Goal: Information Seeking & Learning: Learn about a topic

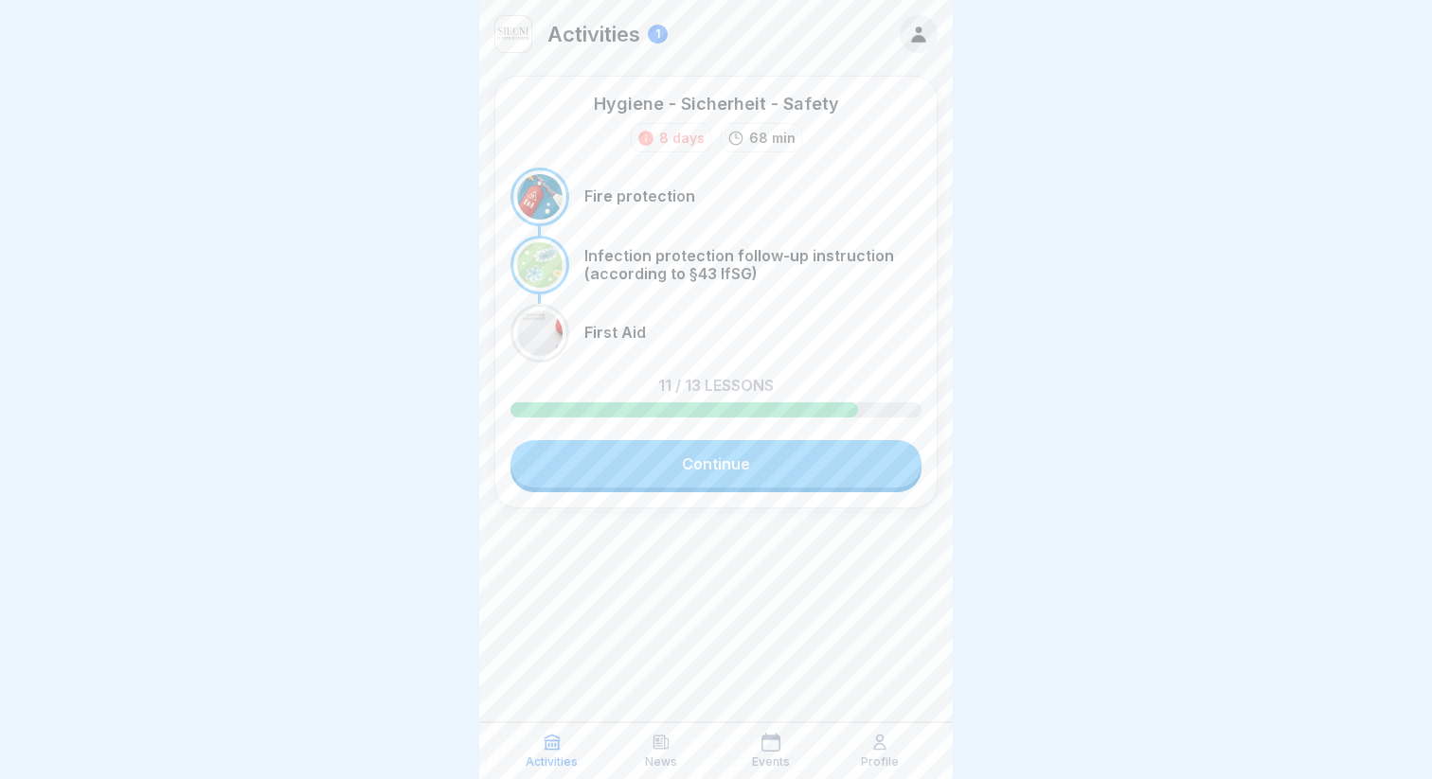
click at [732, 461] on link "Continue" at bounding box center [715, 463] width 411 height 47
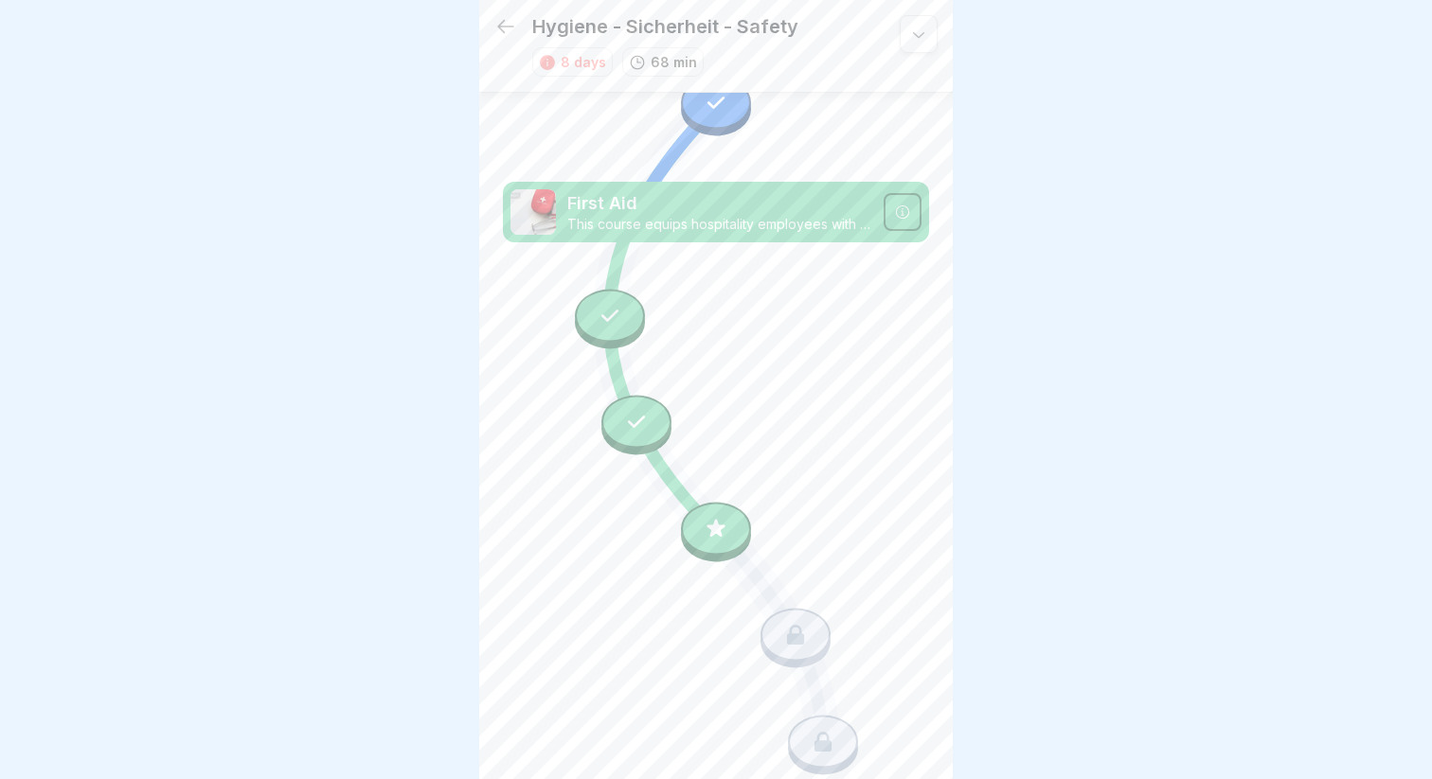
scroll to position [1320, 0]
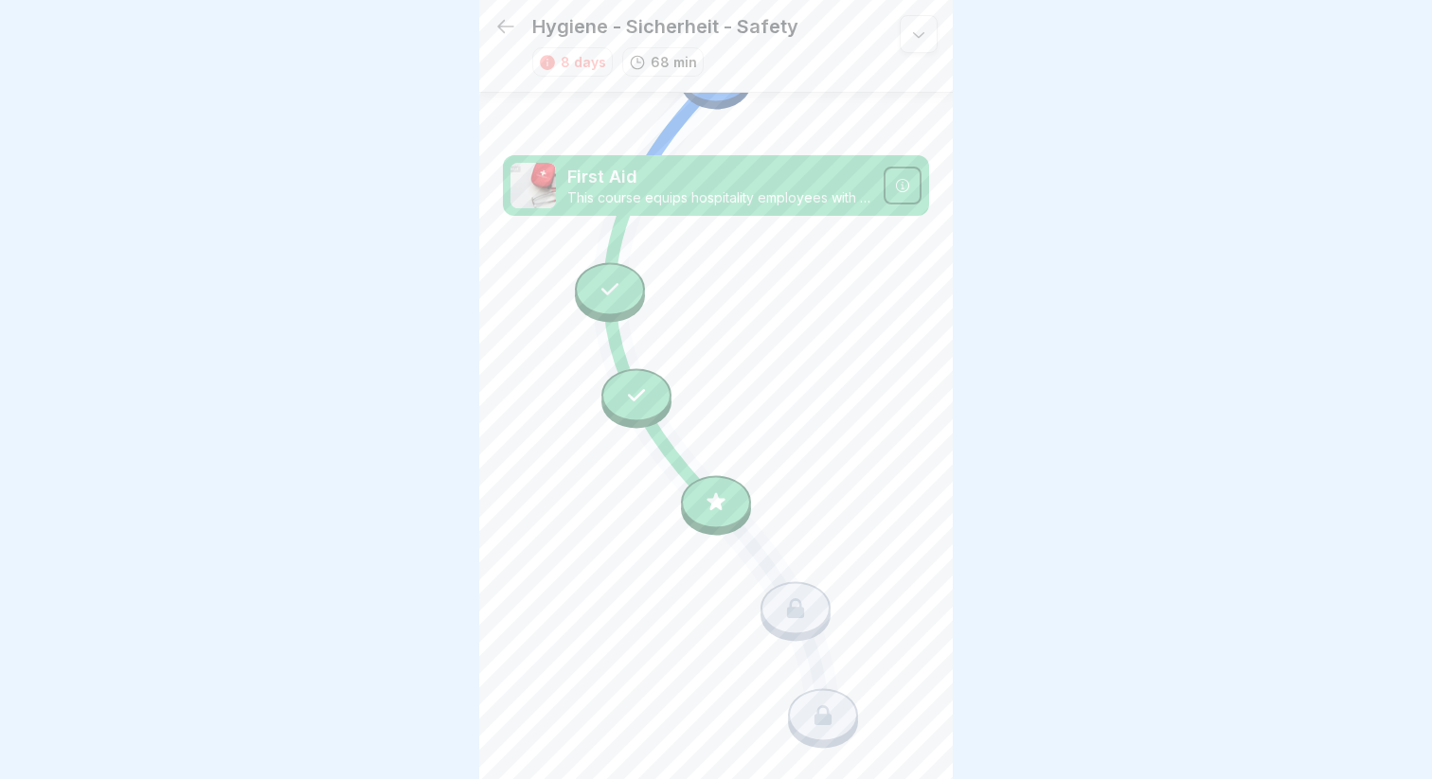
click at [687, 524] on icon at bounding box center [716, 506] width 136 height 114
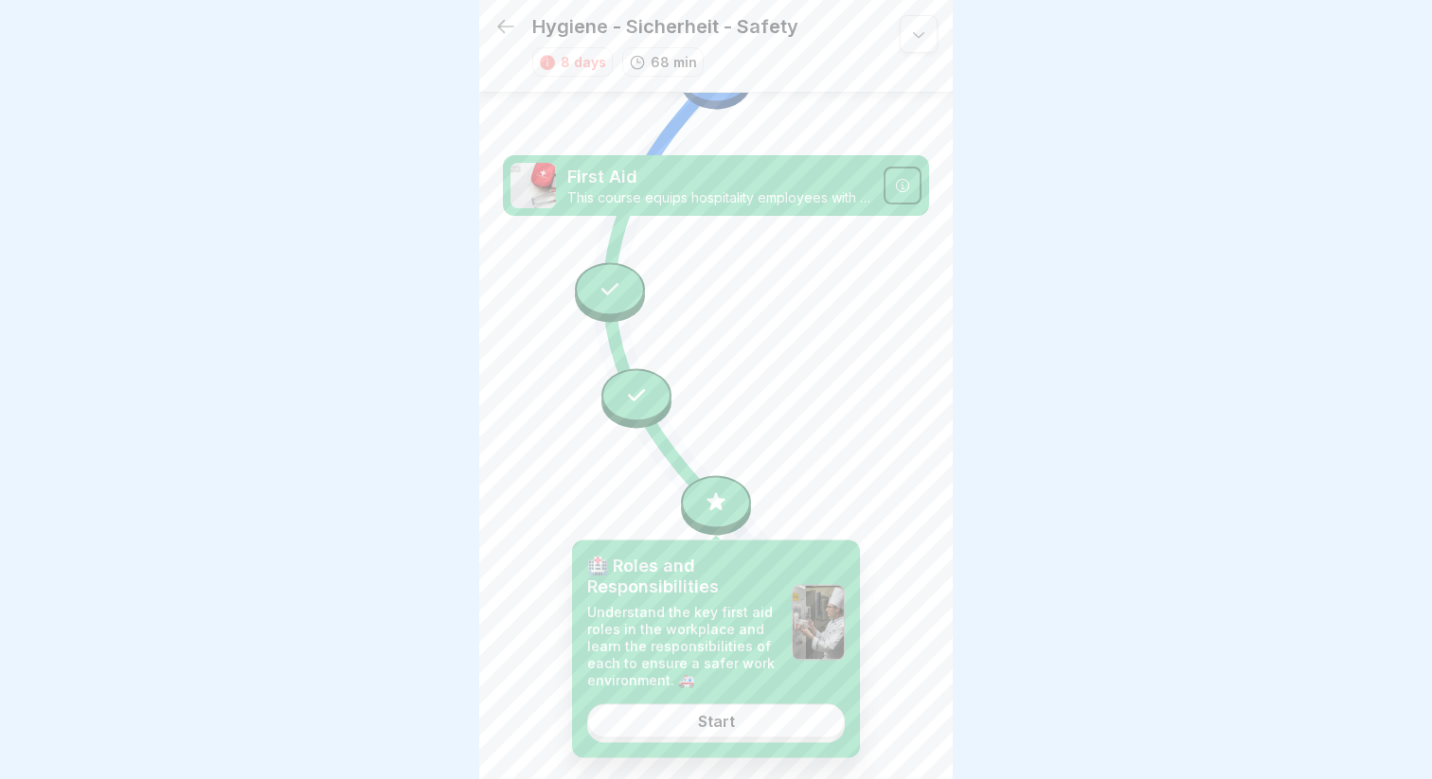
click at [729, 725] on div "Start" at bounding box center [716, 721] width 37 height 17
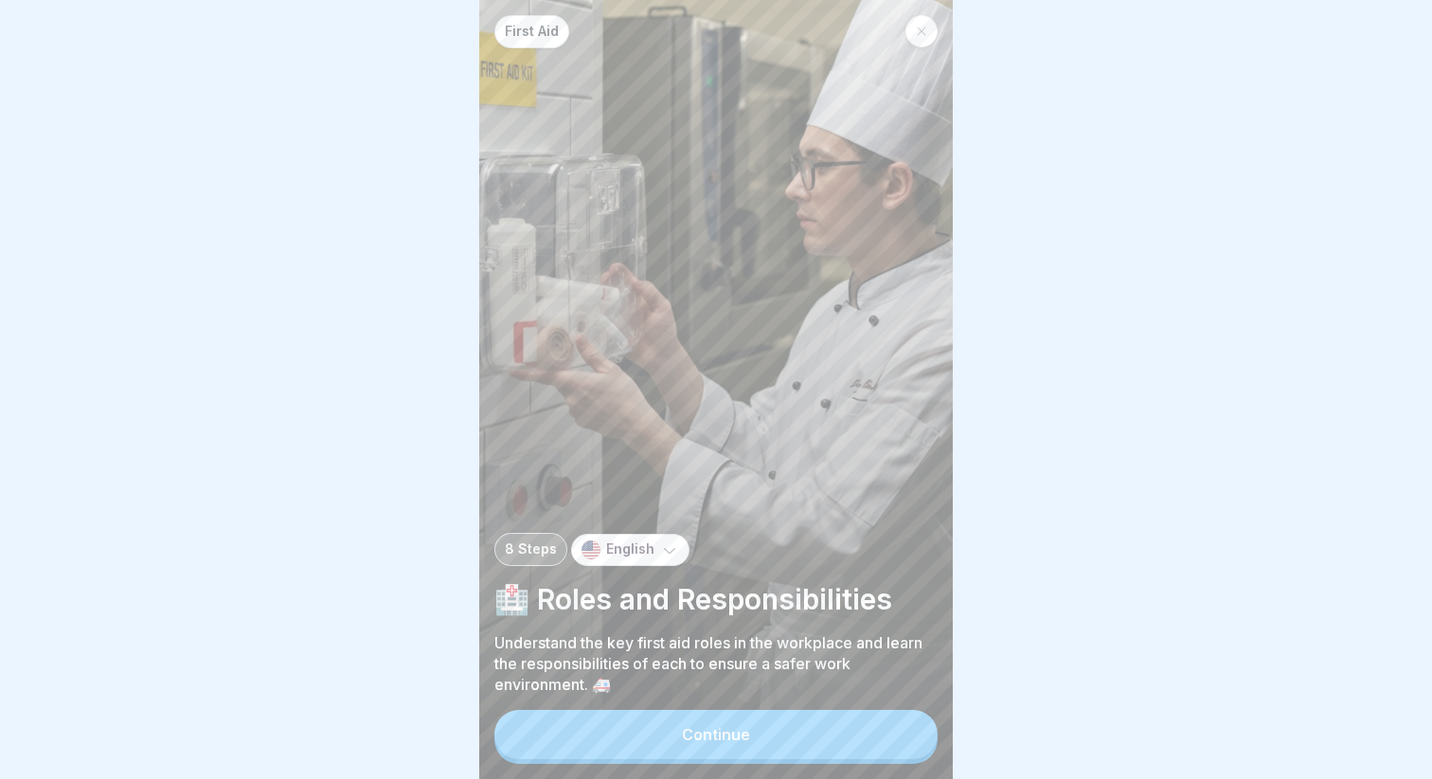
click at [723, 737] on div "Continue" at bounding box center [716, 734] width 68 height 17
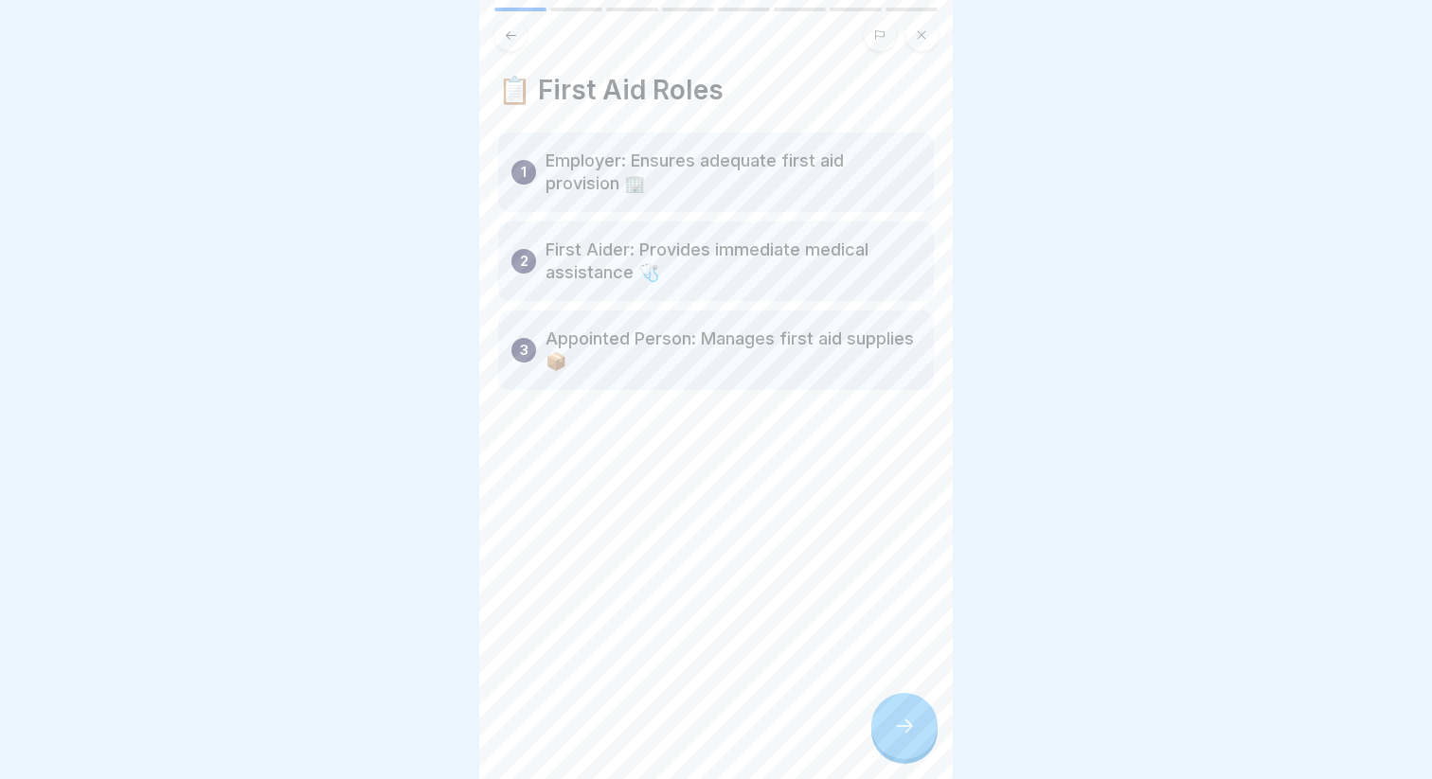
click at [908, 717] on icon at bounding box center [904, 726] width 23 height 23
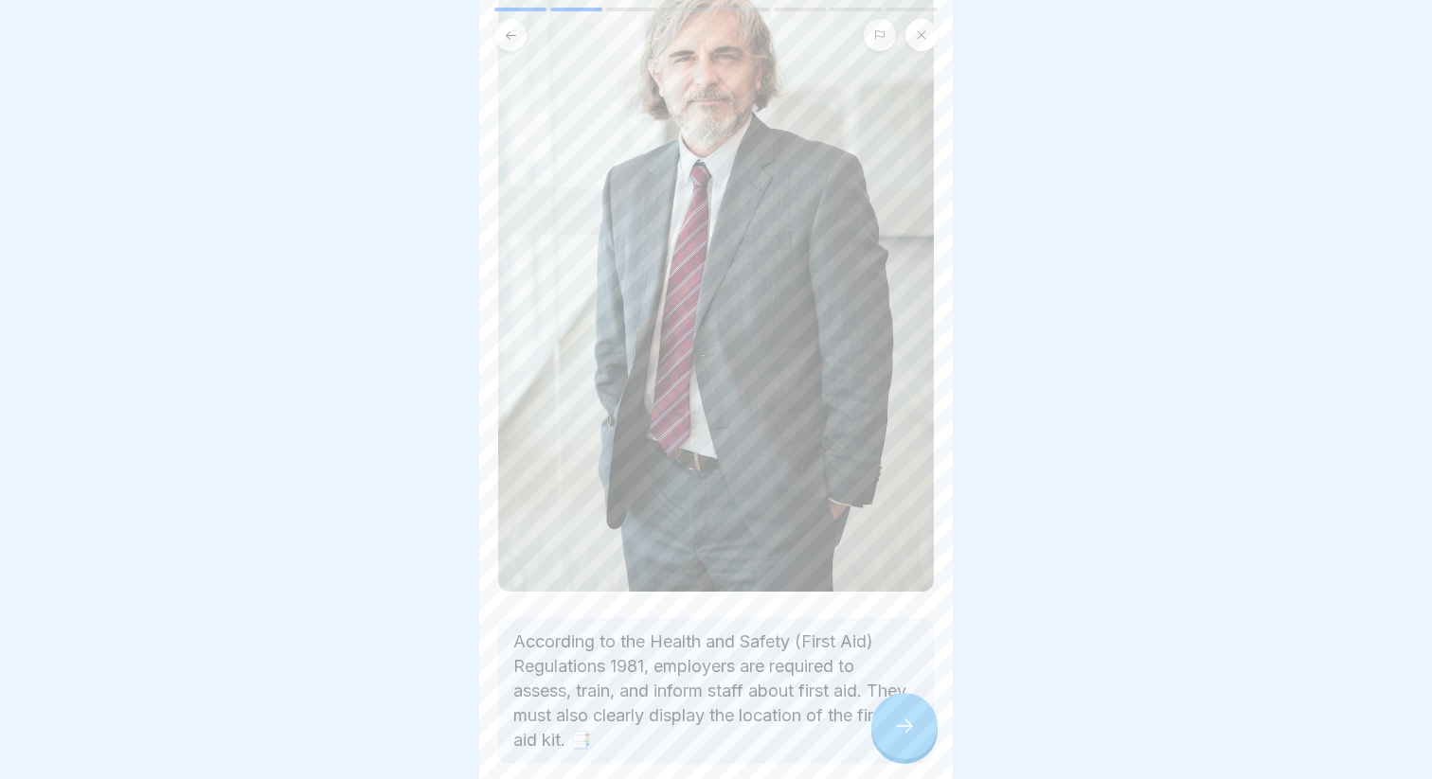
scroll to position [292, 0]
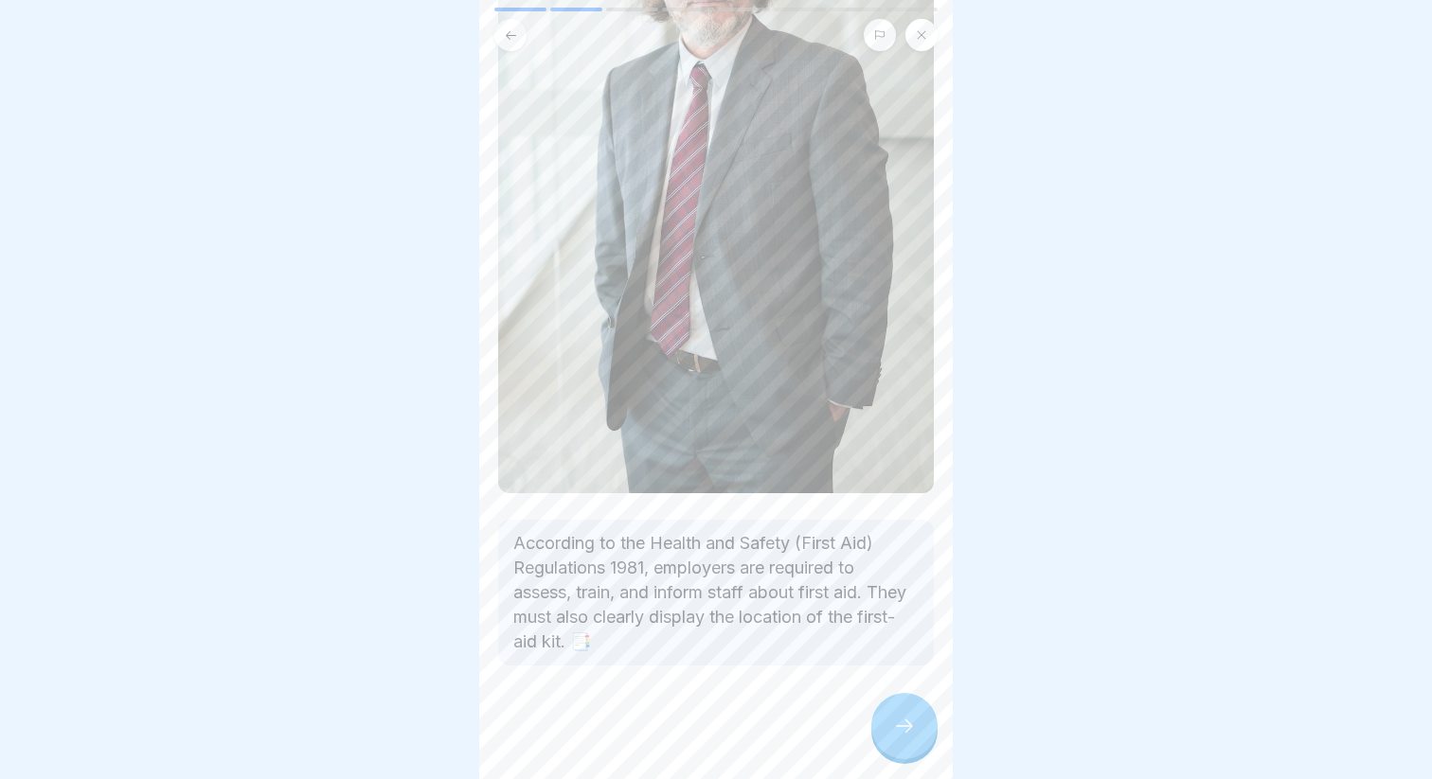
click at [887, 726] on div at bounding box center [904, 726] width 66 height 66
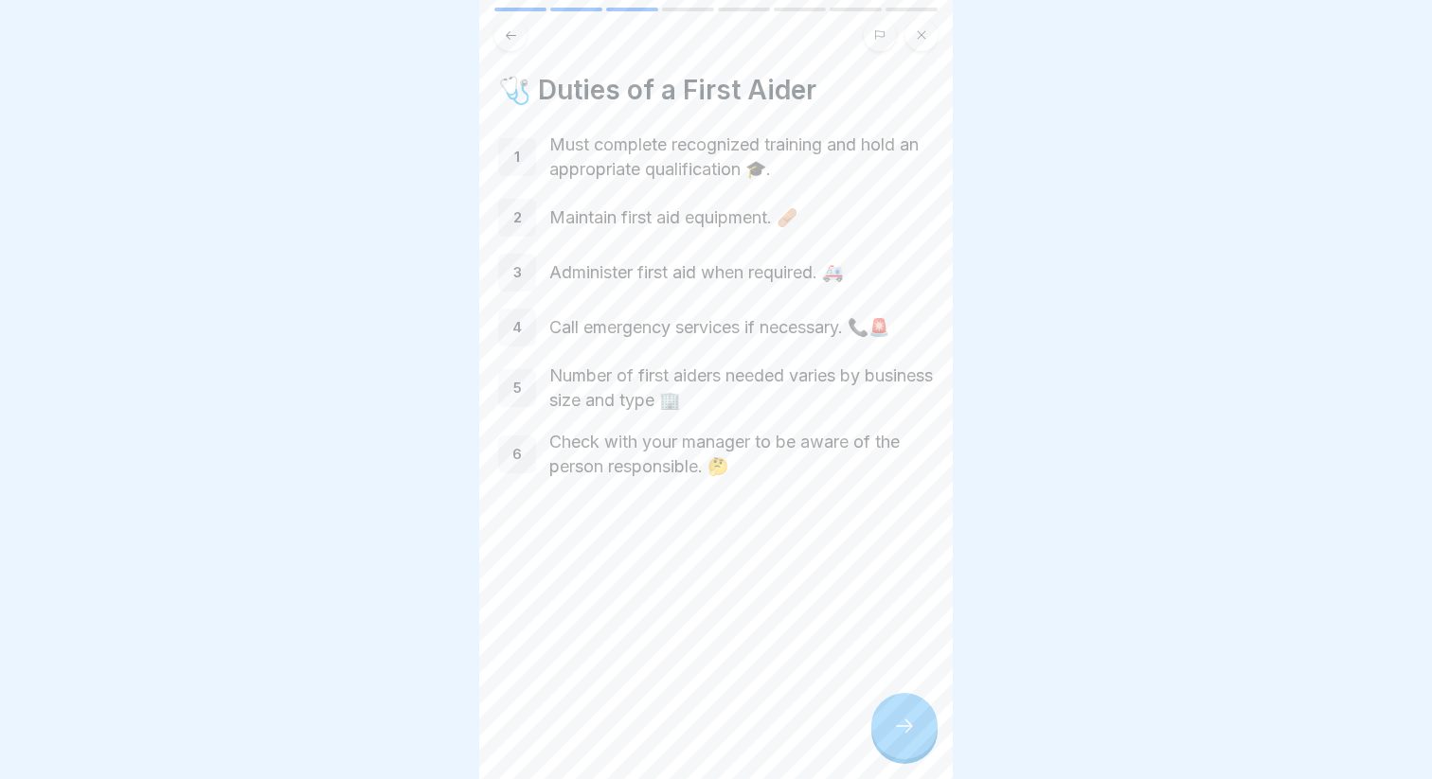
click at [896, 709] on div at bounding box center [904, 726] width 66 height 66
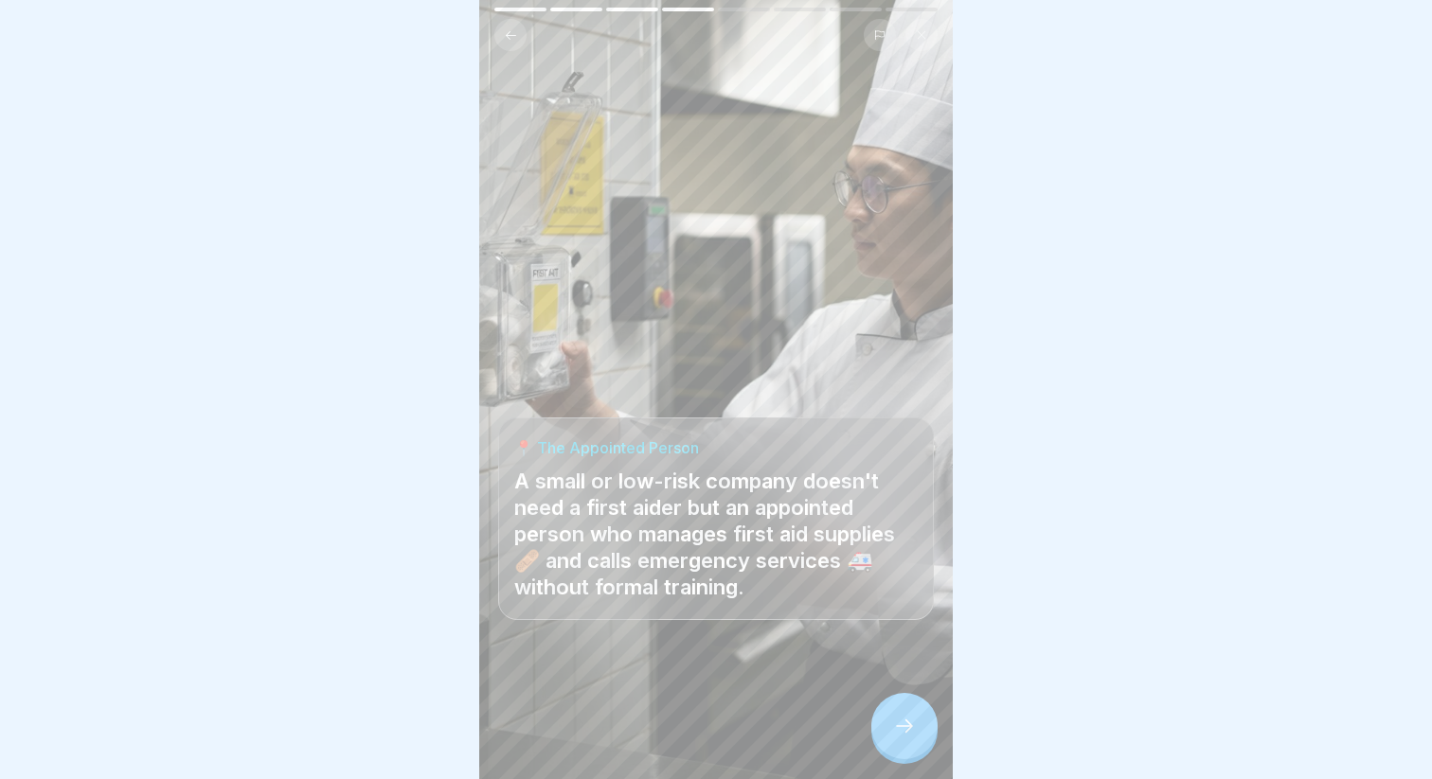
click at [905, 739] on div at bounding box center [904, 726] width 66 height 66
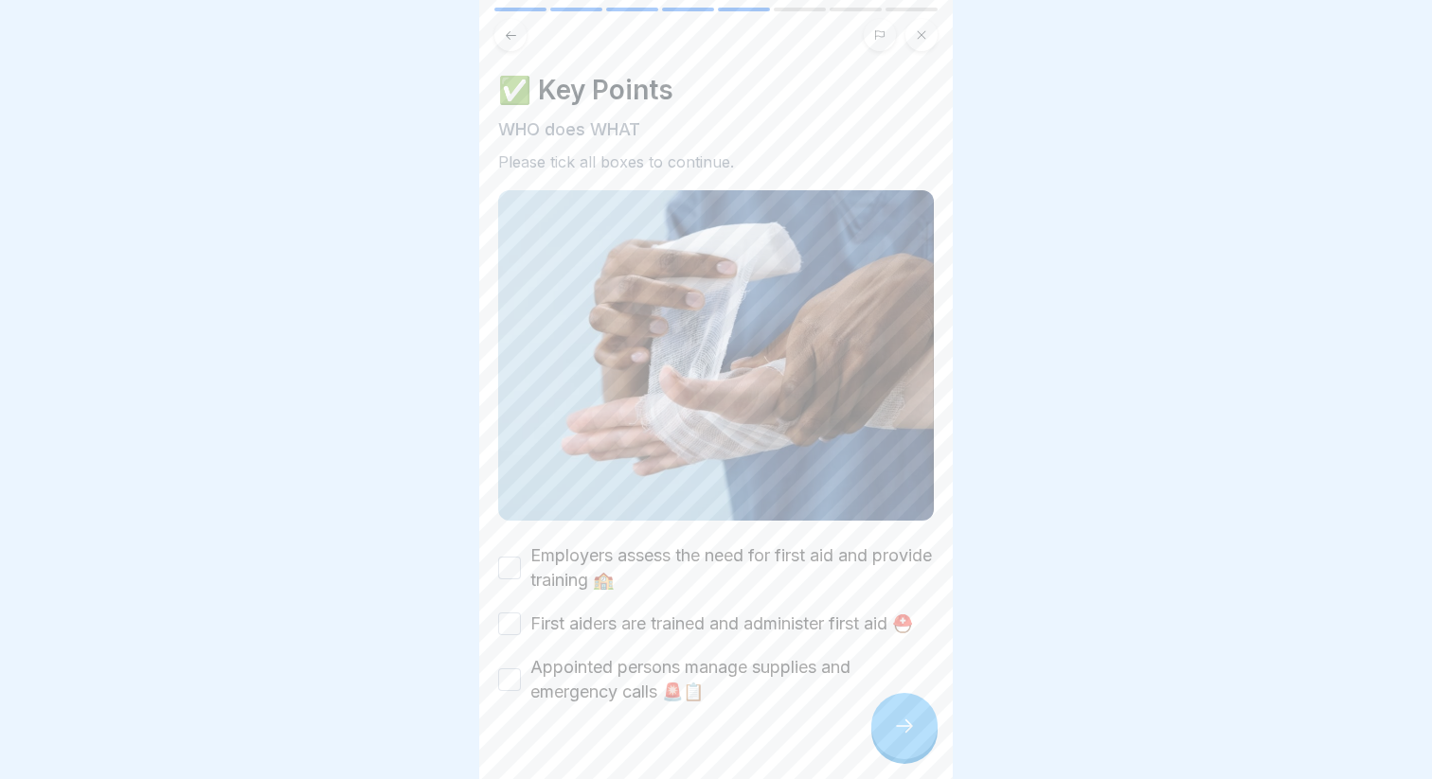
scroll to position [39, 0]
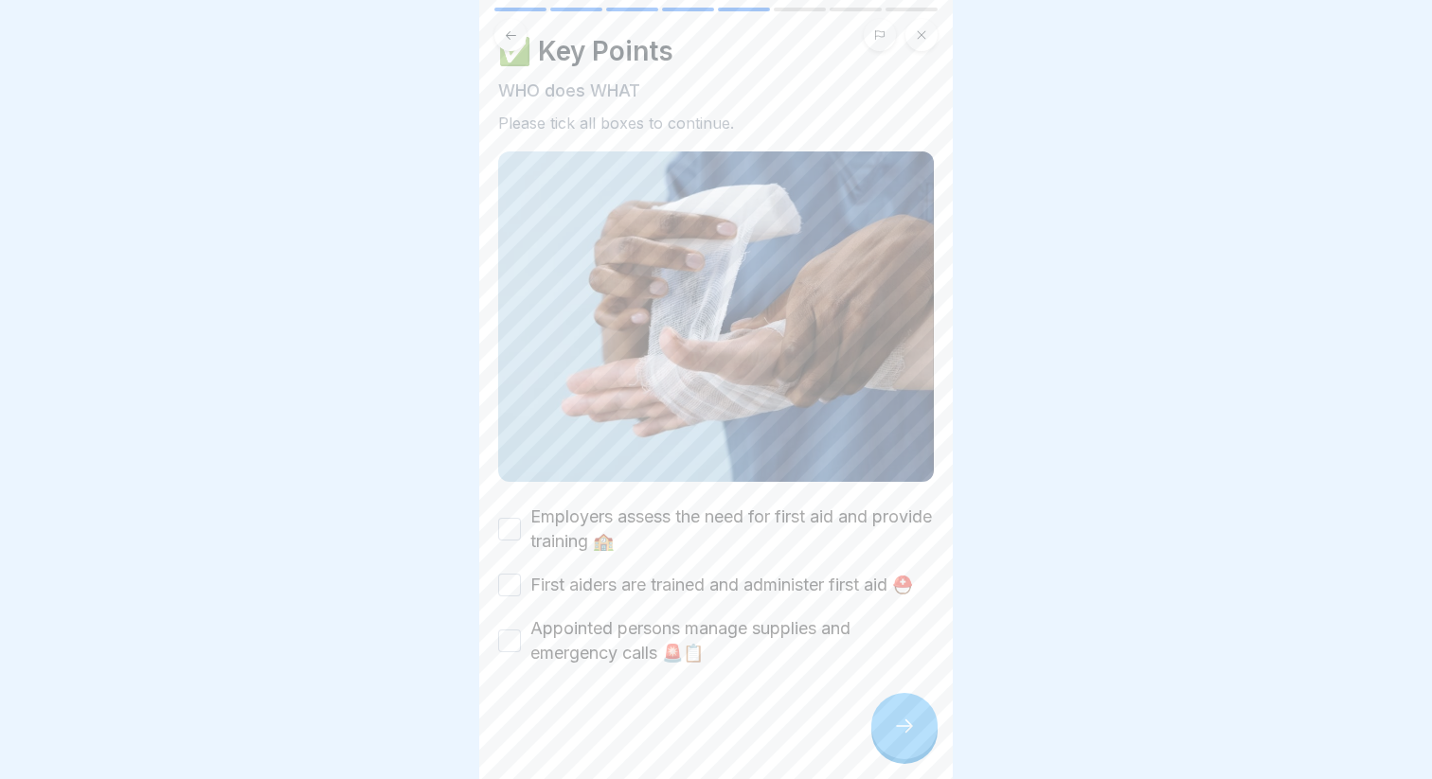
click at [707, 526] on label "Employers assess the need for first aid and provide training 🏫" at bounding box center [731, 529] width 403 height 49
click at [521, 526] on button "Employers assess the need for first aid and provide training 🏫" at bounding box center [509, 529] width 23 height 23
click at [623, 596] on label "First aiders are trained and administer first aid ⛑️" at bounding box center [721, 585] width 383 height 25
click at [521, 596] on button "First aiders are trained and administer first aid ⛑️" at bounding box center [509, 585] width 23 height 23
click at [589, 655] on label "Appointed persons manage supplies and emergency calls 🚨📋" at bounding box center [731, 640] width 403 height 49
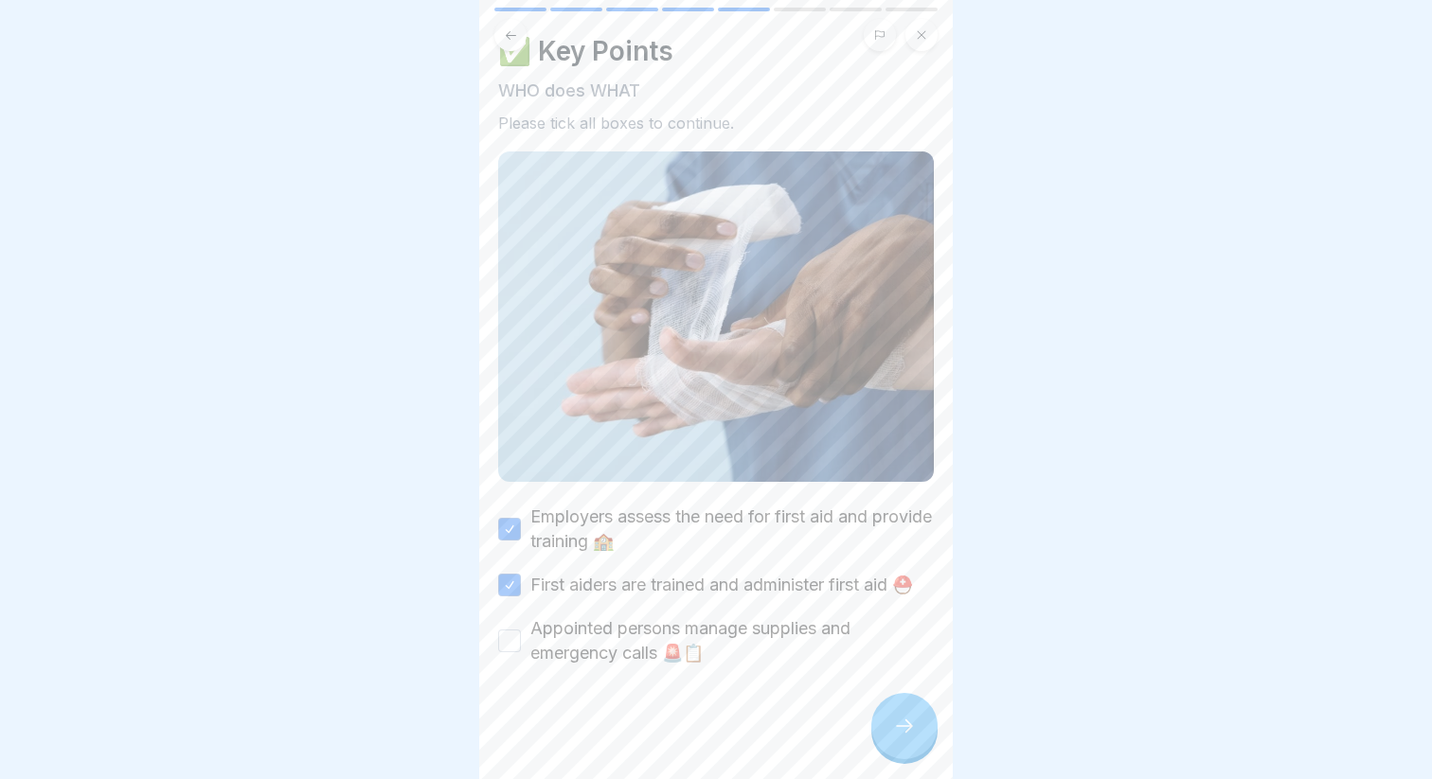
click at [521, 652] on button "Appointed persons manage supplies and emergency calls 🚨📋" at bounding box center [509, 641] width 23 height 23
click at [893, 720] on icon at bounding box center [904, 726] width 23 height 23
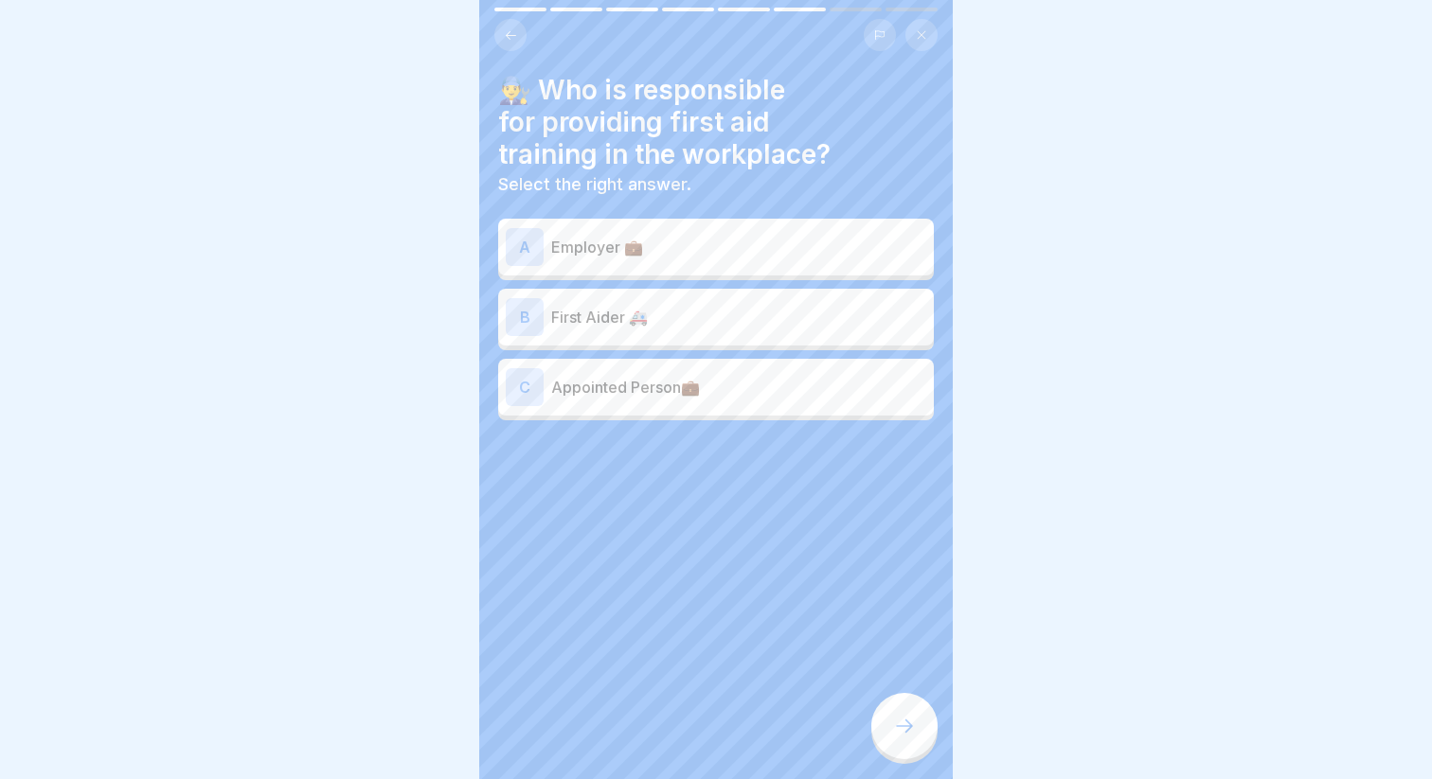
click at [589, 260] on div "A Employer 💼" at bounding box center [716, 247] width 420 height 38
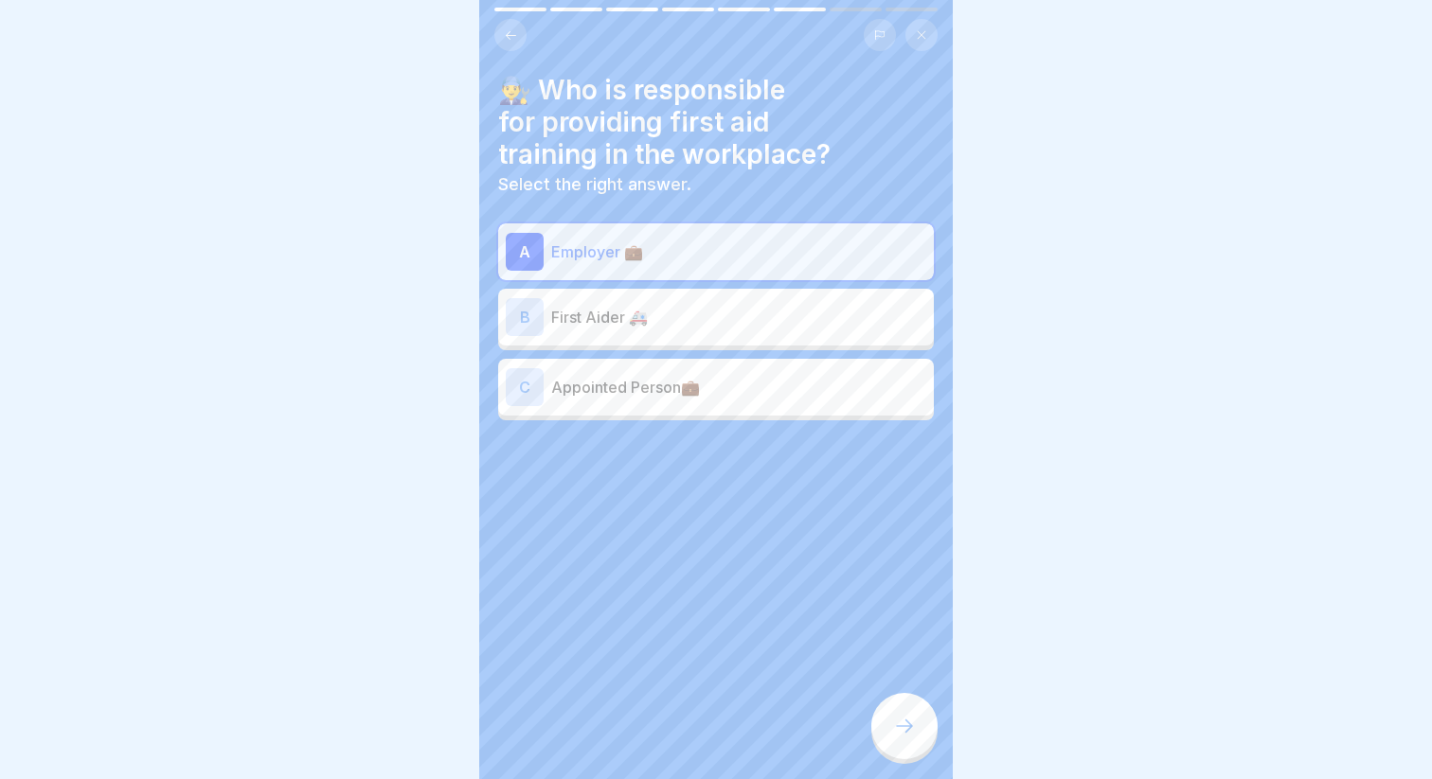
click at [553, 324] on p "First Aider 🚑" at bounding box center [738, 317] width 375 height 23
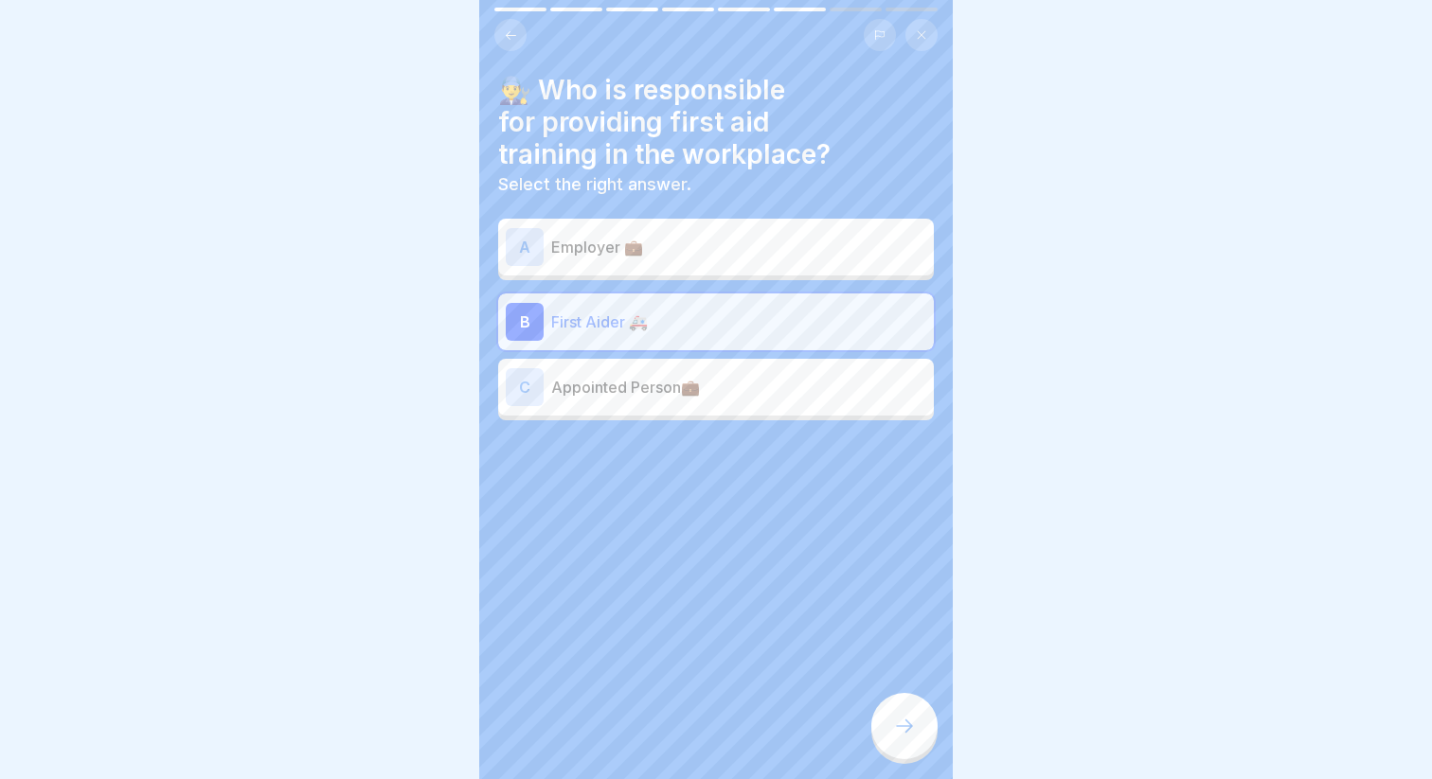
click at [885, 725] on div at bounding box center [904, 726] width 66 height 66
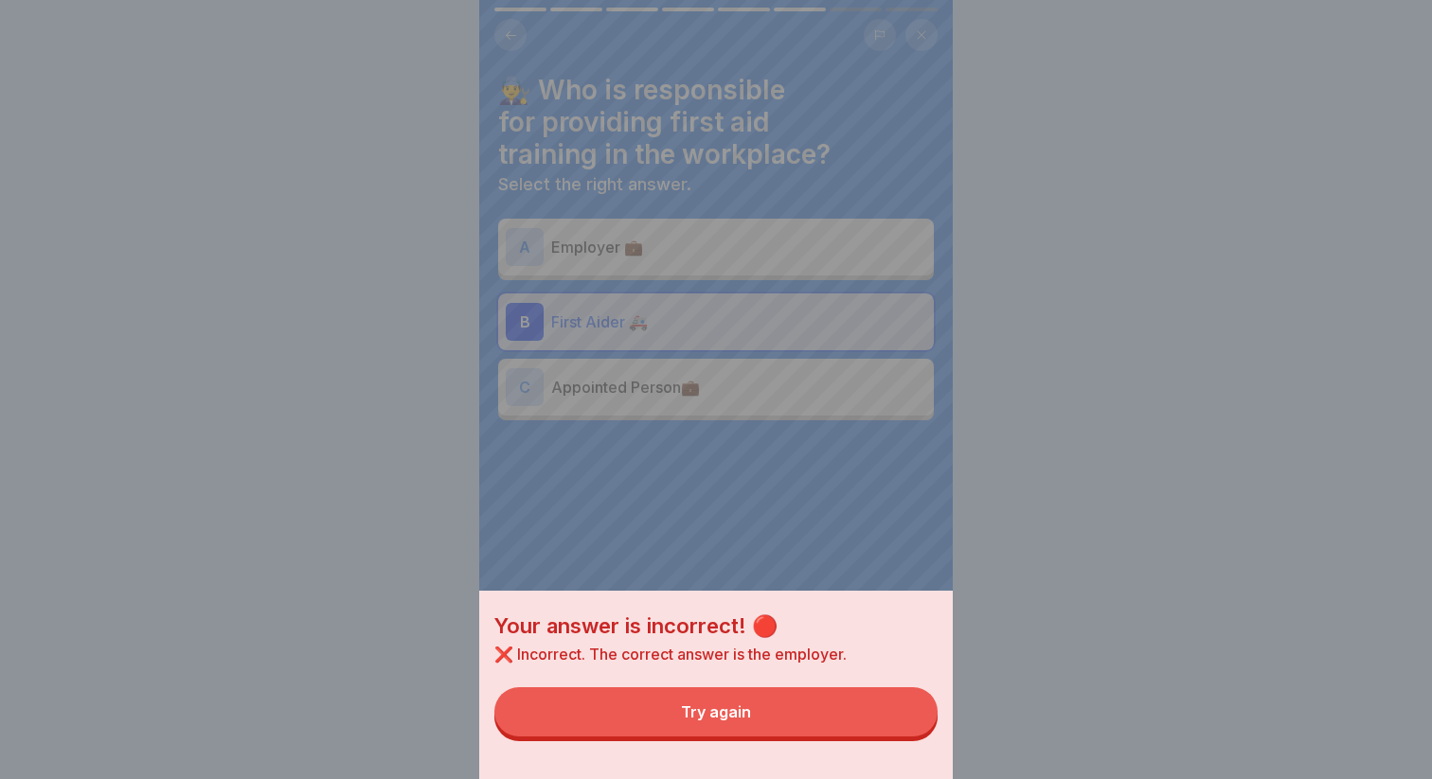
click at [822, 713] on button "Try again" at bounding box center [715, 711] width 443 height 49
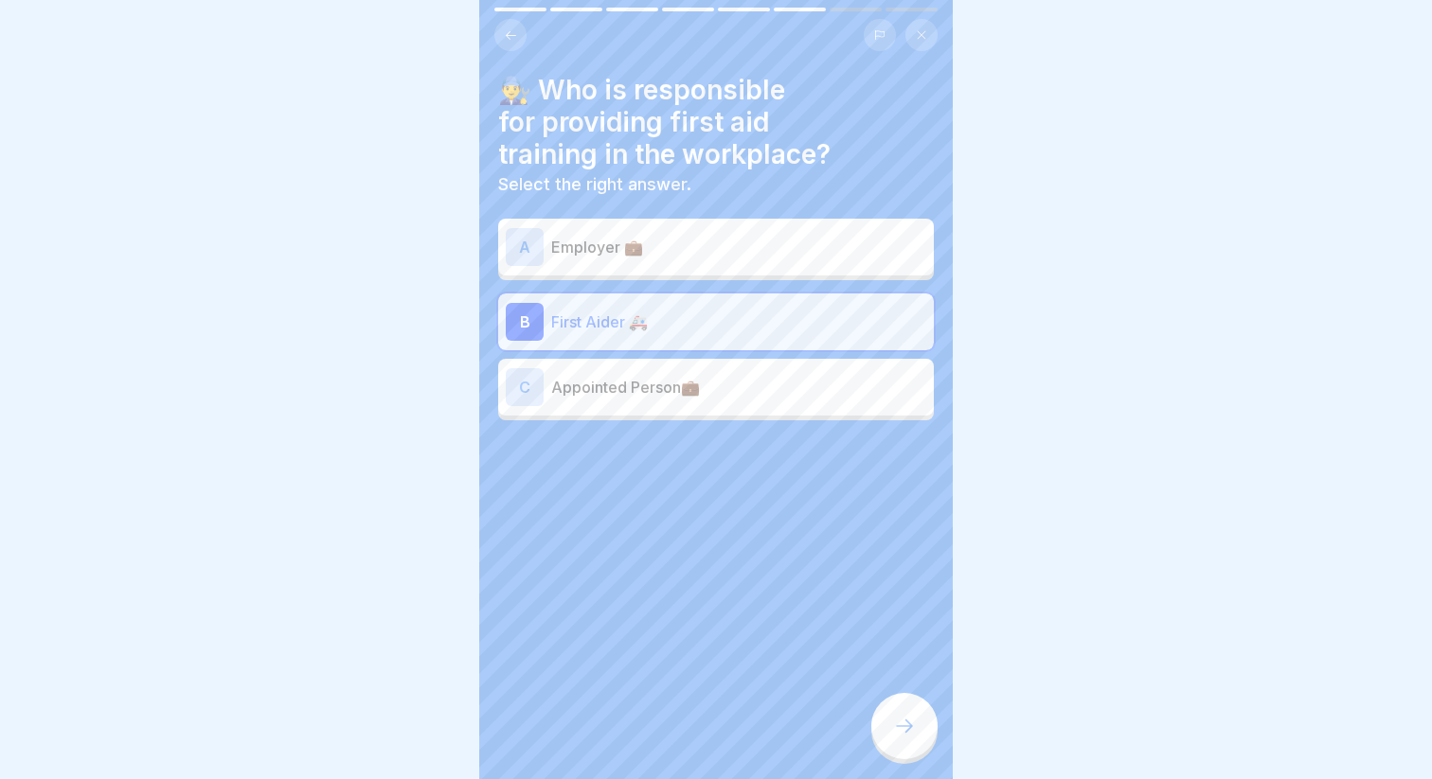
click at [711, 238] on p "Employer 💼" at bounding box center [738, 247] width 375 height 23
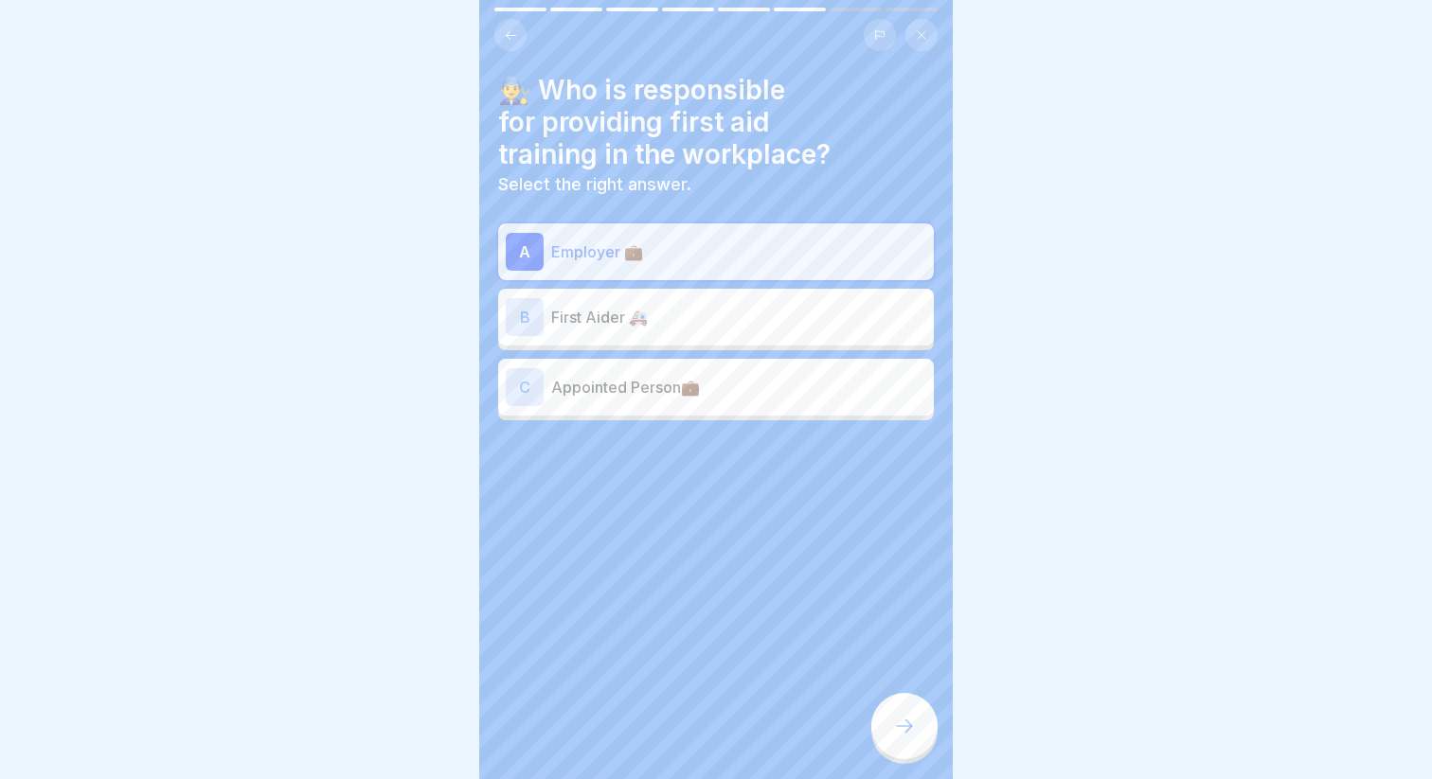
click at [897, 699] on div at bounding box center [904, 726] width 66 height 66
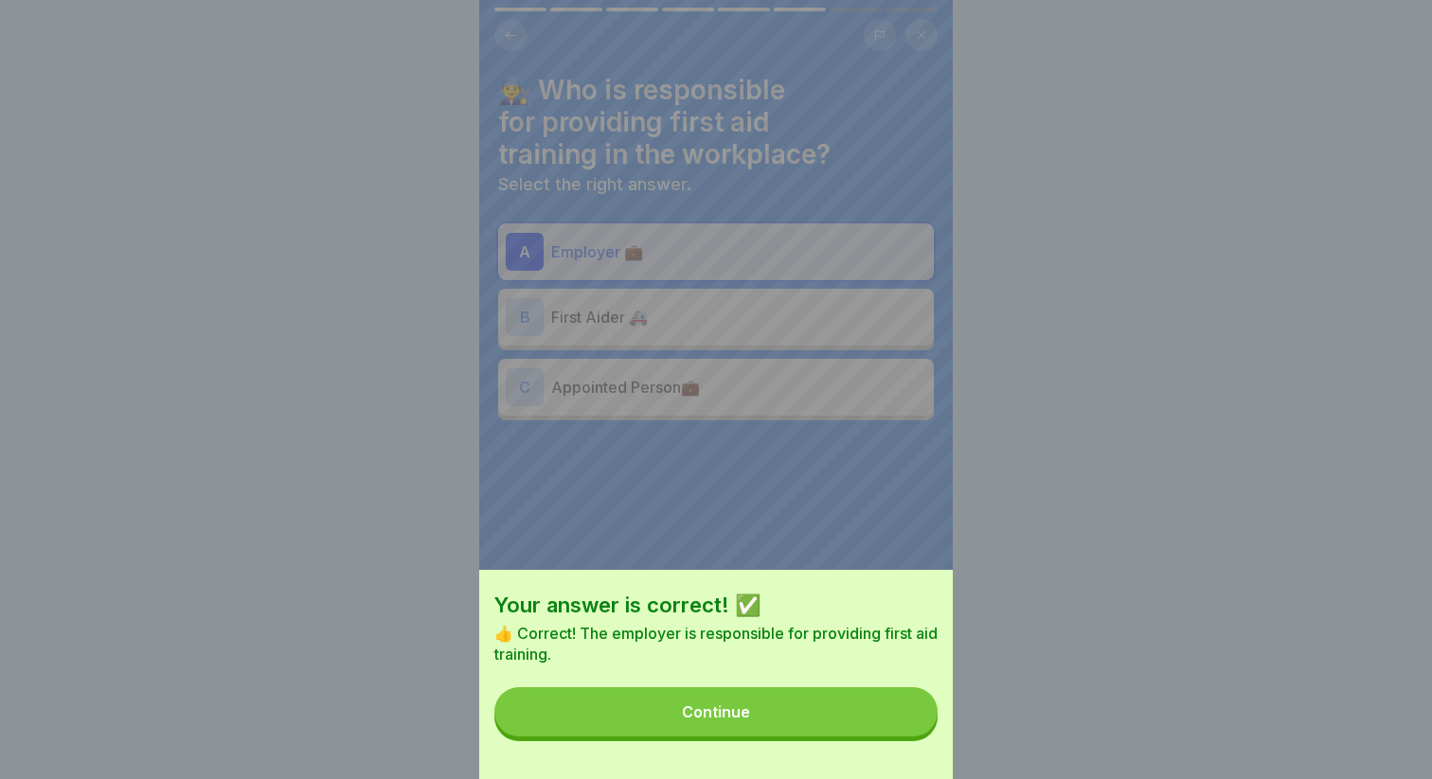
click at [767, 705] on button "Continue" at bounding box center [715, 711] width 443 height 49
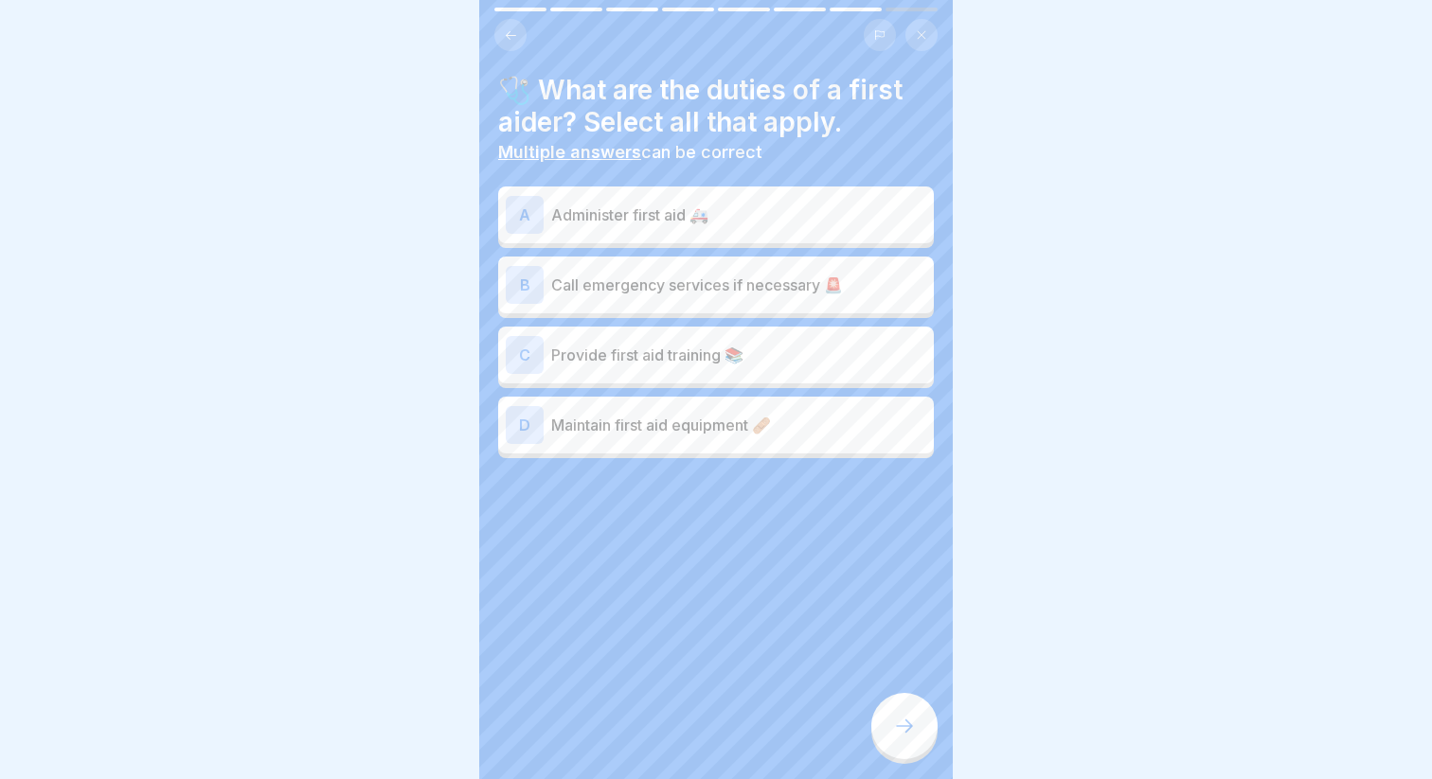
click at [626, 370] on div "C Provide first aid training 📚" at bounding box center [716, 355] width 420 height 38
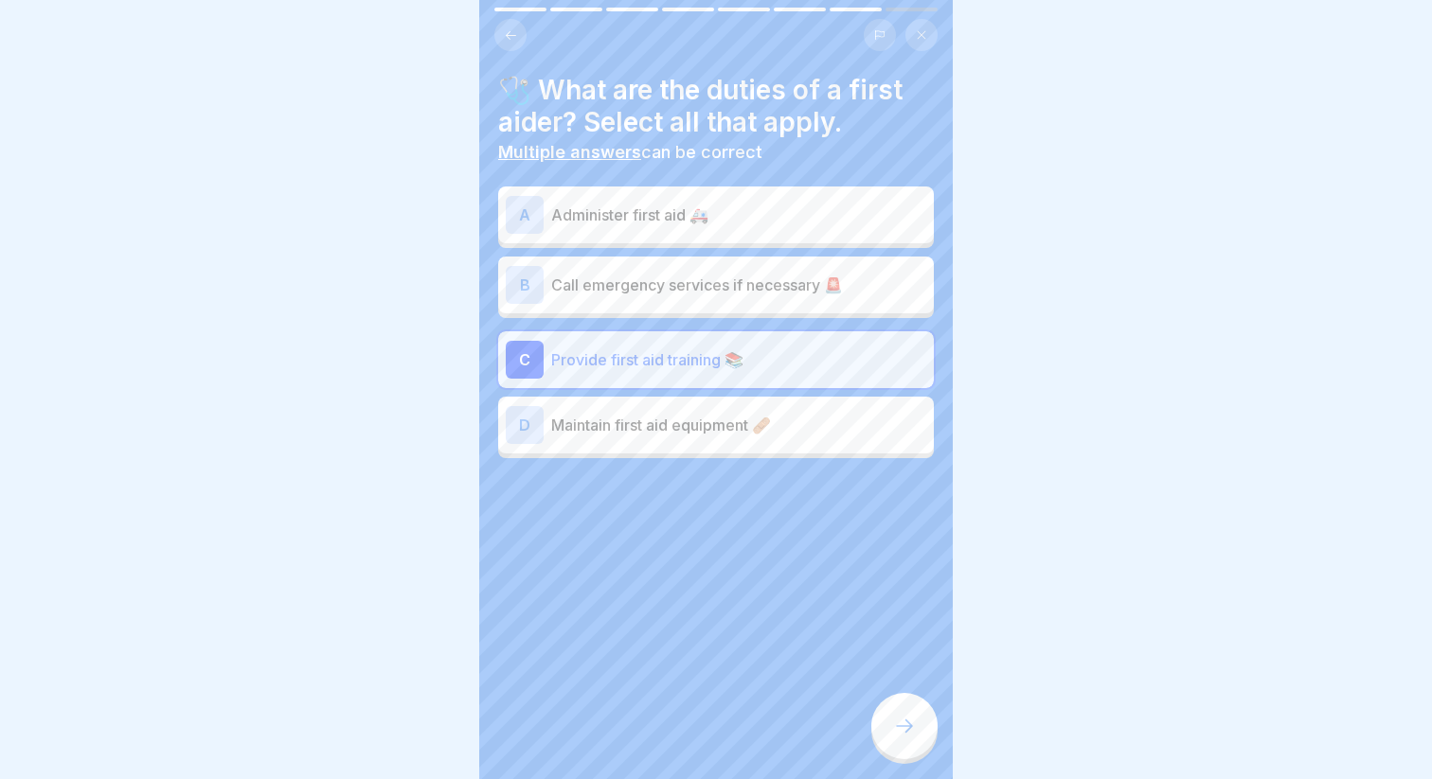
click at [626, 370] on div "C Provide first aid training 📚" at bounding box center [716, 360] width 420 height 38
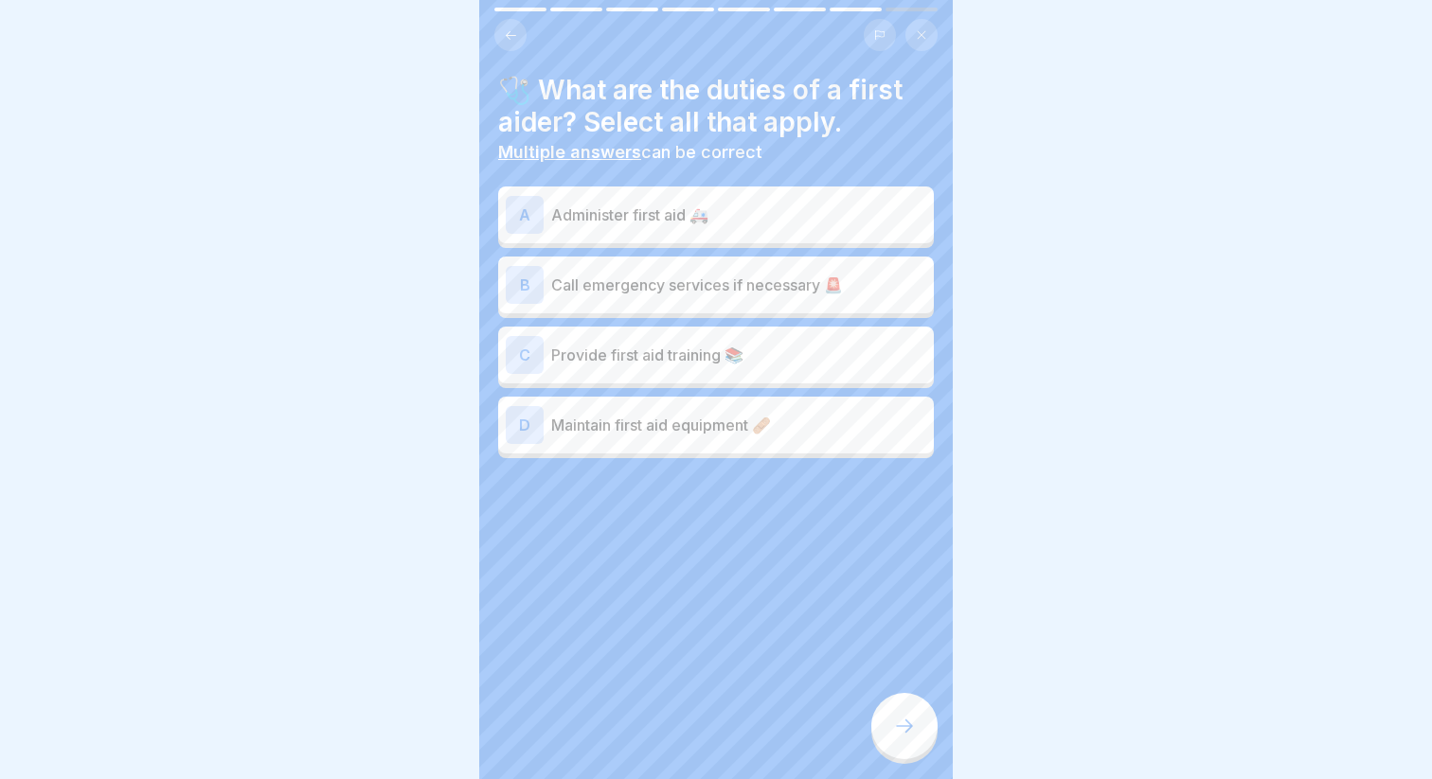
click at [591, 218] on p "Administer first aid 🚑" at bounding box center [738, 215] width 375 height 23
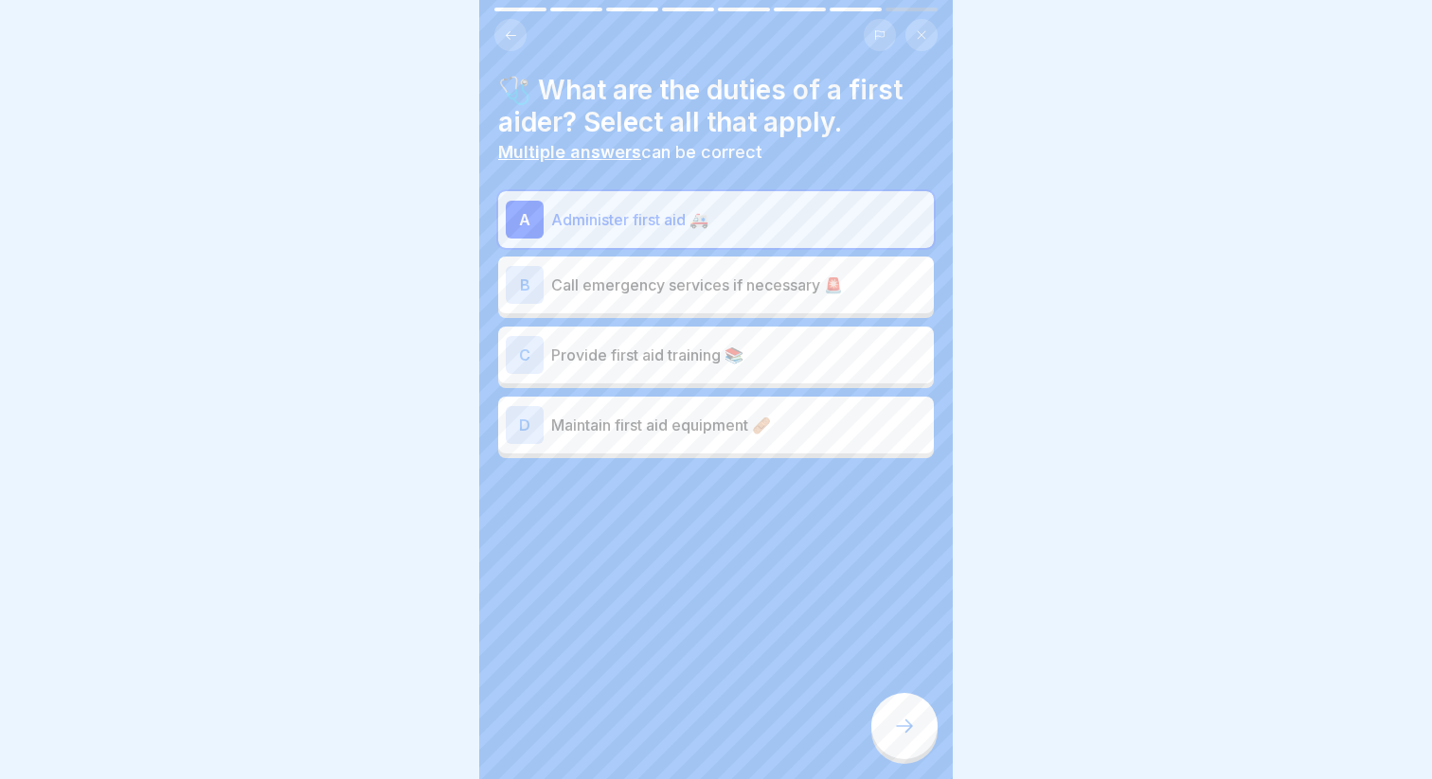
click at [591, 270] on div "B Call emergency services if necessary 🚨" at bounding box center [716, 285] width 420 height 38
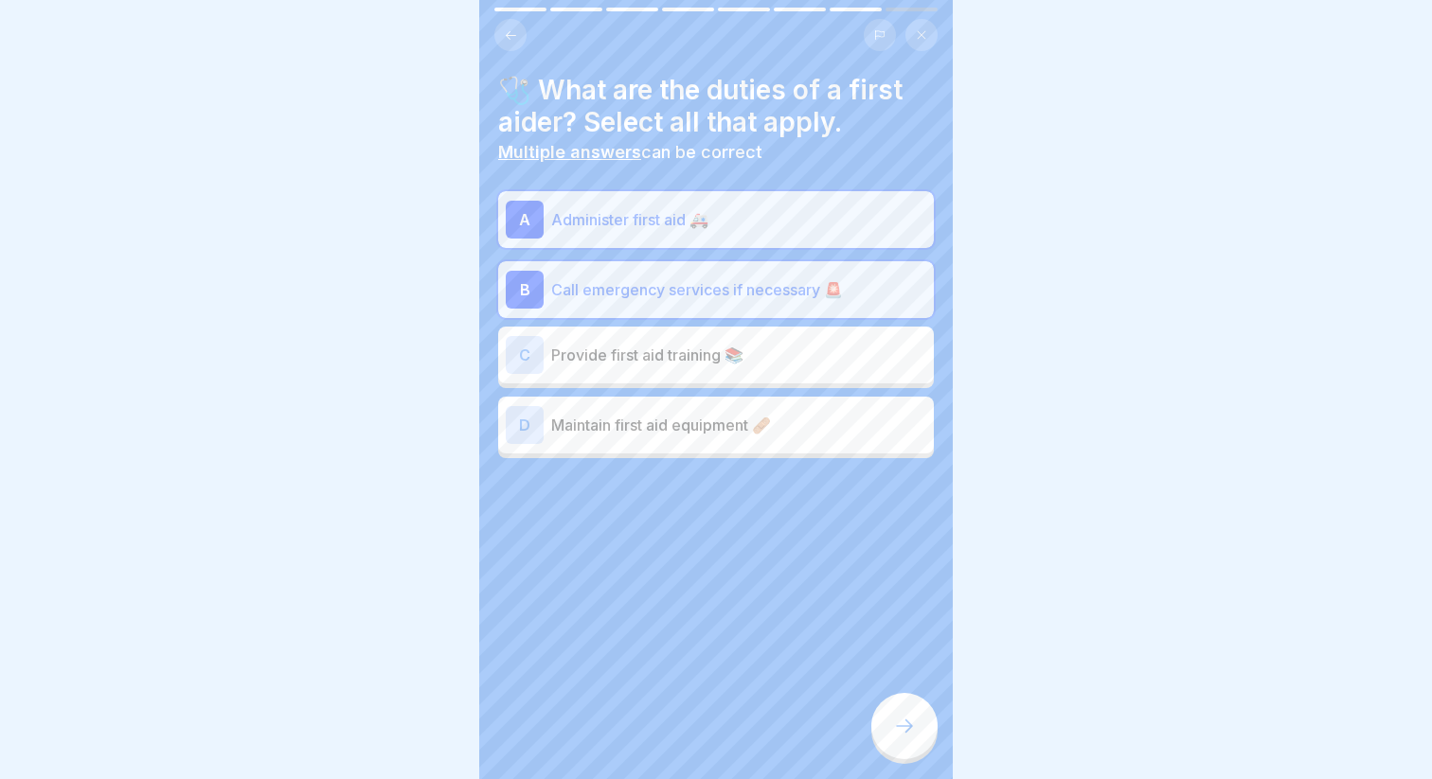
click at [574, 371] on div "C Provide first aid training 📚" at bounding box center [716, 355] width 420 height 38
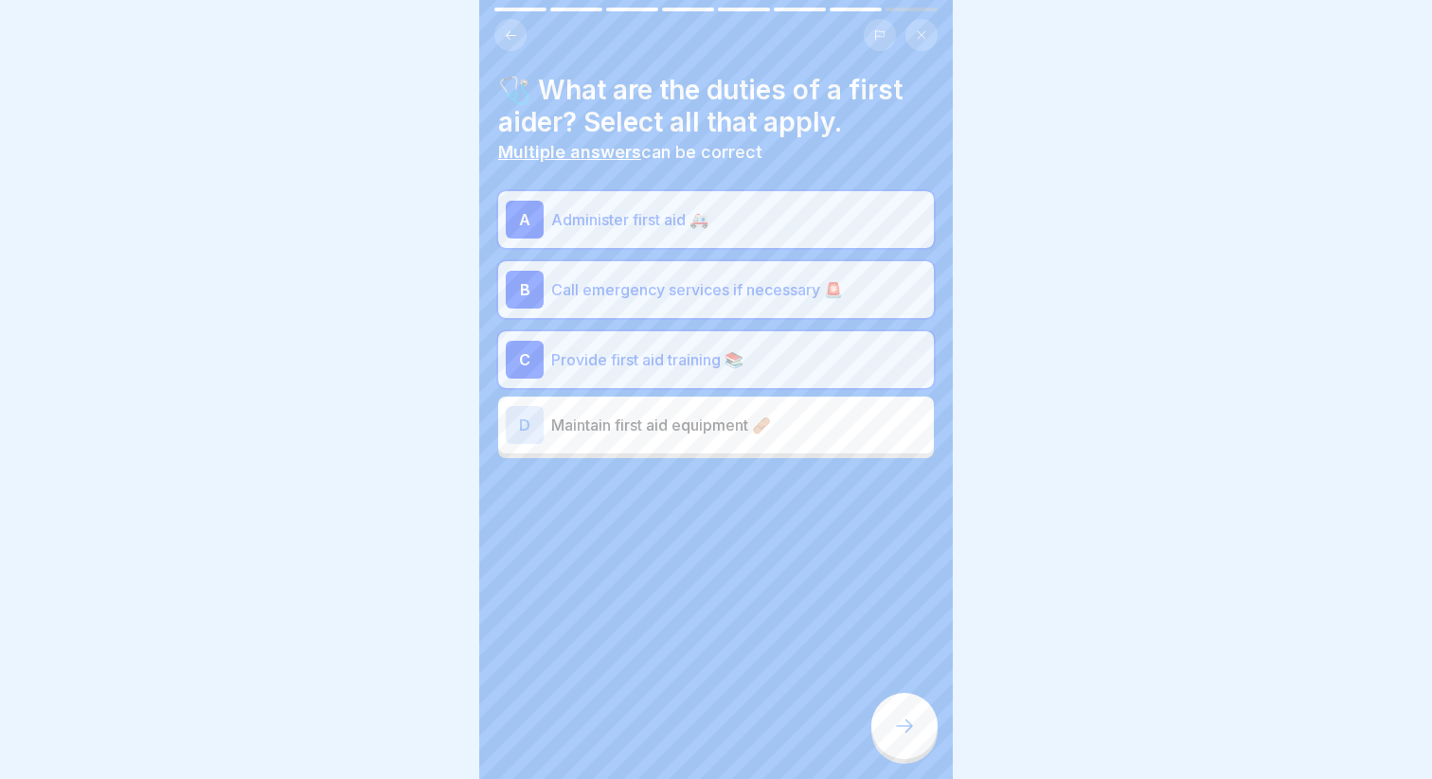
click at [718, 431] on p "Maintain first aid equipment 🩹" at bounding box center [738, 425] width 375 height 23
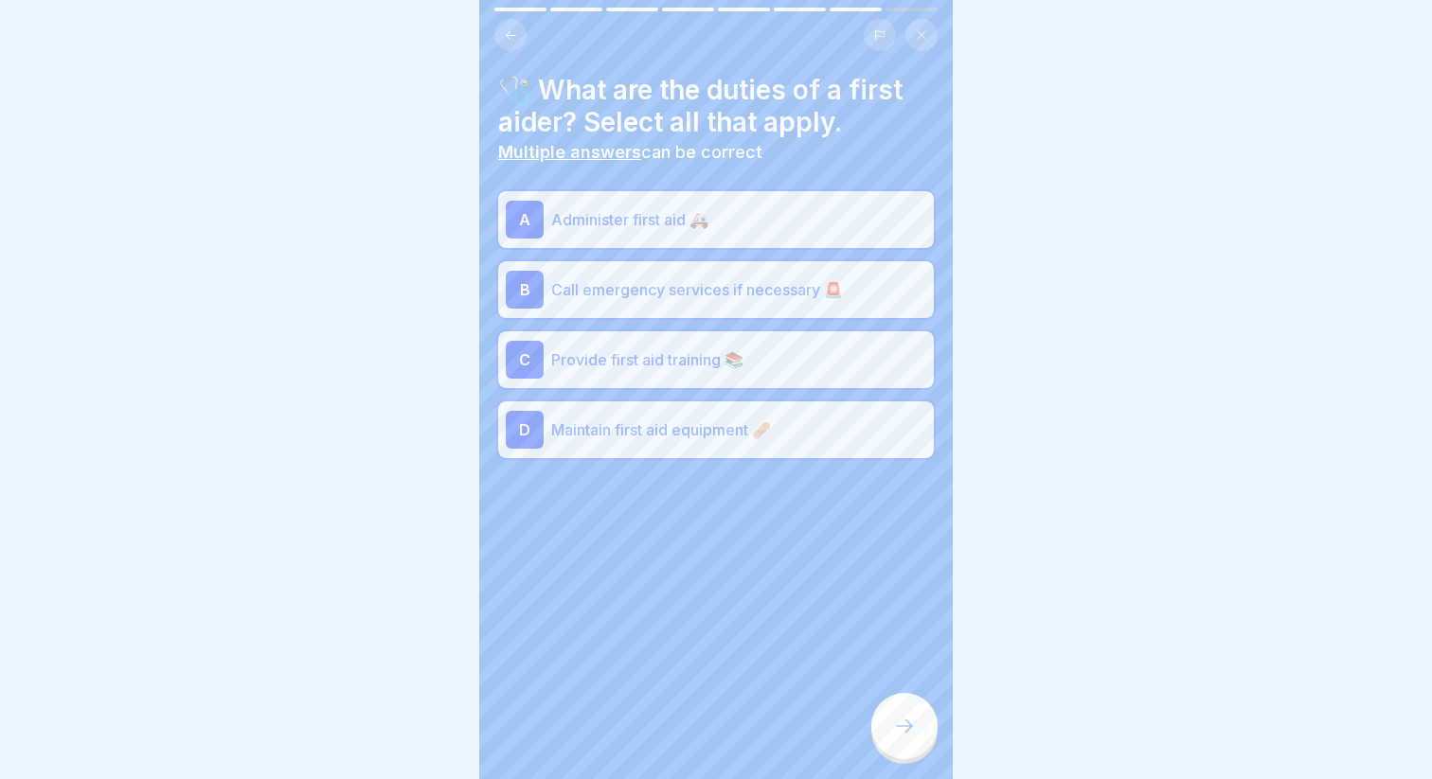
click at [721, 450] on div "D Maintain first aid equipment 🩹" at bounding box center [716, 429] width 436 height 57
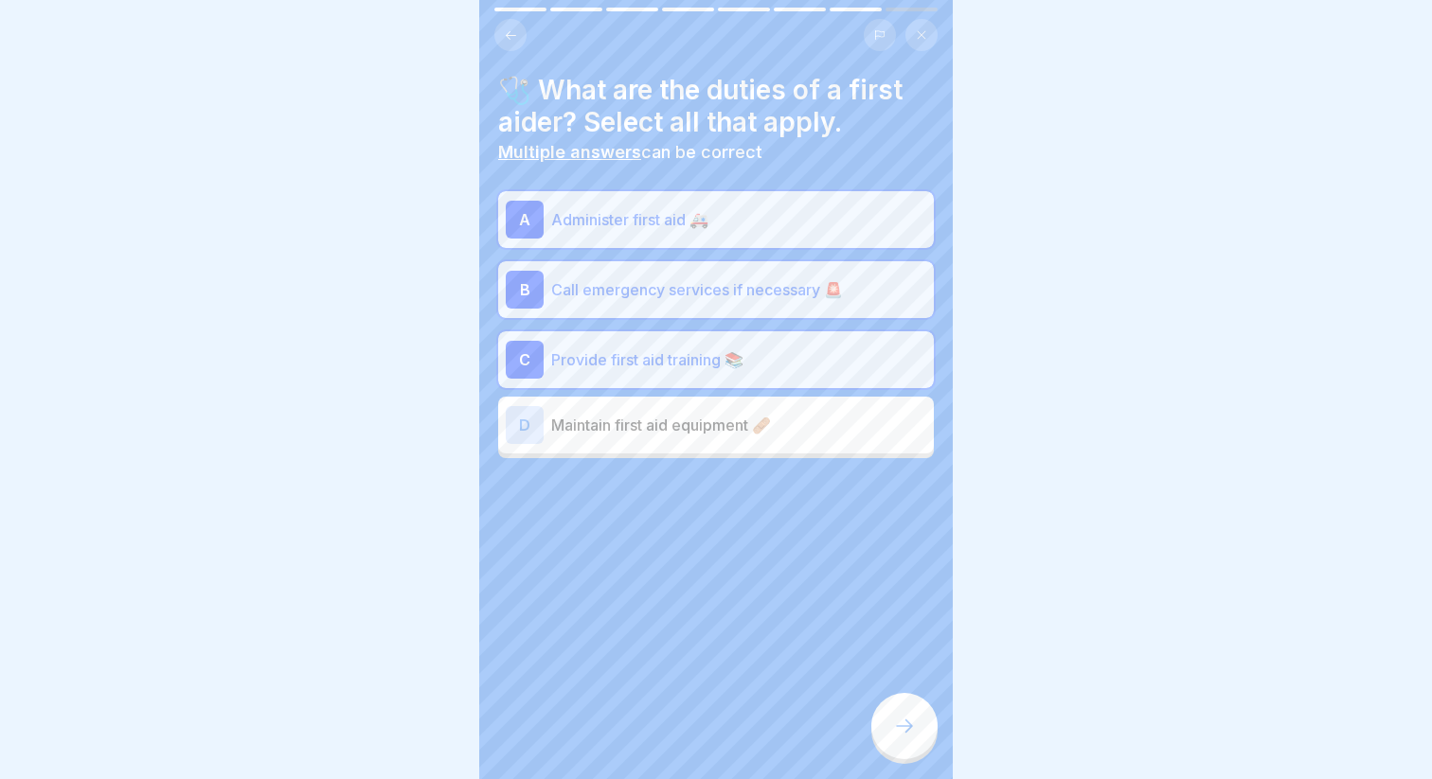
click at [870, 724] on div "🩺 What are the duties of a first aider? Select all that apply. Multiple answers…" at bounding box center [715, 389] width 473 height 779
click at [884, 724] on div at bounding box center [904, 726] width 66 height 66
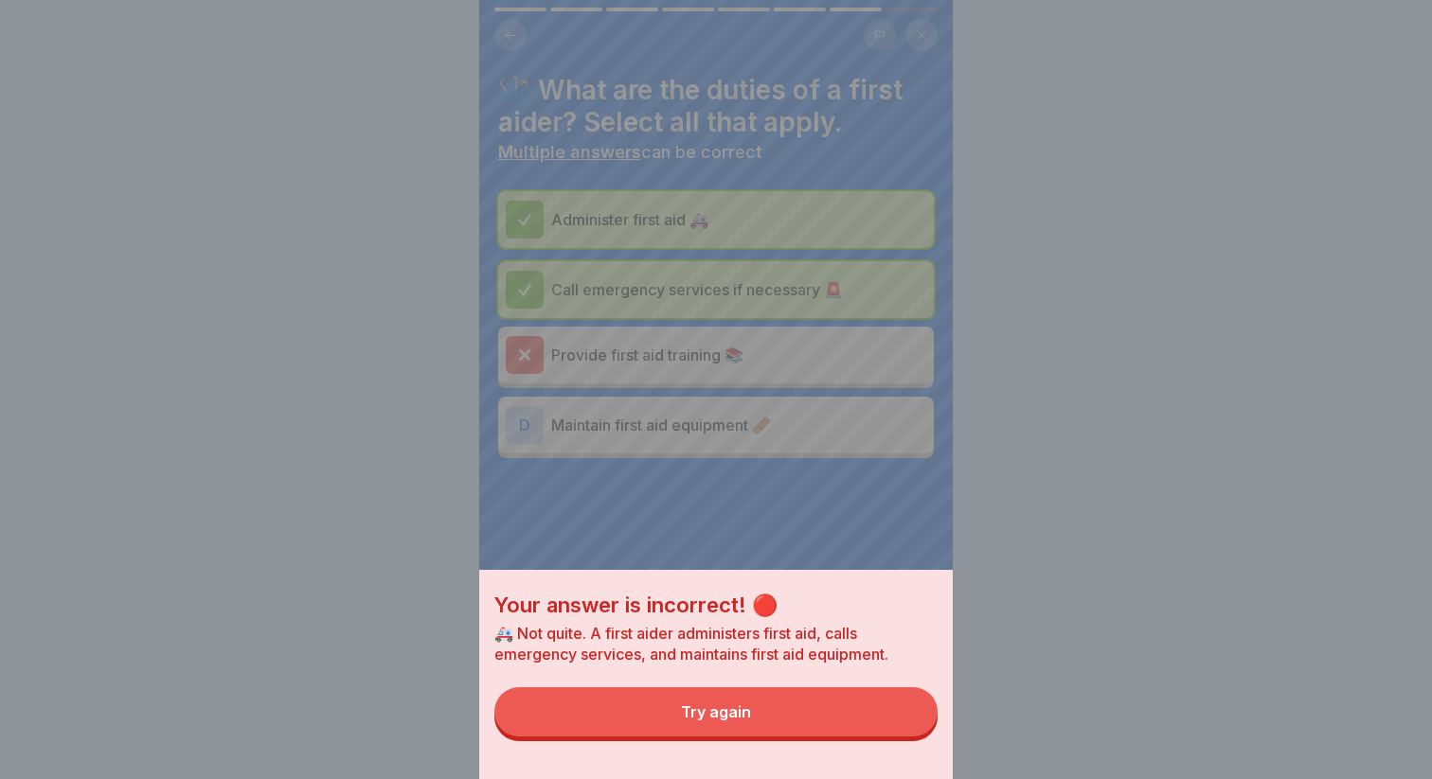
click at [839, 709] on button "Try again" at bounding box center [715, 711] width 443 height 49
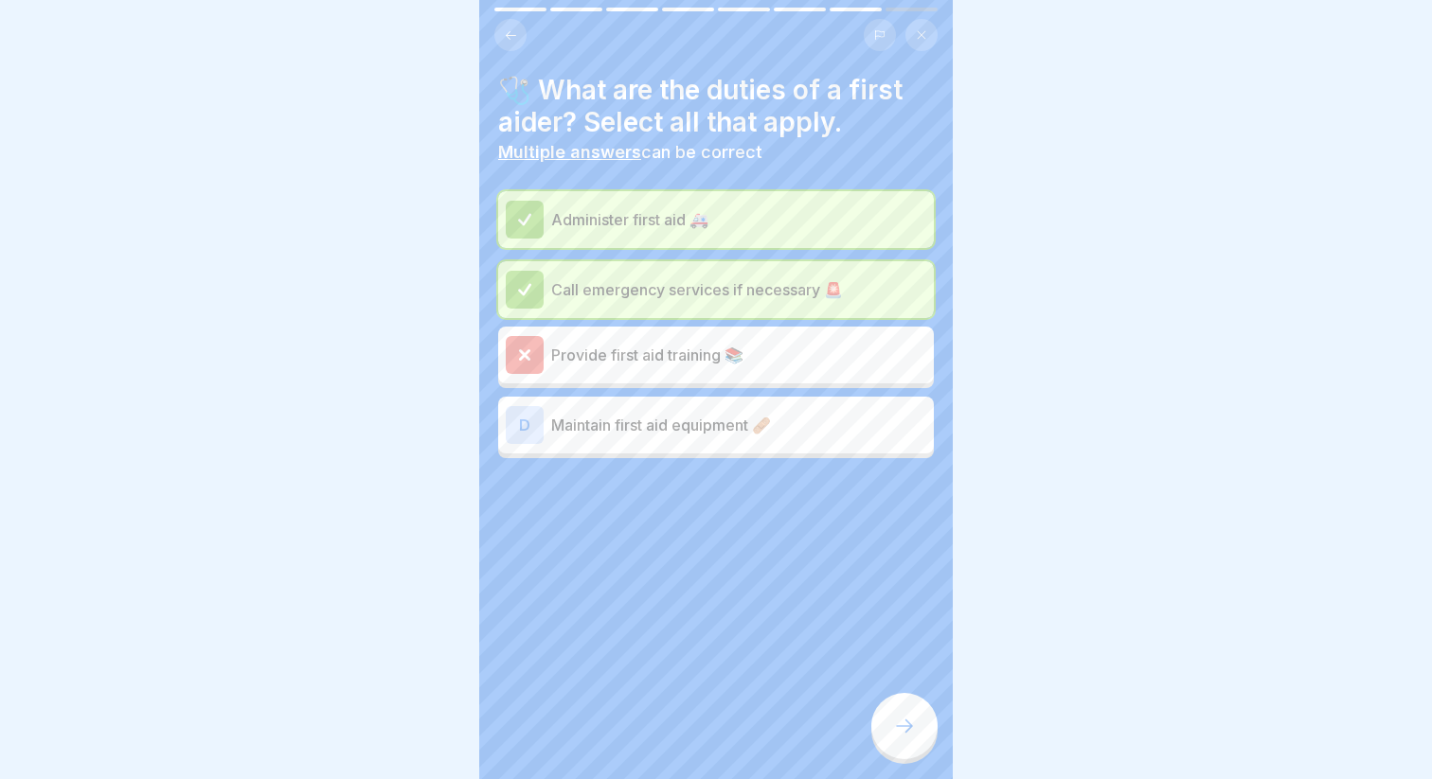
click at [697, 411] on div "D Maintain first aid equipment 🩹" at bounding box center [716, 425] width 420 height 38
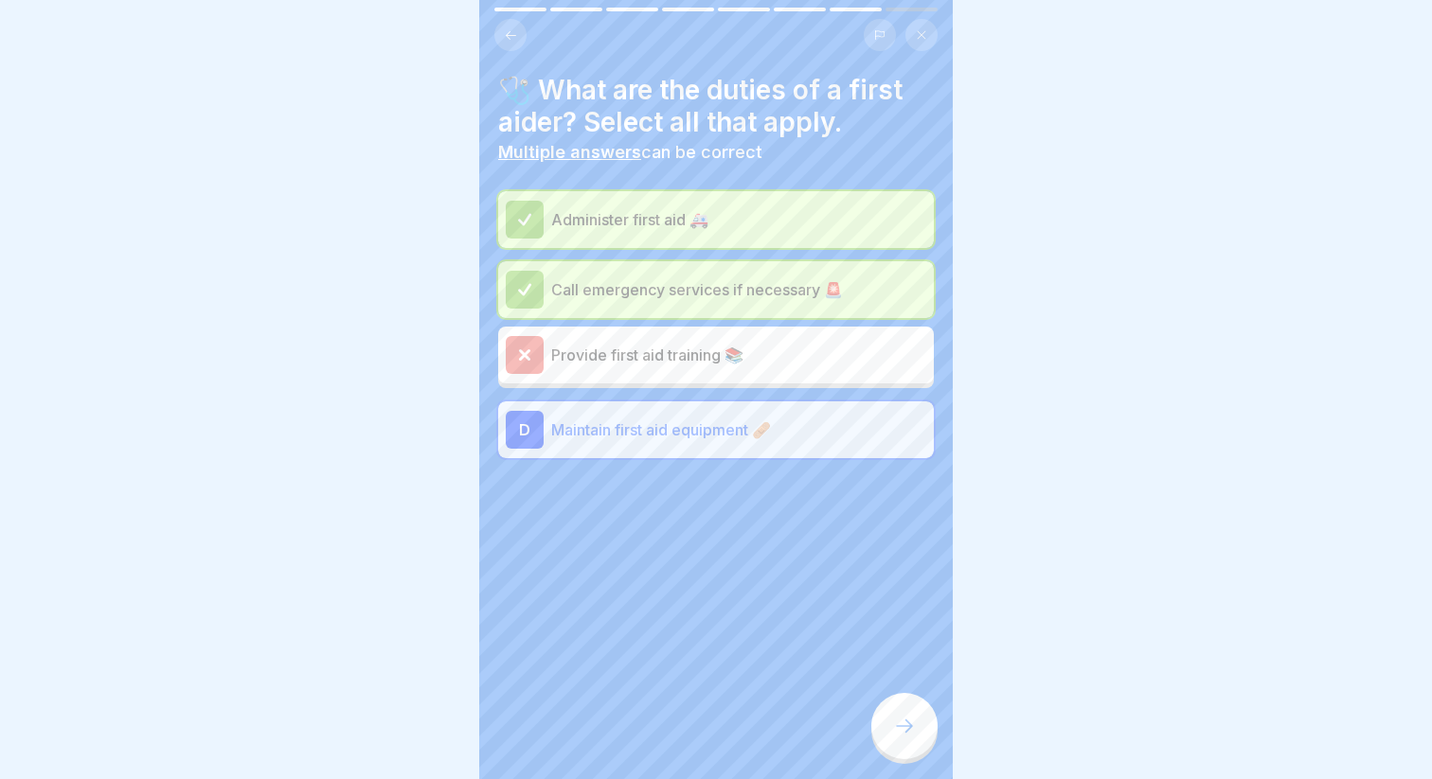
click at [904, 745] on div at bounding box center [904, 726] width 66 height 66
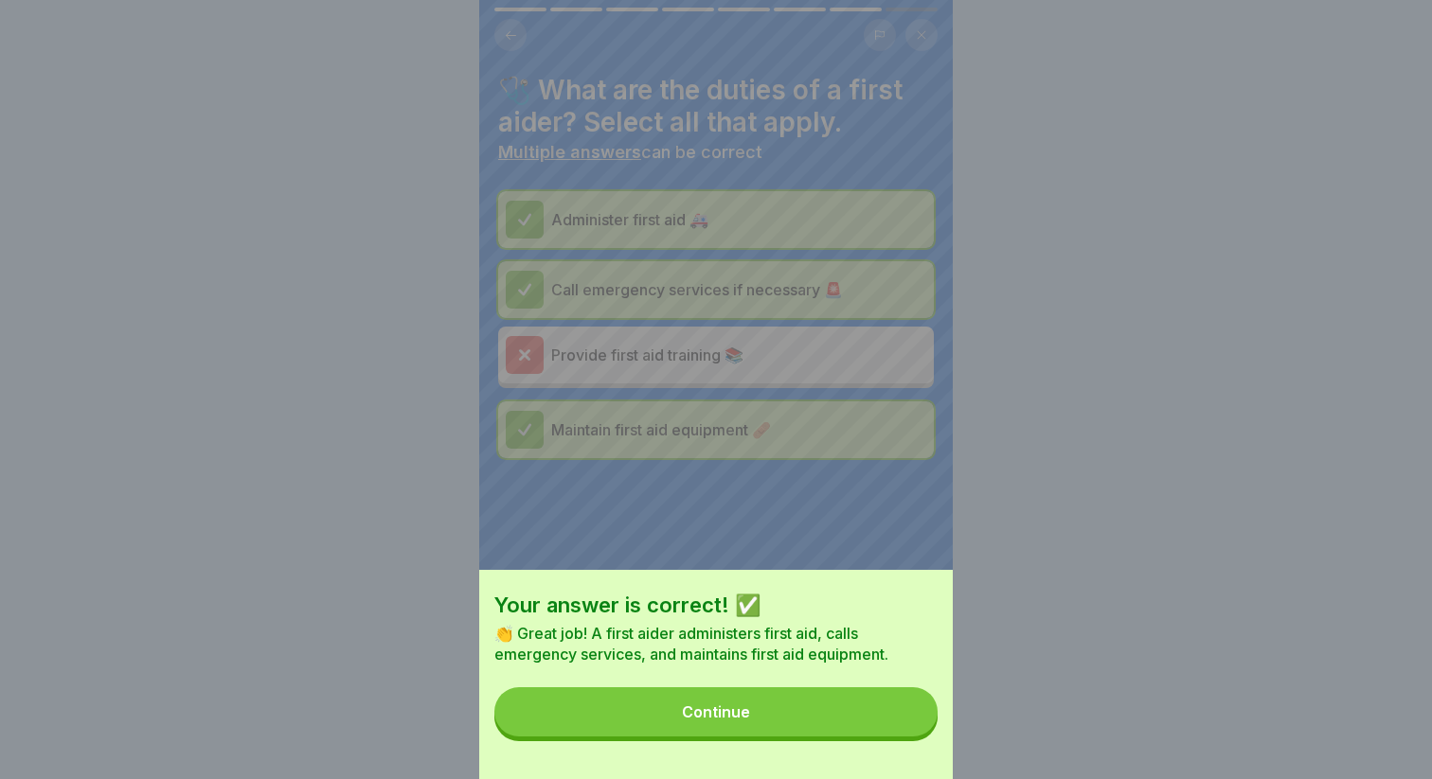
click at [814, 708] on button "Continue" at bounding box center [715, 711] width 443 height 49
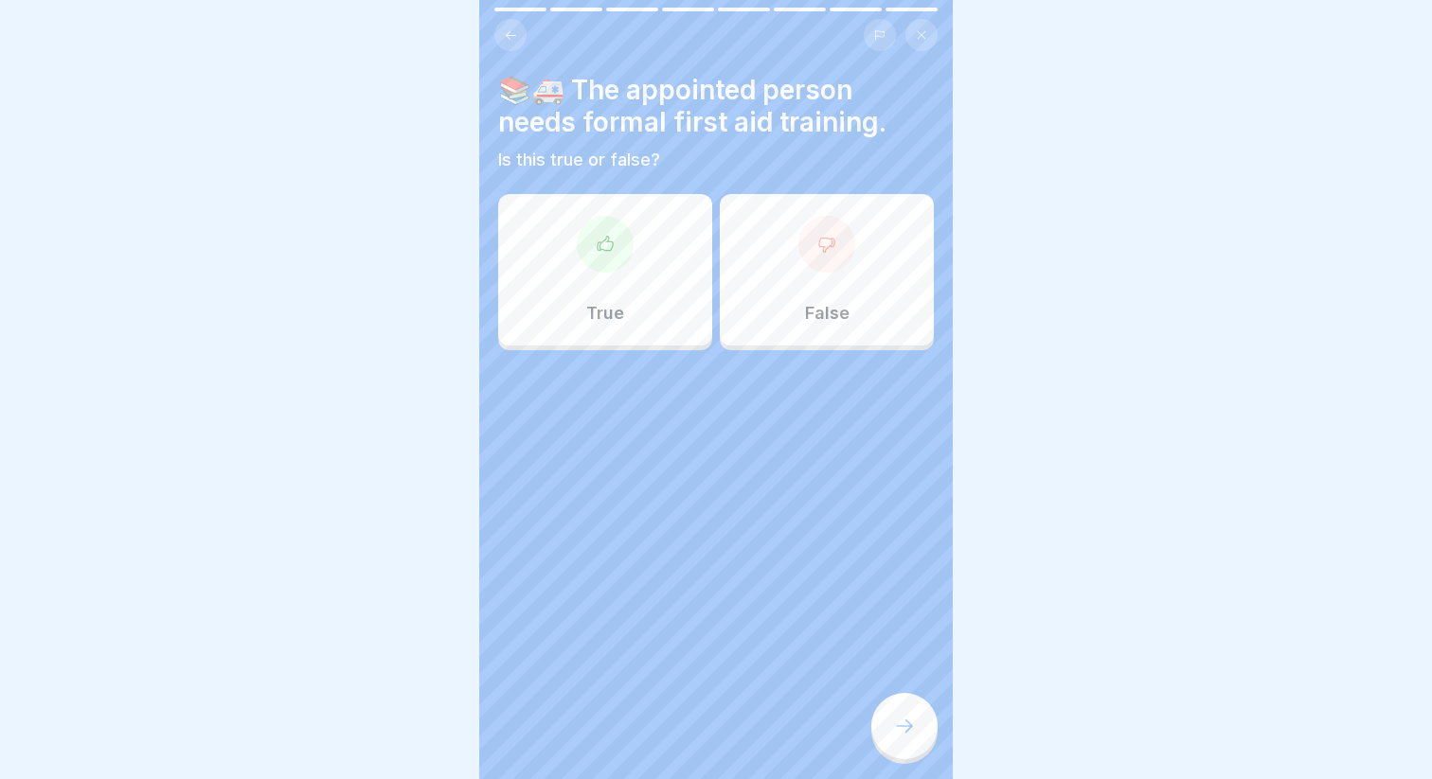
click at [622, 274] on div "True" at bounding box center [605, 270] width 214 height 152
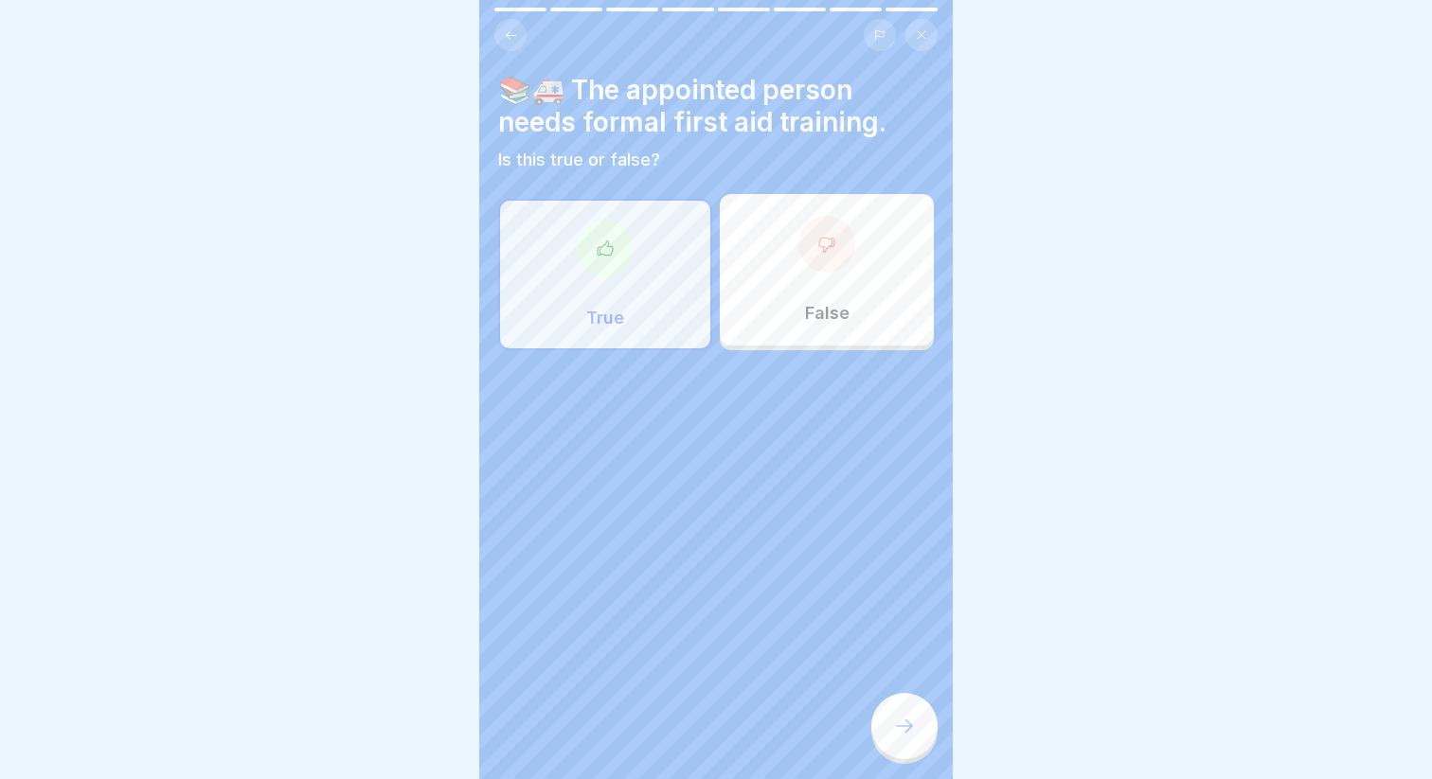
click at [912, 710] on div at bounding box center [904, 726] width 66 height 66
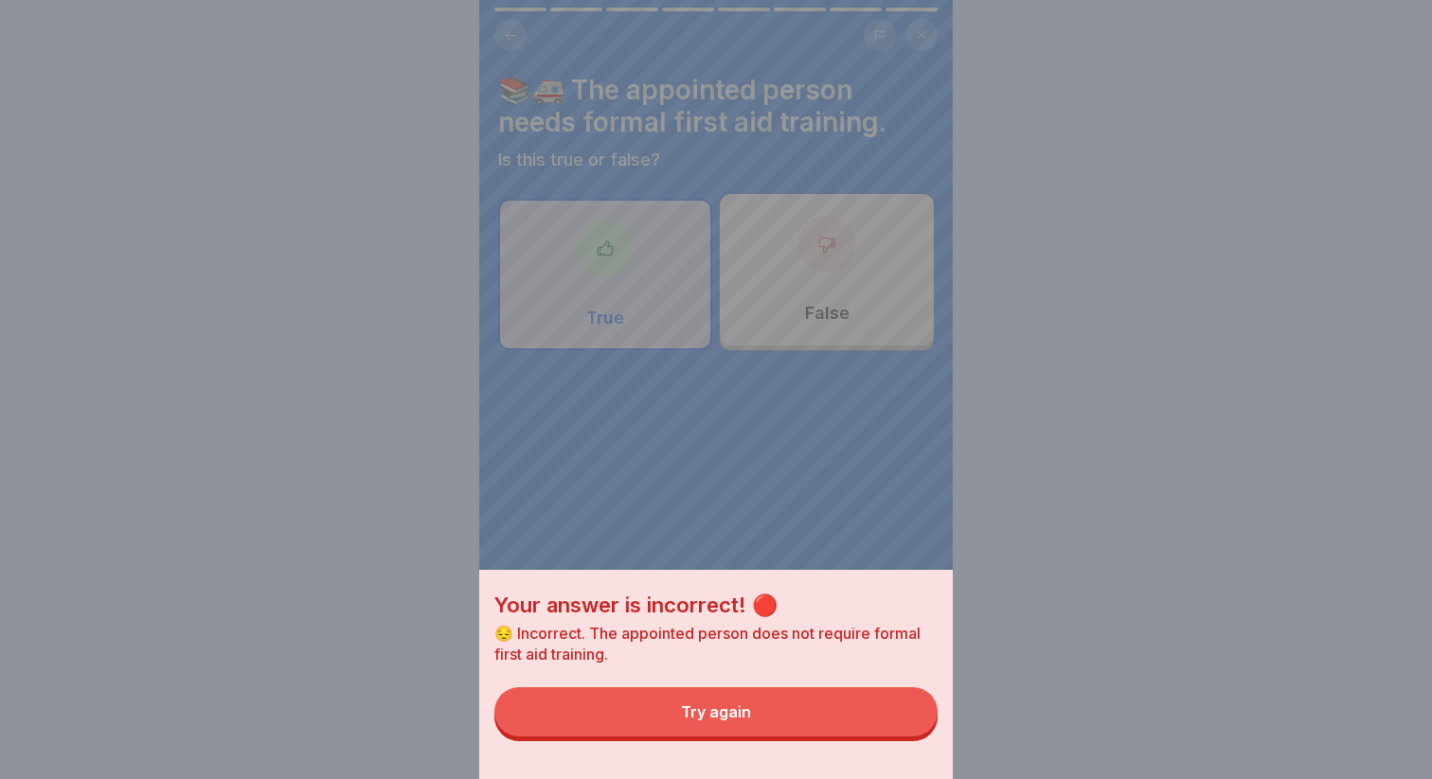
click at [844, 706] on button "Try again" at bounding box center [715, 711] width 443 height 49
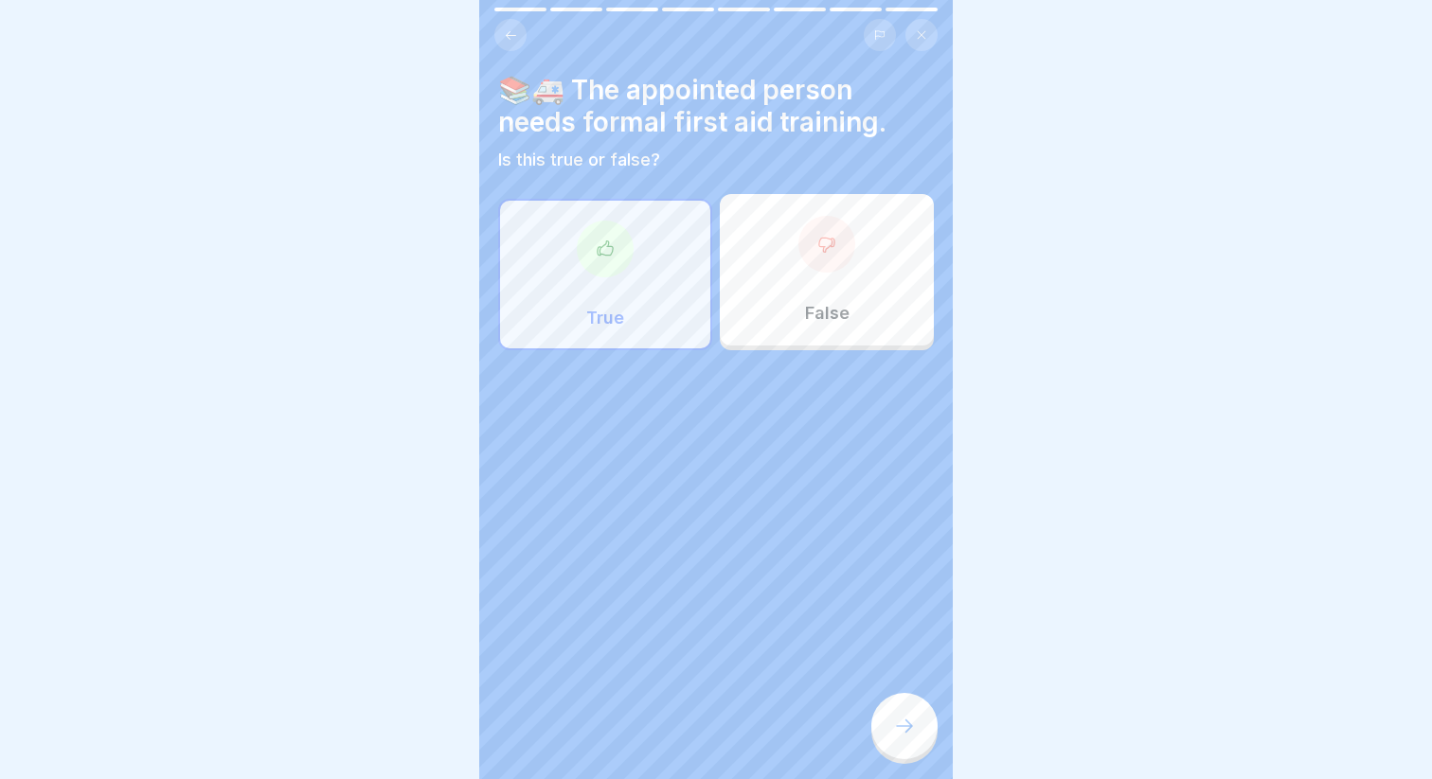
click at [827, 307] on p "False" at bounding box center [827, 313] width 45 height 21
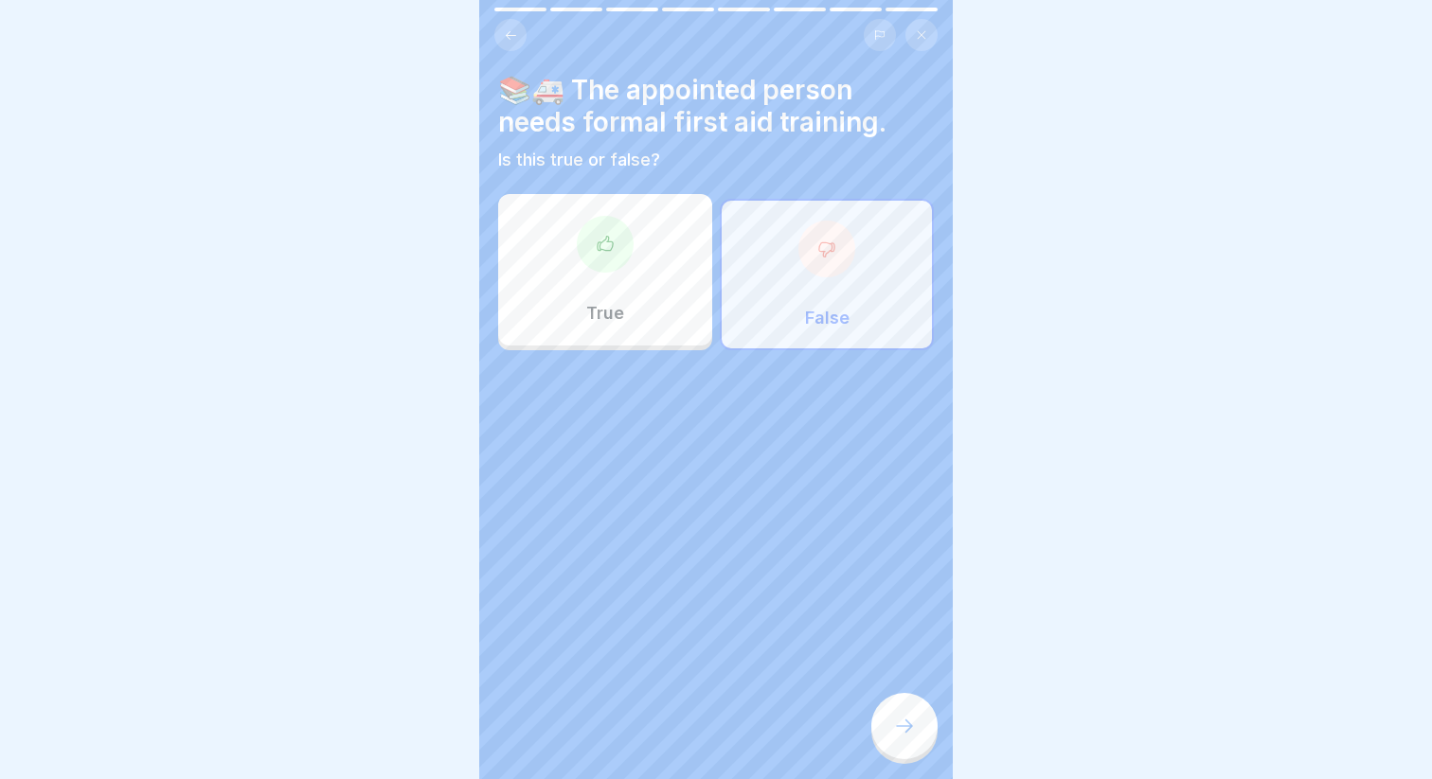
click at [894, 738] on div at bounding box center [904, 726] width 66 height 66
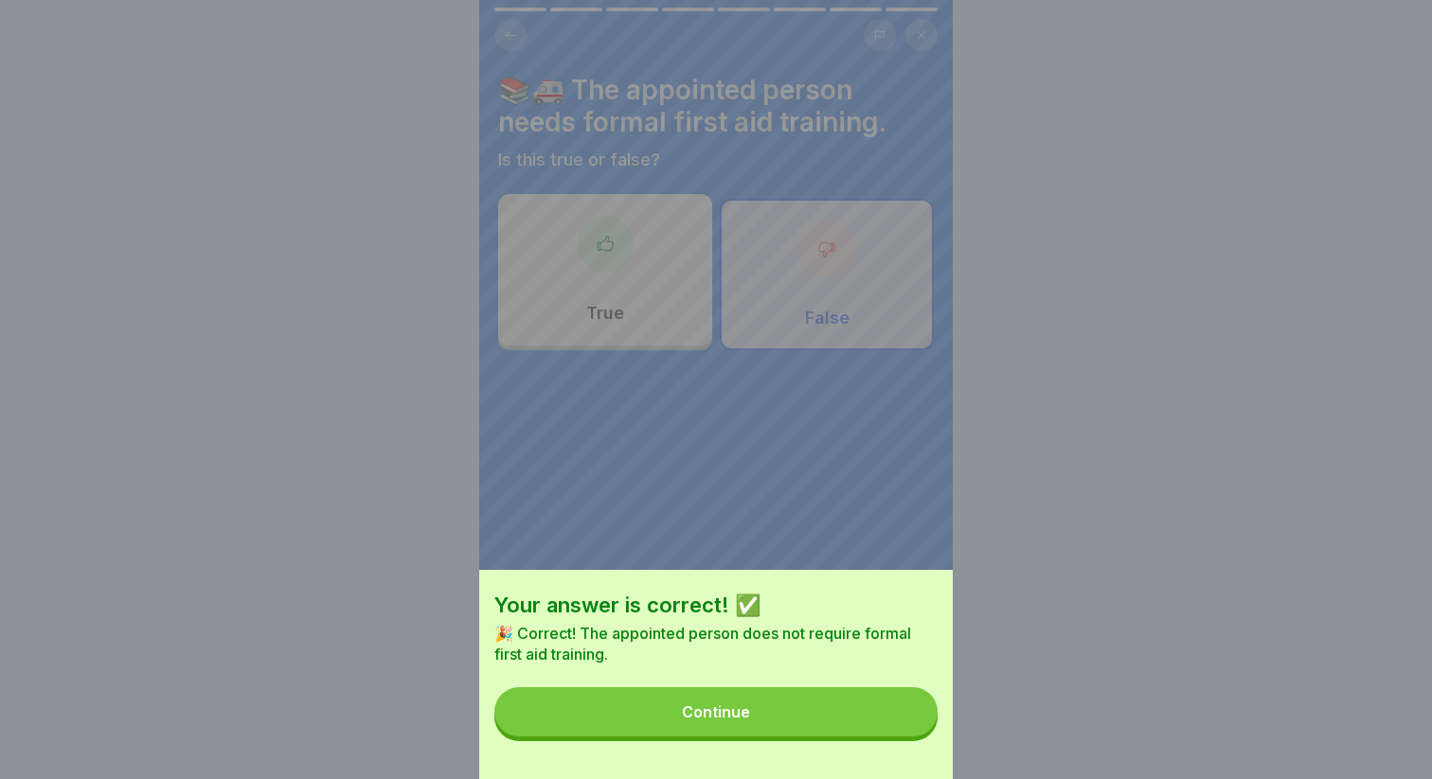
click at [708, 725] on button "Continue" at bounding box center [715, 711] width 443 height 49
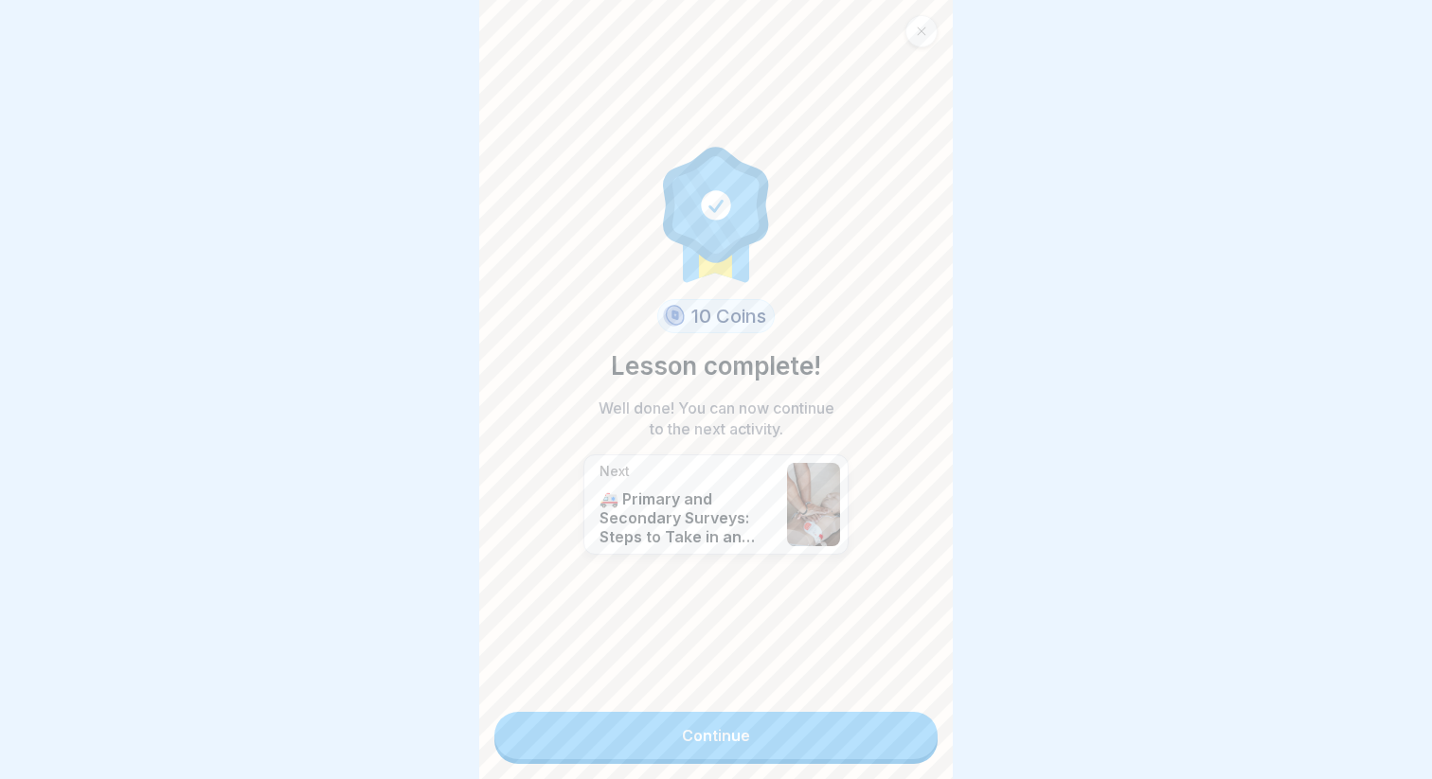
click at [718, 720] on link "Continue" at bounding box center [715, 735] width 443 height 47
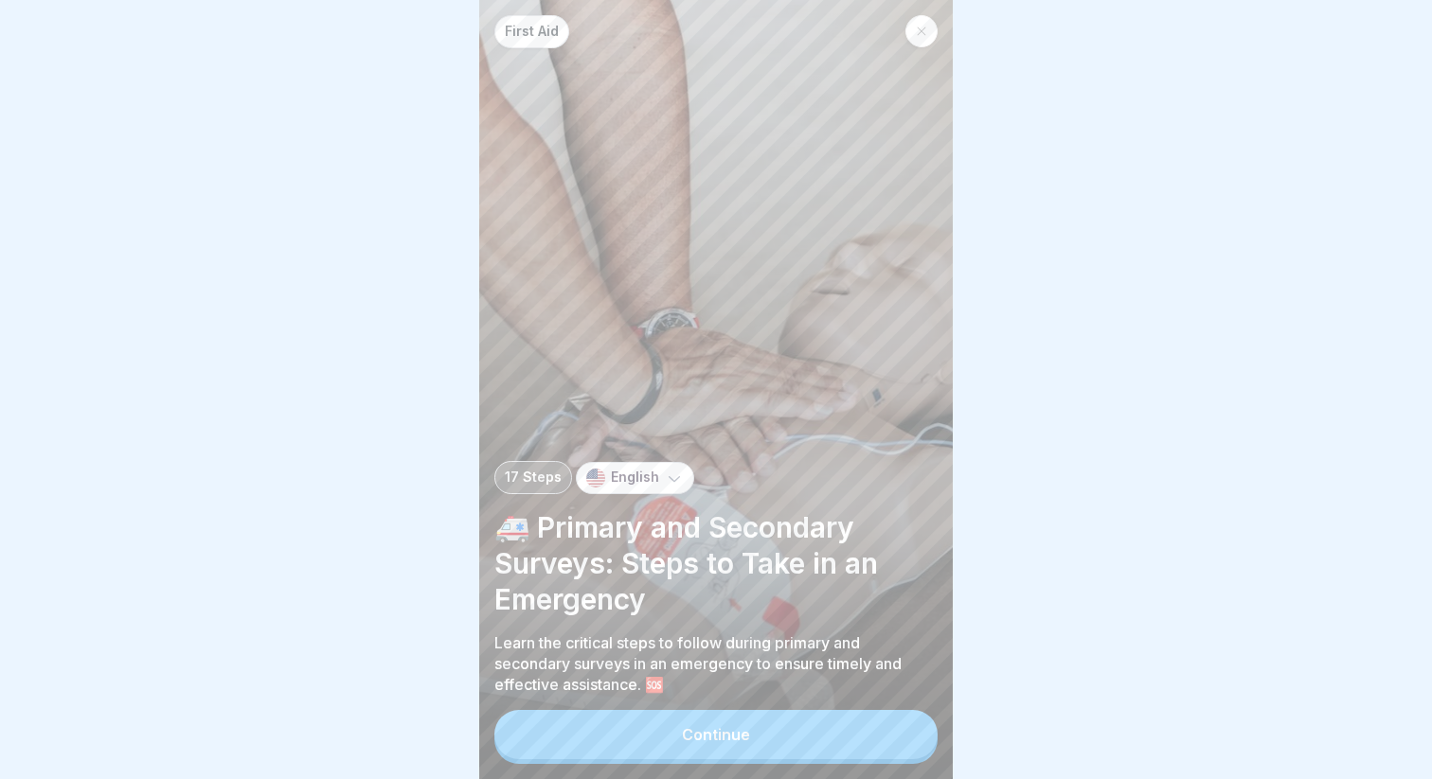
click at [699, 736] on div "Continue" at bounding box center [716, 734] width 68 height 17
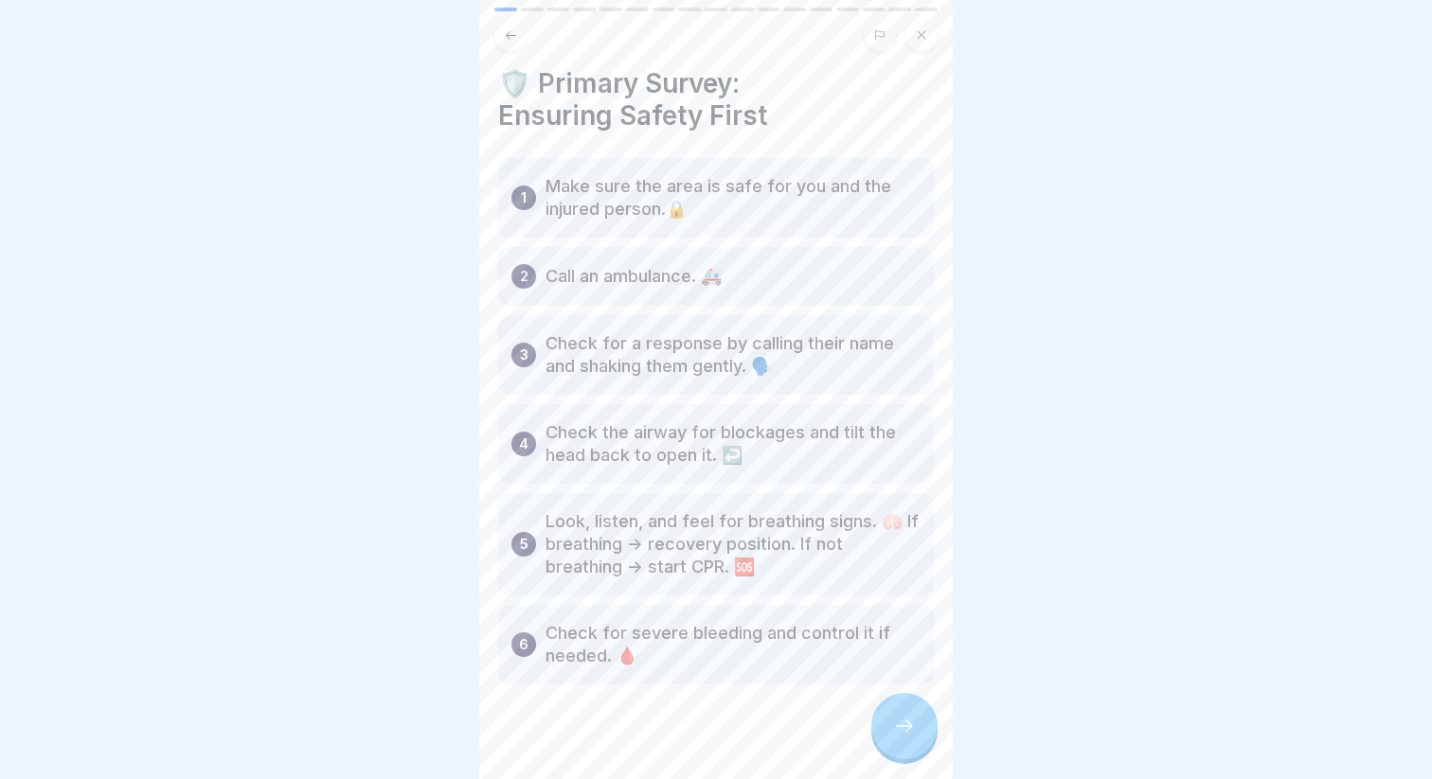
scroll to position [8, 0]
click at [911, 735] on icon at bounding box center [904, 726] width 23 height 23
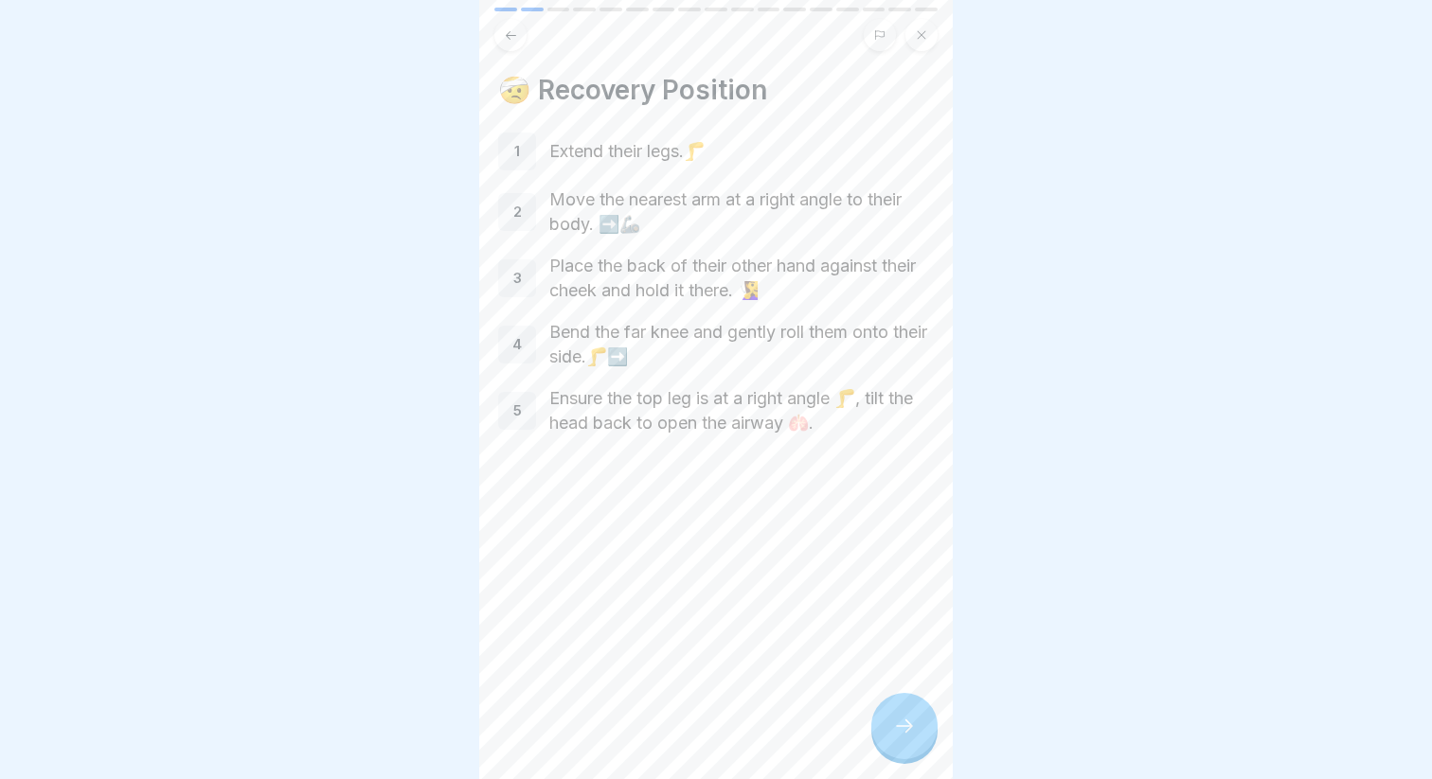
click at [902, 725] on icon at bounding box center [904, 726] width 23 height 23
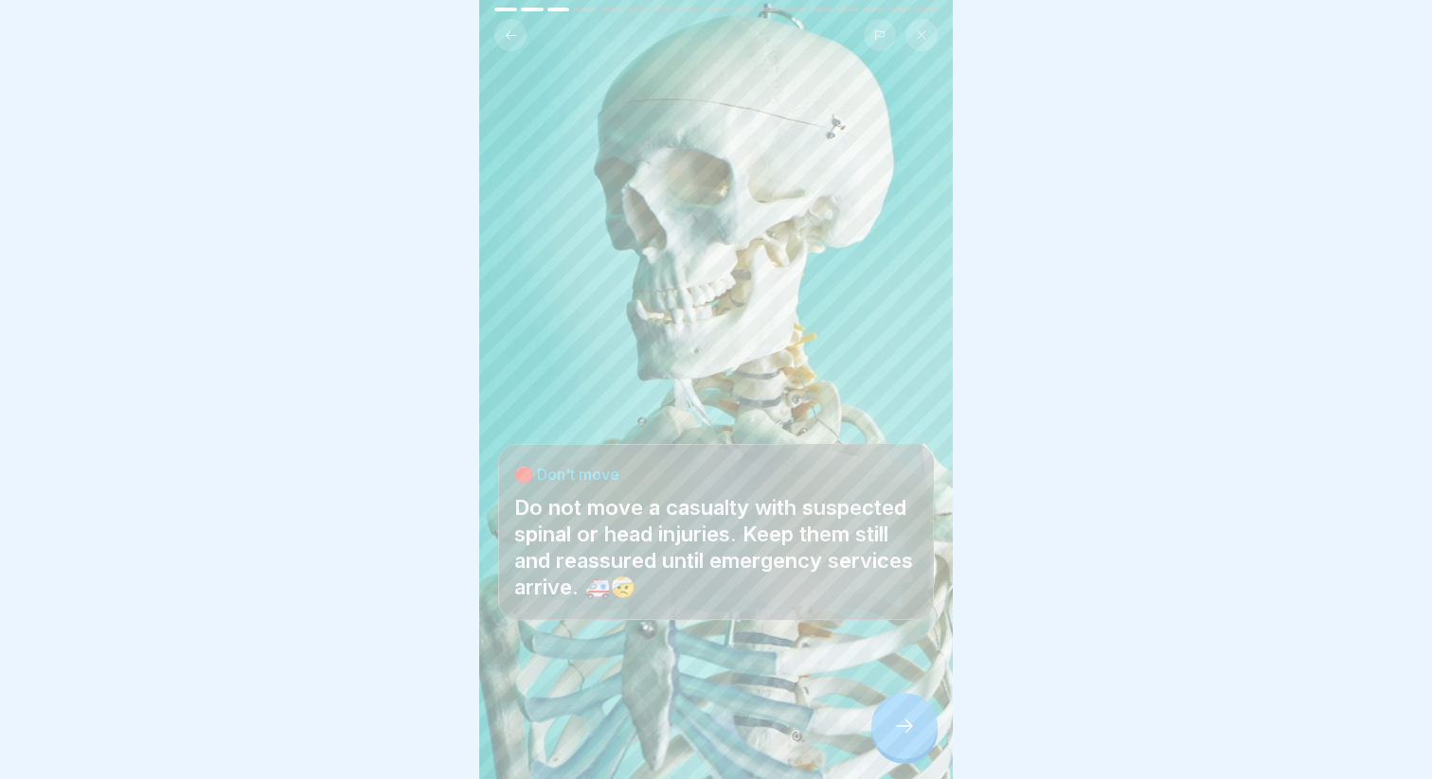
click at [894, 728] on icon at bounding box center [904, 726] width 23 height 23
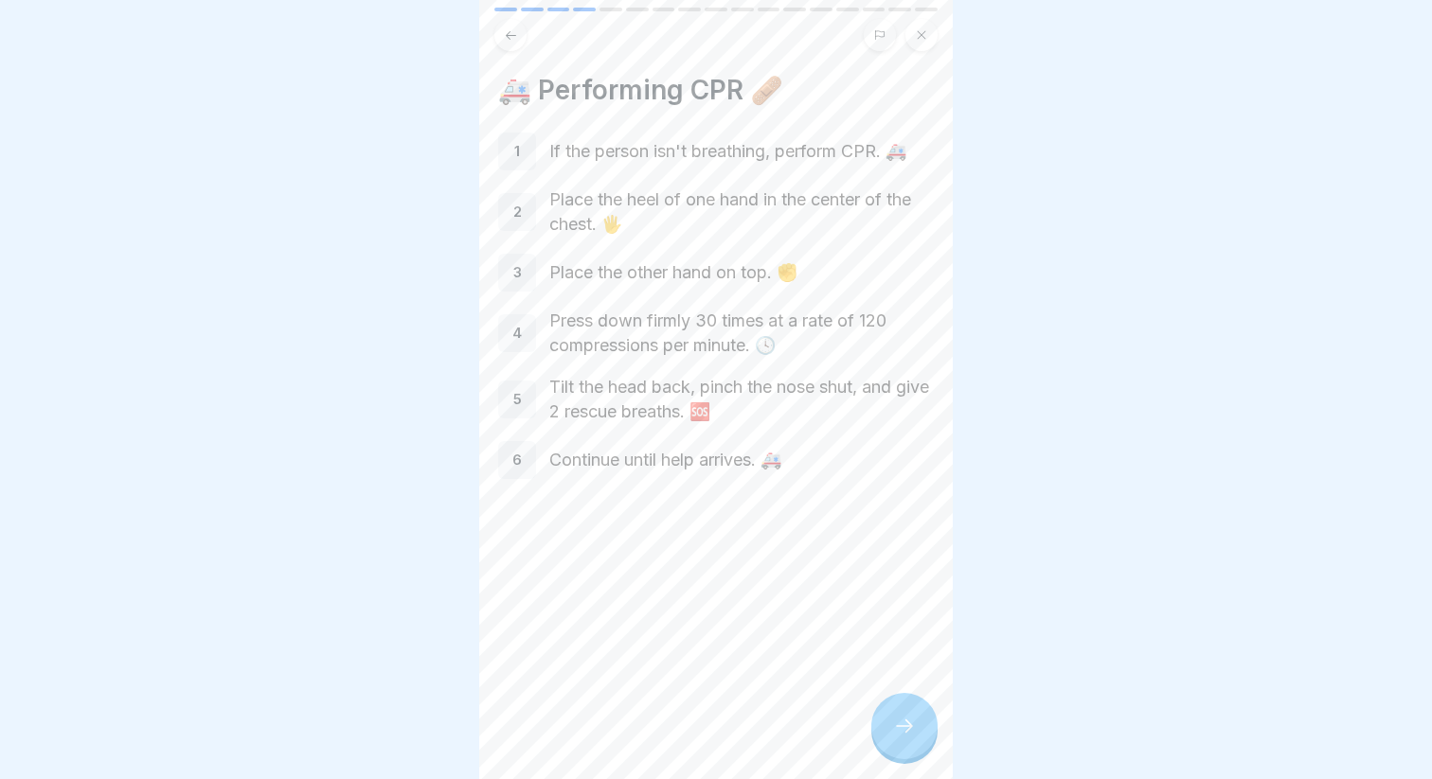
click at [898, 740] on div at bounding box center [904, 726] width 66 height 66
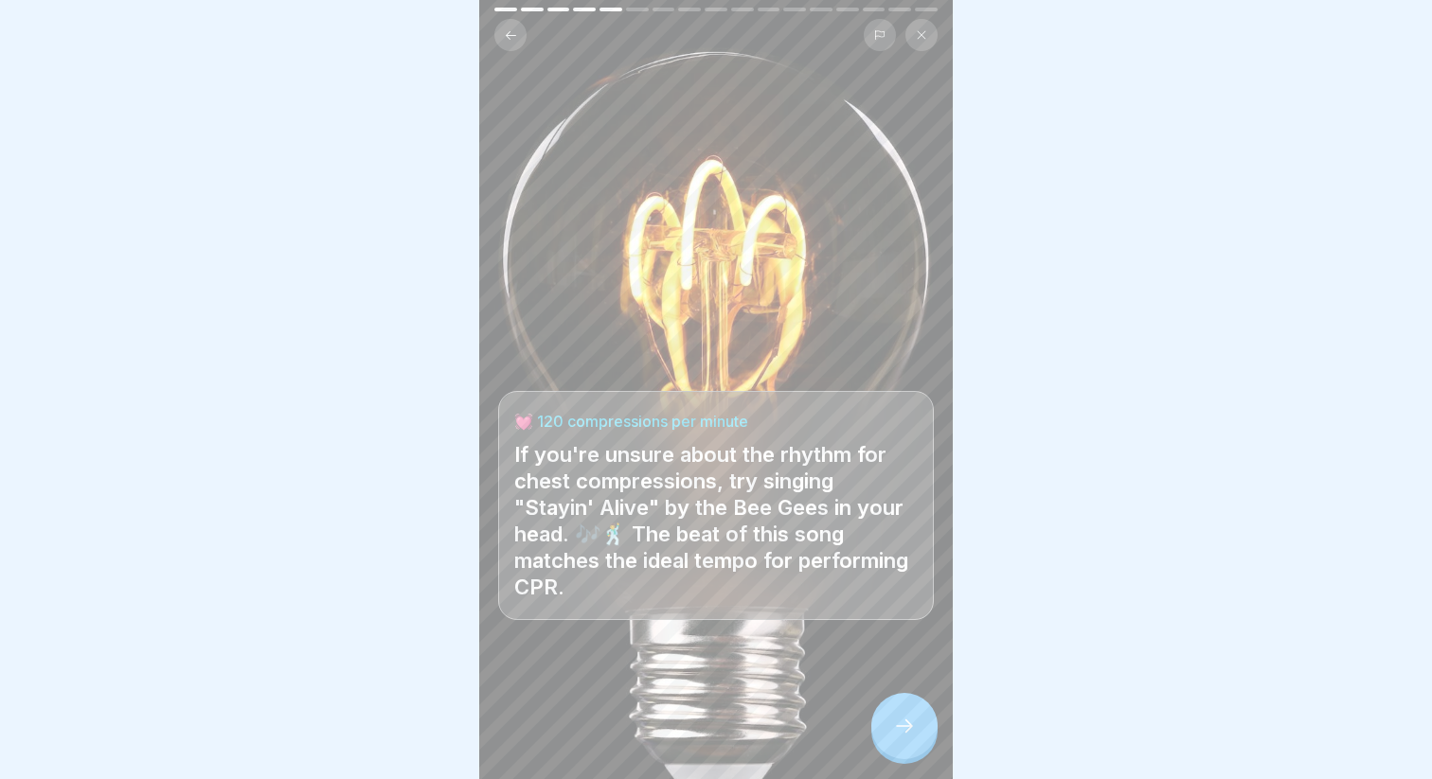
click at [510, 48] on button at bounding box center [510, 35] width 32 height 32
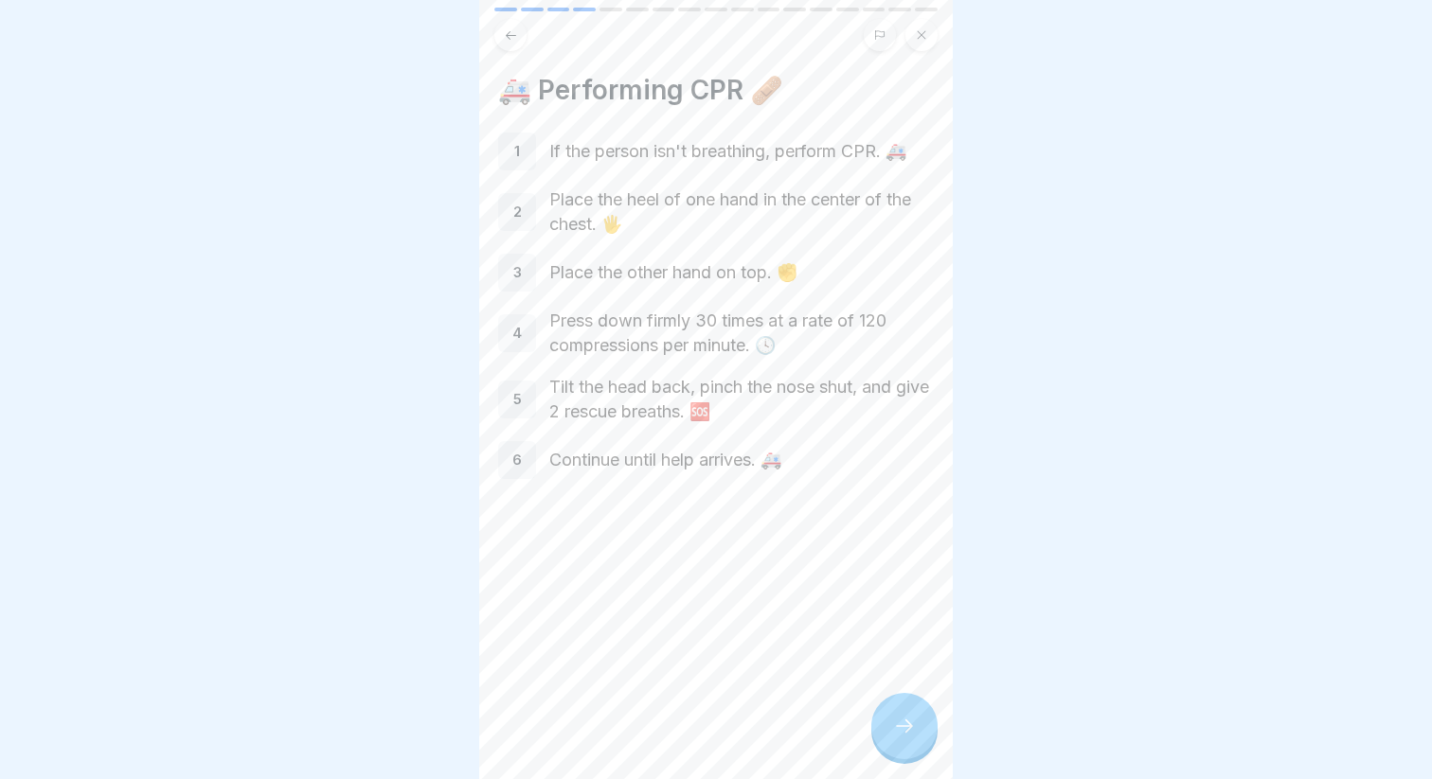
click at [903, 732] on icon at bounding box center [904, 726] width 23 height 23
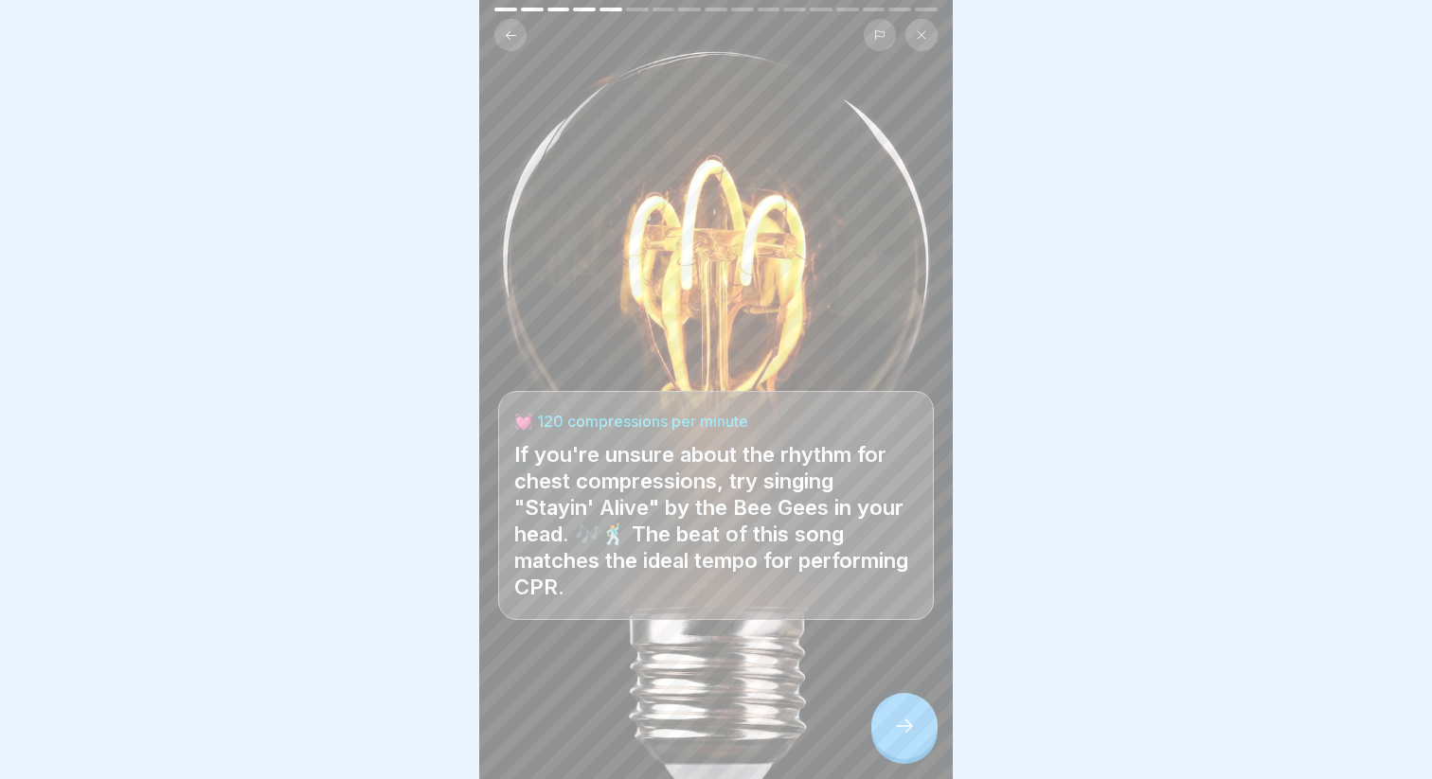
click at [905, 717] on div at bounding box center [904, 726] width 66 height 66
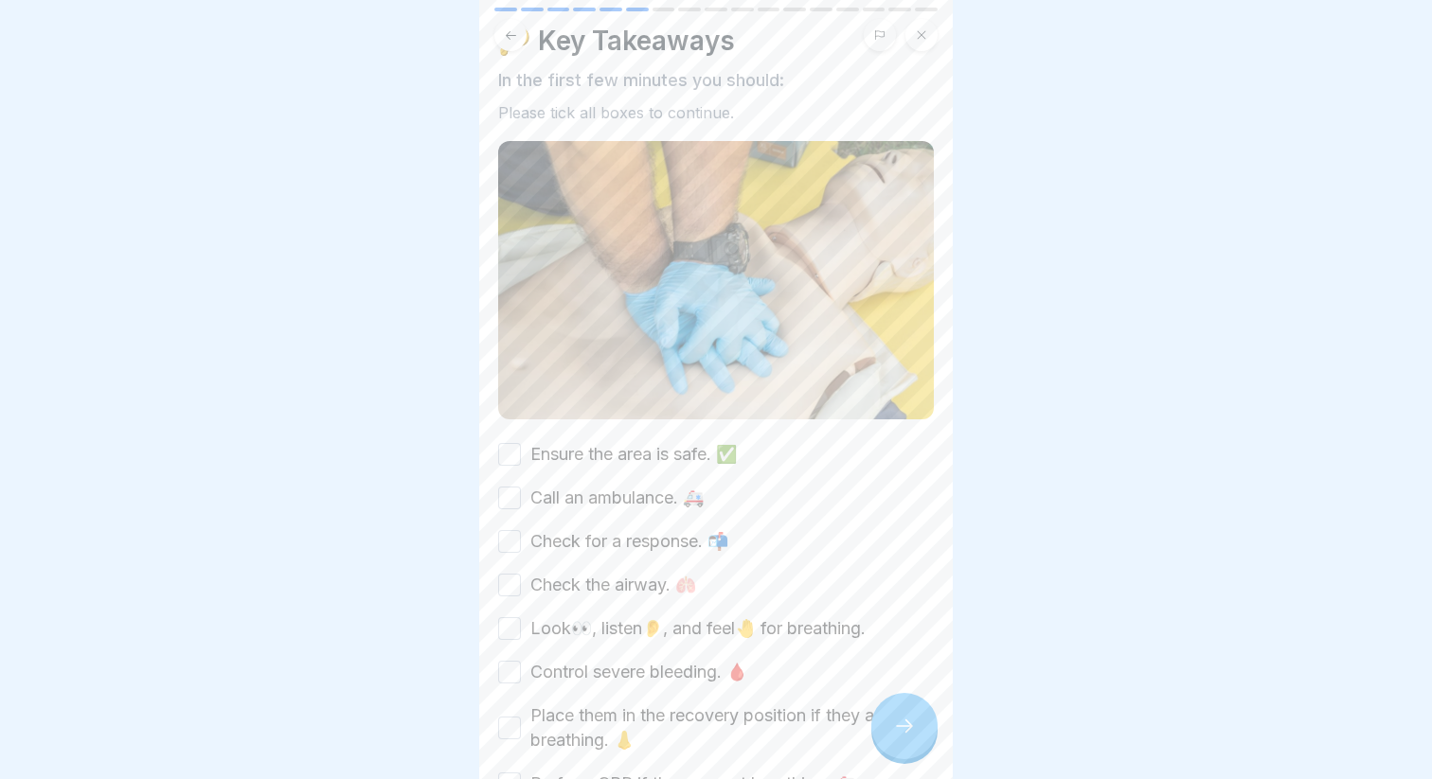
scroll to position [60, 0]
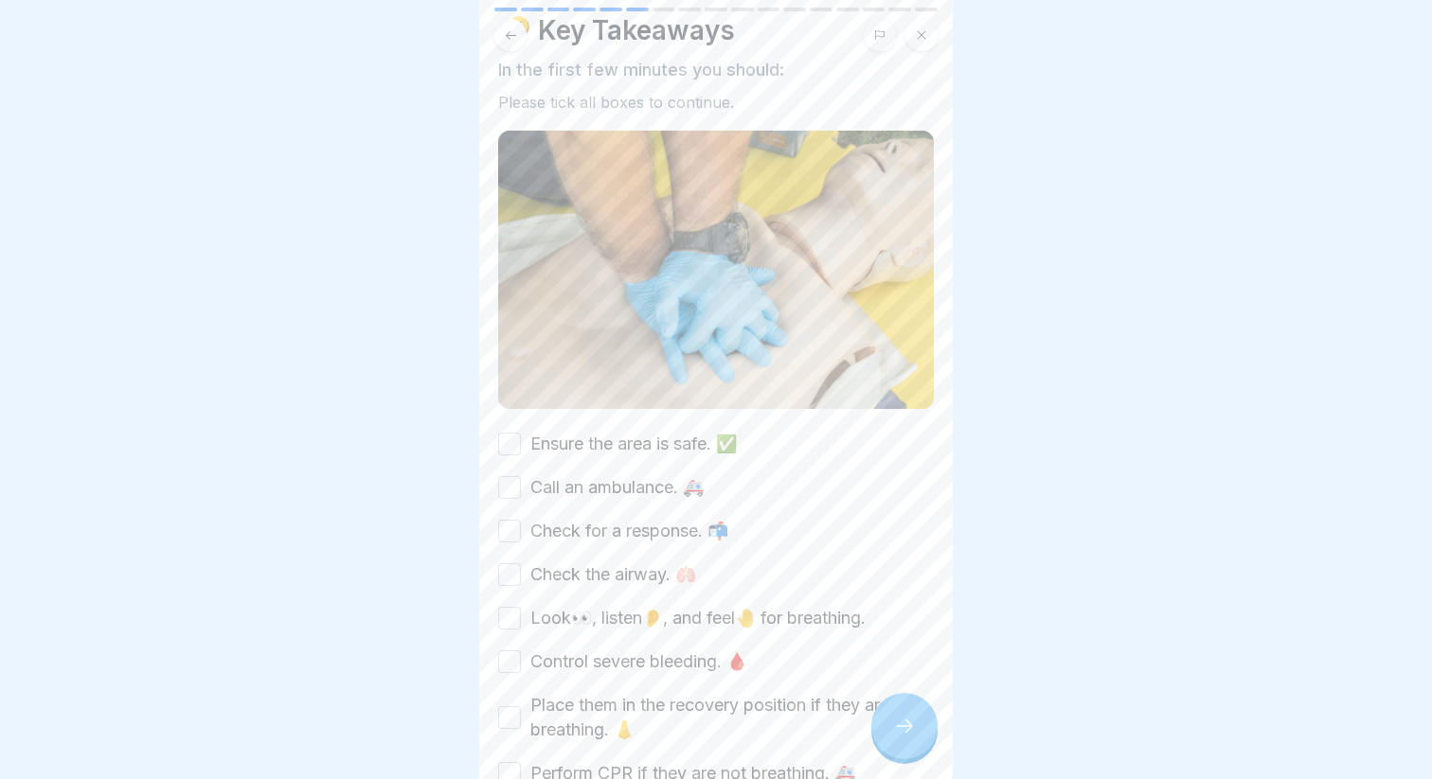
click at [647, 452] on label "Ensure the area is safe. ✅" at bounding box center [633, 444] width 206 height 25
click at [521, 452] on button "Ensure the area is safe. ✅" at bounding box center [509, 444] width 23 height 23
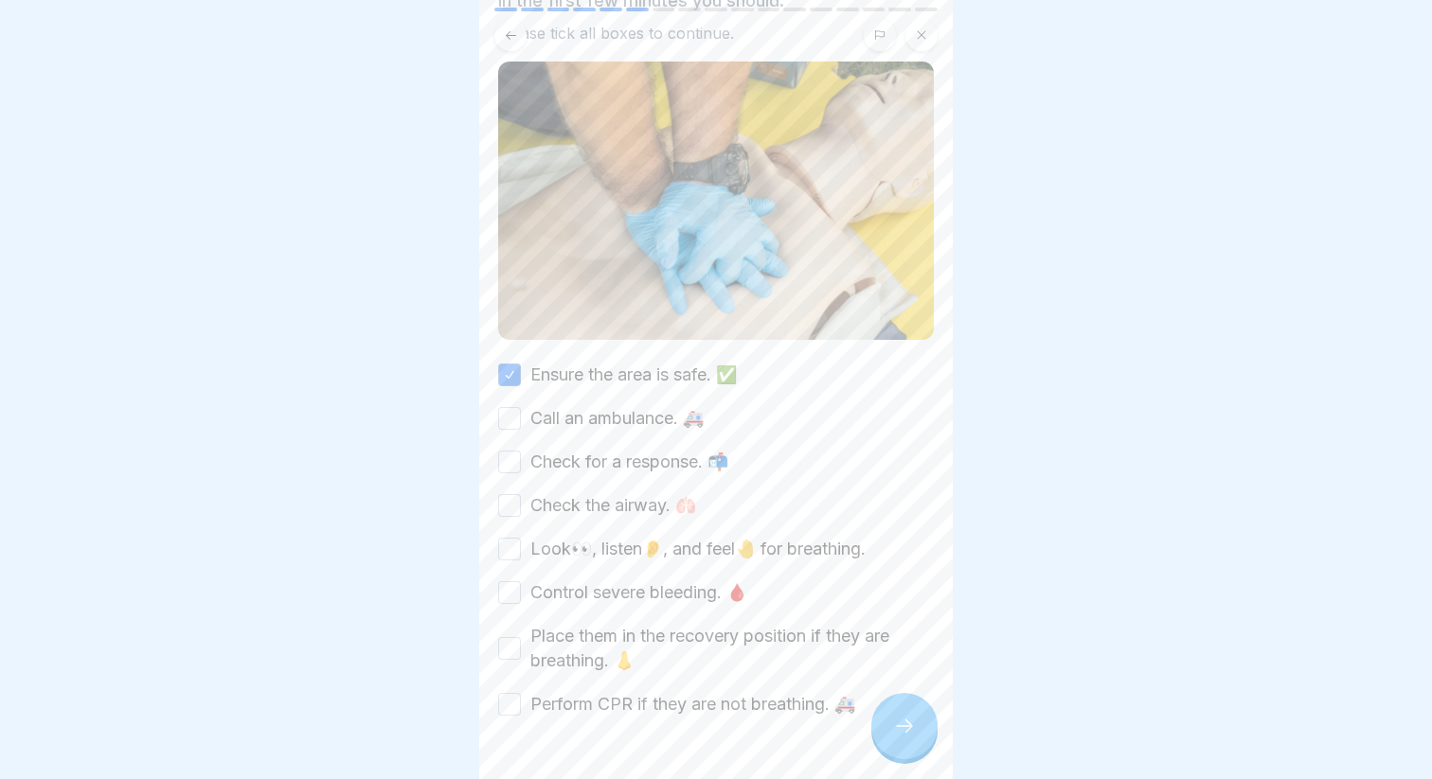
scroll to position [134, 0]
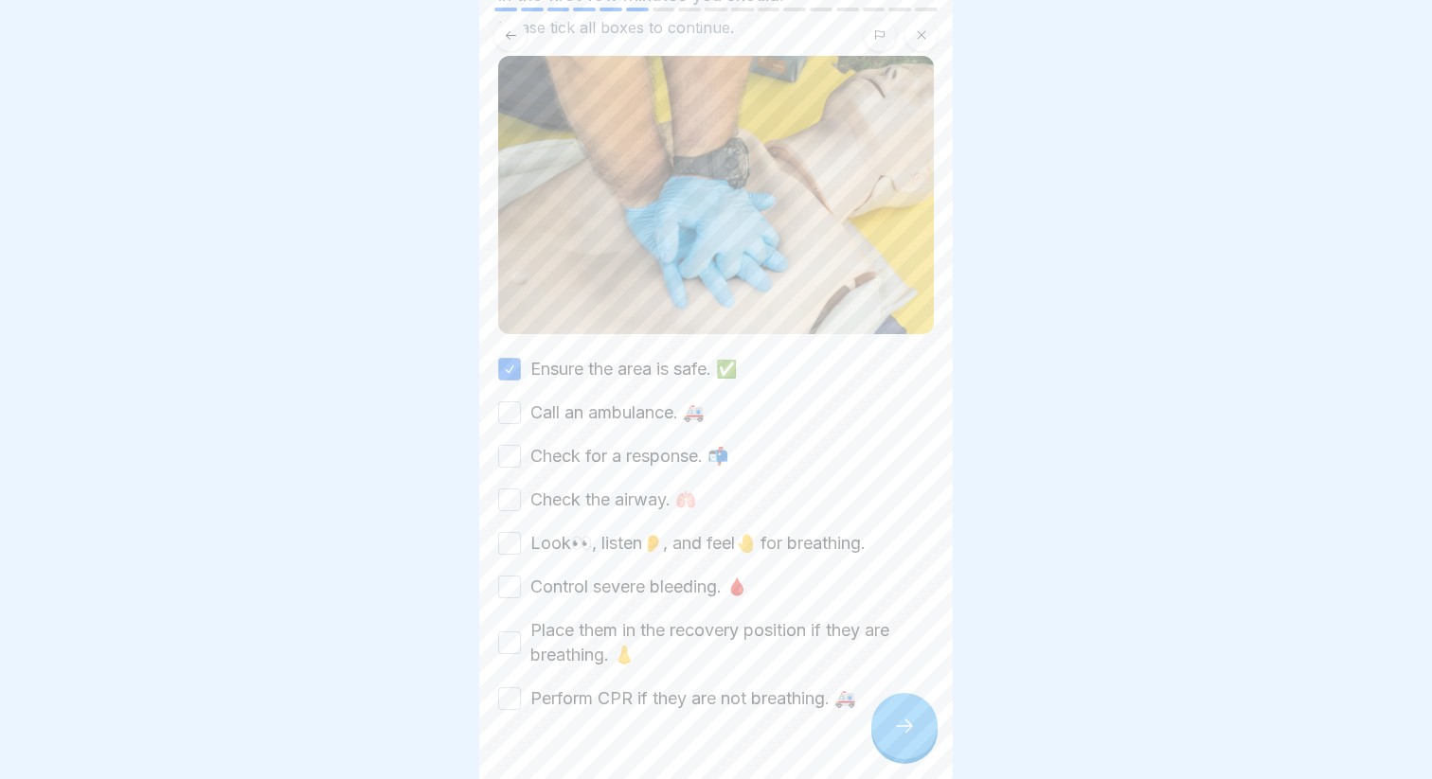
click at [646, 404] on label "Call an ambulance. 🚑" at bounding box center [616, 413] width 173 height 25
click at [521, 404] on button "Call an ambulance. 🚑" at bounding box center [509, 412] width 23 height 23
click at [644, 471] on div "Ensure the area is safe. ✅ Call an ambulance. 🚑 Check for a response. 📬 Check t…" at bounding box center [716, 534] width 436 height 354
click at [644, 456] on label "Check for a response. 📬" at bounding box center [629, 456] width 198 height 25
click at [521, 456] on button "Check for a response. 📬" at bounding box center [509, 456] width 23 height 23
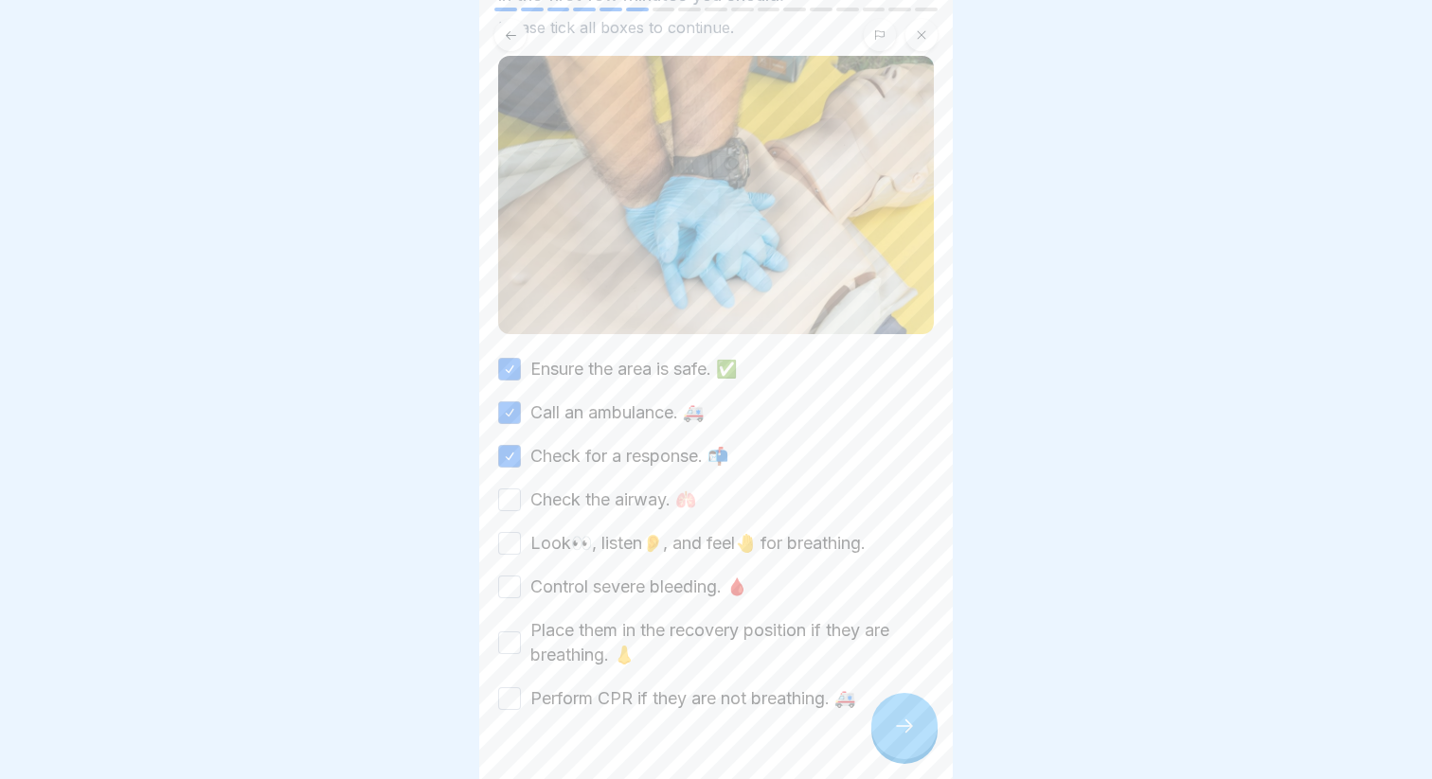
click at [639, 503] on label "Check the airway. 🫁" at bounding box center [613, 500] width 166 height 25
click at [521, 503] on button "Check the airway. 🫁" at bounding box center [509, 500] width 23 height 23
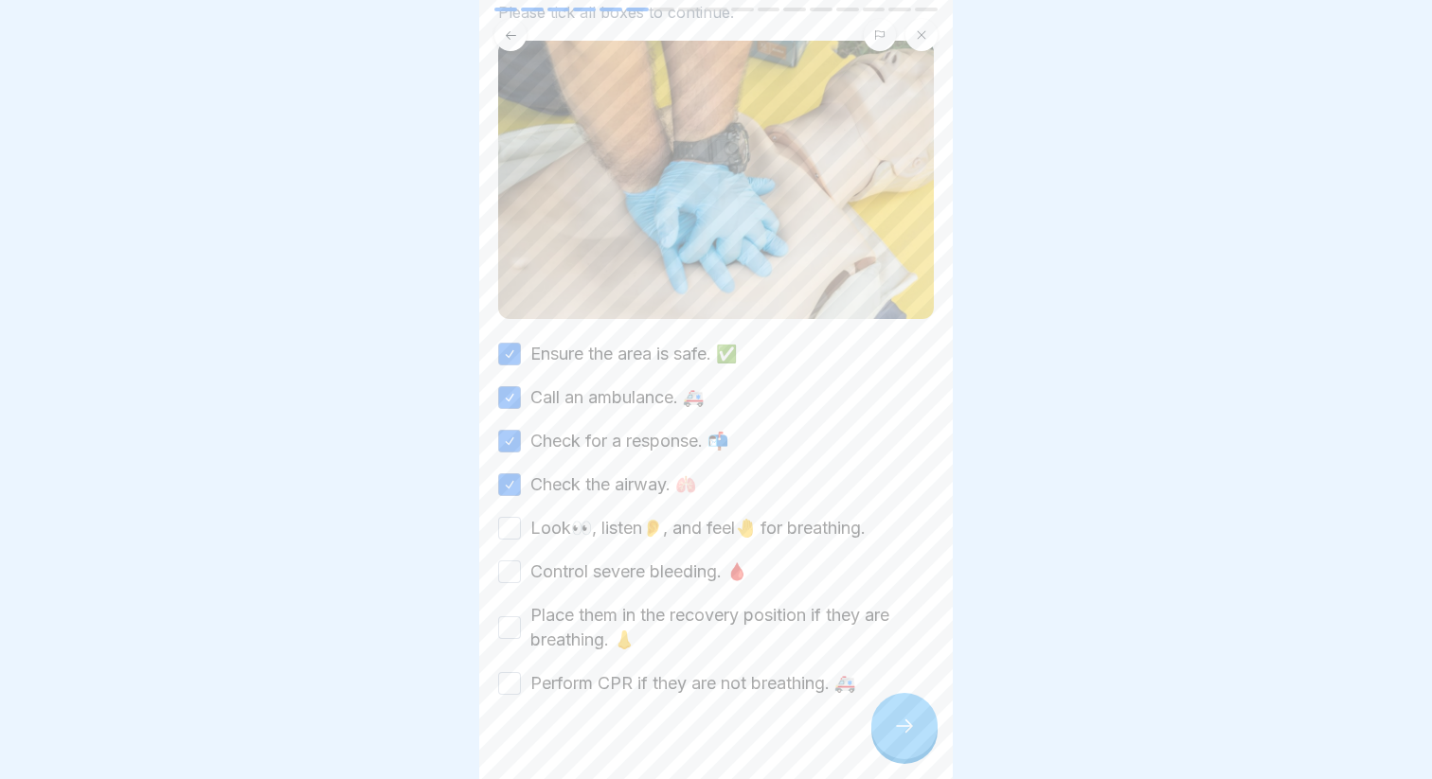
scroll to position [179, 0]
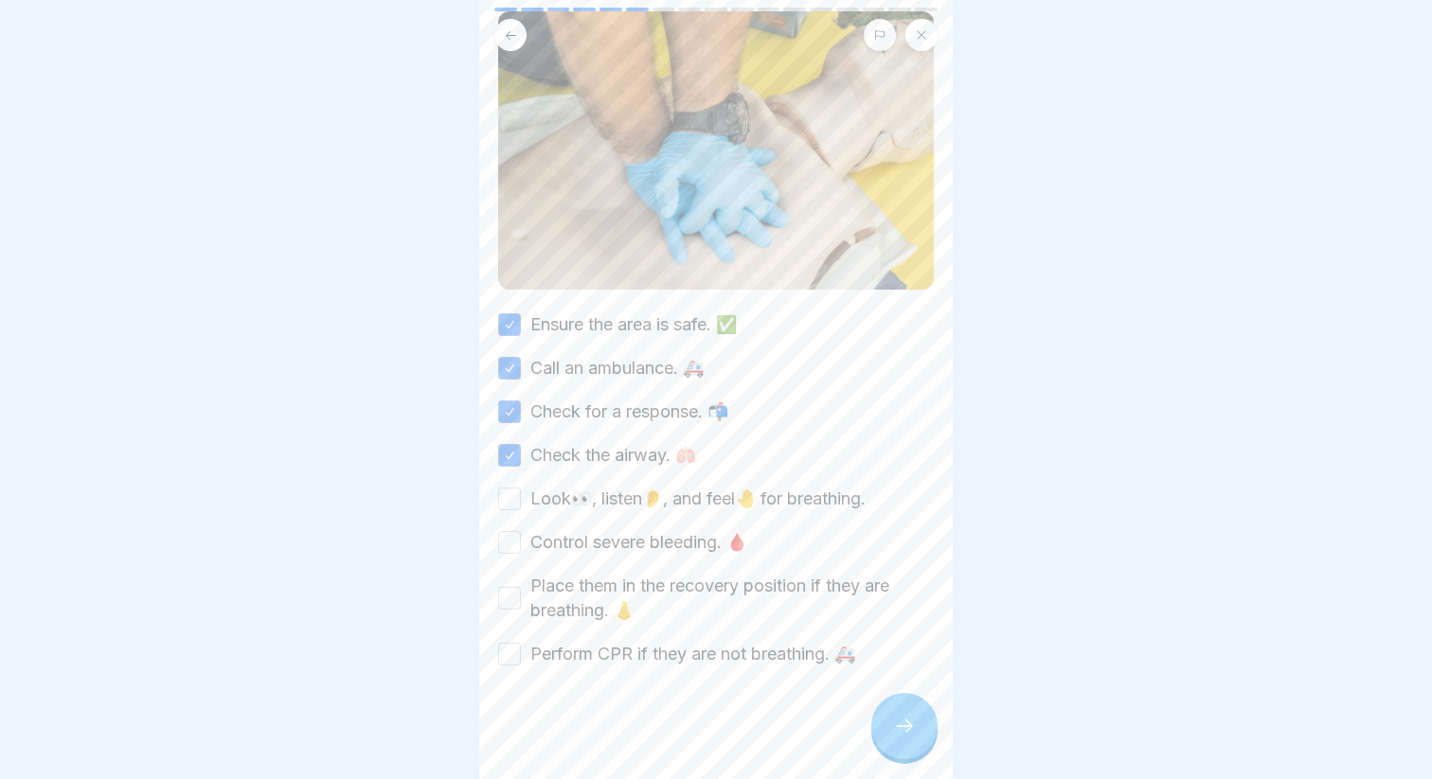
click at [657, 508] on label "Look👀, listen👂, and feel🤚 for breathing." at bounding box center [697, 499] width 335 height 25
click at [521, 508] on button "Look👀, listen👂, and feel🤚 for breathing." at bounding box center [509, 499] width 23 height 23
click at [640, 549] on label "Control severe bleeding. 🩸" at bounding box center [638, 542] width 217 height 25
click at [521, 549] on button "Control severe bleeding. 🩸" at bounding box center [509, 542] width 23 height 23
click at [643, 593] on label "Place them in the recovery position if they are breathing. 👃" at bounding box center [731, 598] width 403 height 49
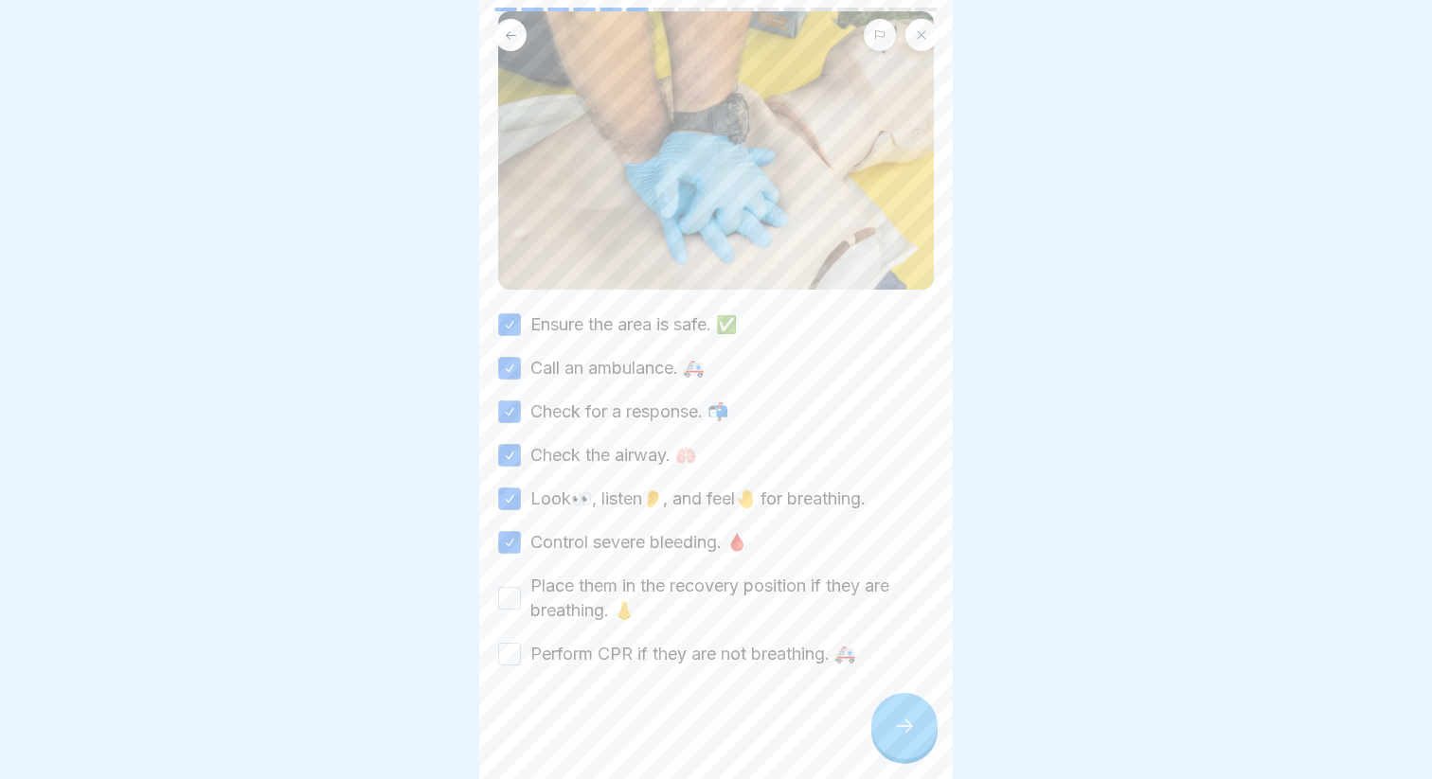
click at [521, 593] on button "Place them in the recovery position if they are breathing. 👃" at bounding box center [509, 598] width 23 height 23
click at [637, 642] on label "Perform CPR if they are not breathing. 🚑" at bounding box center [692, 654] width 325 height 25
click at [521, 643] on button "Perform CPR if they are not breathing. 🚑" at bounding box center [509, 654] width 23 height 23
click at [893, 735] on icon at bounding box center [904, 726] width 23 height 23
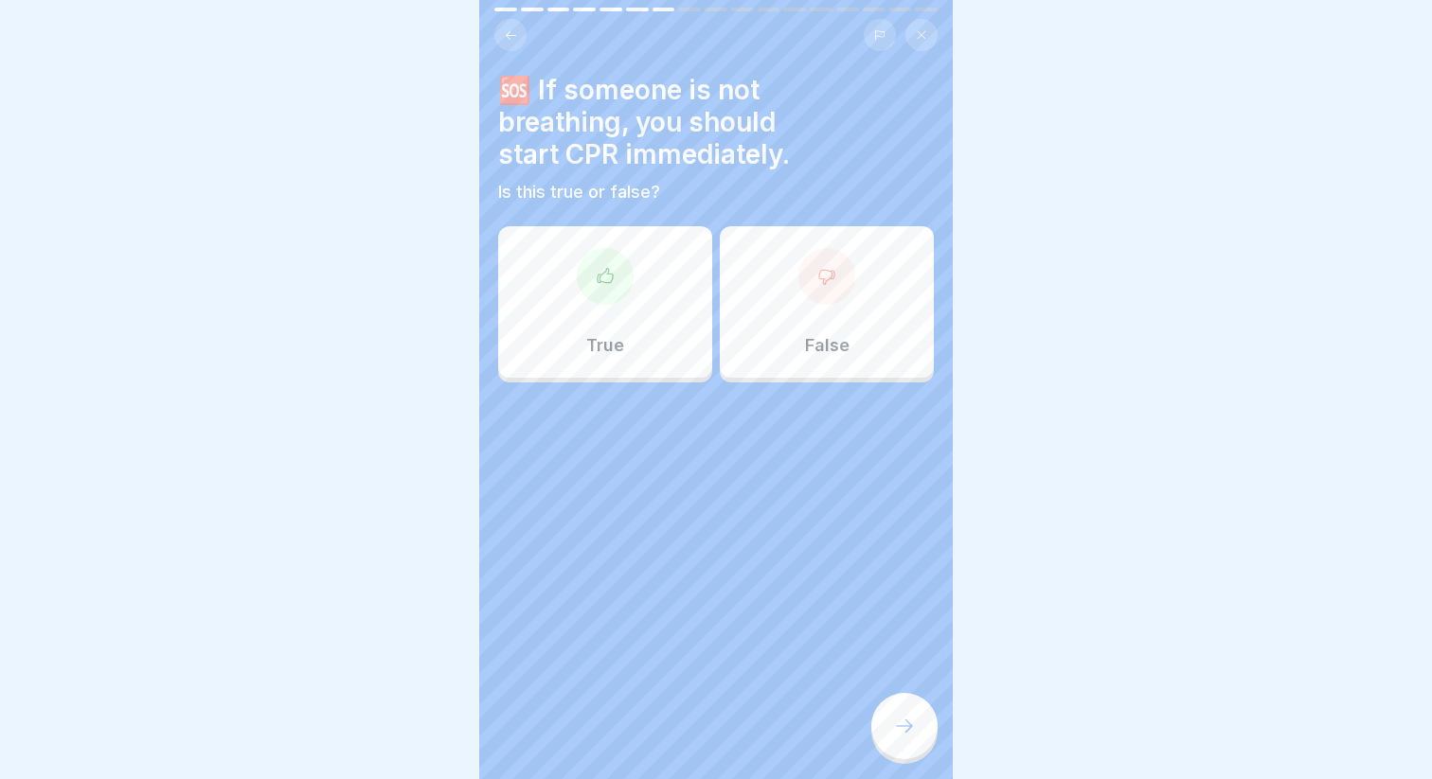
click at [620, 242] on div "True" at bounding box center [605, 302] width 214 height 152
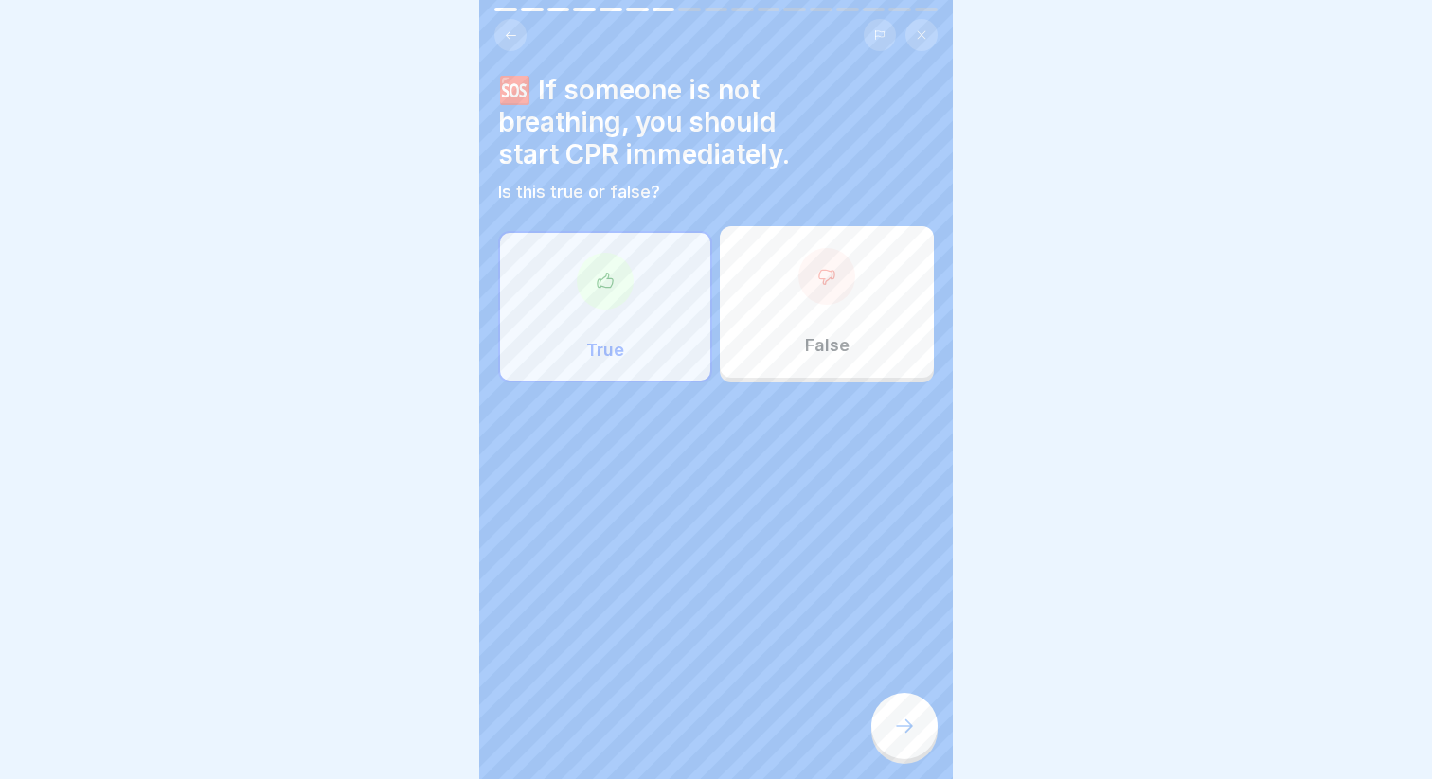
click at [911, 729] on icon at bounding box center [904, 726] width 23 height 23
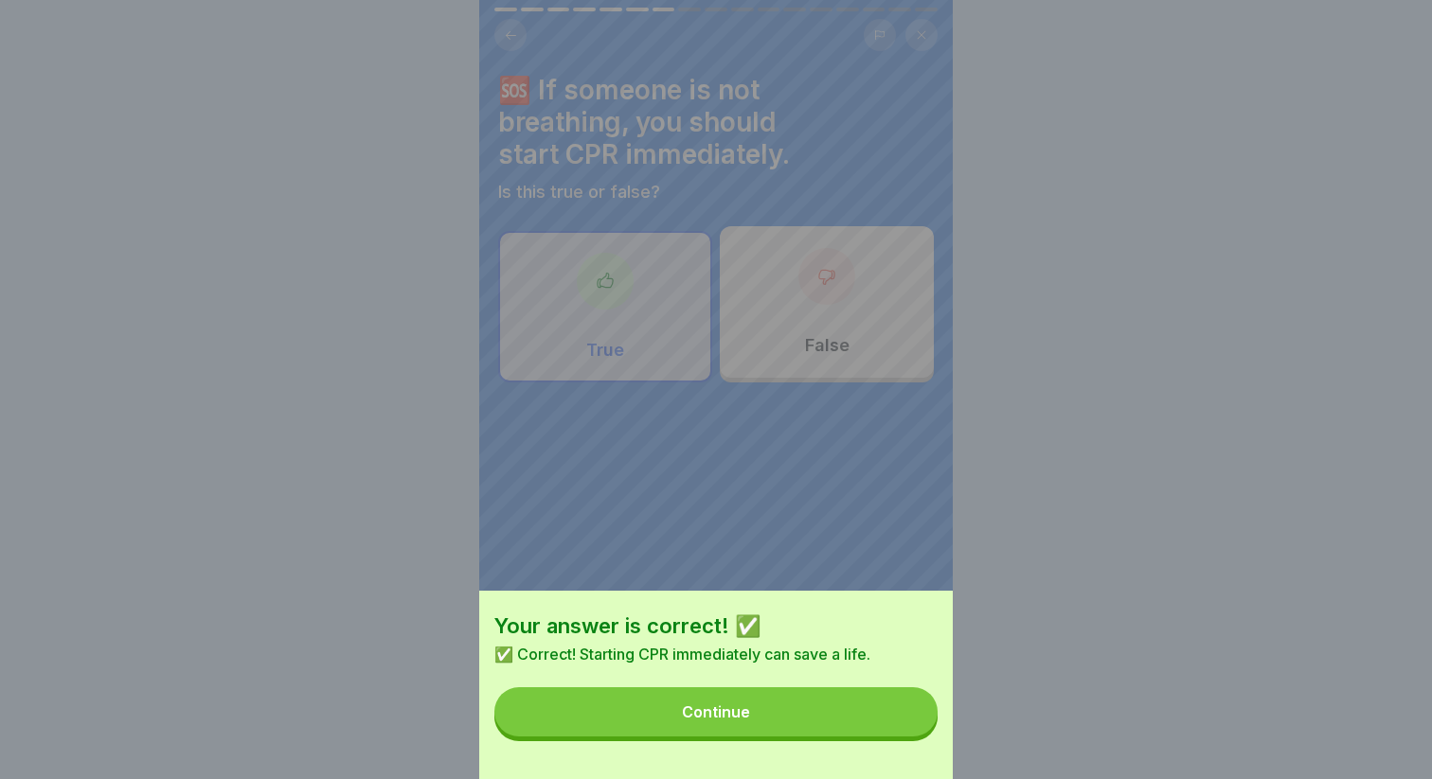
click at [830, 719] on button "Continue" at bounding box center [715, 711] width 443 height 49
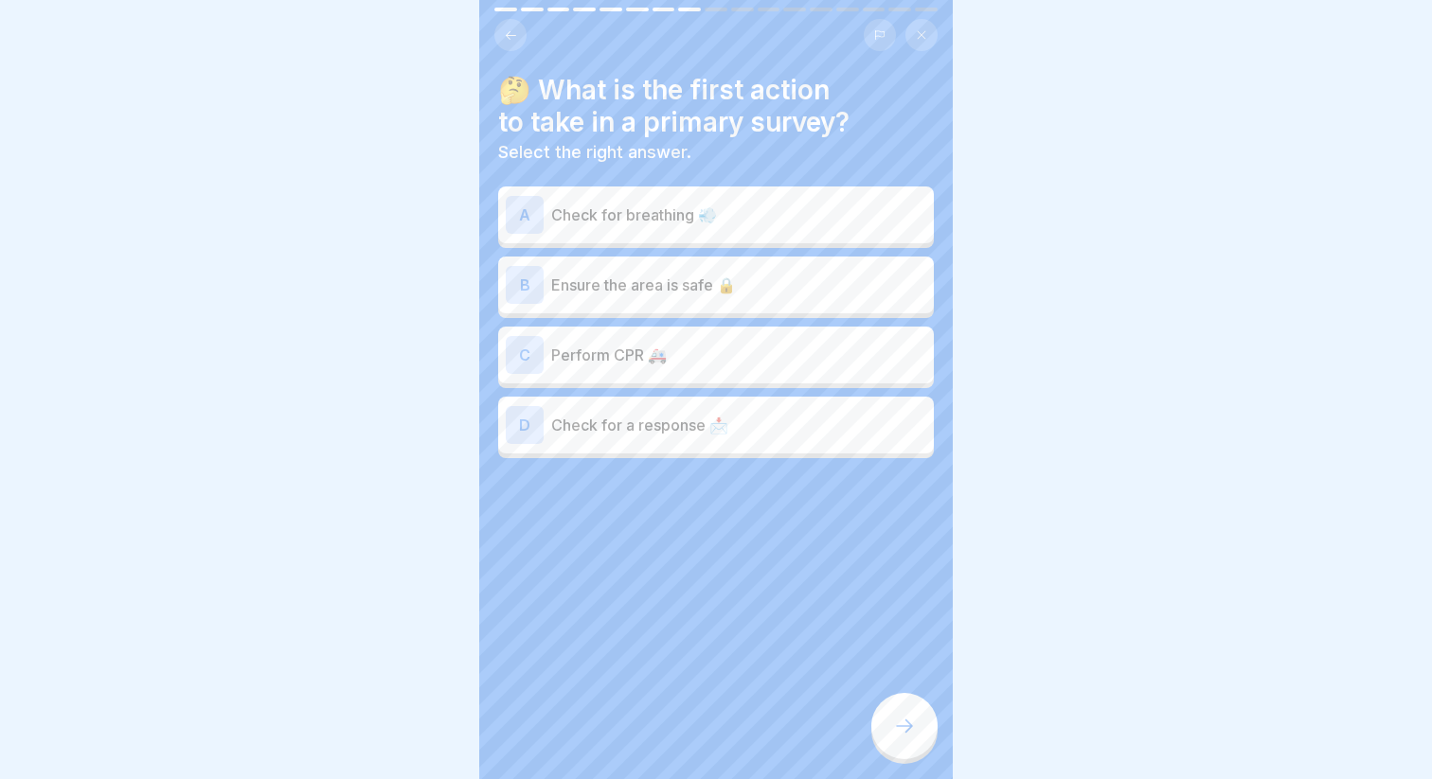
click at [620, 220] on p "Check for breathing 💨" at bounding box center [738, 215] width 375 height 23
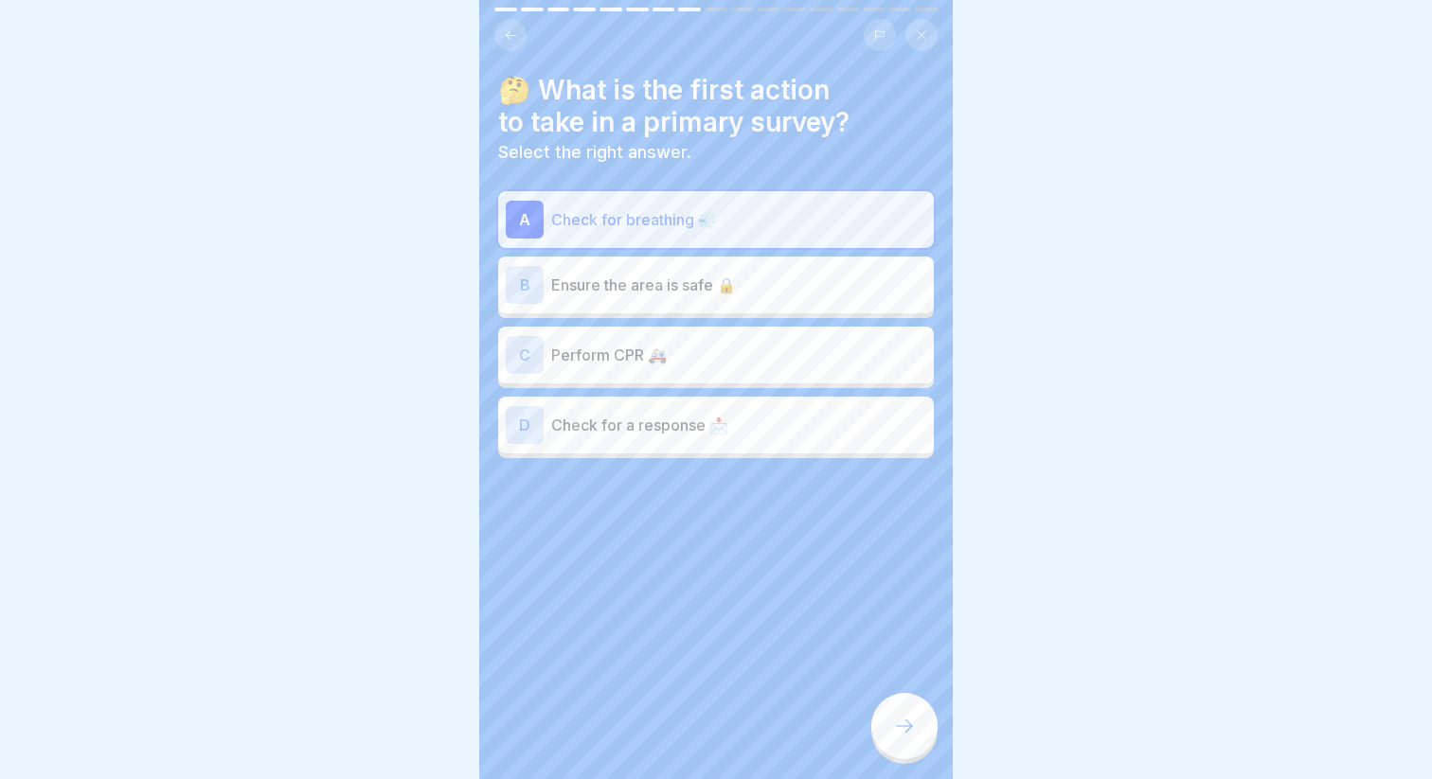
click at [903, 718] on icon at bounding box center [904, 726] width 23 height 23
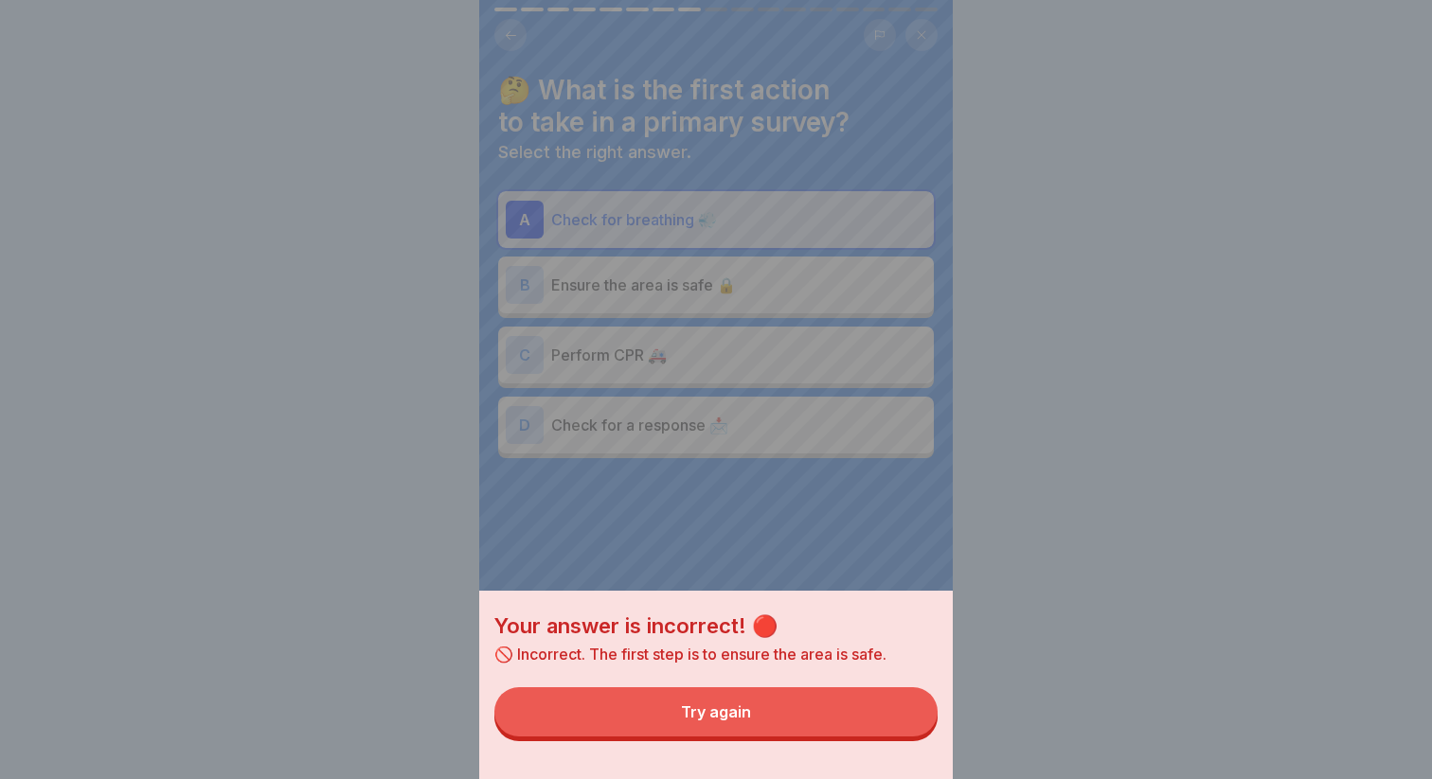
click at [848, 707] on button "Try again" at bounding box center [715, 711] width 443 height 49
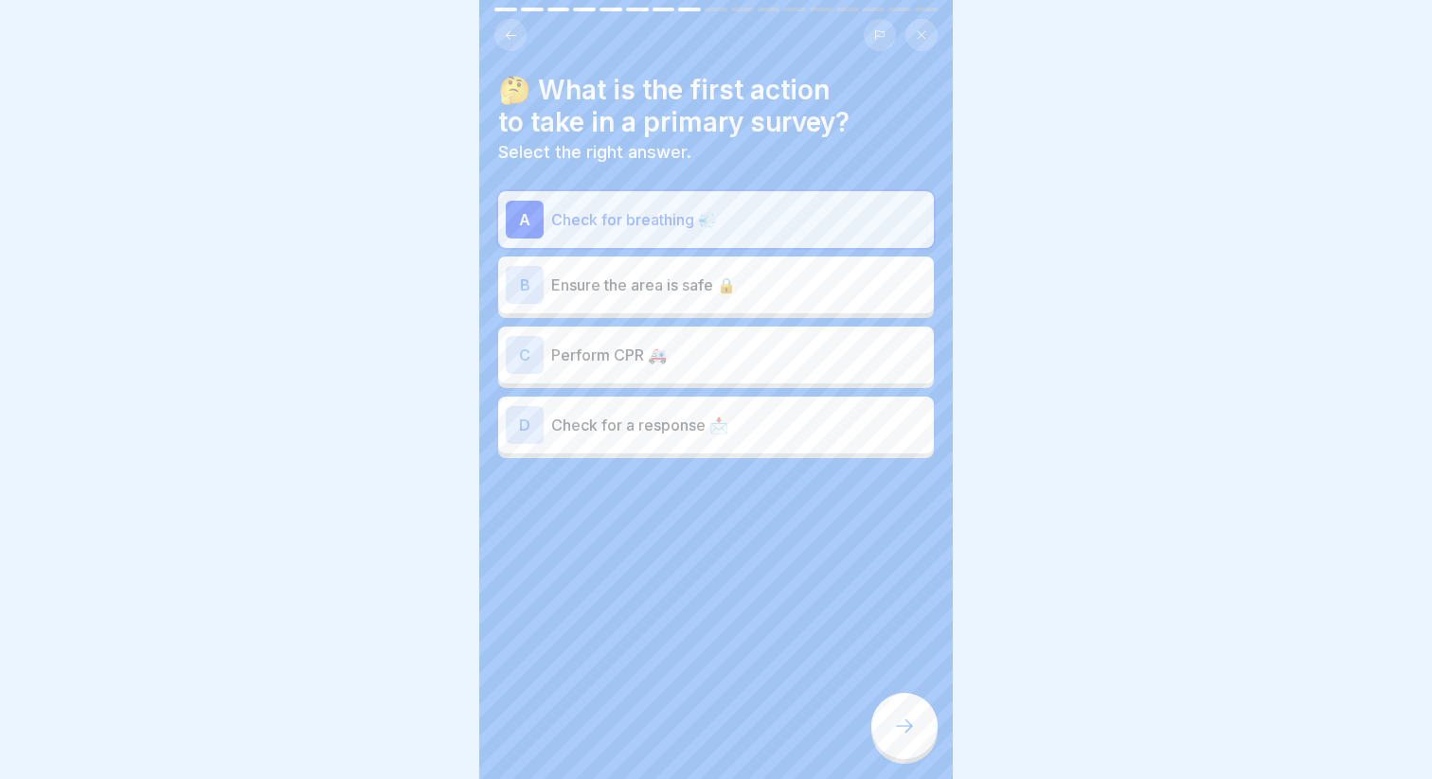
click at [751, 280] on p "Ensure the area is safe 🔒" at bounding box center [738, 285] width 375 height 23
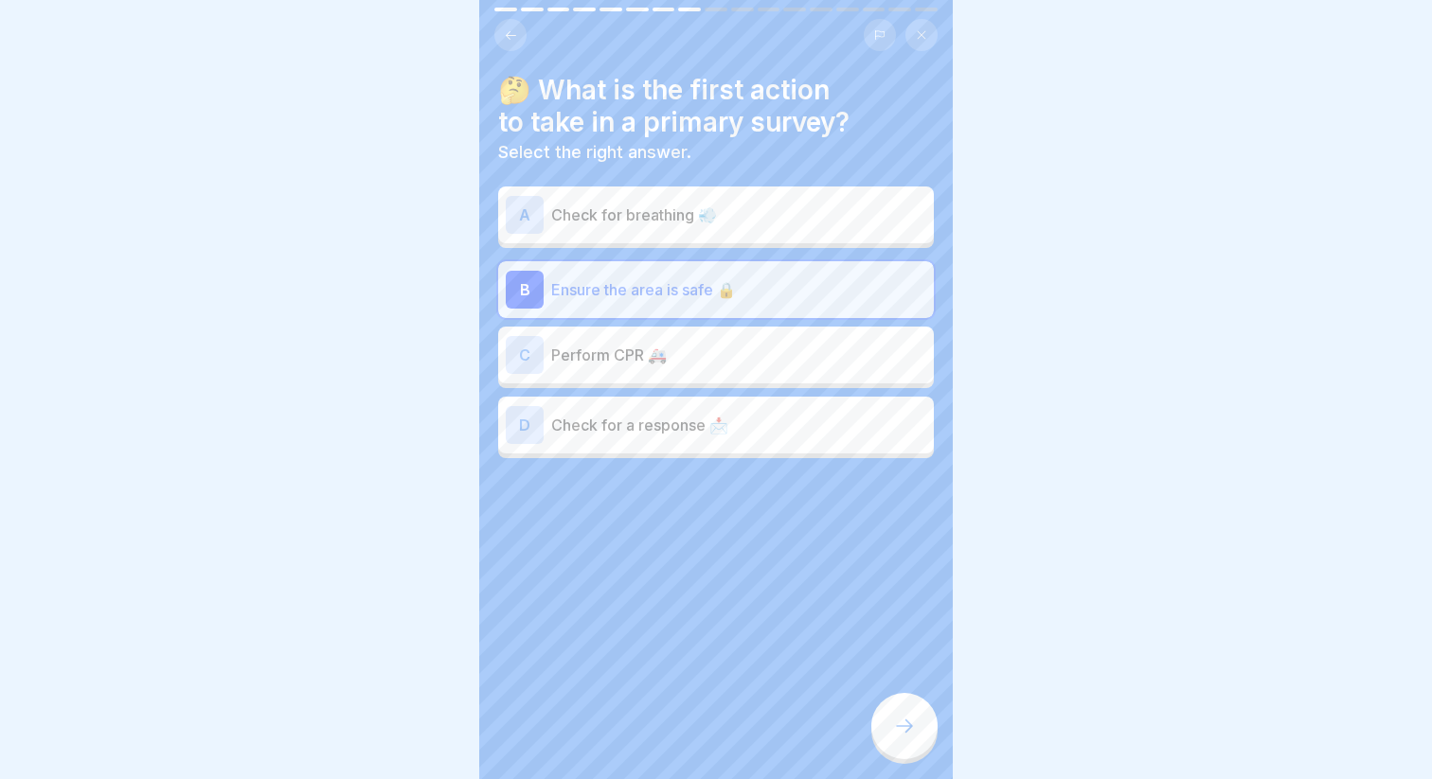
click at [907, 723] on icon at bounding box center [904, 726] width 23 height 23
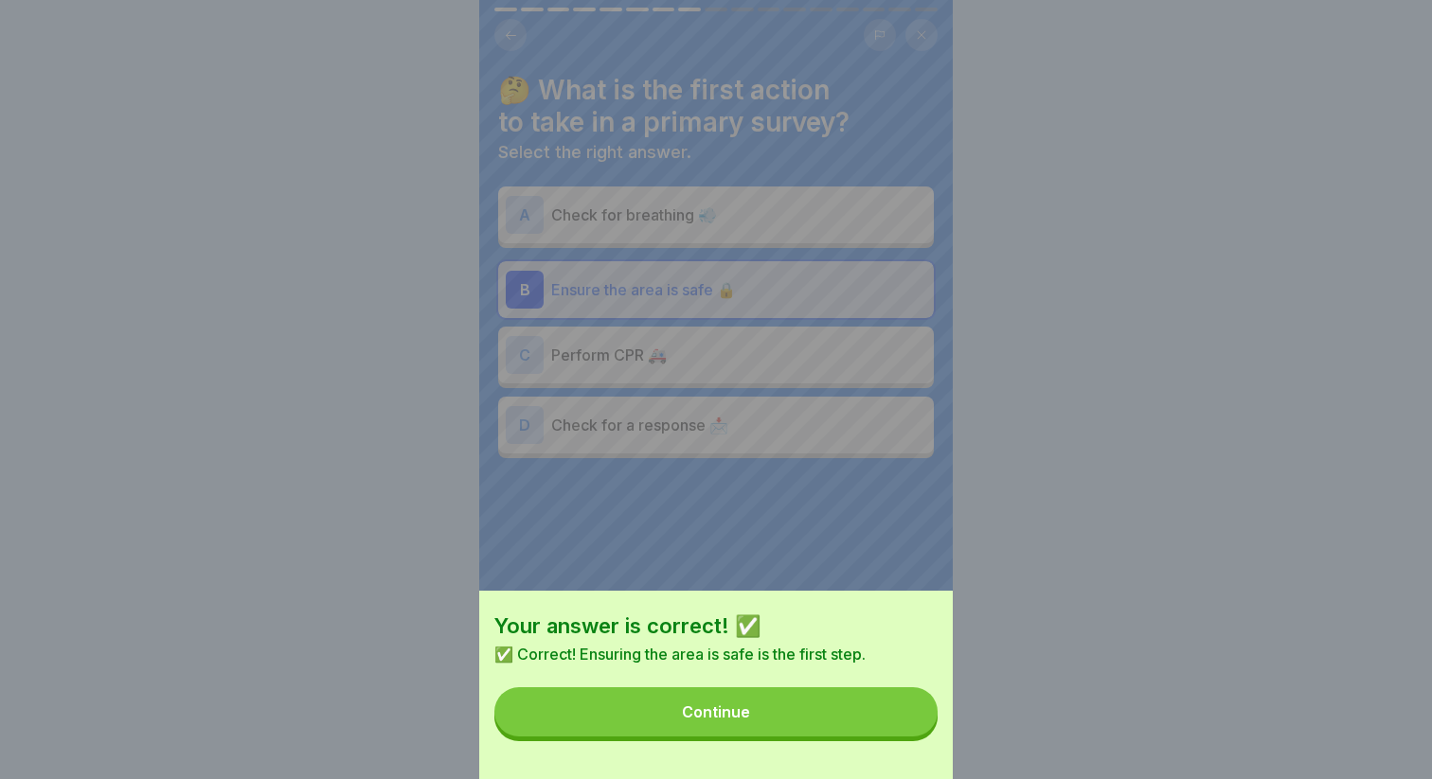
click at [825, 705] on button "Continue" at bounding box center [715, 711] width 443 height 49
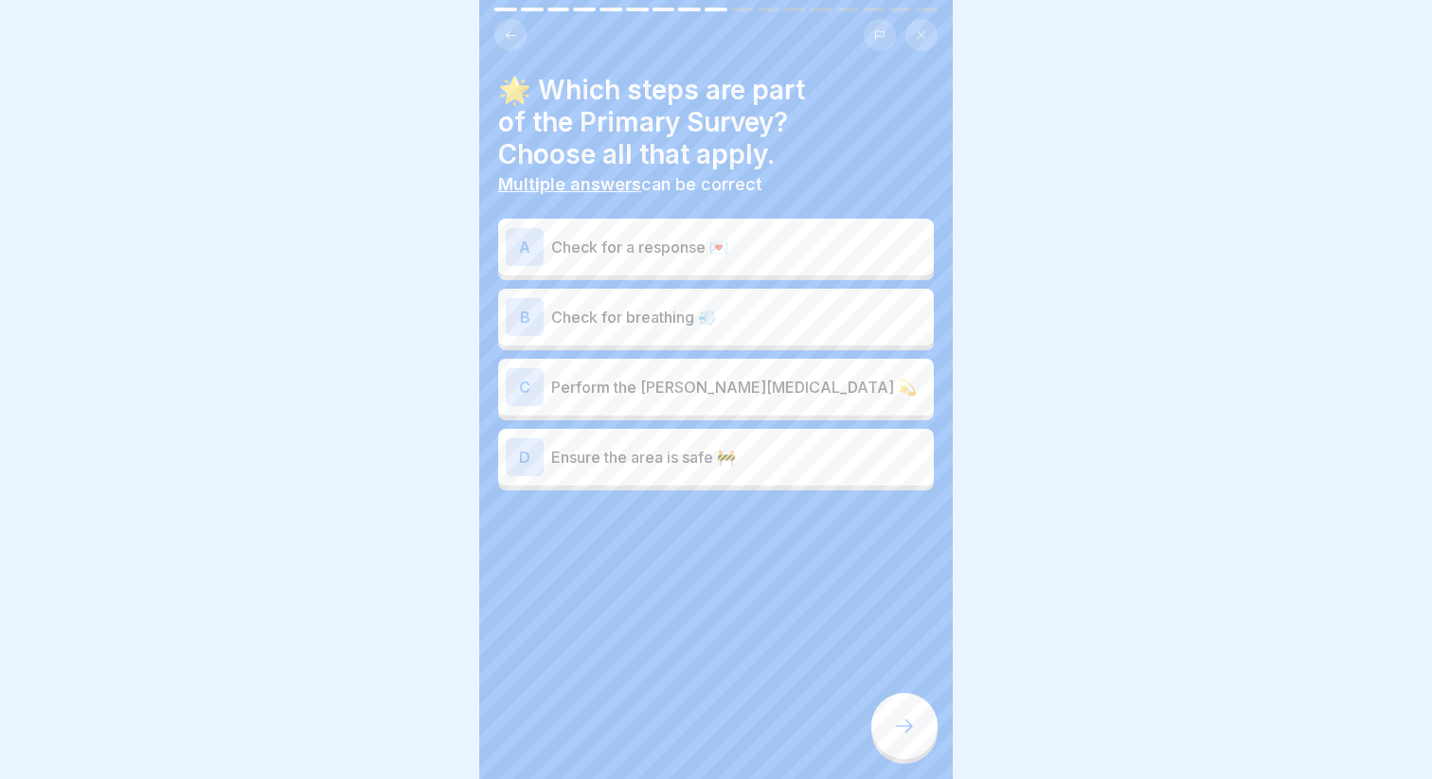
click at [694, 455] on p "Ensure the area is safe 🚧" at bounding box center [738, 457] width 375 height 23
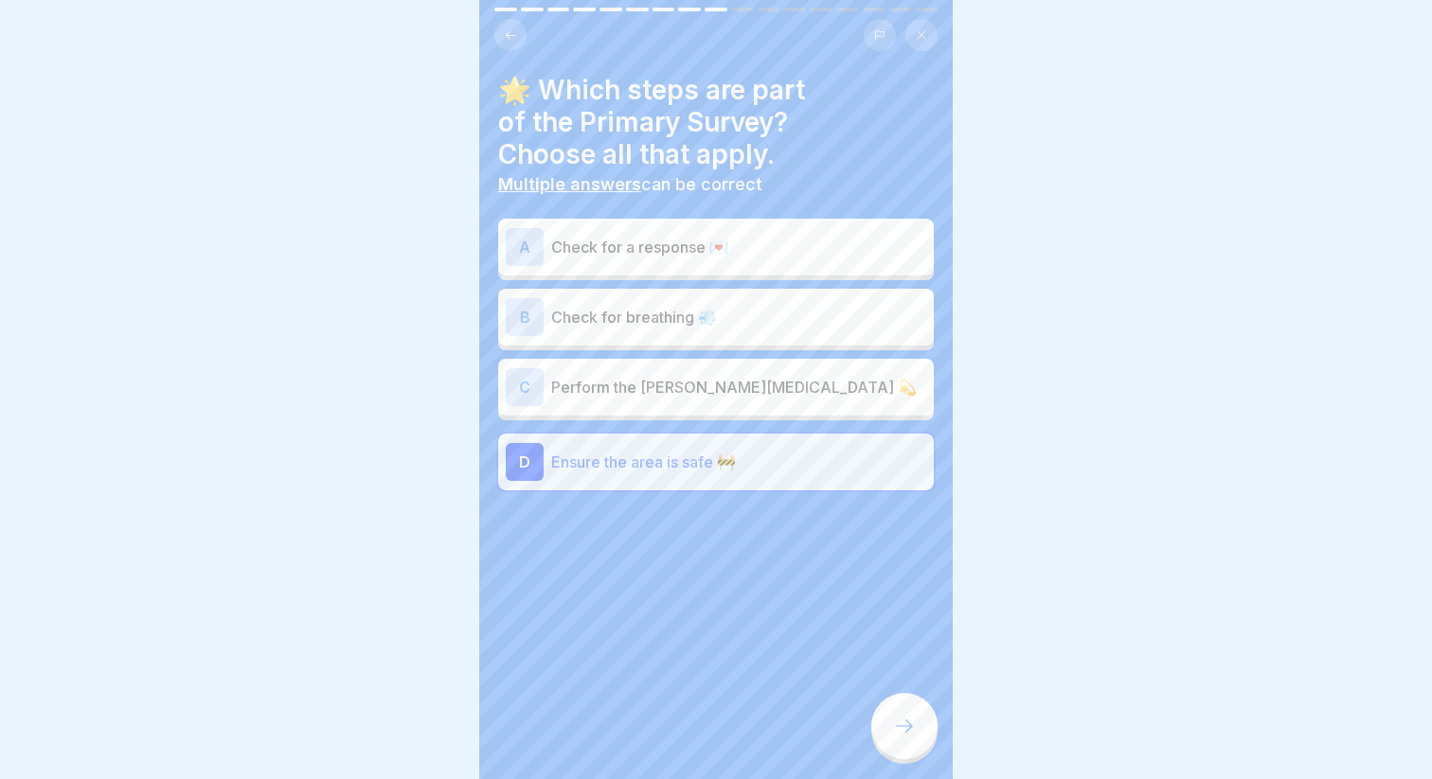
click at [664, 366] on div "C Perform the [PERSON_NAME][MEDICAL_DATA] 💫" at bounding box center [716, 387] width 436 height 57
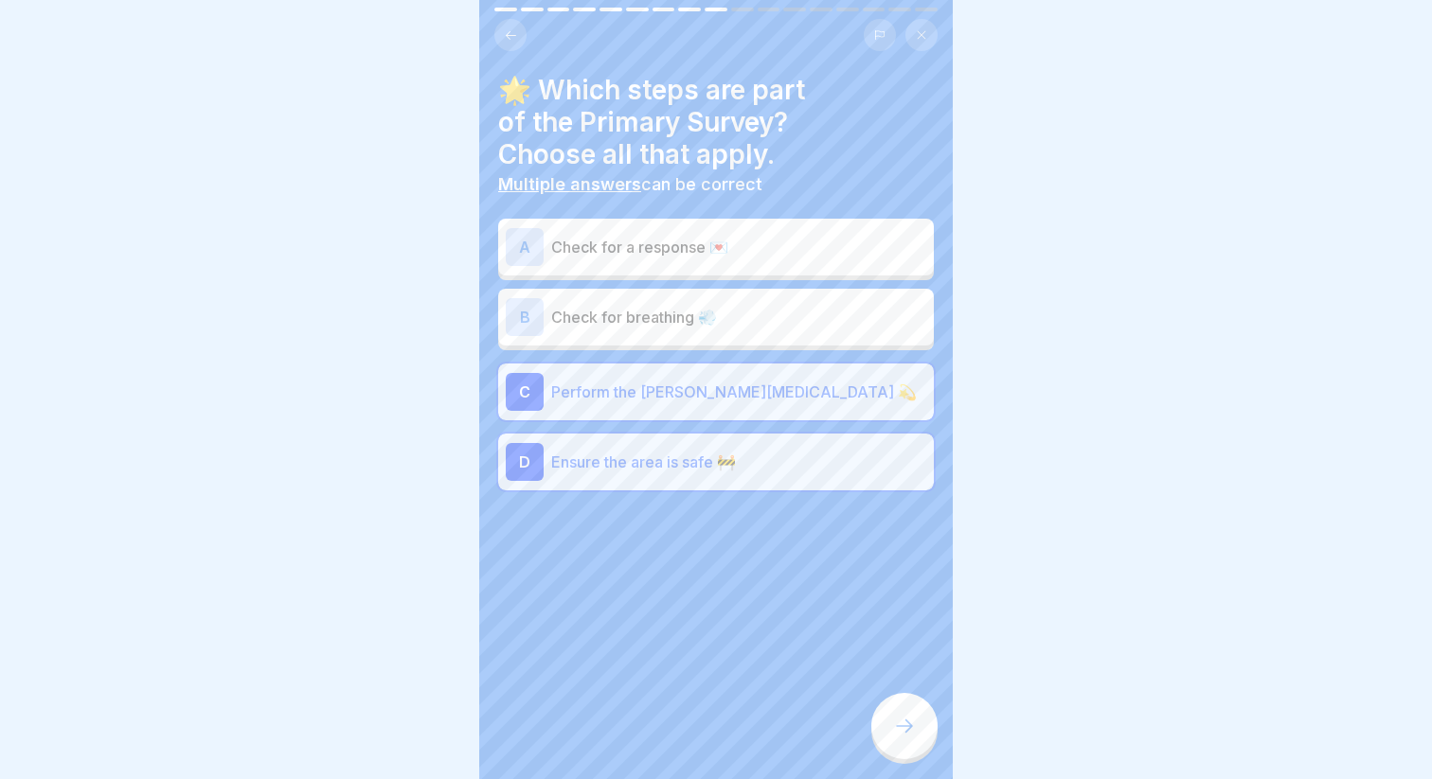
click at [668, 329] on div "B Check for breathing 💨" at bounding box center [716, 317] width 420 height 38
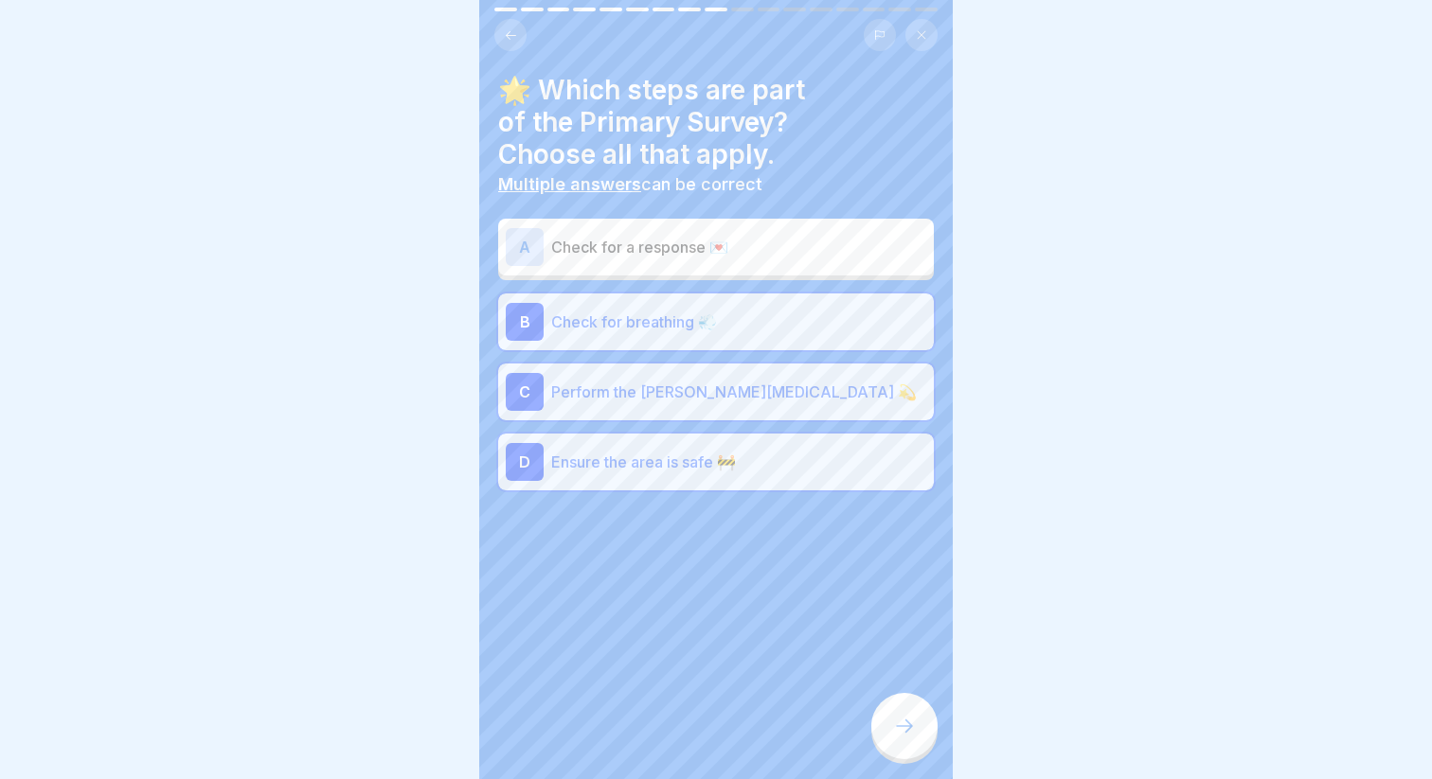
click at [661, 402] on p "Perform the [PERSON_NAME][MEDICAL_DATA] 💫" at bounding box center [738, 392] width 375 height 23
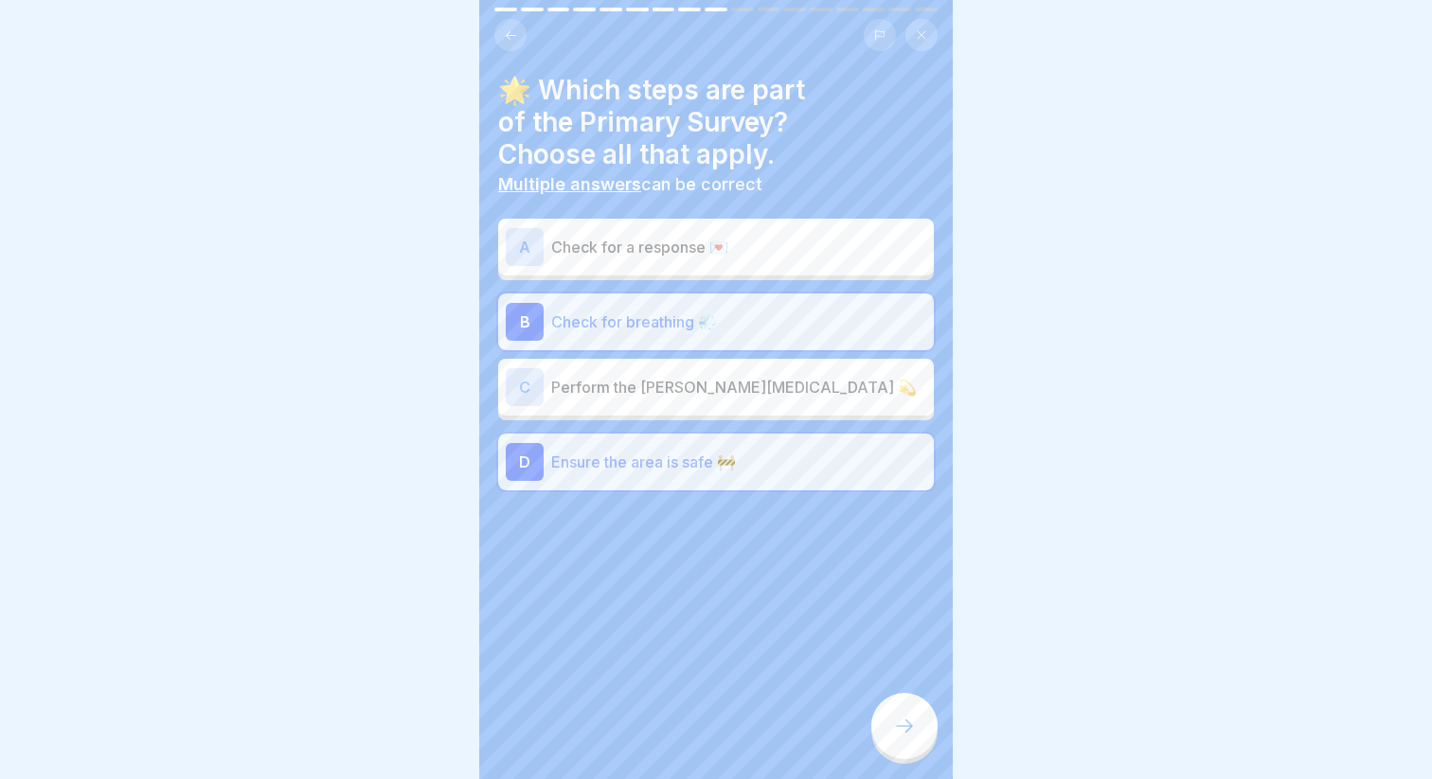
click at [661, 244] on p "Check for a response 💌" at bounding box center [738, 247] width 375 height 23
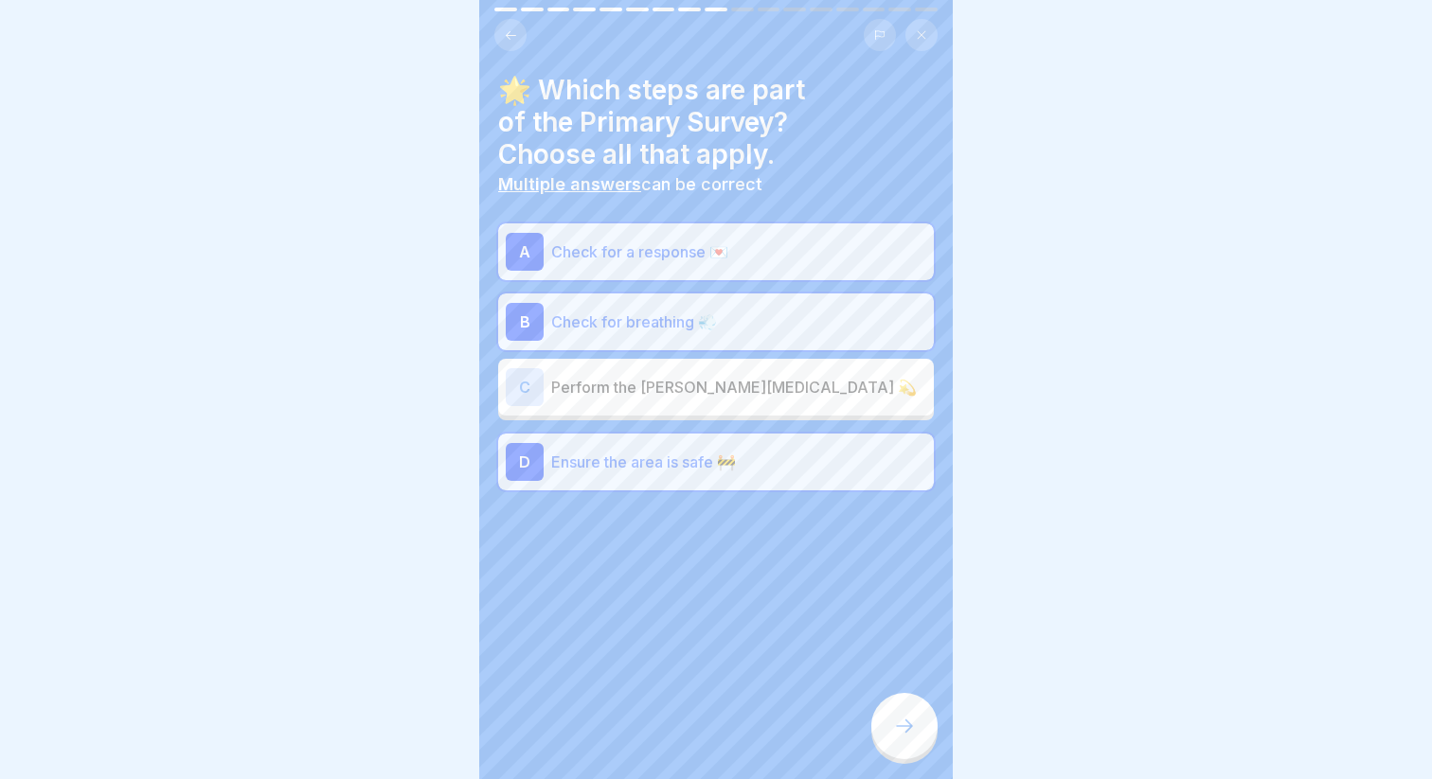
click at [900, 733] on icon at bounding box center [904, 726] width 23 height 23
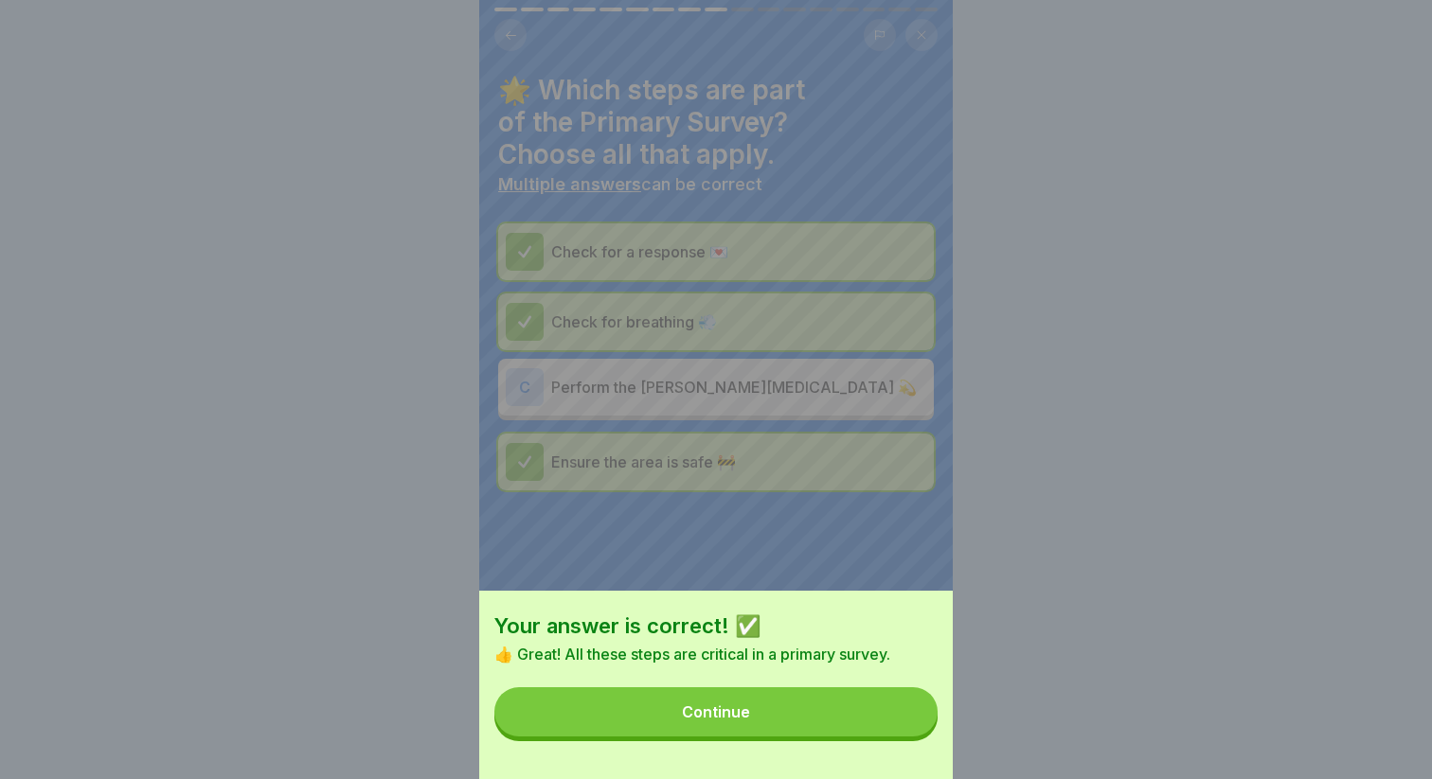
click at [816, 707] on button "Continue" at bounding box center [715, 711] width 443 height 49
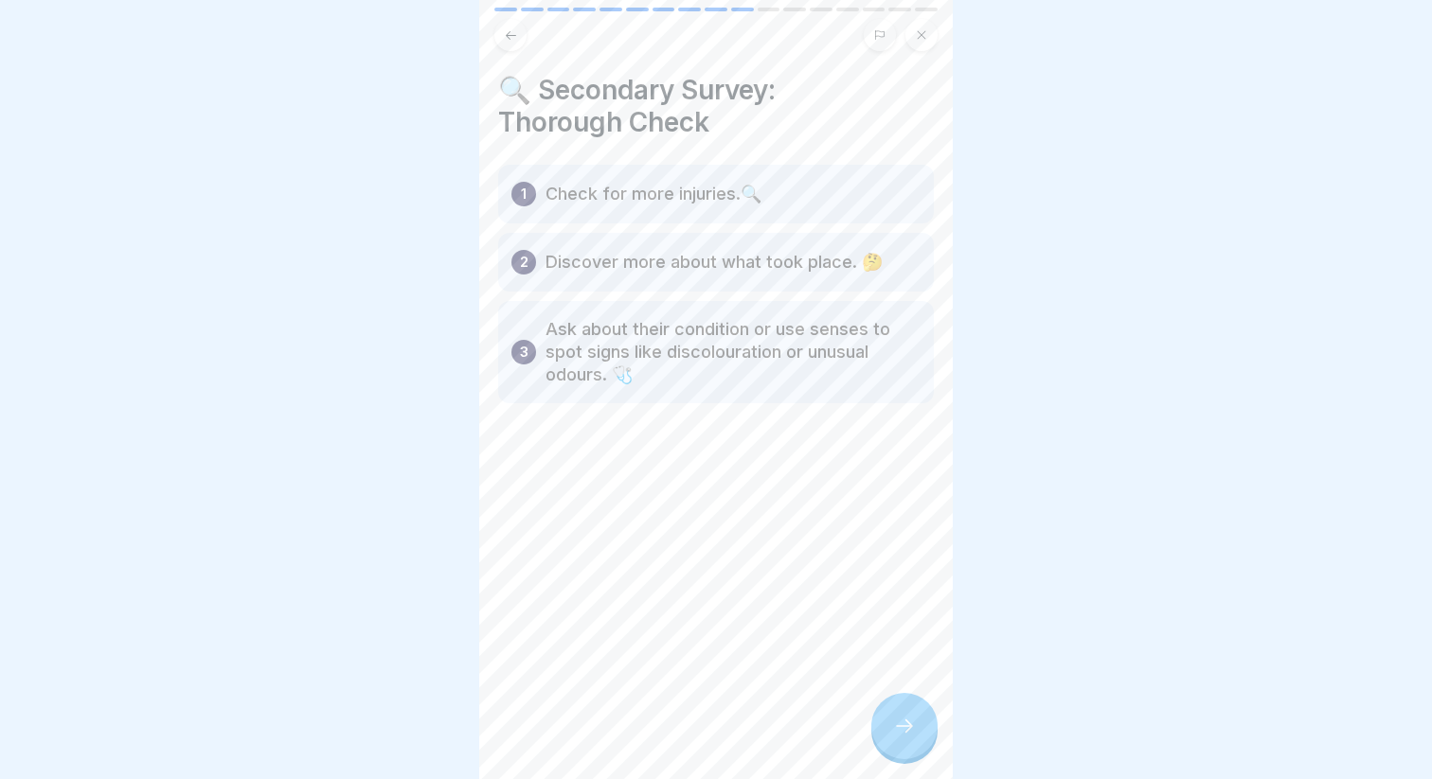
click at [903, 723] on icon at bounding box center [904, 726] width 23 height 23
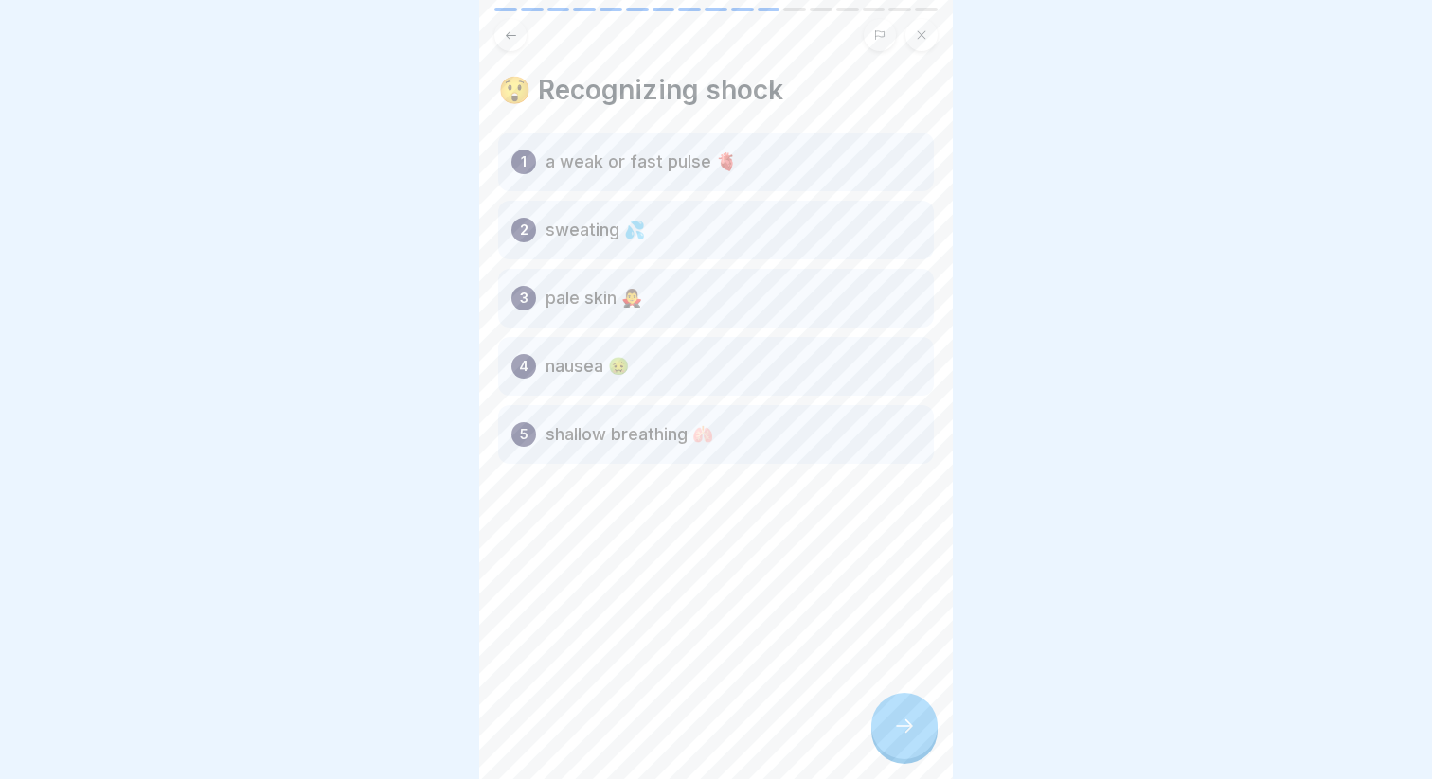
click at [889, 738] on div at bounding box center [904, 726] width 66 height 66
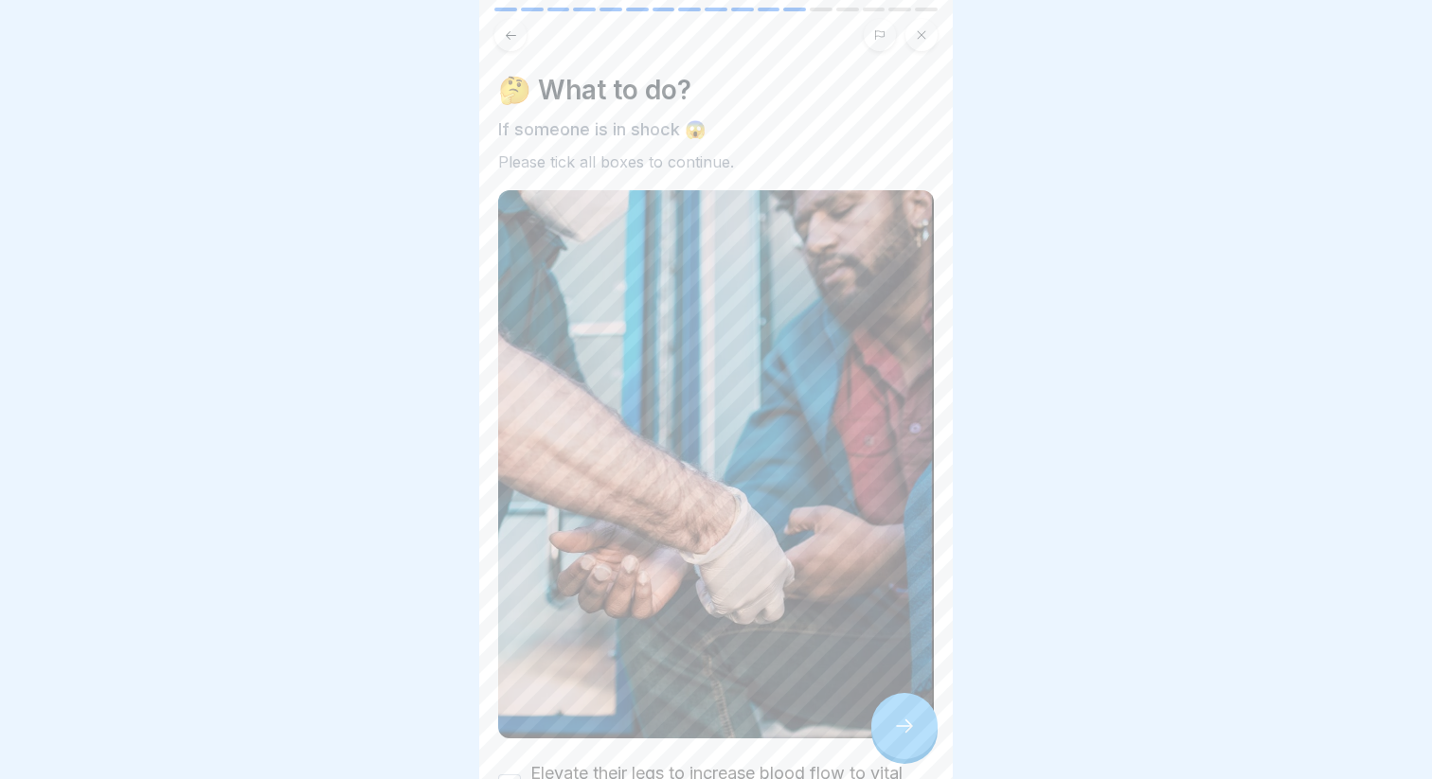
scroll to position [232, 0]
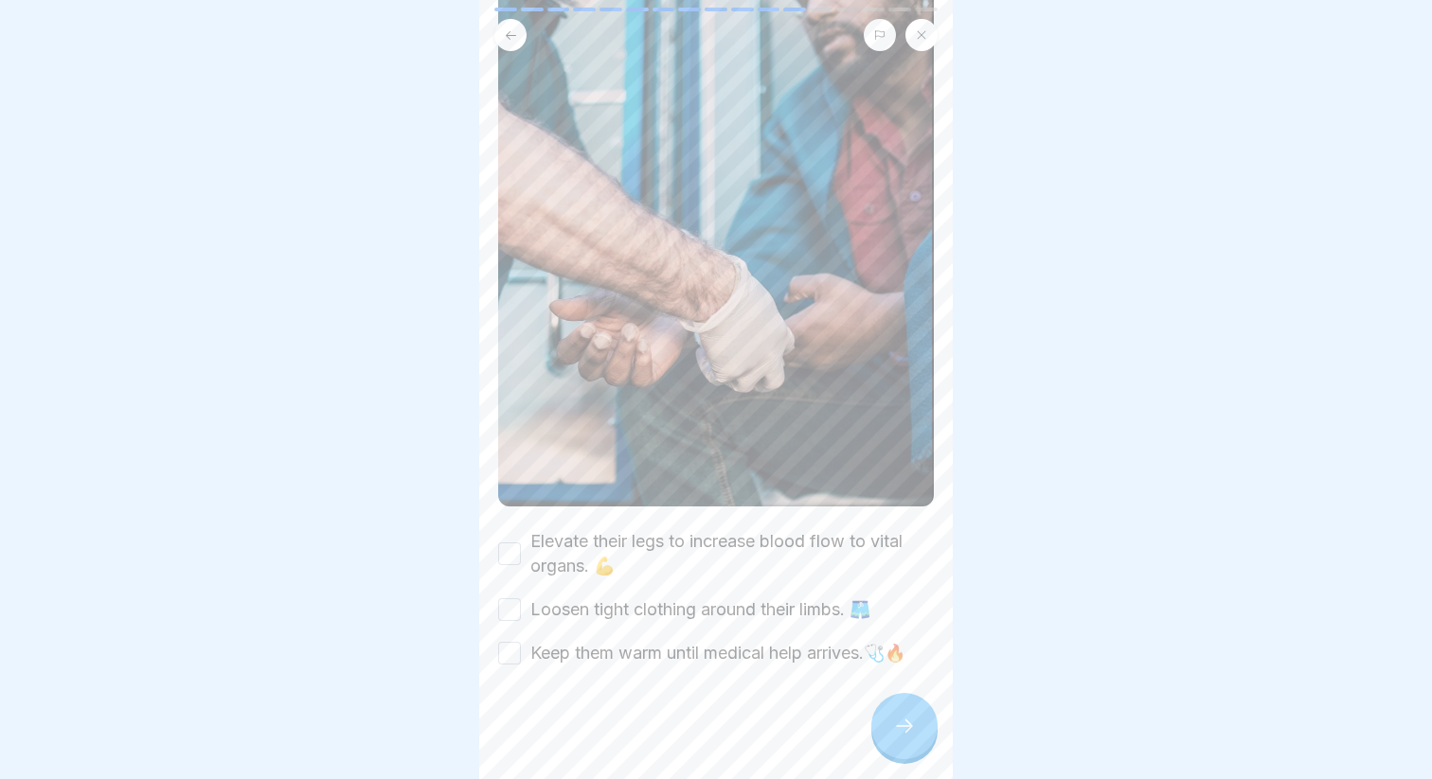
click at [620, 538] on label "Elevate their legs to increase blood flow to vital organs. 💪" at bounding box center [731, 553] width 403 height 49
click at [521, 543] on button "Elevate their legs to increase blood flow to vital organs. 💪" at bounding box center [509, 554] width 23 height 23
click at [702, 616] on label "Loosen tight clothing around their limbs. 🩳" at bounding box center [700, 610] width 340 height 25
click at [521, 616] on button "Loosen tight clothing around their limbs. 🩳" at bounding box center [509, 609] width 23 height 23
click at [609, 678] on div at bounding box center [716, 723] width 436 height 114
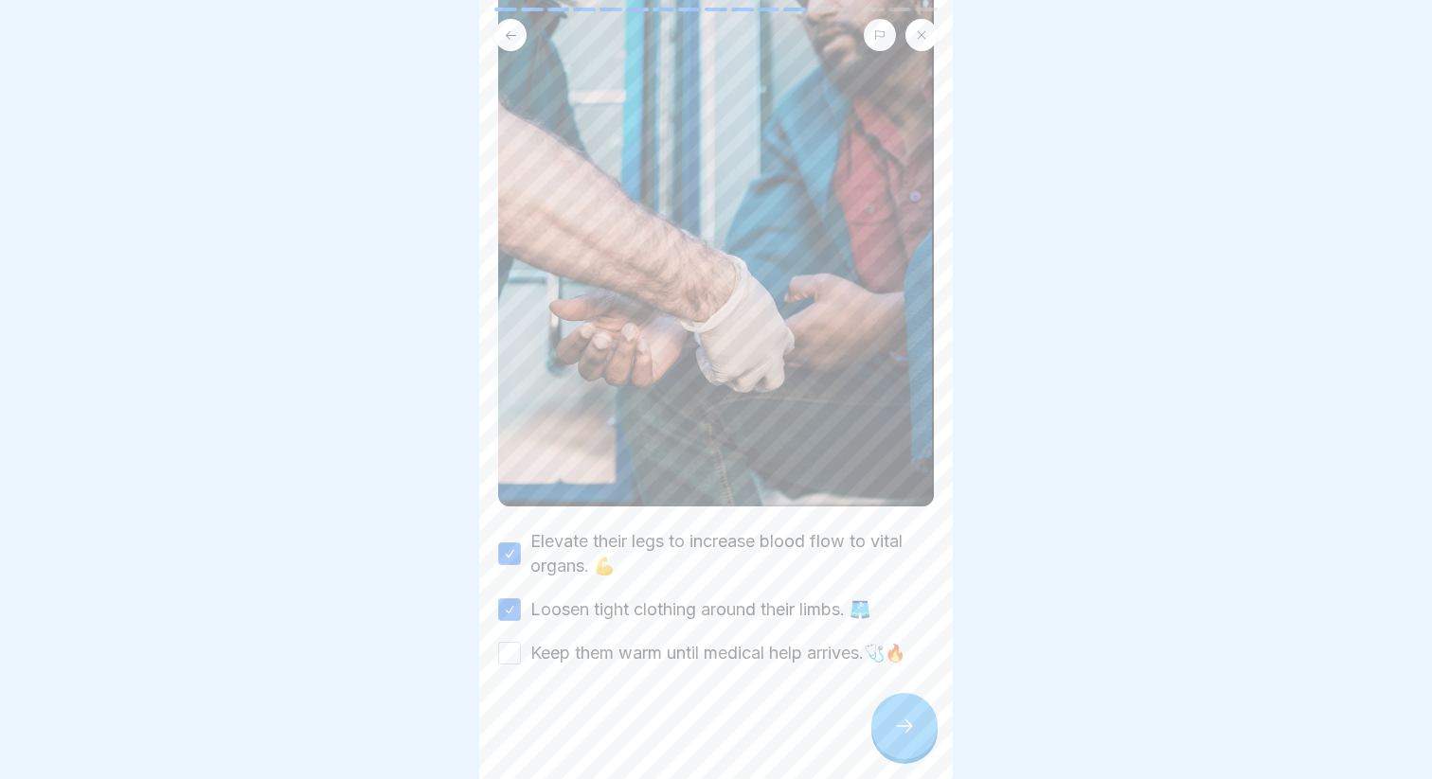
click at [750, 659] on label "Keep them warm until medical help arrives.🩺🔥" at bounding box center [717, 653] width 375 height 25
click at [521, 659] on button "Keep them warm until medical help arrives.🩺🔥" at bounding box center [509, 653] width 23 height 23
click at [896, 720] on icon at bounding box center [904, 726] width 23 height 23
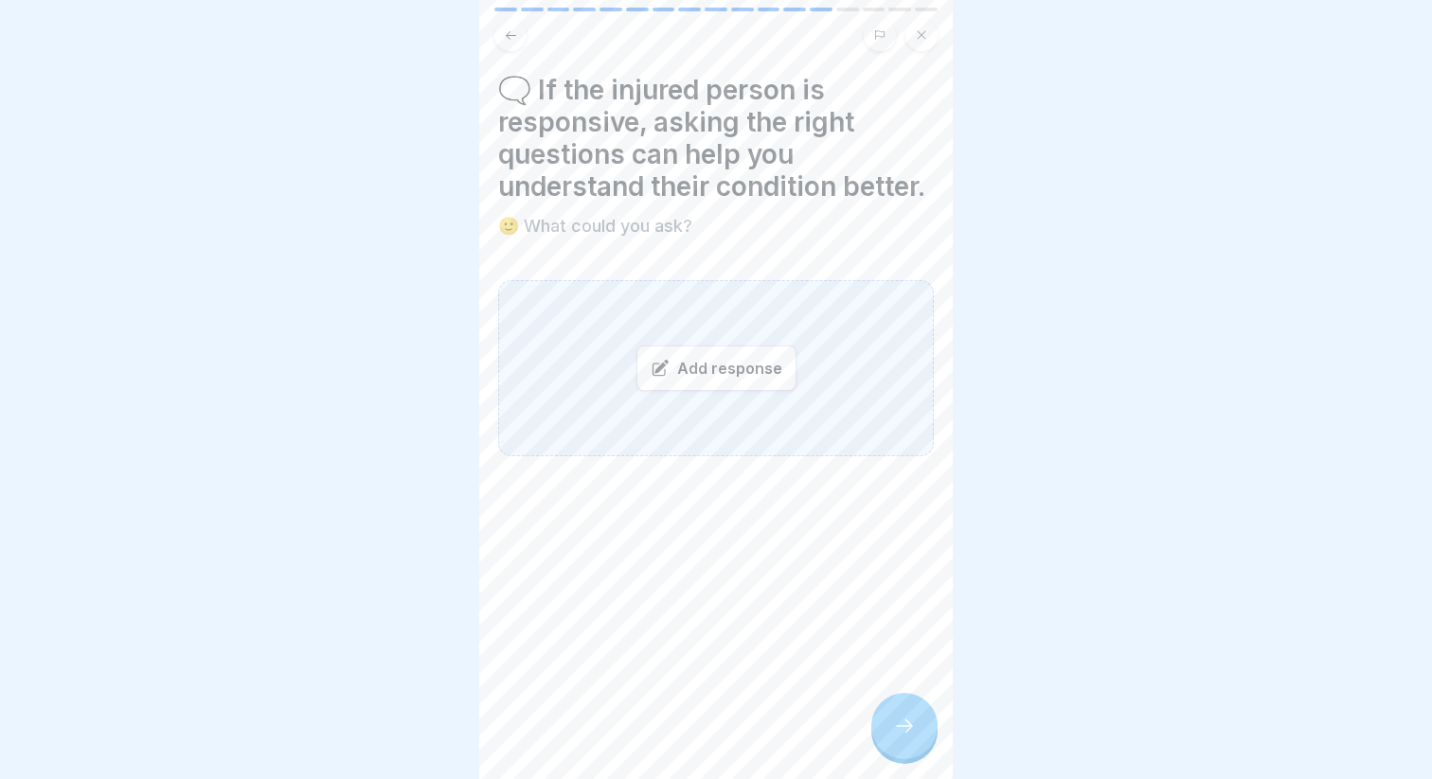
click at [723, 372] on div "Add response" at bounding box center [716, 368] width 160 height 45
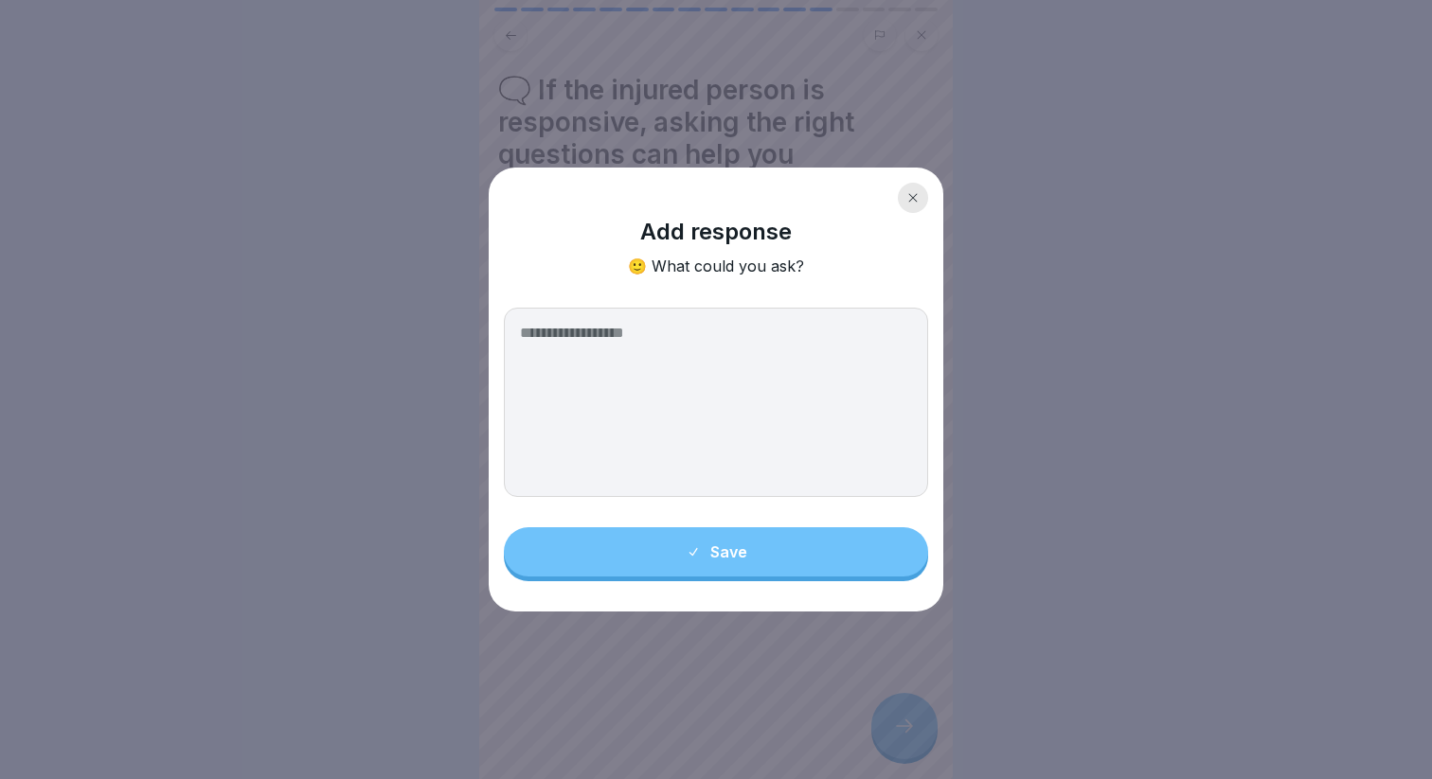
click at [648, 420] on textarea at bounding box center [716, 402] width 424 height 189
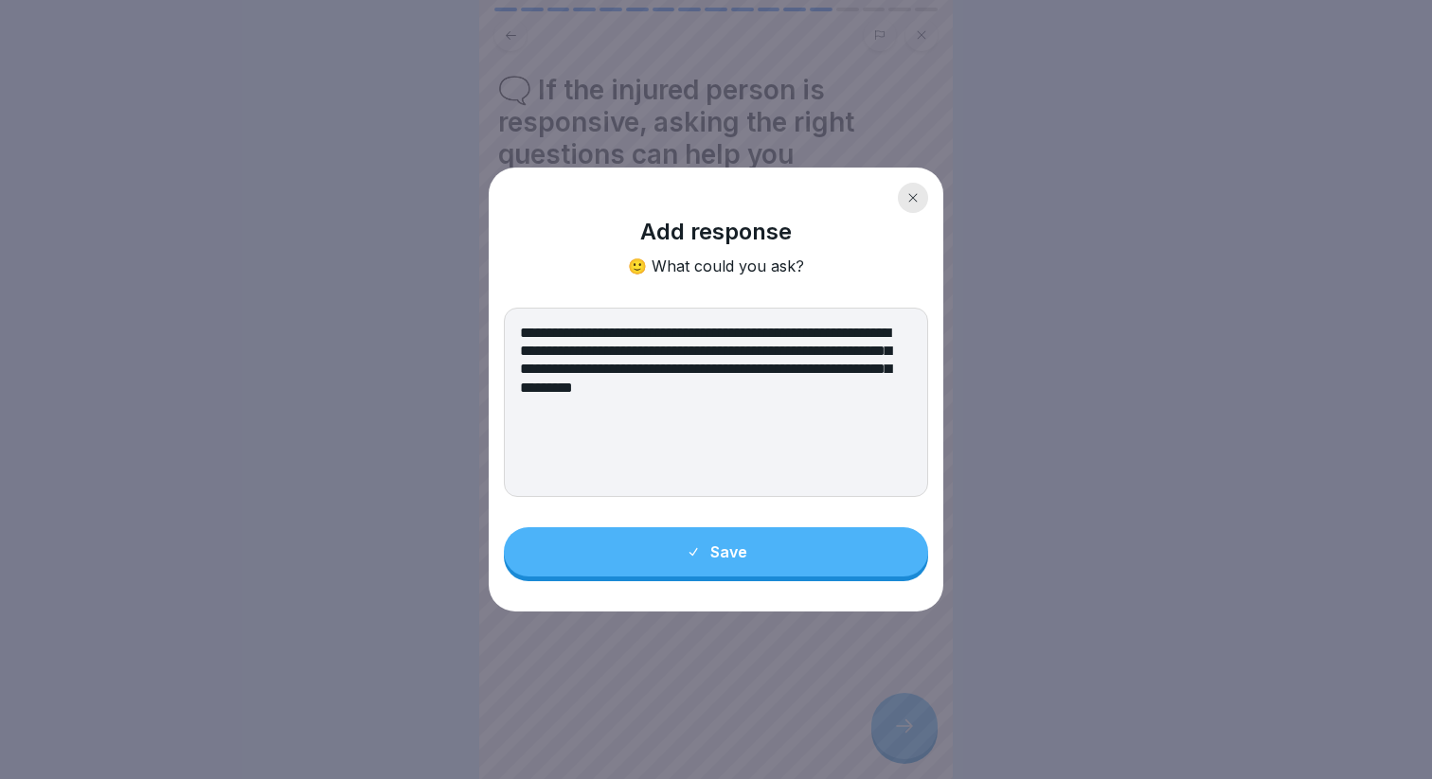
click at [521, 334] on textarea "**********" at bounding box center [716, 402] width 424 height 189
paste textarea "**********"
click at [518, 331] on textarea "**********" at bounding box center [716, 402] width 424 height 189
click at [633, 332] on textarea "**********" at bounding box center [716, 402] width 424 height 189
click at [908, 426] on textarea "**********" at bounding box center [716, 402] width 424 height 189
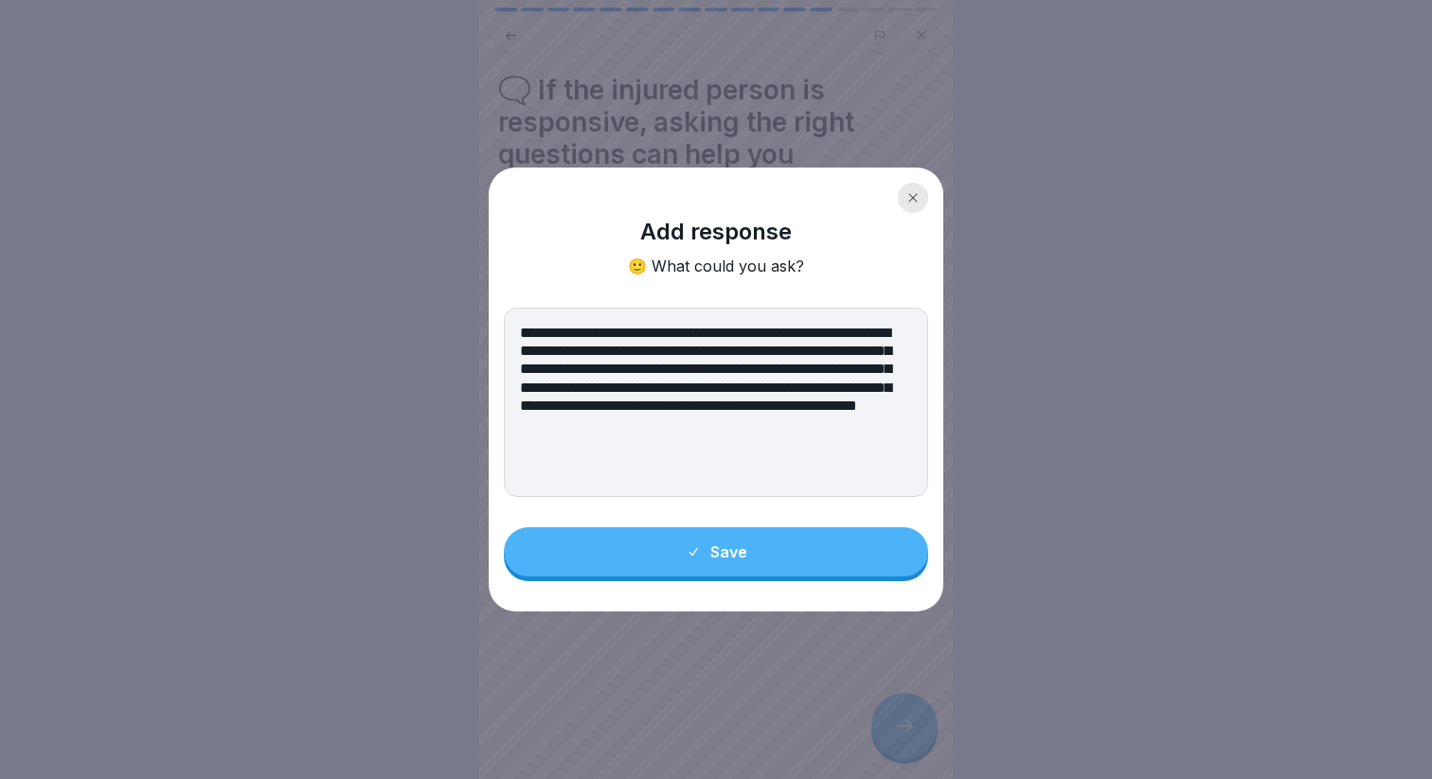
type textarea "**********"
click at [810, 547] on button "Save" at bounding box center [716, 551] width 424 height 49
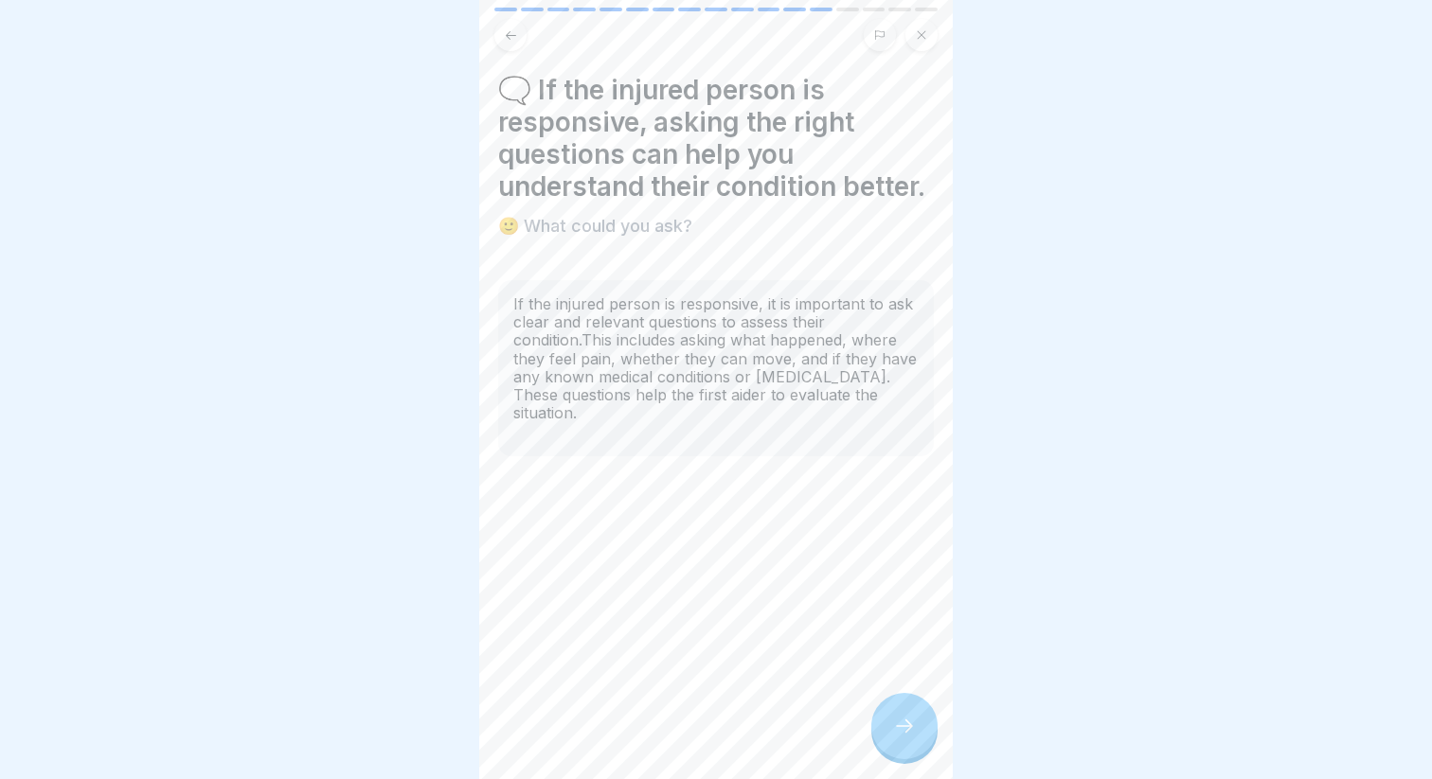
click at [899, 734] on icon at bounding box center [904, 726] width 23 height 23
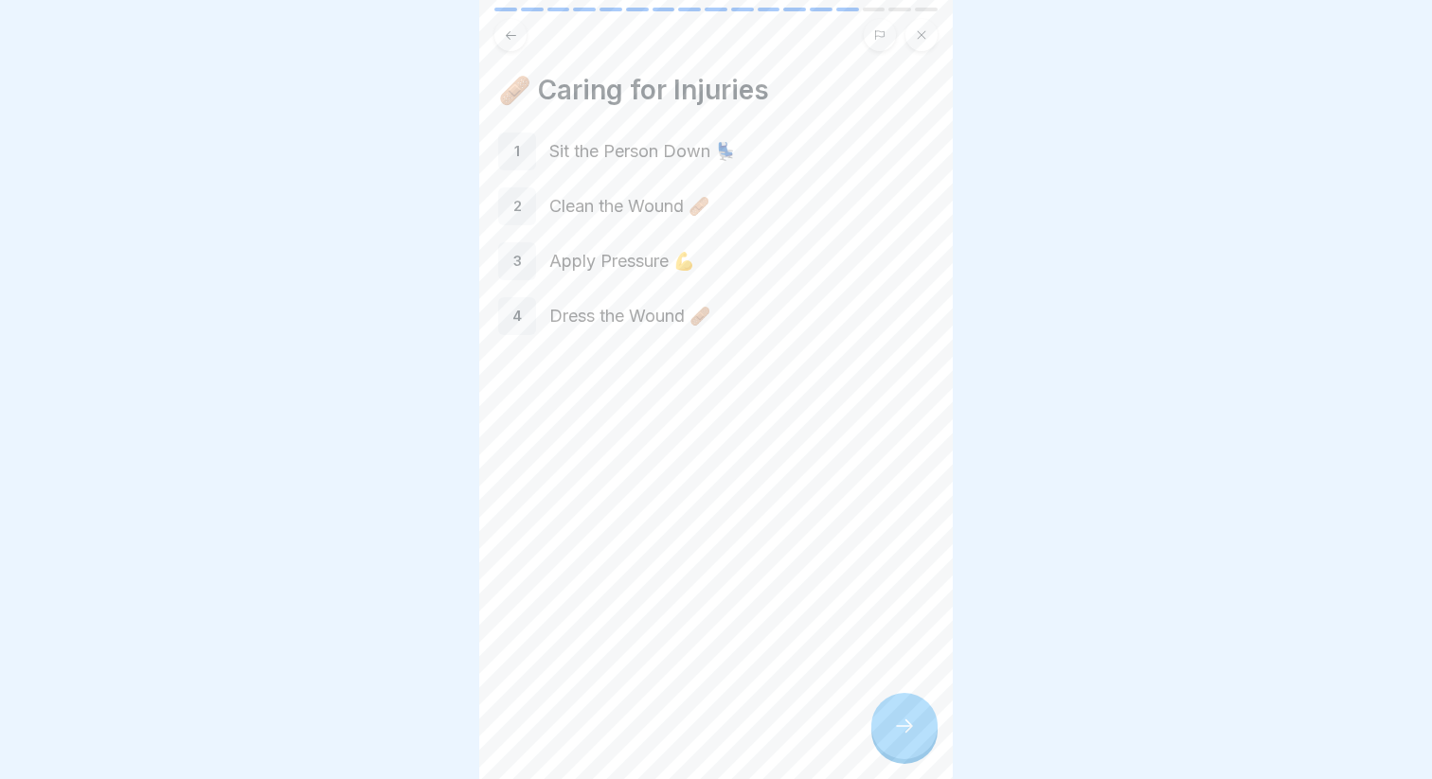
click at [630, 327] on p "Dress the Wound 🩹" at bounding box center [741, 316] width 384 height 25
click at [937, 763] on div "🩹 Caring for Injuries 1 Sit the Person Down 💺 2 Clean the Wound 🩹 3 Apply Press…" at bounding box center [715, 389] width 473 height 779
click at [925, 742] on div at bounding box center [904, 726] width 66 height 66
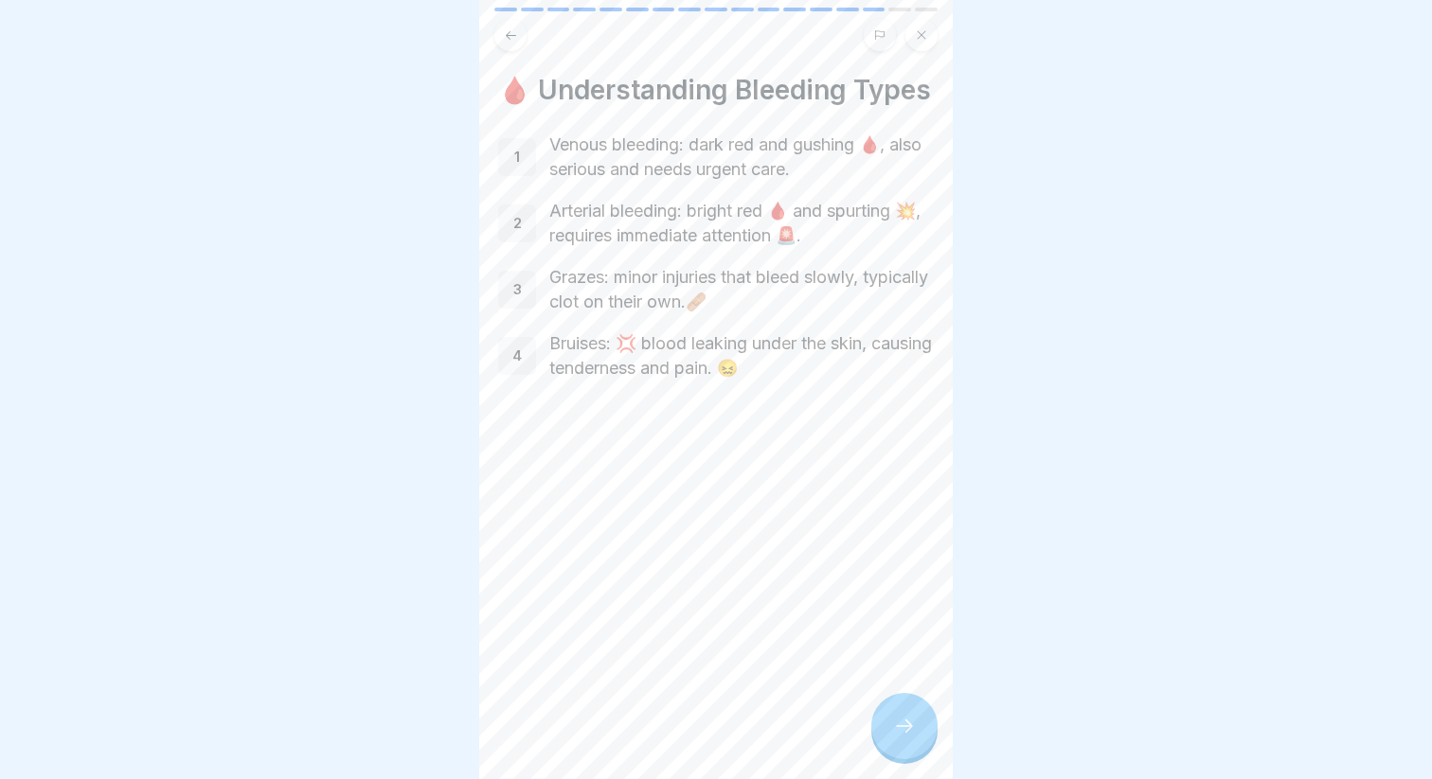
click at [908, 718] on icon at bounding box center [904, 726] width 23 height 23
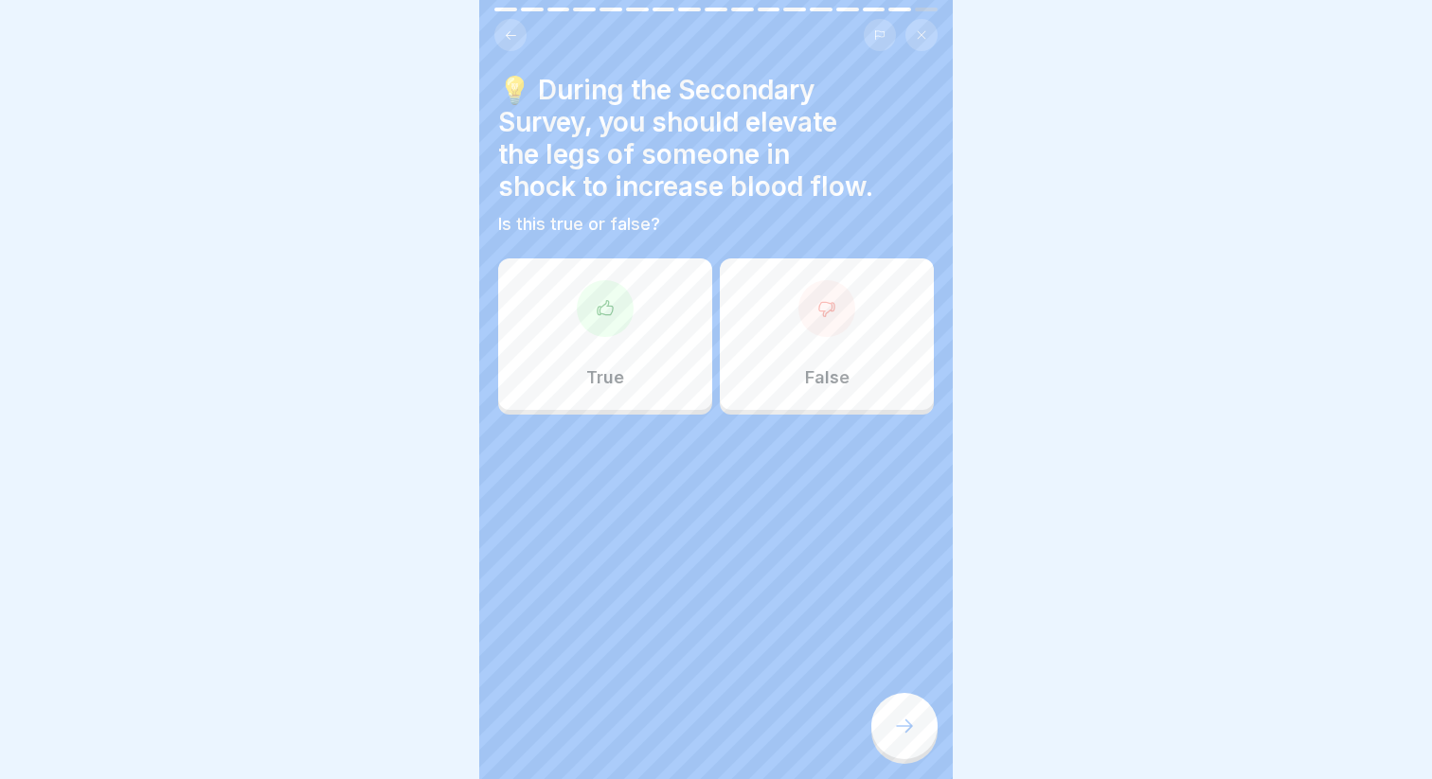
click at [776, 321] on div "False" at bounding box center [827, 335] width 214 height 152
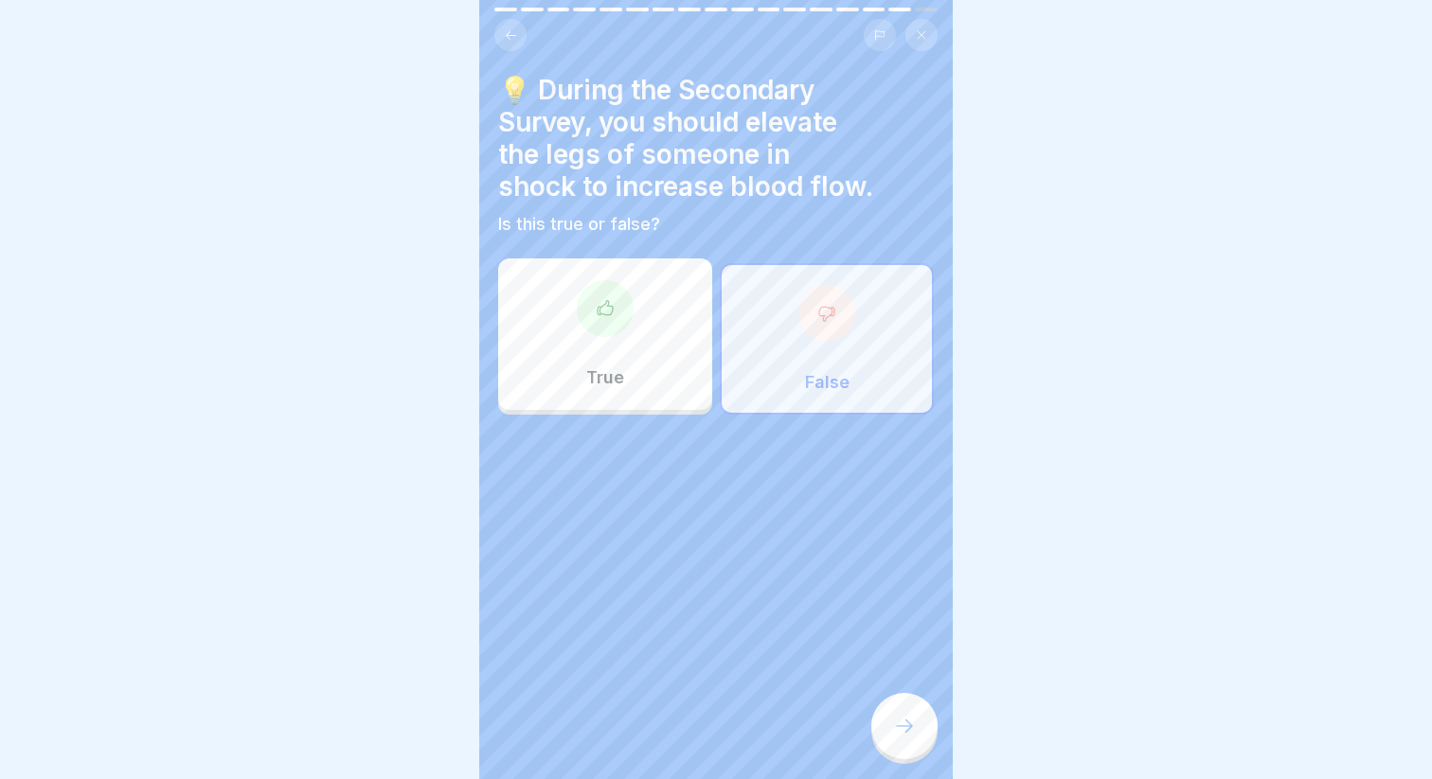
click at [916, 728] on div at bounding box center [904, 726] width 66 height 66
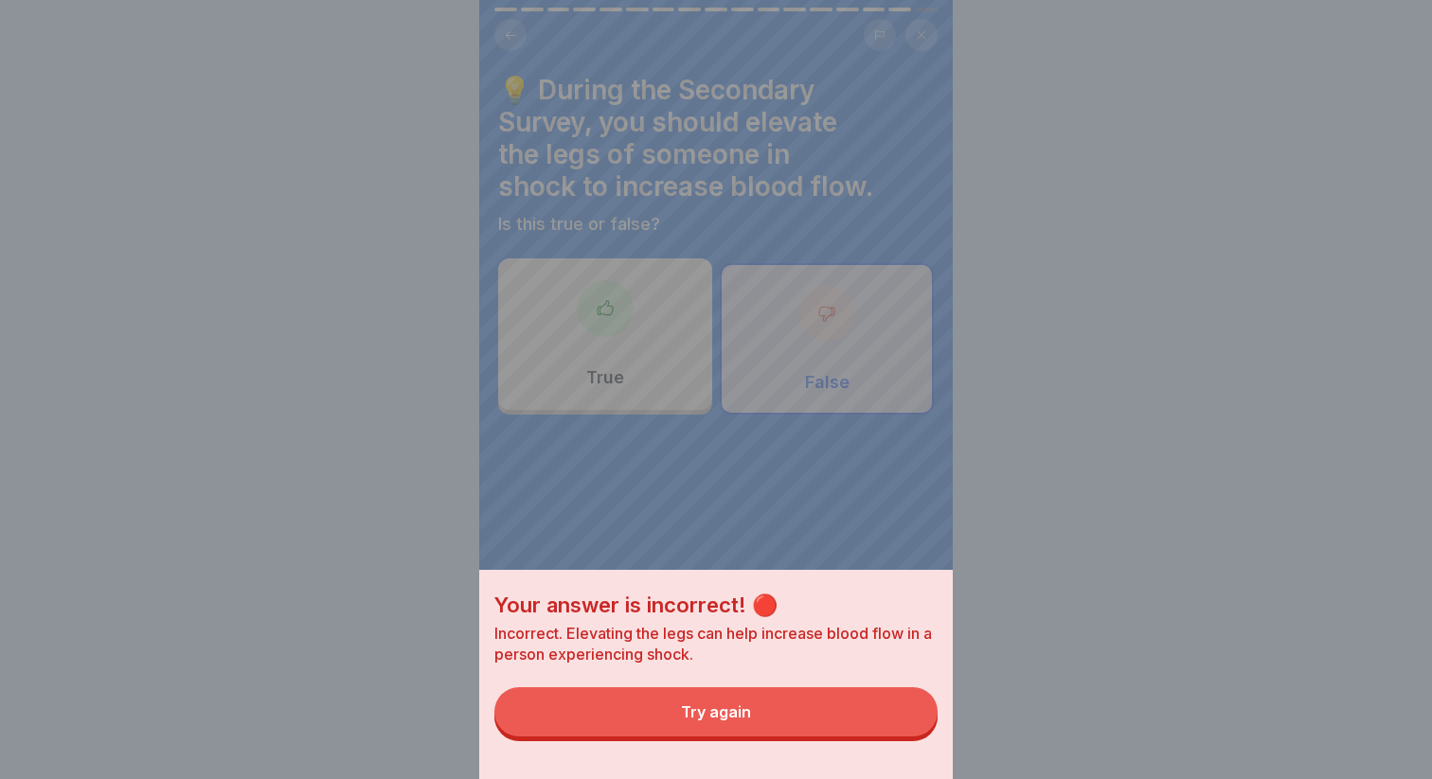
click at [796, 703] on button "Try again" at bounding box center [715, 711] width 443 height 49
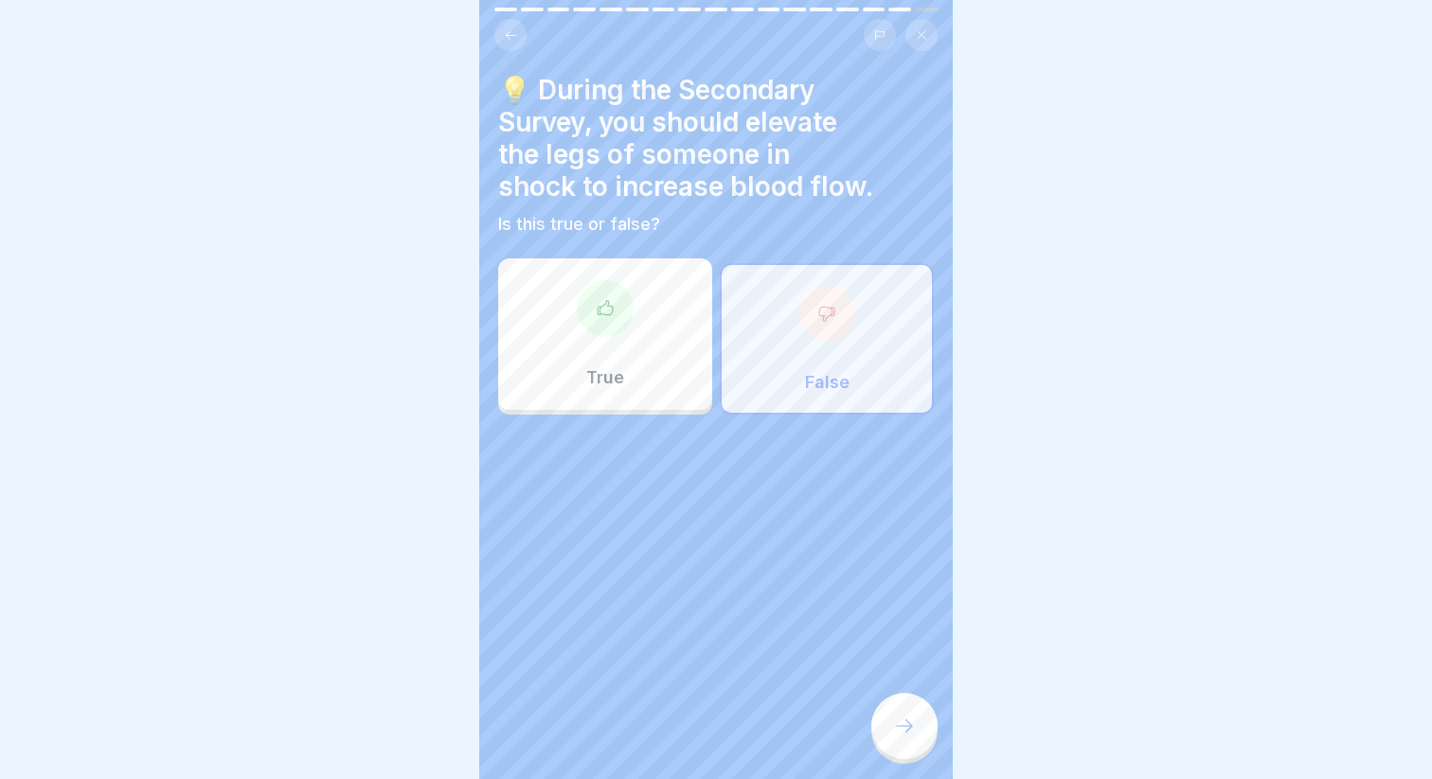
click at [592, 411] on div "True False" at bounding box center [716, 339] width 436 height 152
click at [608, 370] on p "True" at bounding box center [605, 377] width 38 height 21
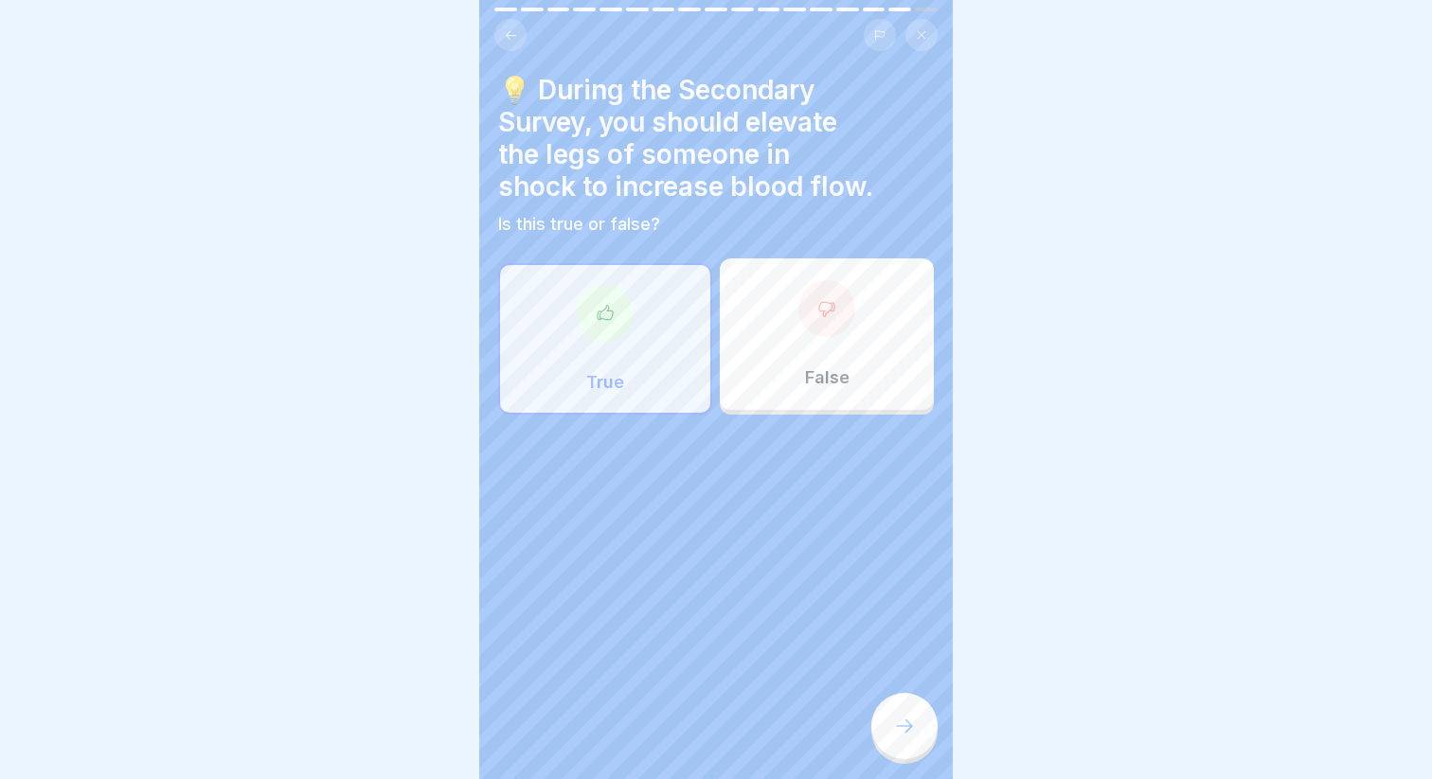
click at [882, 734] on div at bounding box center [904, 726] width 66 height 66
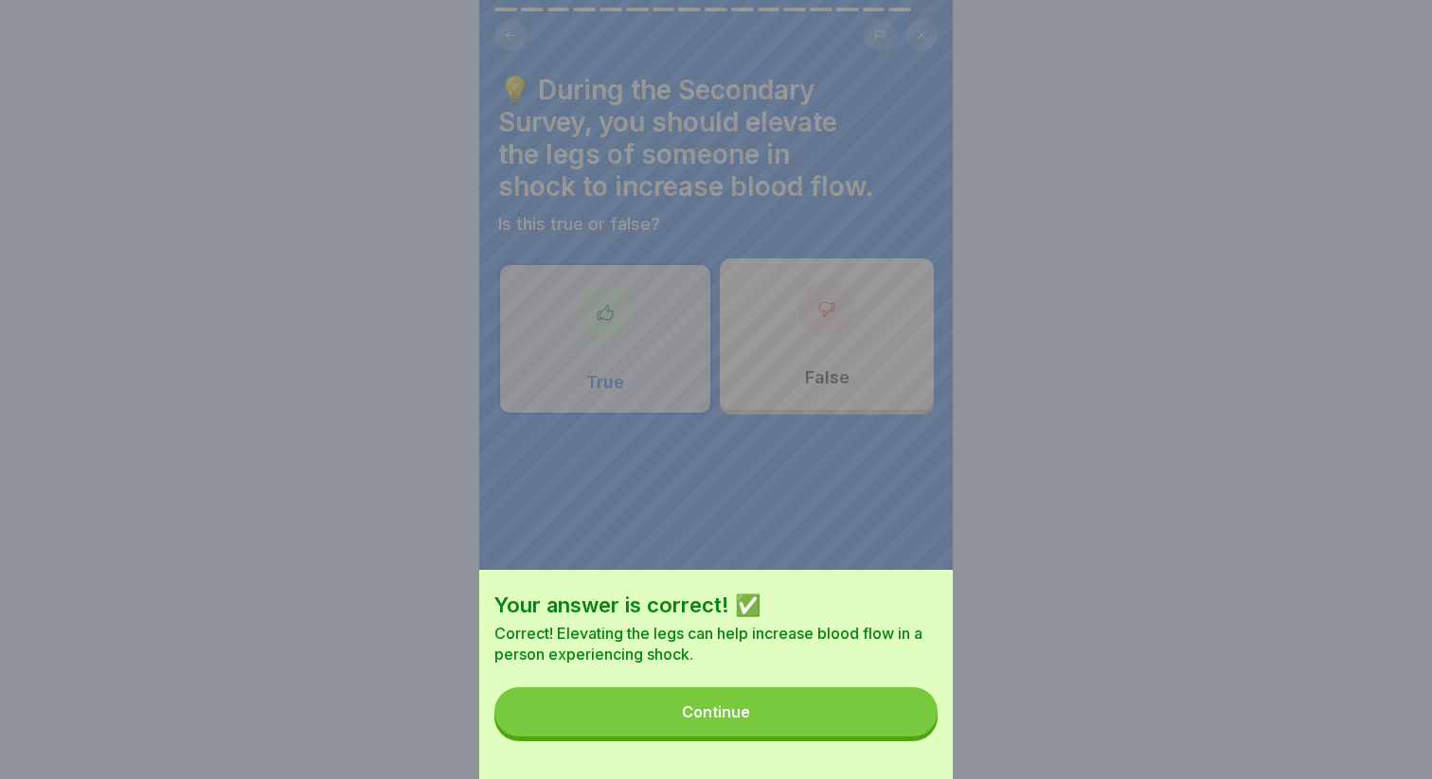
click at [775, 715] on button "Continue" at bounding box center [715, 711] width 443 height 49
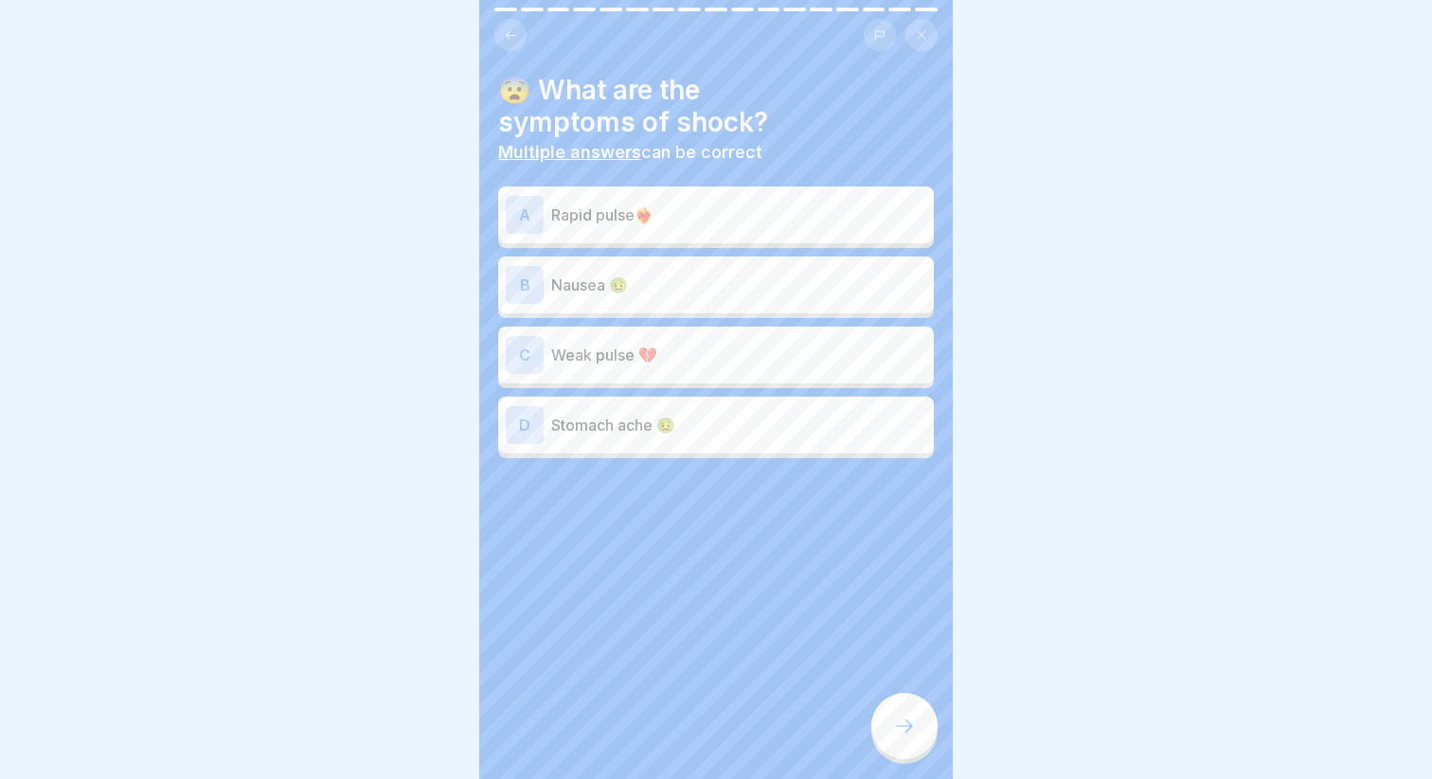
click at [618, 354] on p "Weak pulse 💔" at bounding box center [738, 355] width 375 height 23
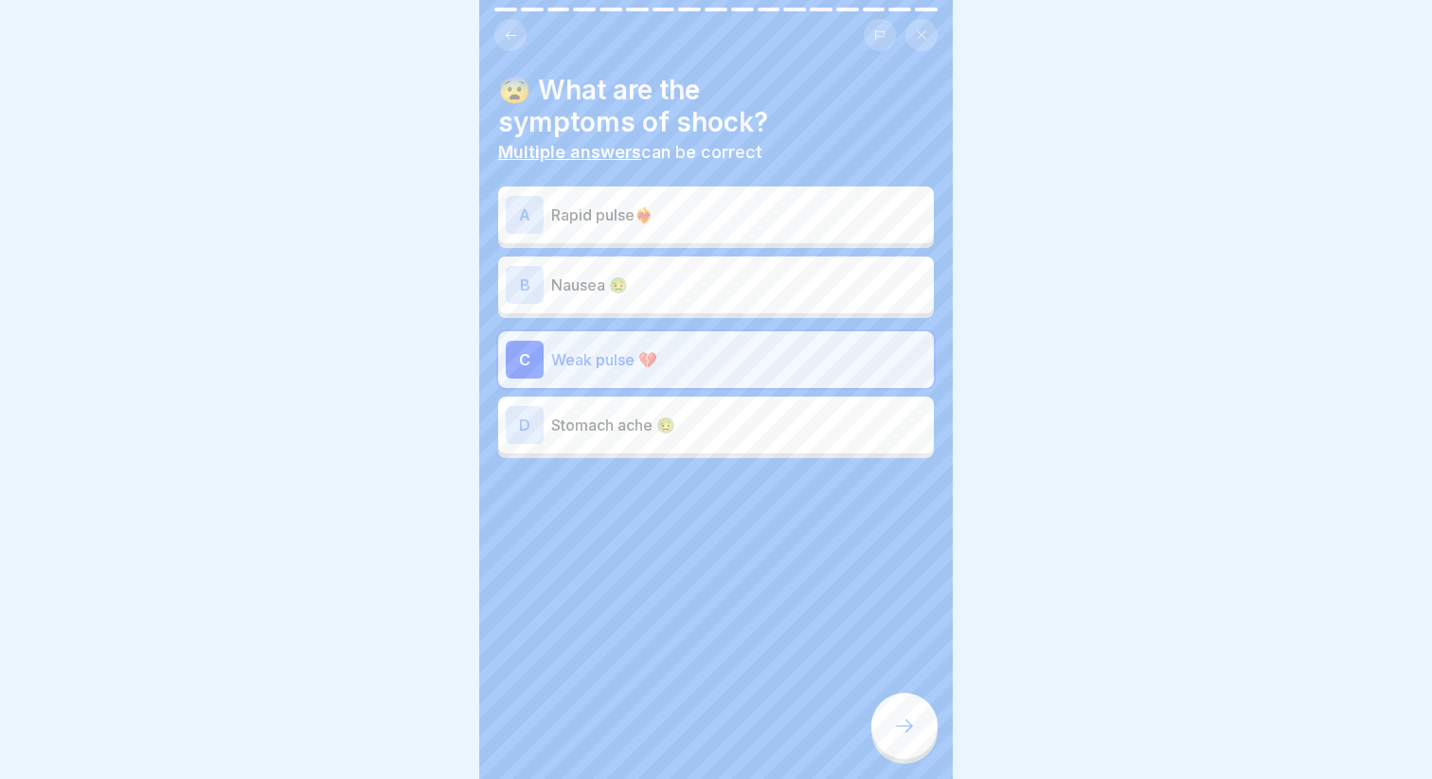
click at [615, 208] on p "Rapid pulse❤️‍🔥" at bounding box center [738, 215] width 375 height 23
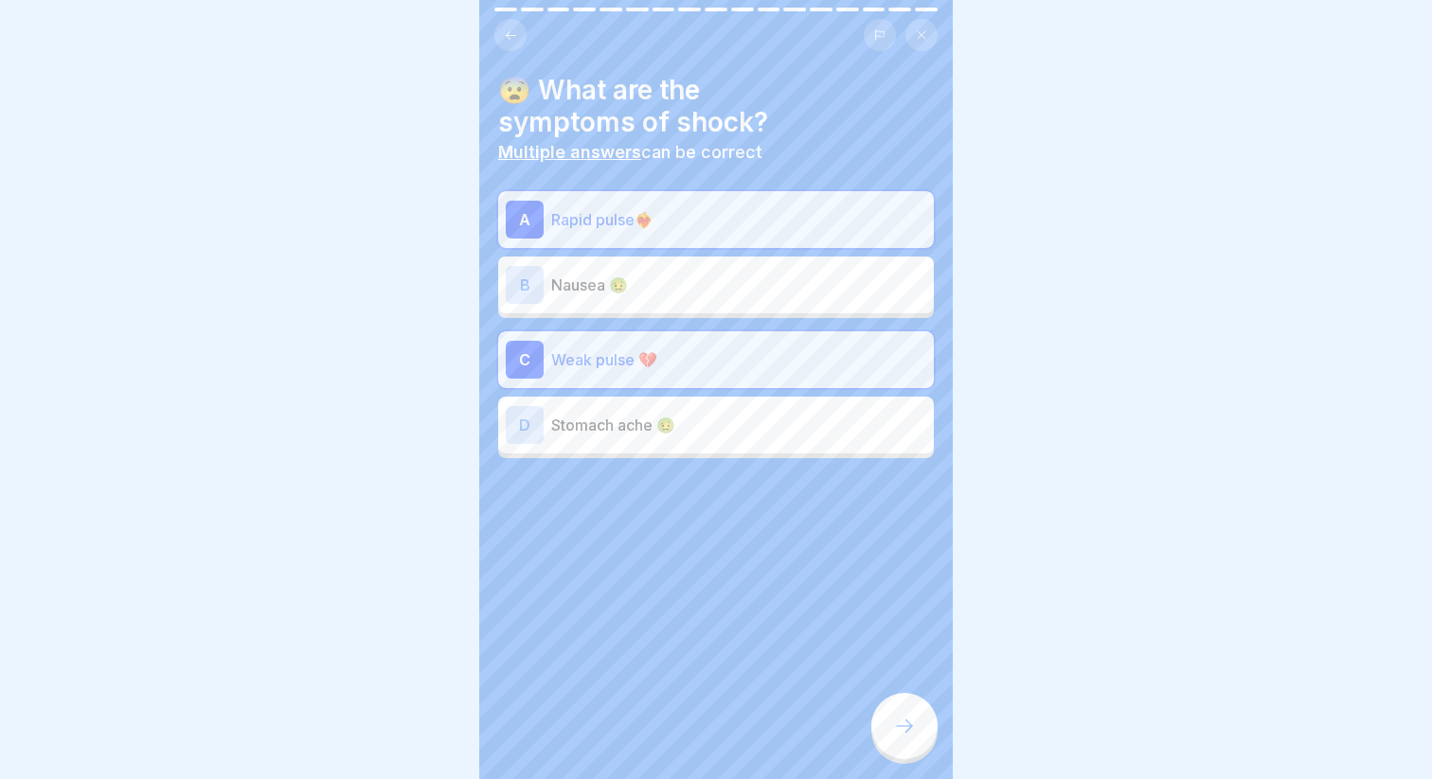
click at [648, 285] on p "Nausea 🤢" at bounding box center [738, 285] width 375 height 23
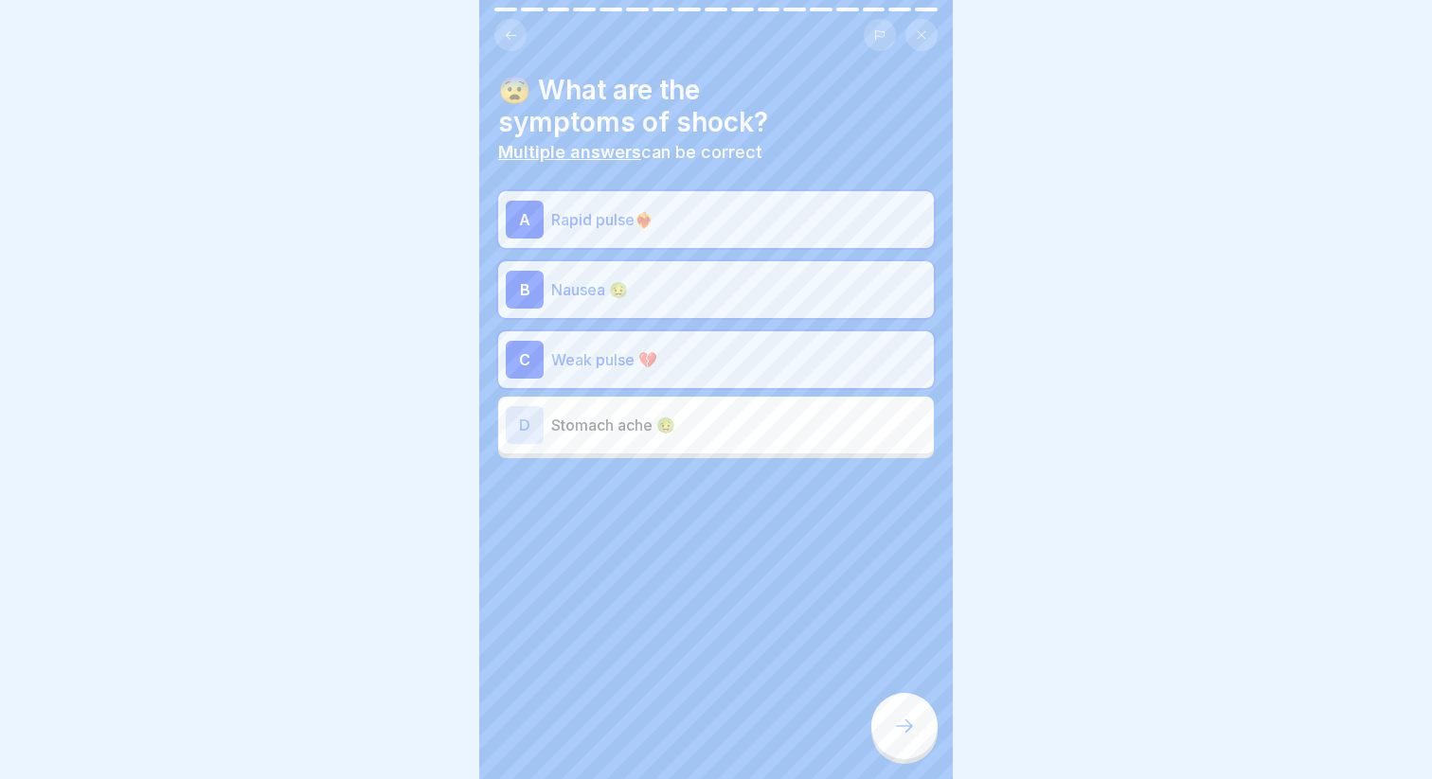
click at [911, 733] on icon at bounding box center [904, 726] width 23 height 23
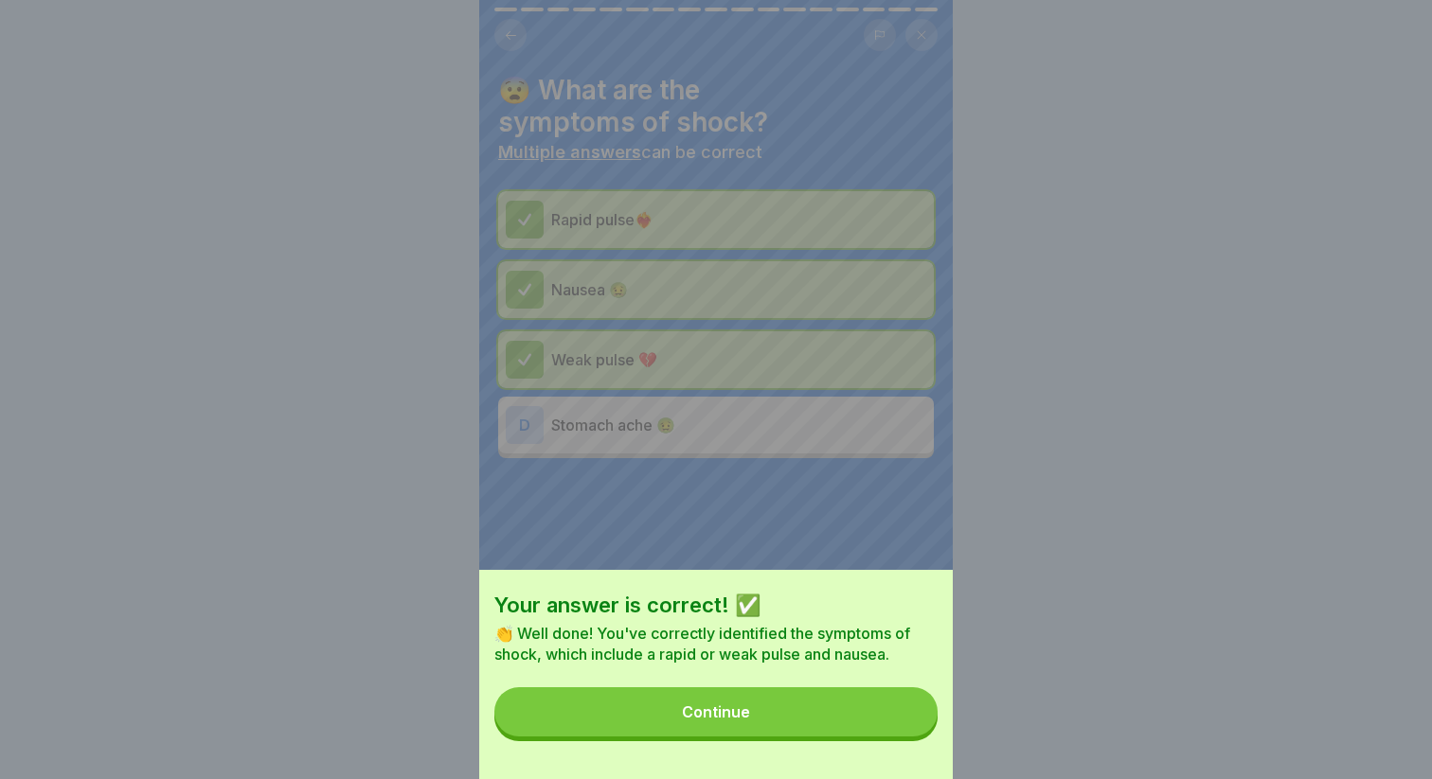
click at [844, 714] on button "Continue" at bounding box center [715, 711] width 443 height 49
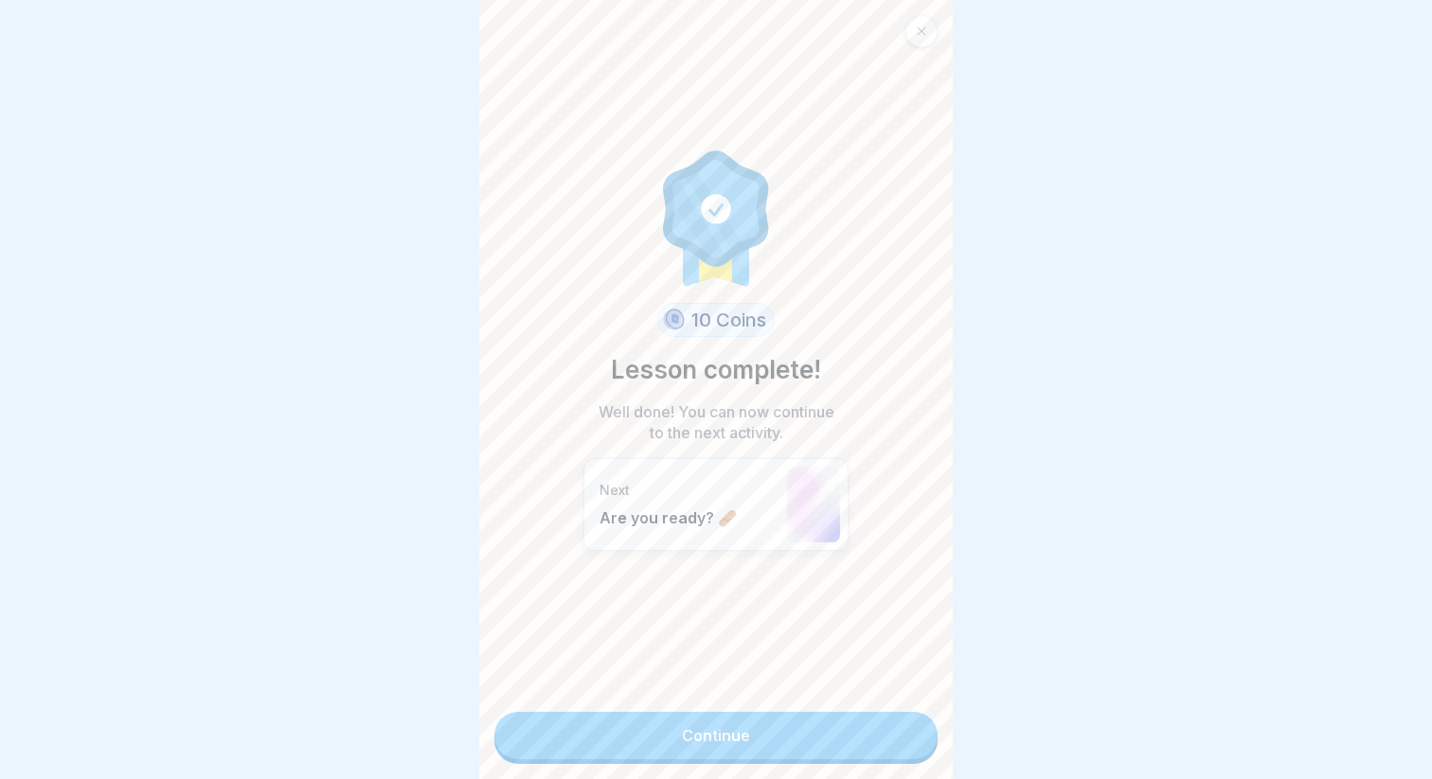
click at [753, 734] on link "Continue" at bounding box center [715, 735] width 443 height 47
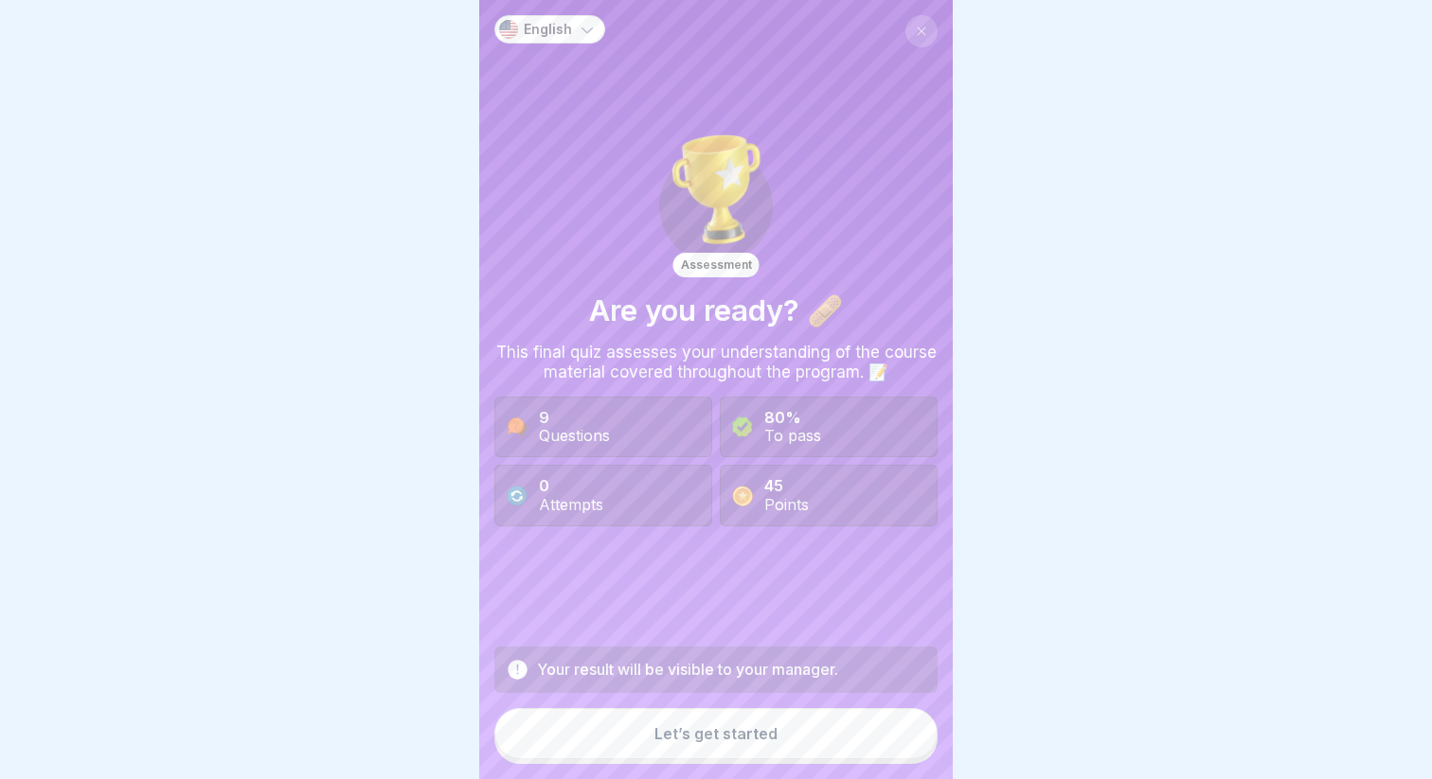
click at [692, 733] on div "Let’s get started" at bounding box center [715, 733] width 123 height 17
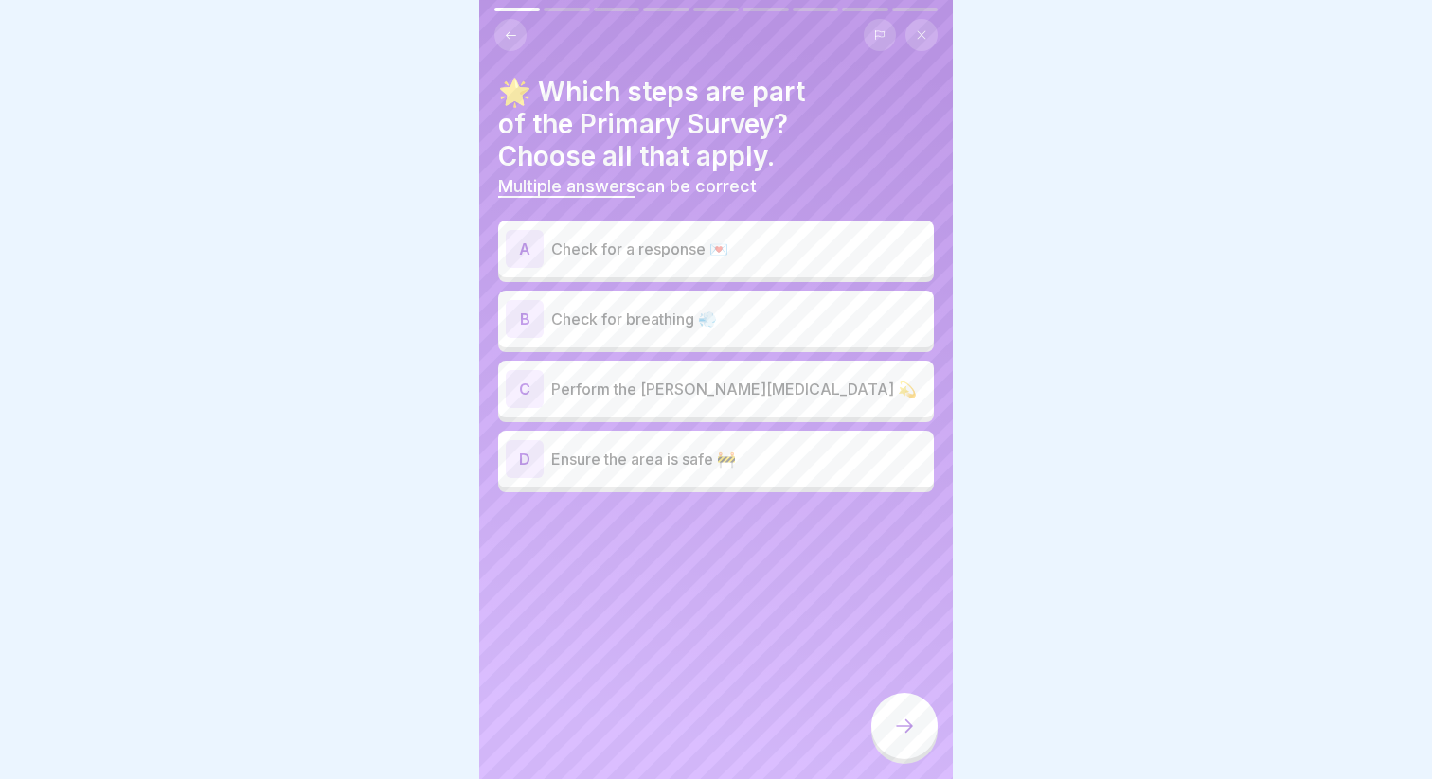
click at [576, 234] on div "A Check for a response 💌" at bounding box center [716, 249] width 420 height 38
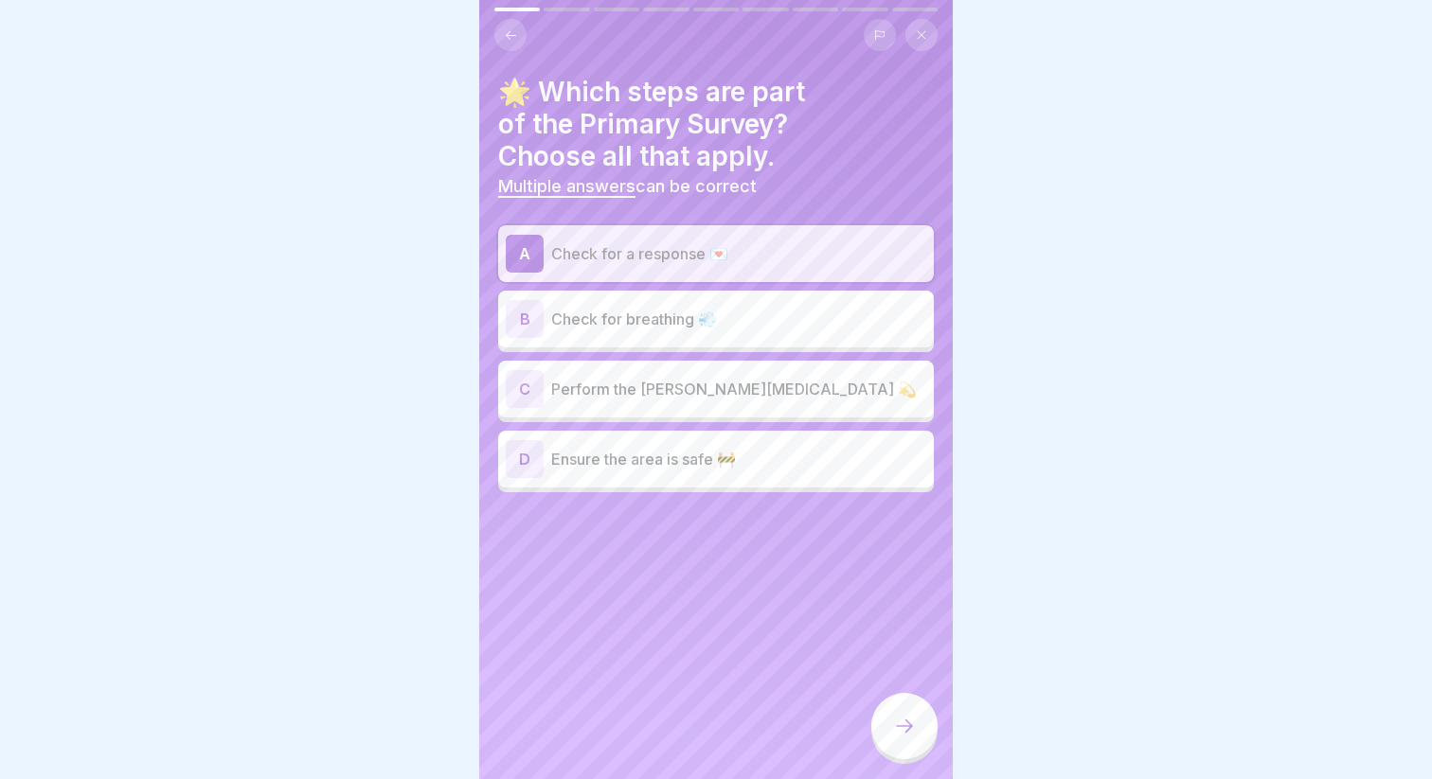
click at [640, 462] on p "Ensure the area is safe 🚧" at bounding box center [738, 459] width 375 height 23
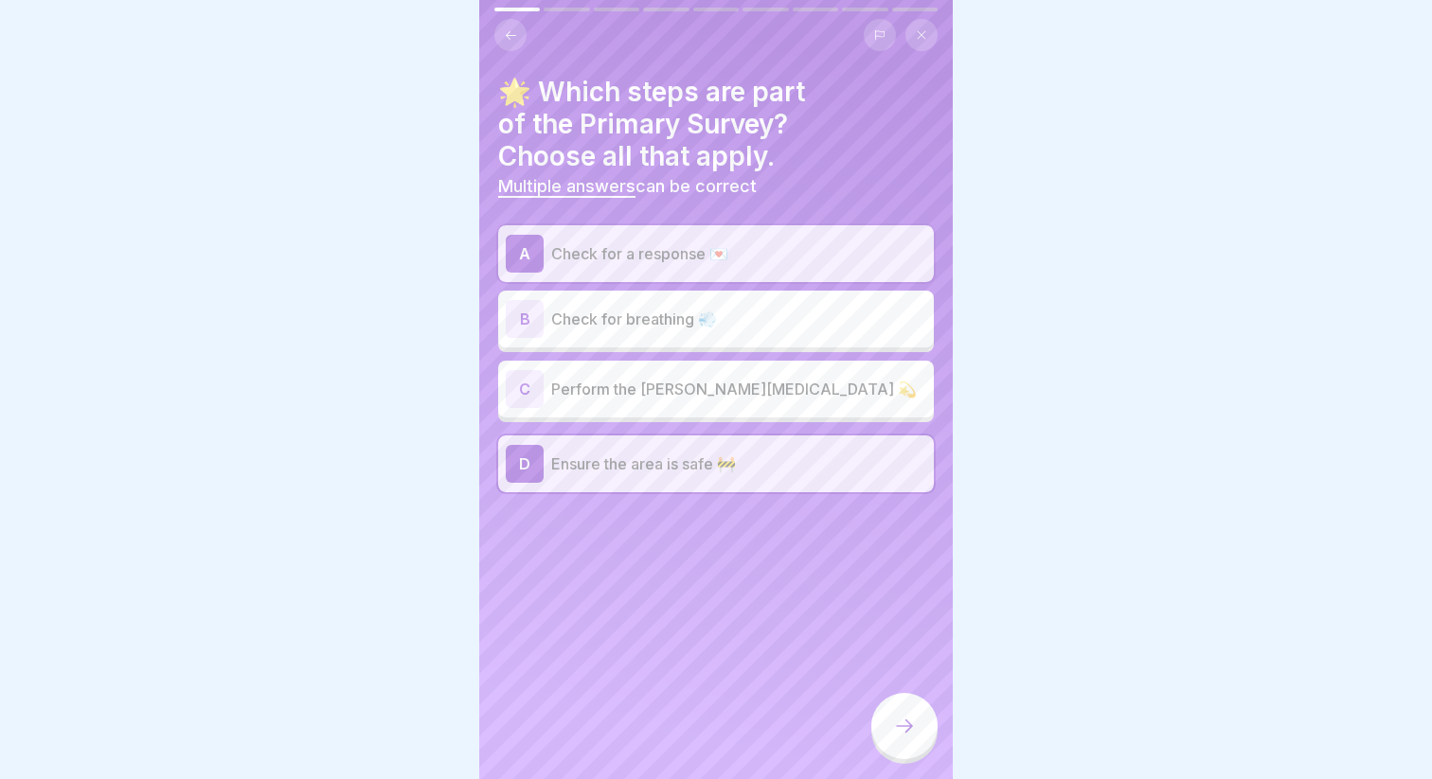
click at [634, 341] on div "B Check for breathing 💨" at bounding box center [716, 319] width 436 height 57
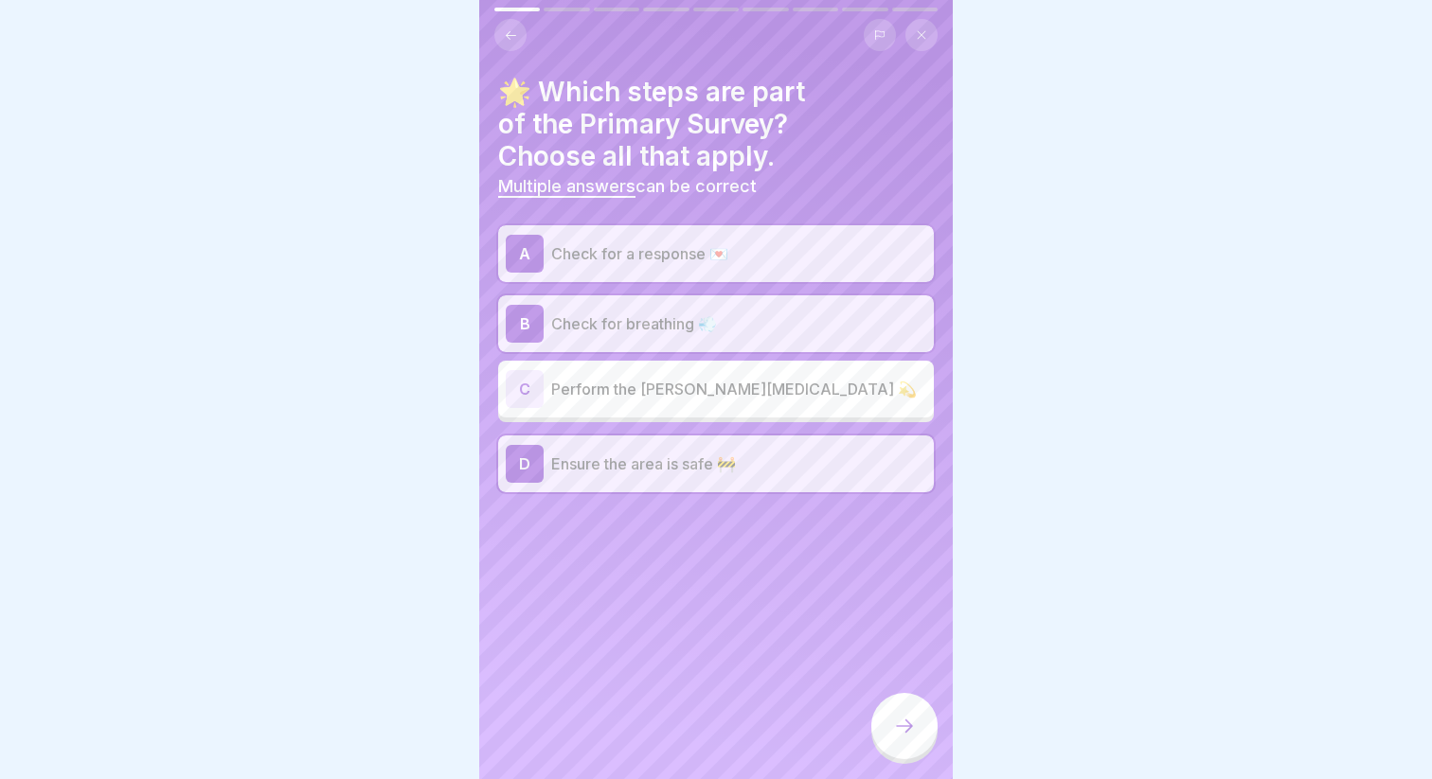
click at [914, 735] on icon at bounding box center [904, 726] width 23 height 23
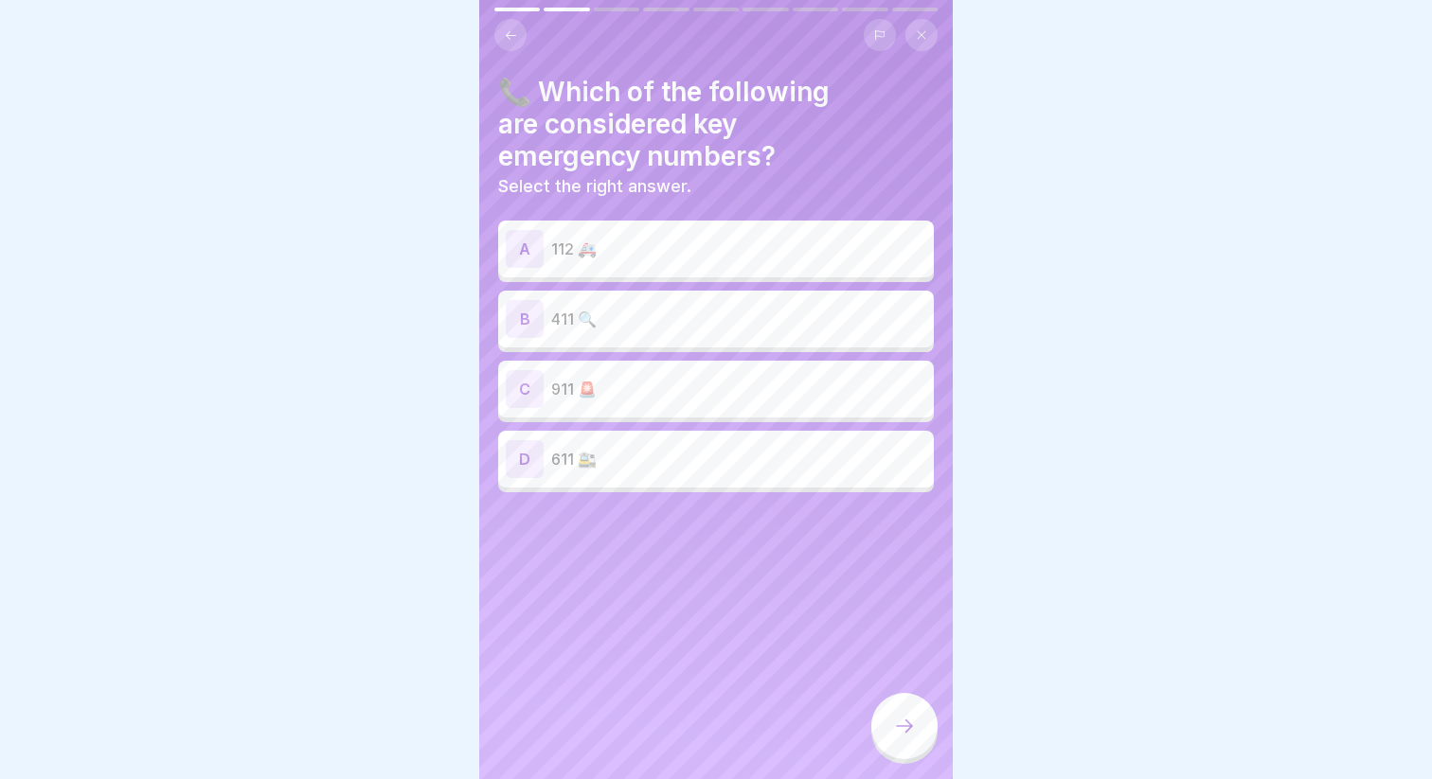
click at [606, 259] on p "112 🚑" at bounding box center [738, 249] width 375 height 23
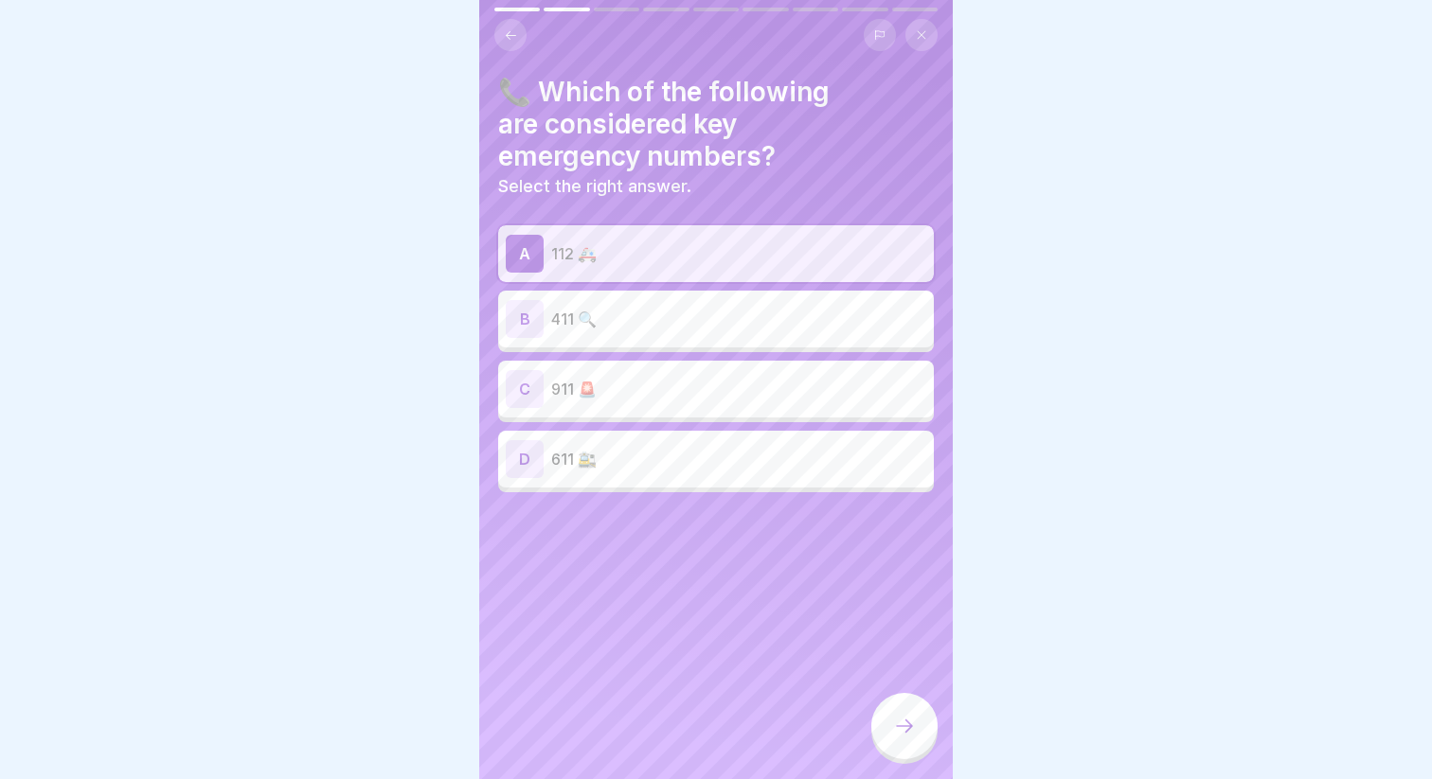
click at [600, 386] on p "911 🚨" at bounding box center [738, 389] width 375 height 23
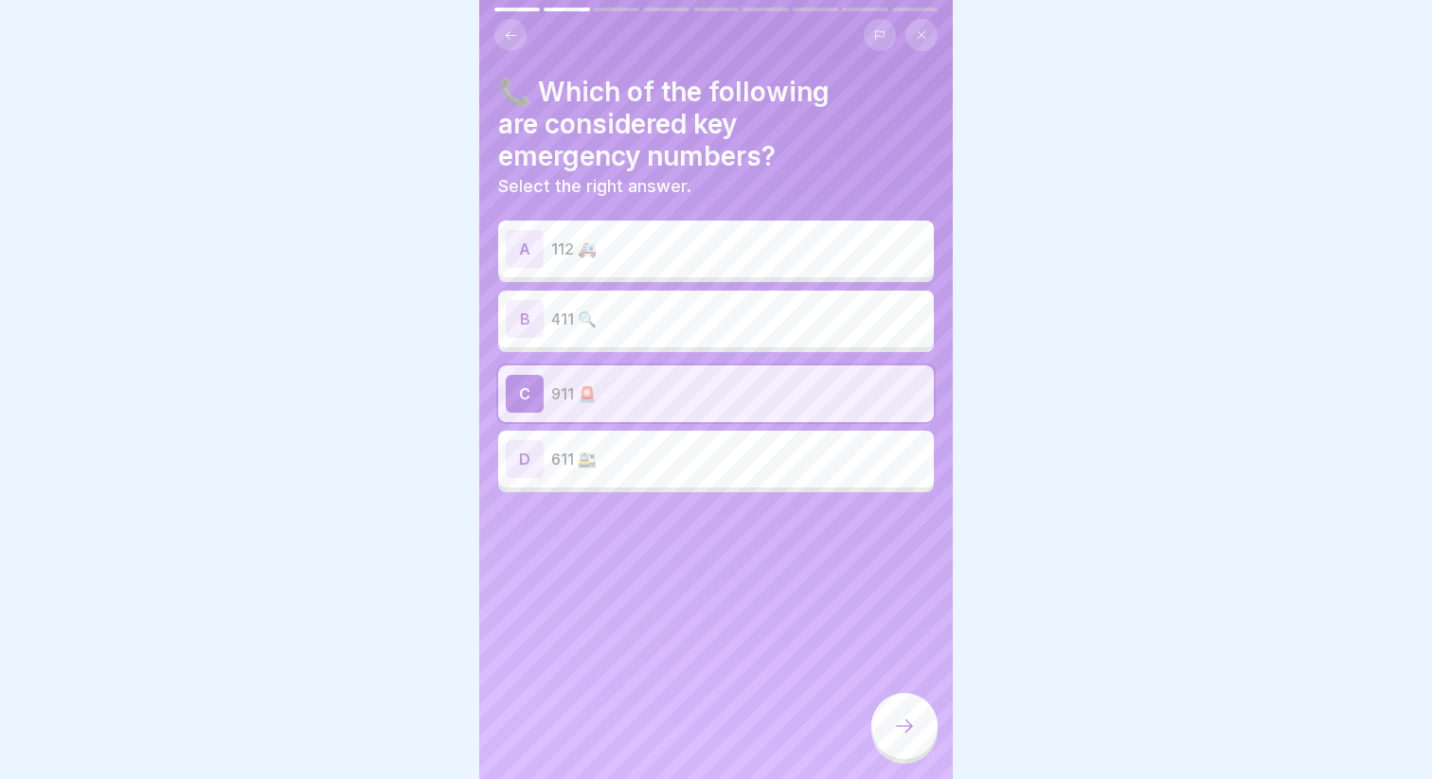
click at [598, 268] on div "A 112 🚑" at bounding box center [716, 249] width 436 height 57
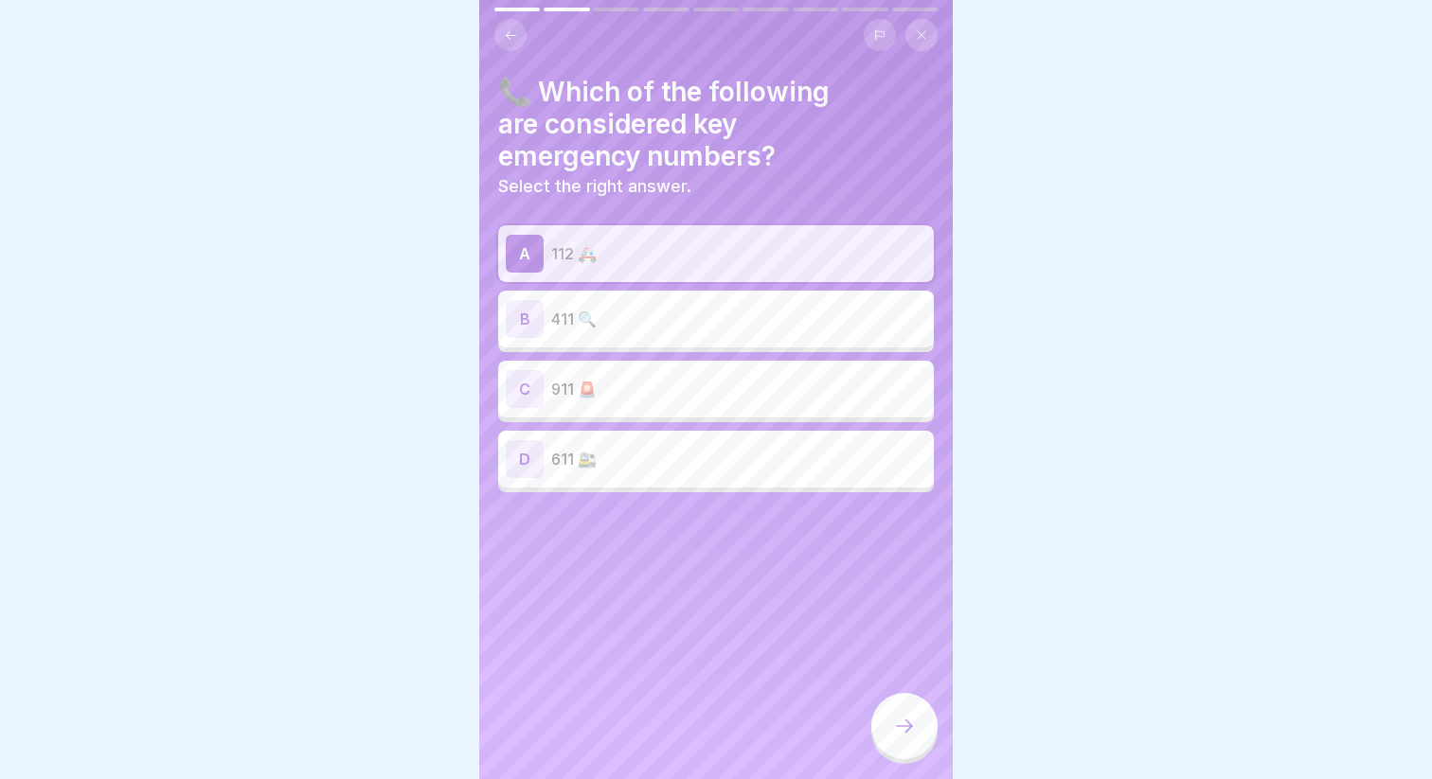
click at [901, 721] on icon at bounding box center [904, 726] width 23 height 23
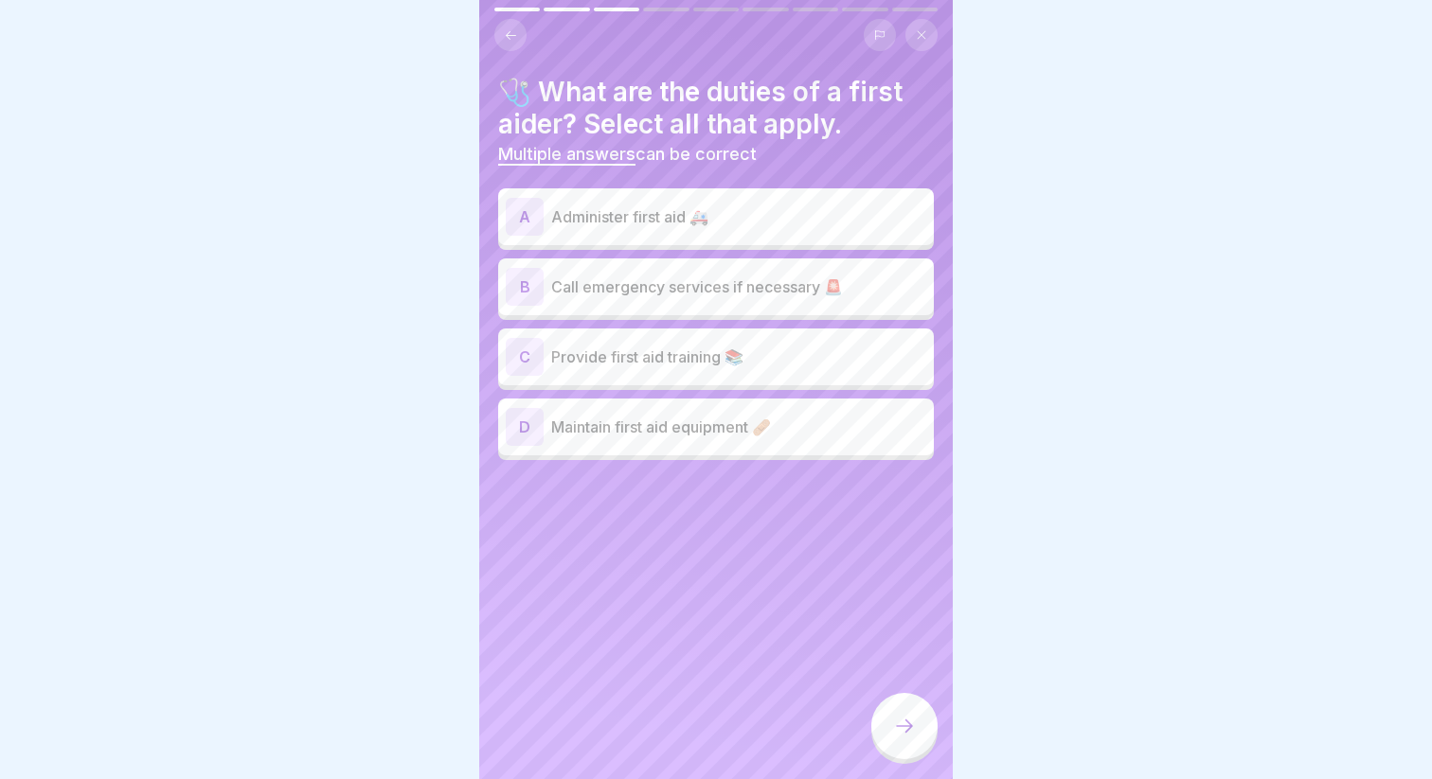
click at [643, 218] on p "Administer first aid 🚑" at bounding box center [738, 216] width 375 height 23
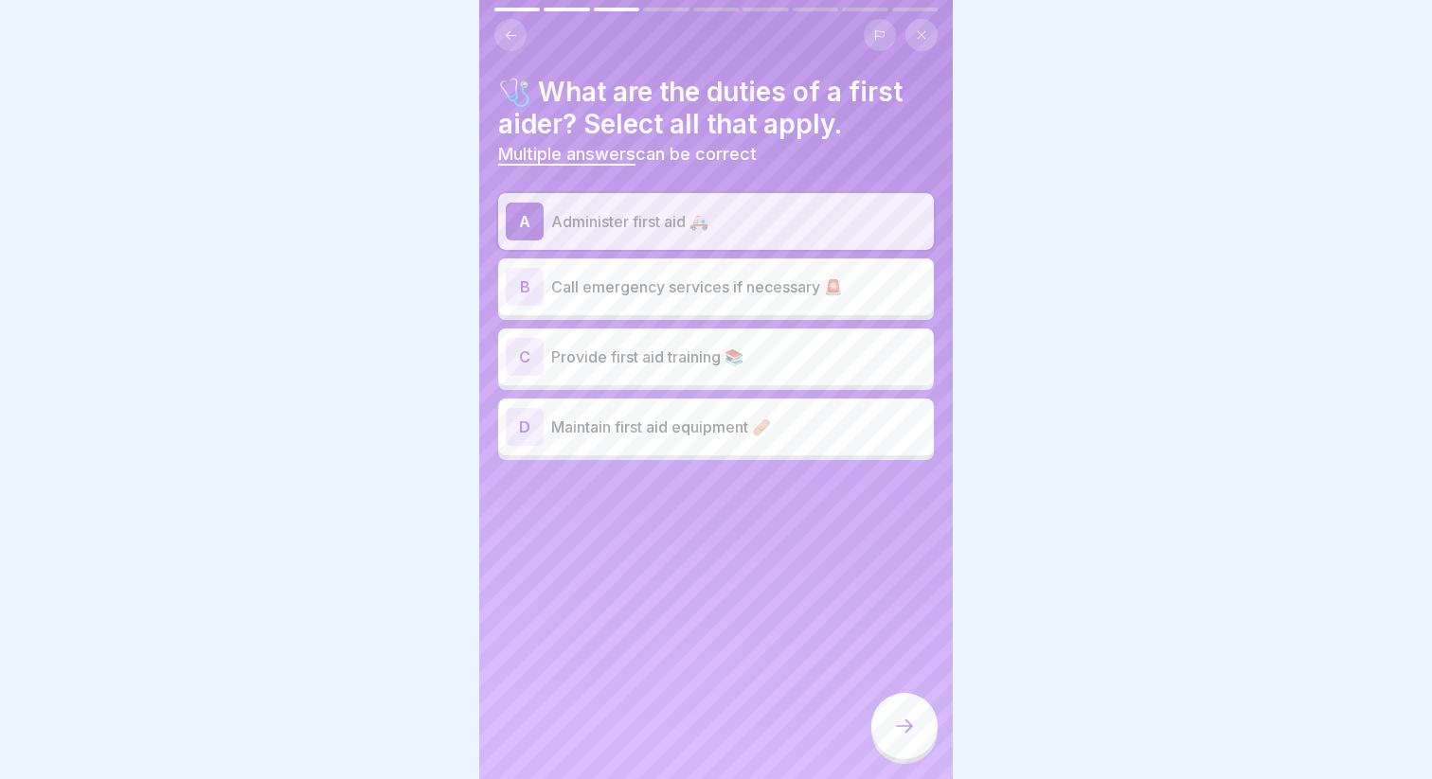
click at [639, 291] on p "Call emergency services if necessary 🚨" at bounding box center [738, 287] width 375 height 23
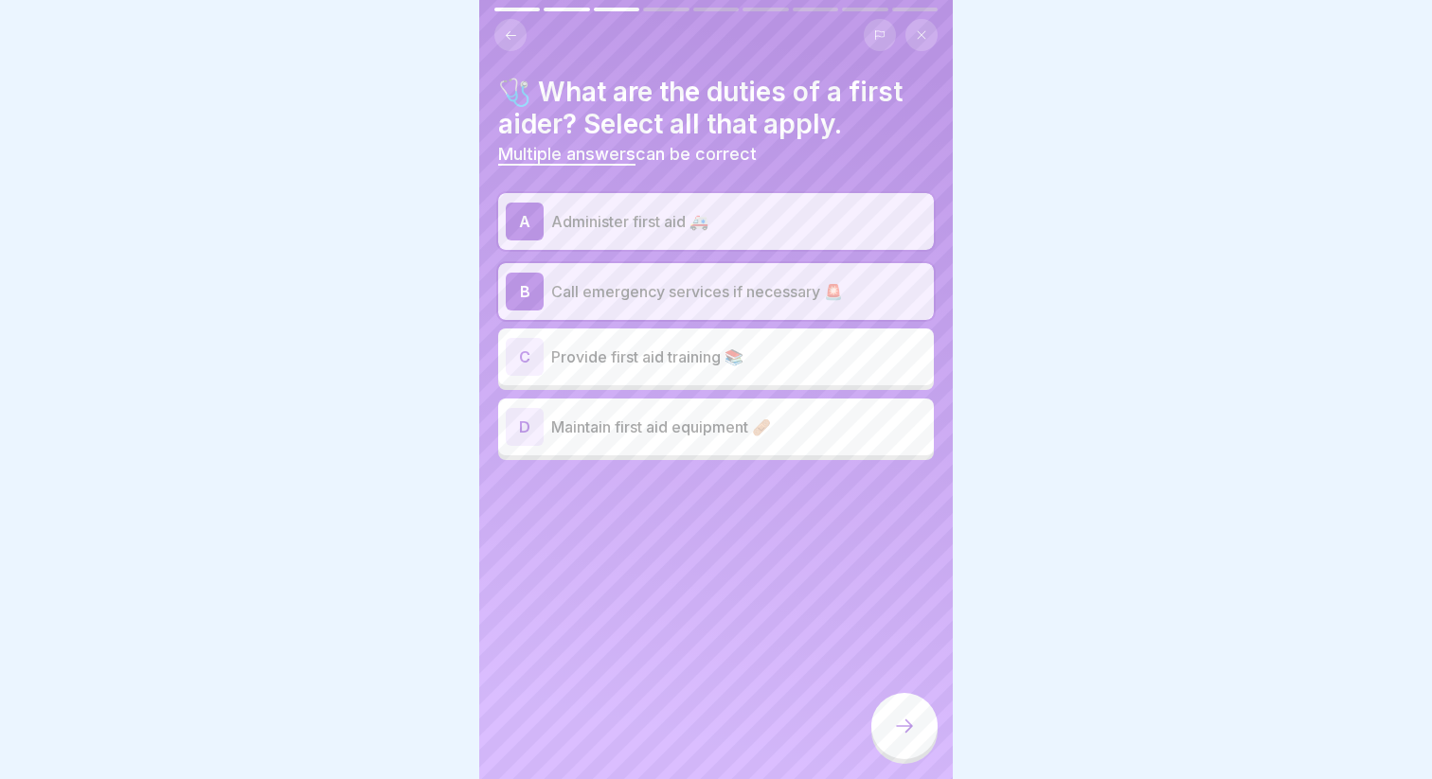
click at [644, 442] on div "D Maintain first aid equipment 🩹" at bounding box center [716, 427] width 420 height 38
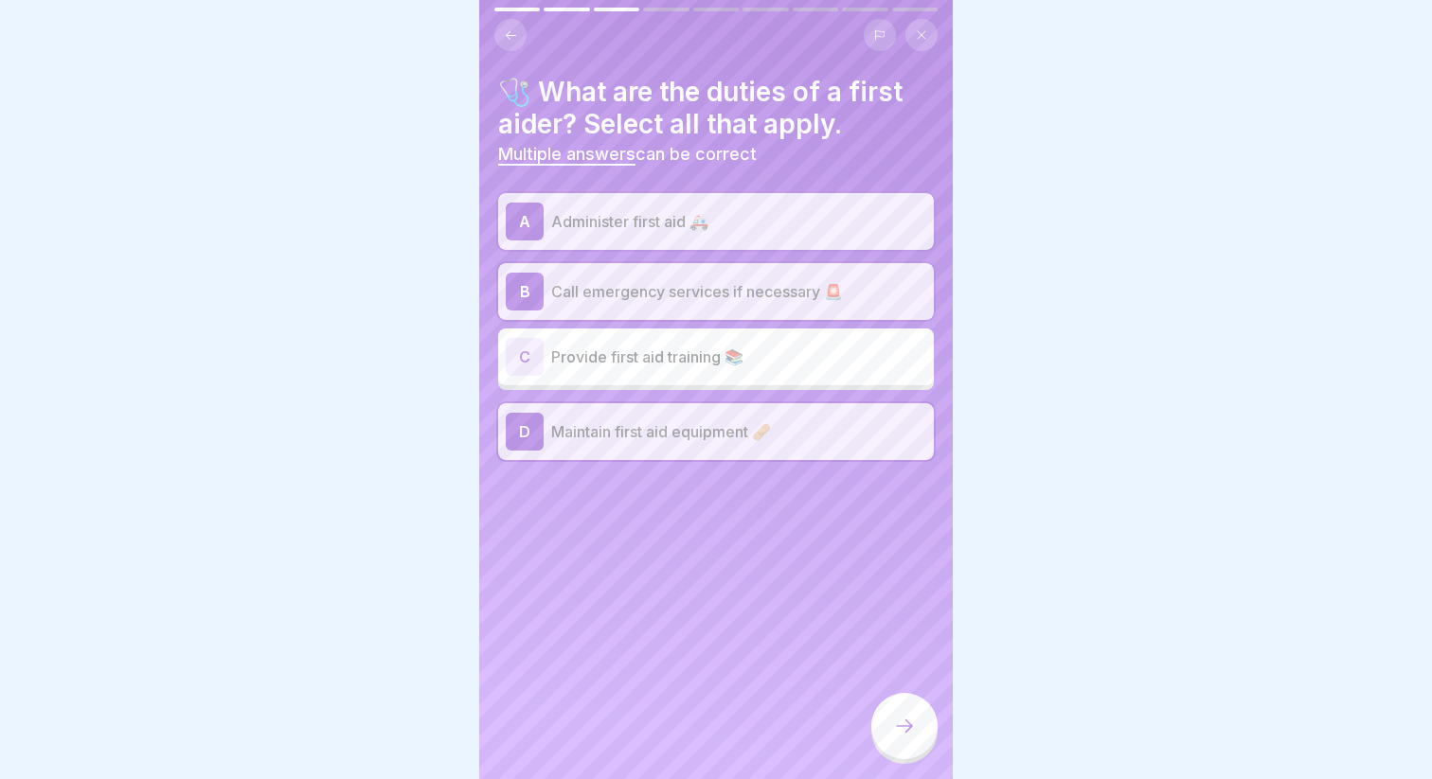
click at [921, 727] on div at bounding box center [904, 726] width 66 height 66
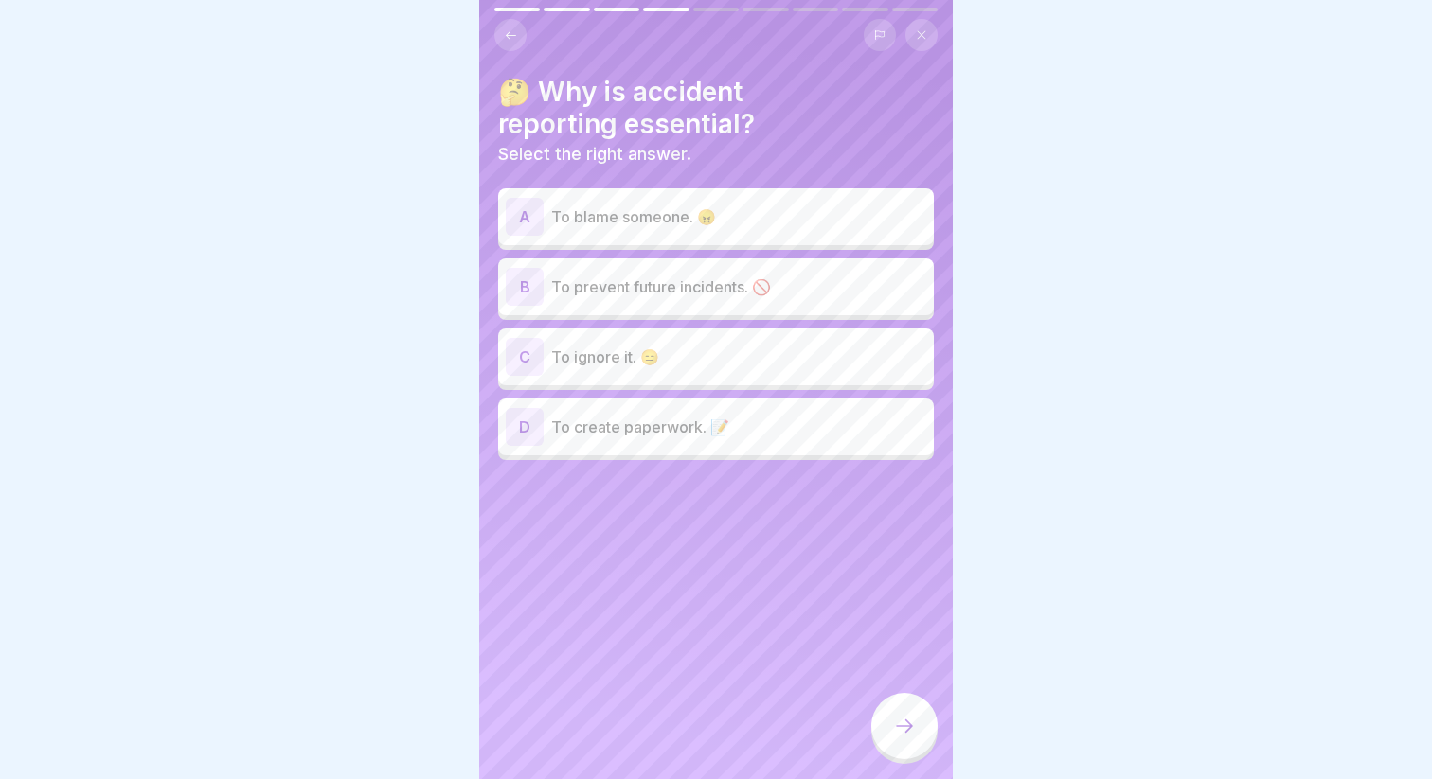
click at [602, 295] on p "To prevent future incidents. 🚫" at bounding box center [738, 287] width 375 height 23
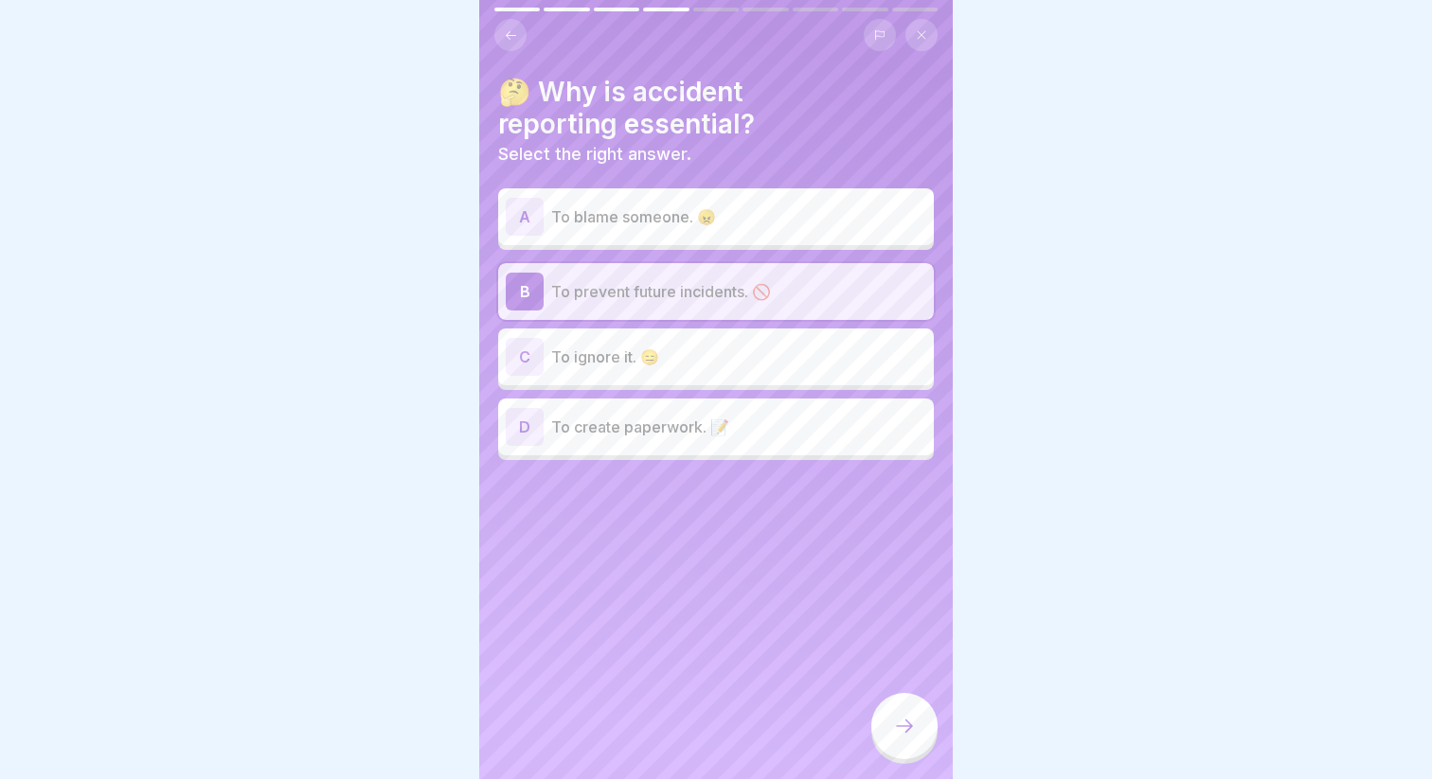
click at [891, 715] on div at bounding box center [904, 726] width 66 height 66
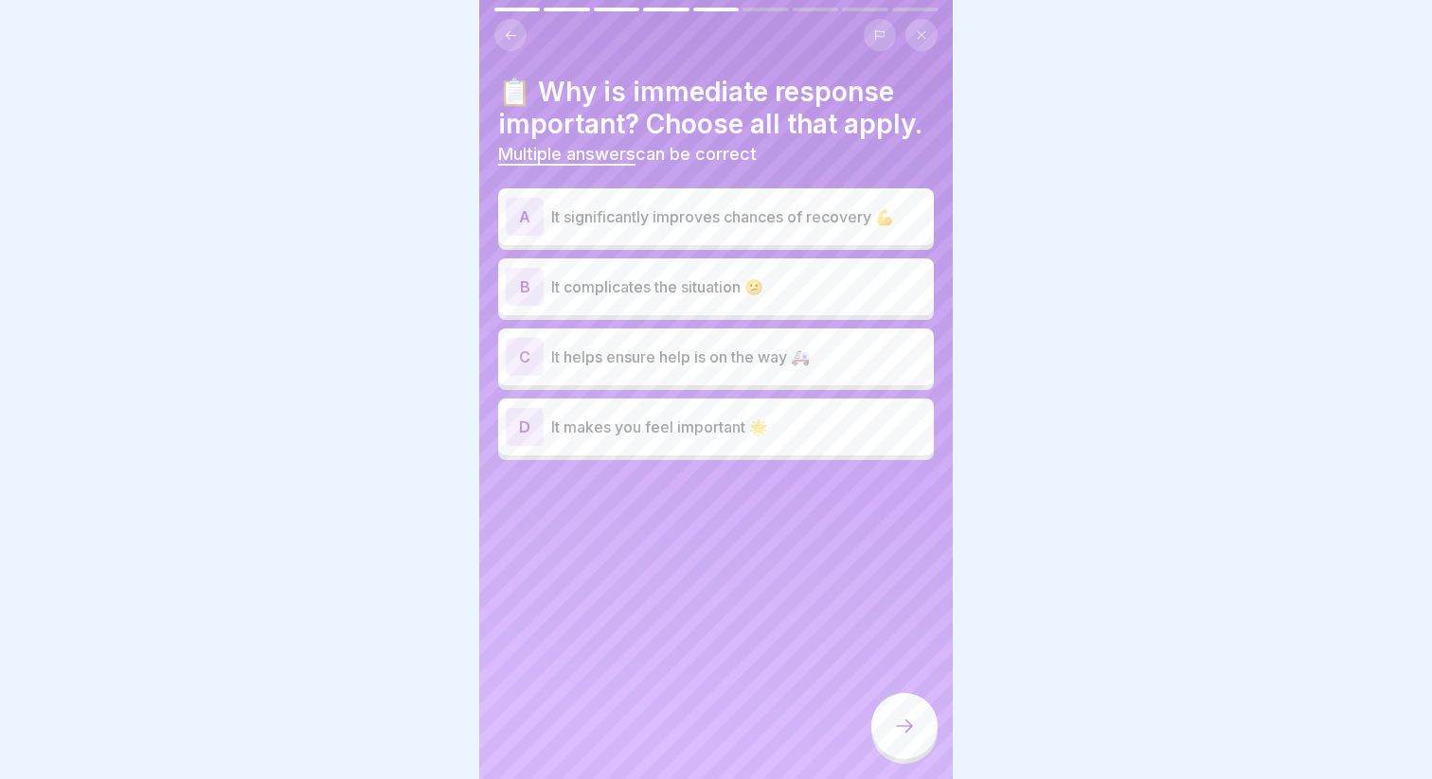
click at [765, 231] on div "A It significantly improves chances of recovery 💪" at bounding box center [716, 217] width 420 height 38
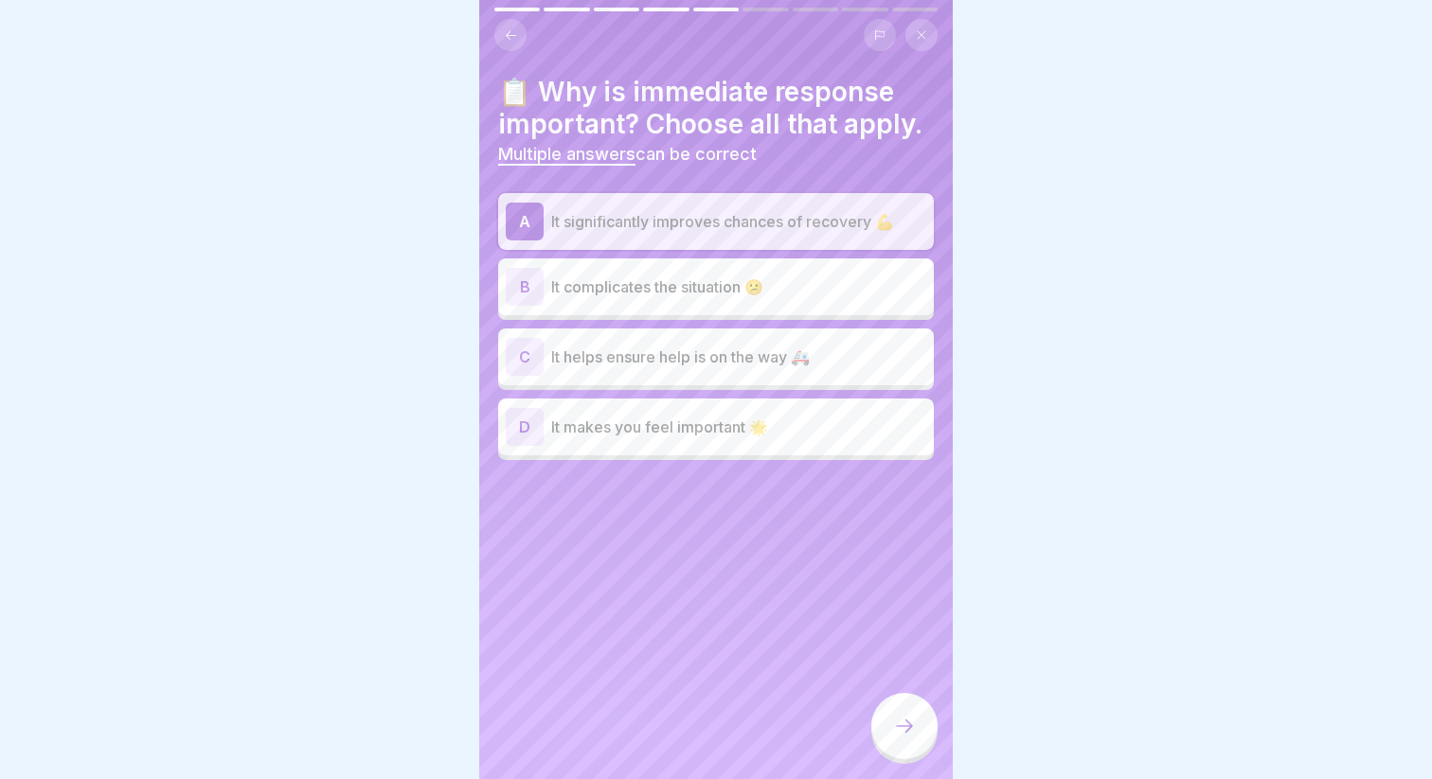
click at [711, 369] on div "C It helps ensure help is on the way 🚑" at bounding box center [716, 357] width 420 height 38
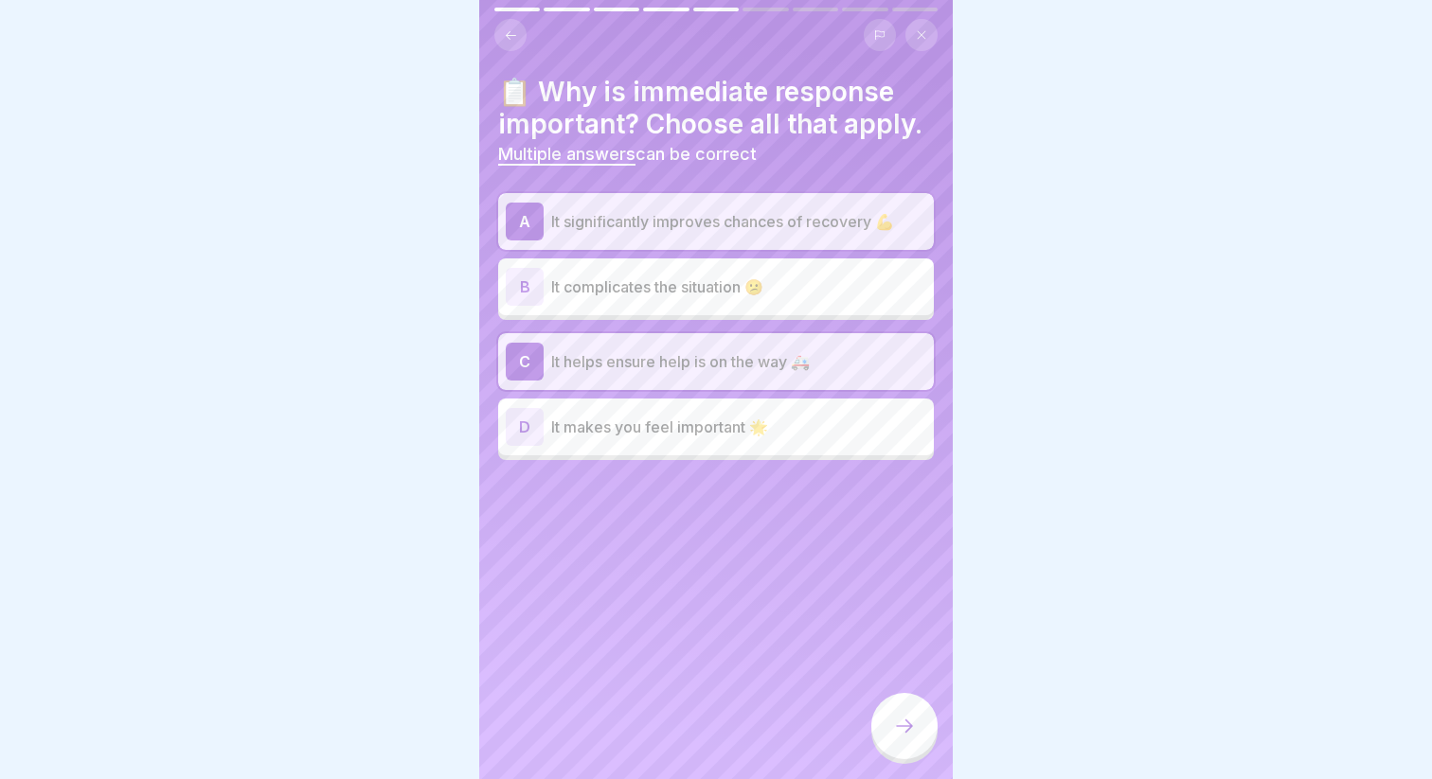
click at [572, 435] on p "It makes you feel important 🌟" at bounding box center [738, 427] width 375 height 23
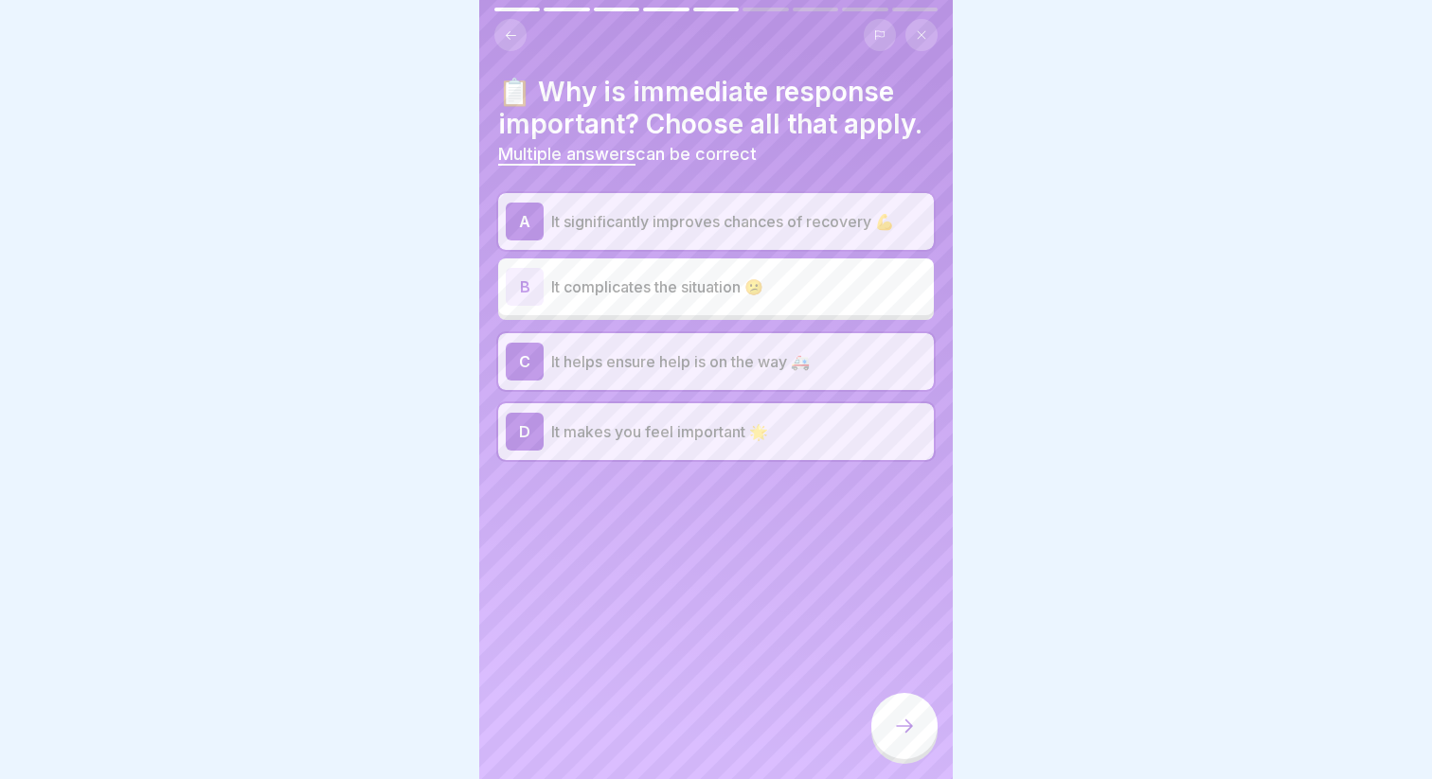
click at [700, 444] on div "D It makes you feel important 🌟" at bounding box center [716, 432] width 420 height 38
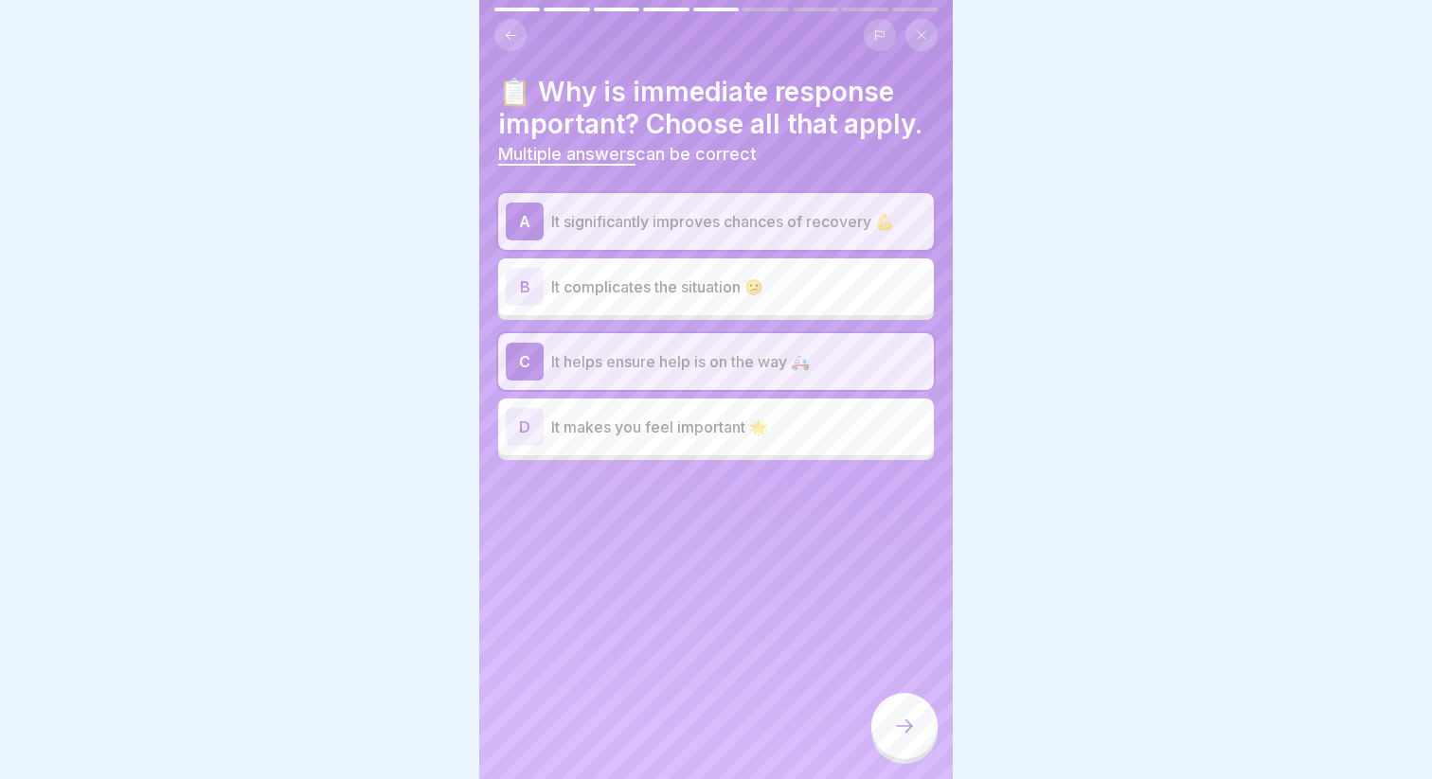
click at [903, 707] on div at bounding box center [904, 726] width 66 height 66
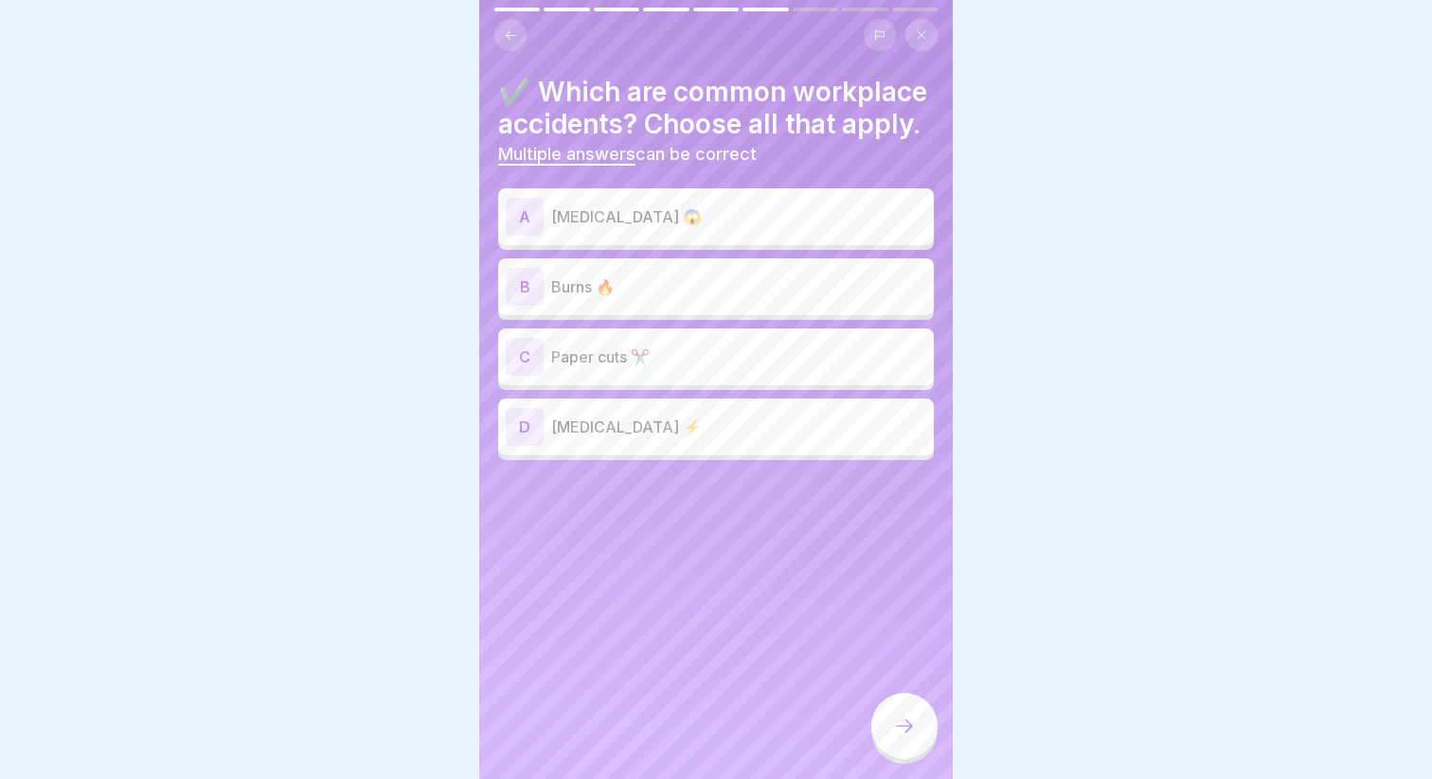
click at [611, 204] on div "A [MEDICAL_DATA] 😱" at bounding box center [716, 217] width 420 height 38
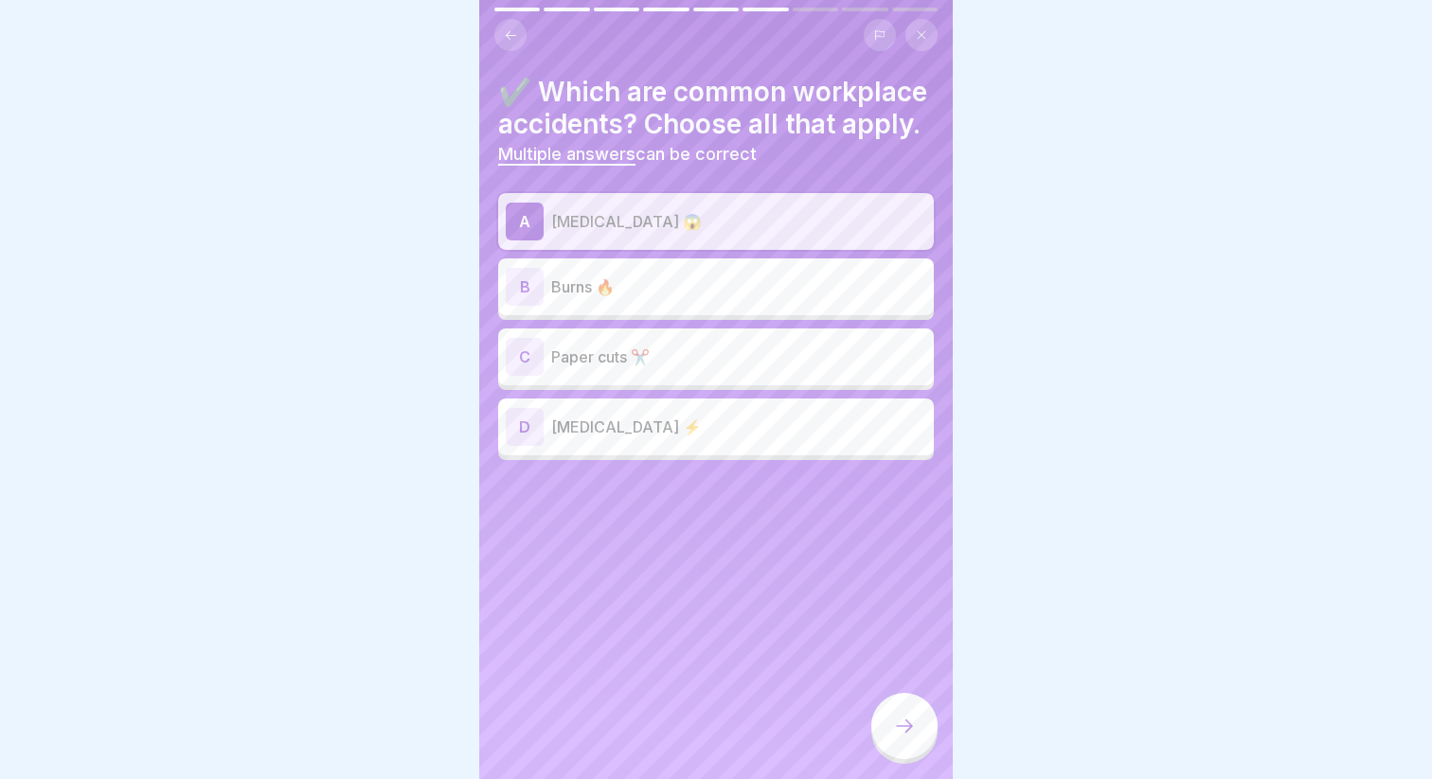
click at [606, 294] on p "Burns 🔥" at bounding box center [738, 287] width 375 height 23
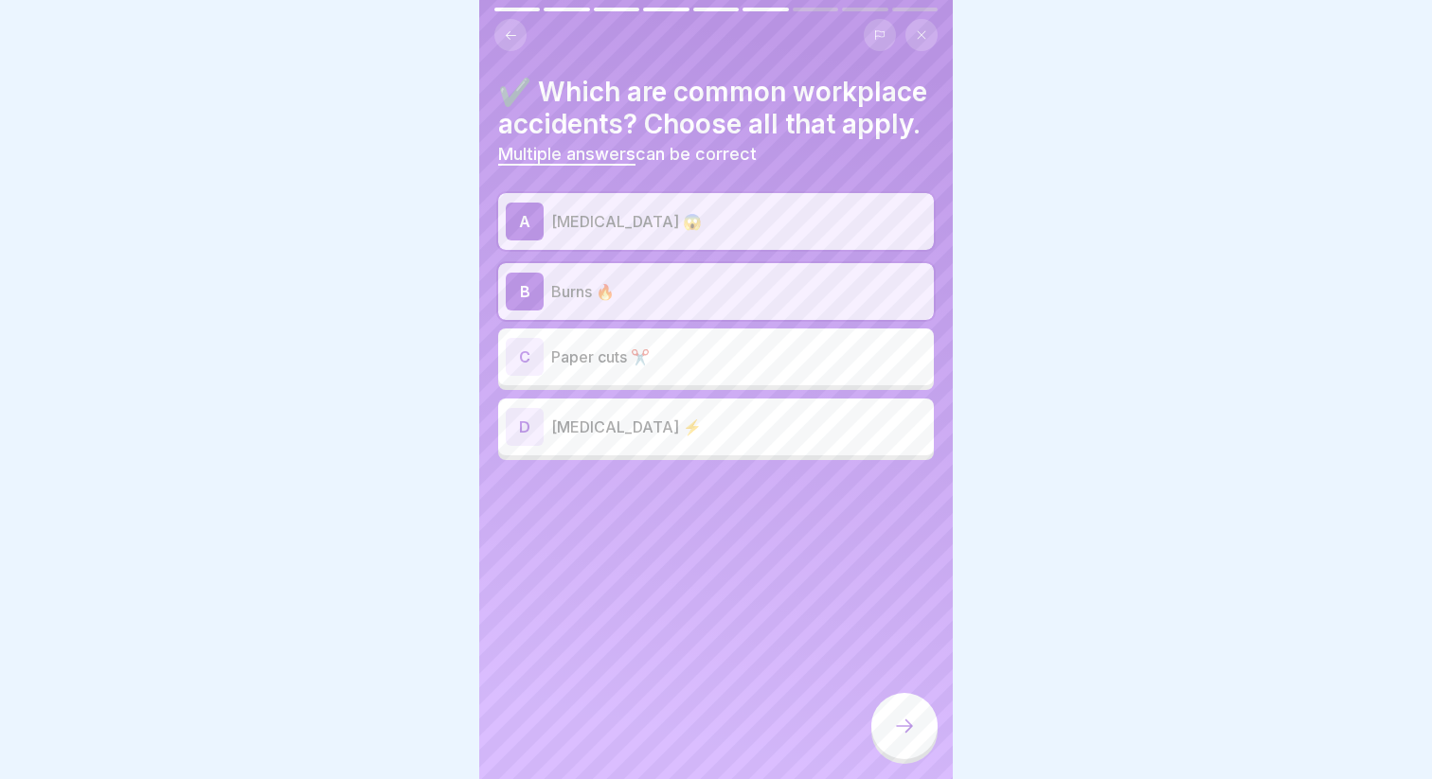
click at [627, 434] on p "[MEDICAL_DATA] ⚡" at bounding box center [738, 427] width 375 height 23
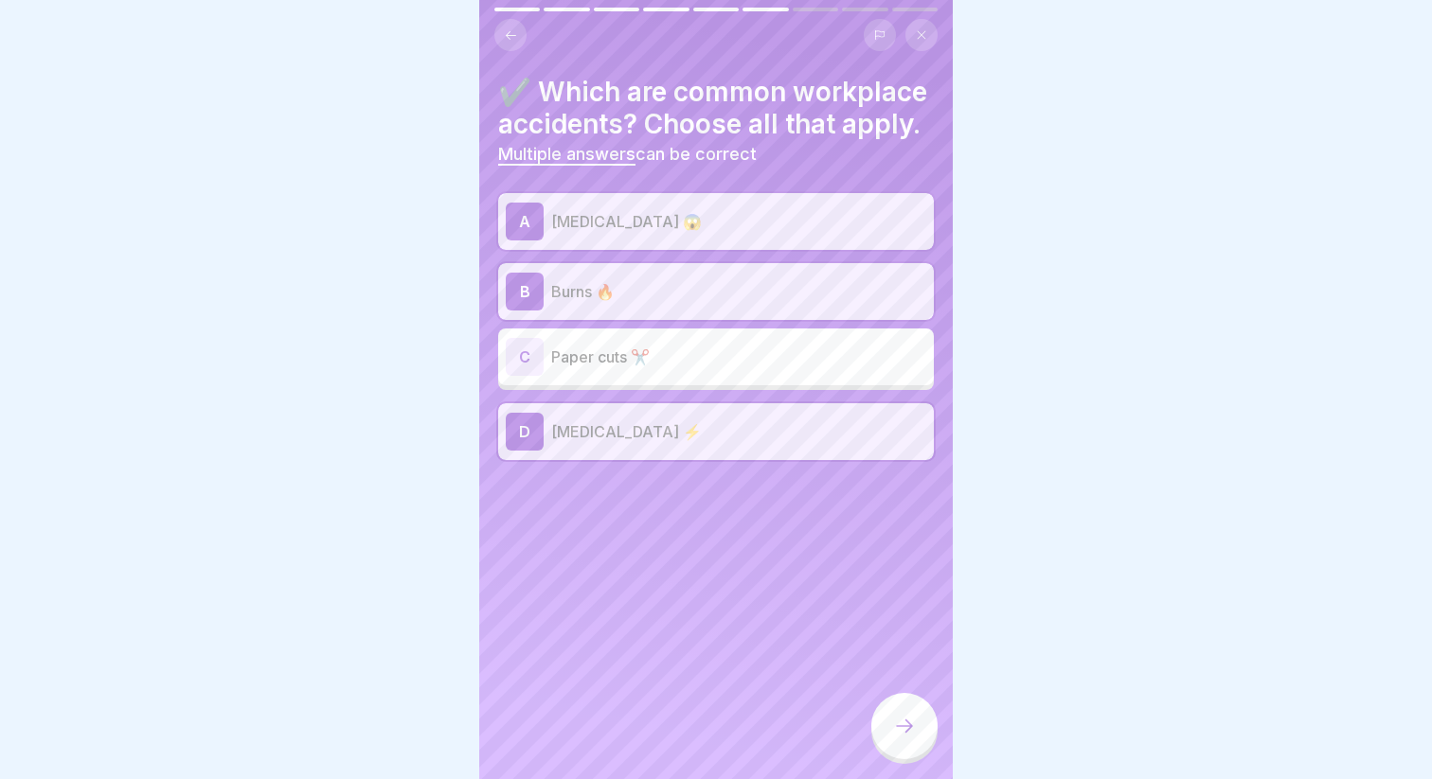
click at [928, 731] on div at bounding box center [904, 726] width 66 height 66
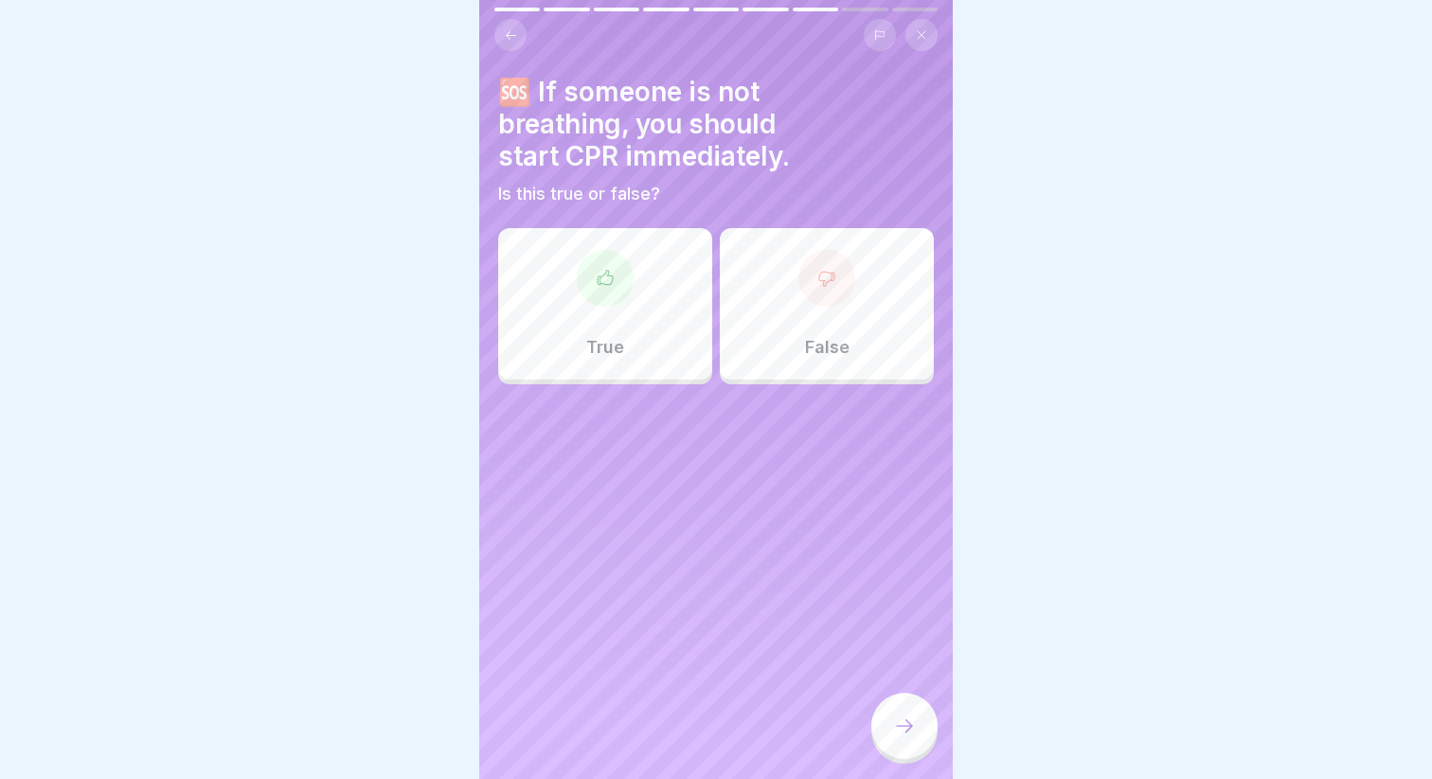
click at [630, 351] on div "True" at bounding box center [605, 304] width 214 height 152
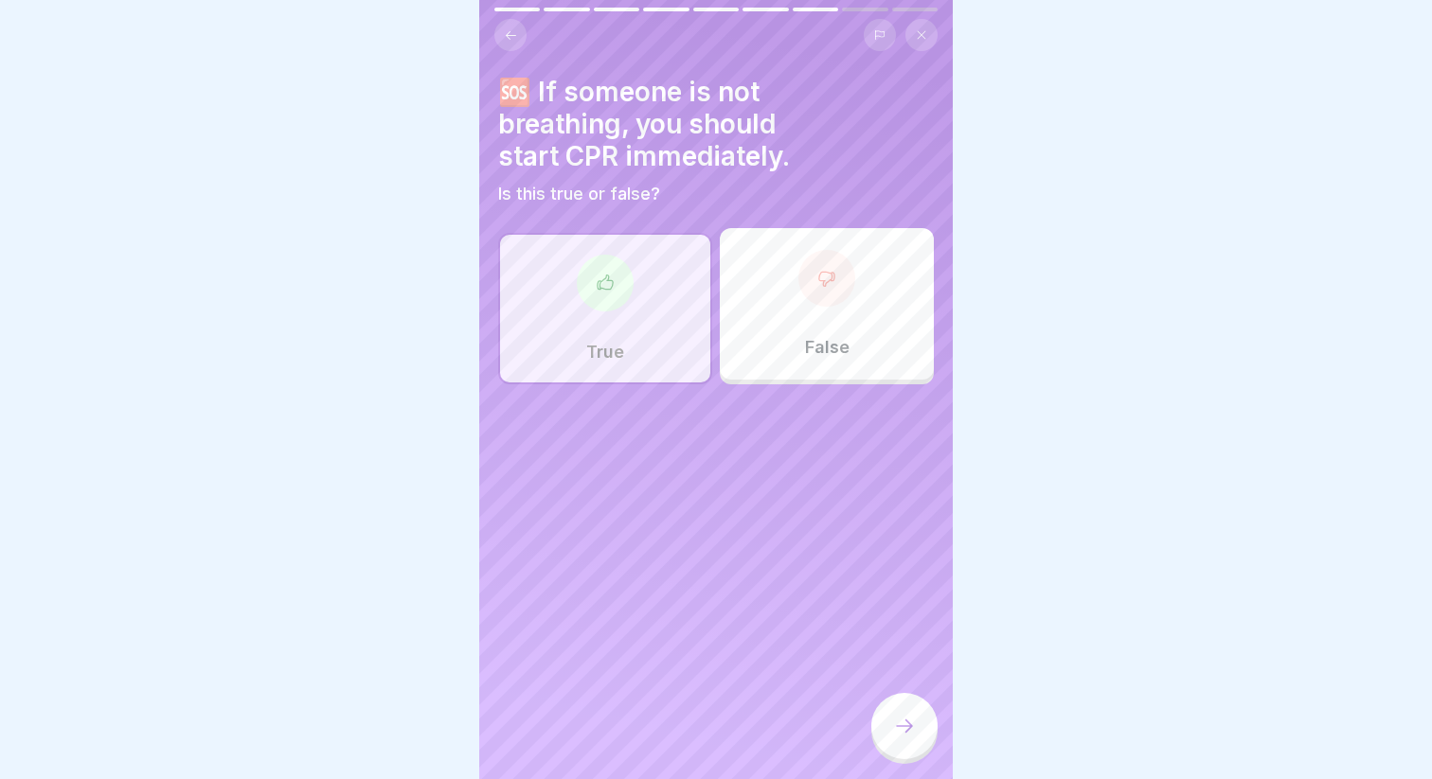
click at [910, 740] on div at bounding box center [904, 726] width 66 height 66
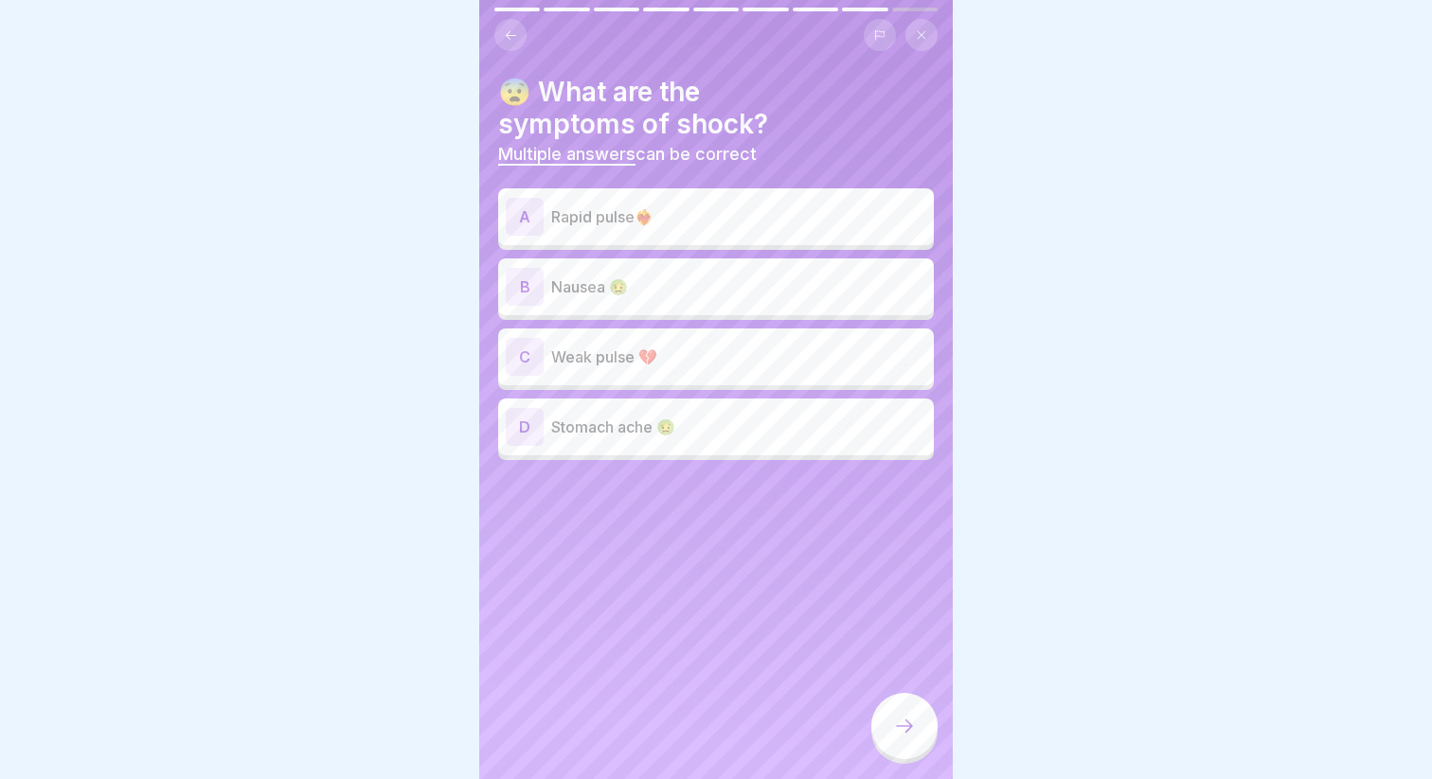
click at [617, 217] on p "Rapid pulse❤️‍🔥" at bounding box center [738, 216] width 375 height 23
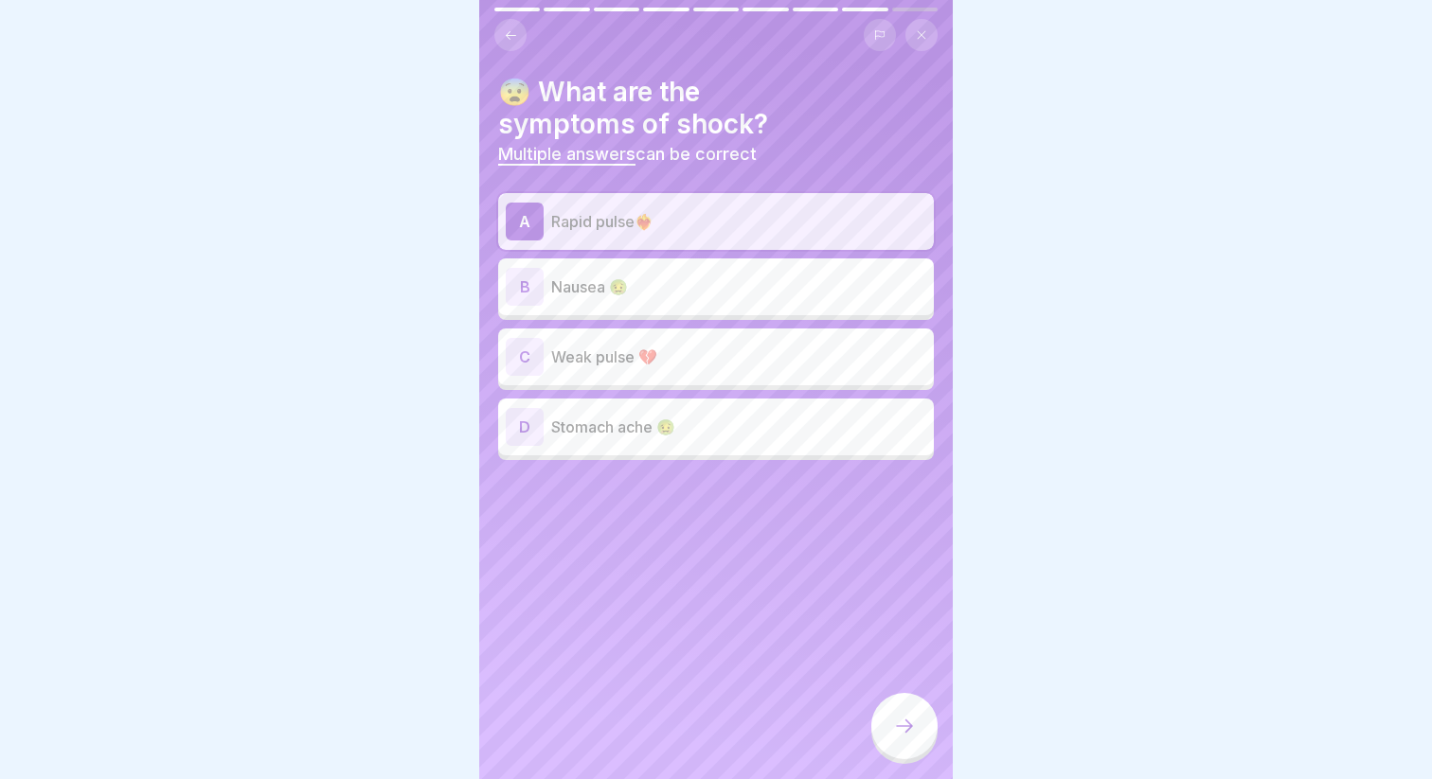
click at [610, 312] on div "B Nausea 🤢" at bounding box center [716, 287] width 436 height 57
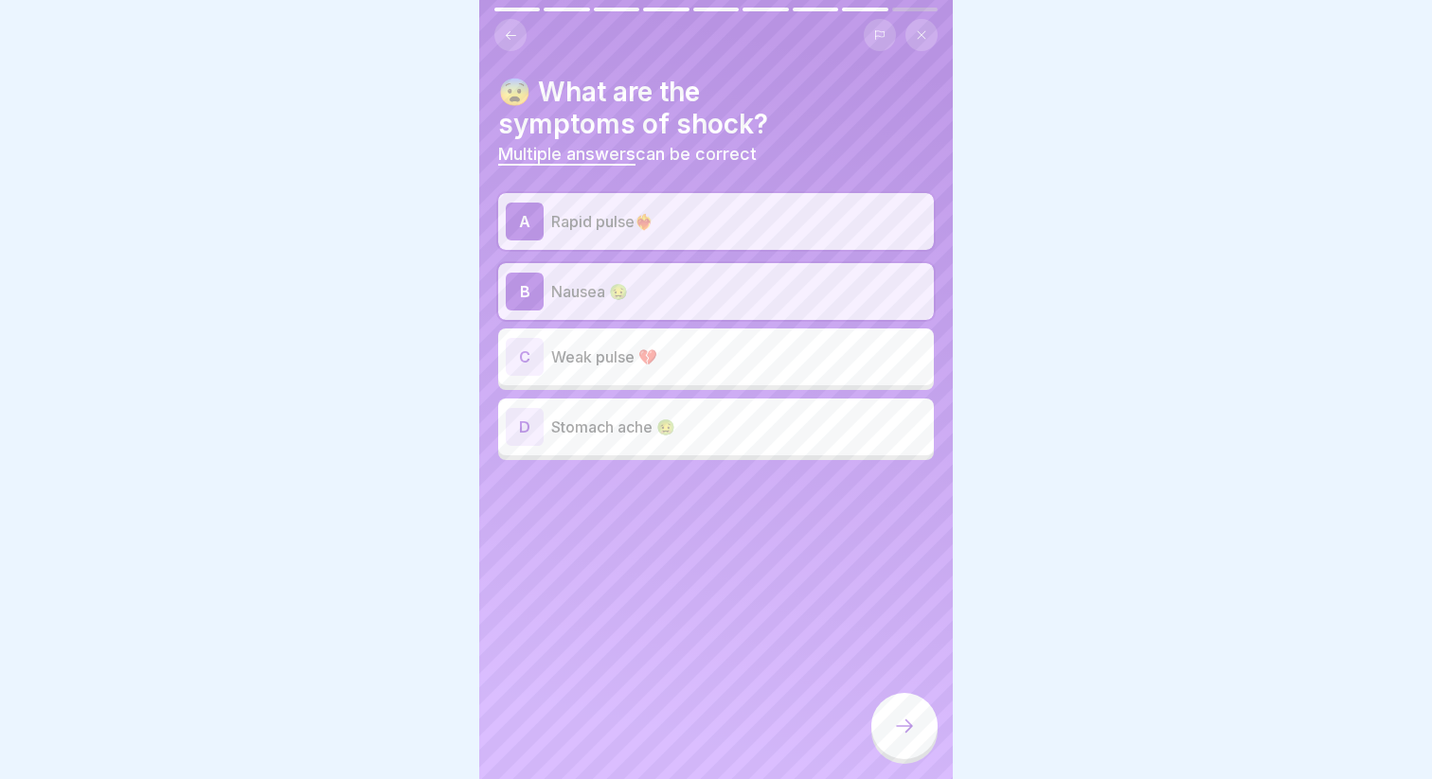
click at [613, 366] on p "Weak pulse 💔" at bounding box center [738, 357] width 375 height 23
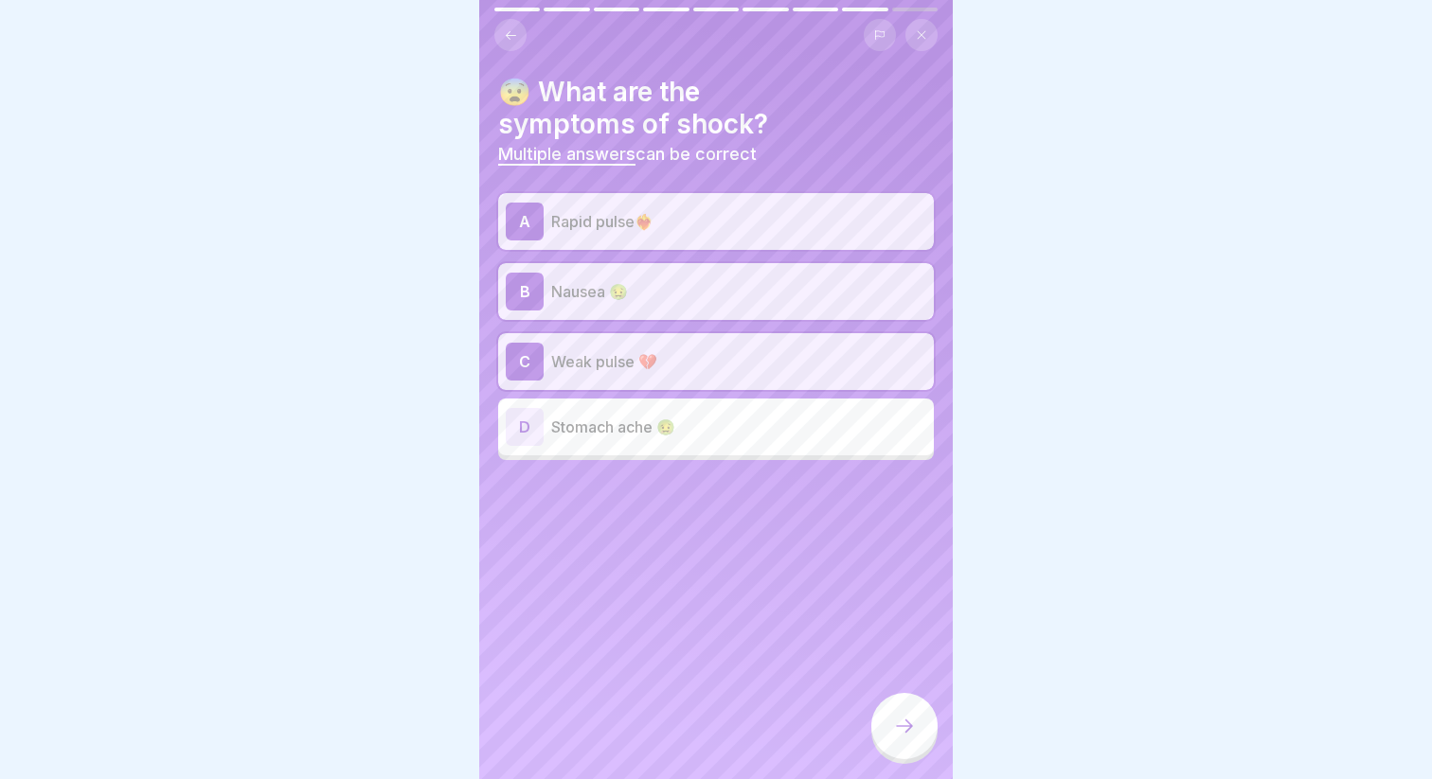
click at [899, 720] on icon at bounding box center [904, 726] width 23 height 23
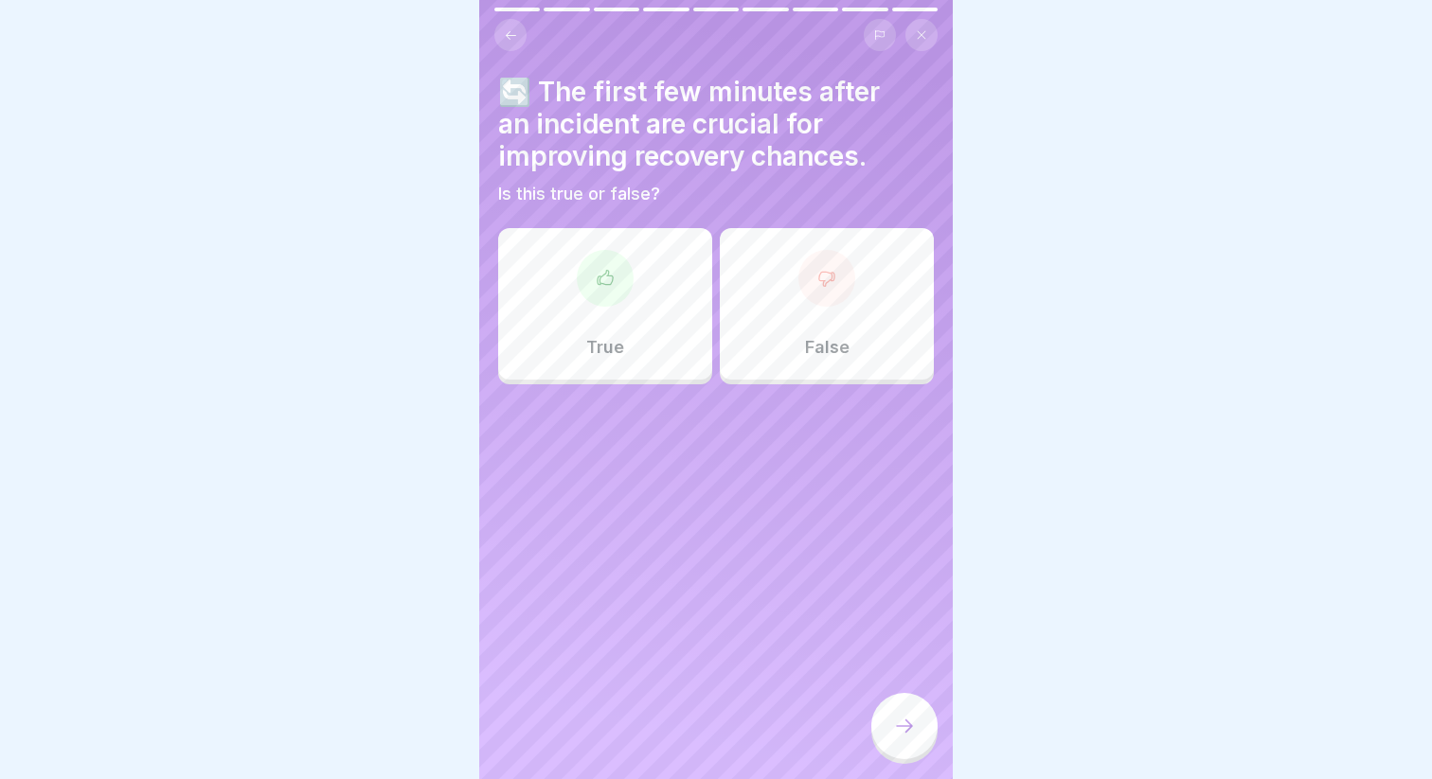
click at [638, 279] on div "True" at bounding box center [605, 304] width 214 height 152
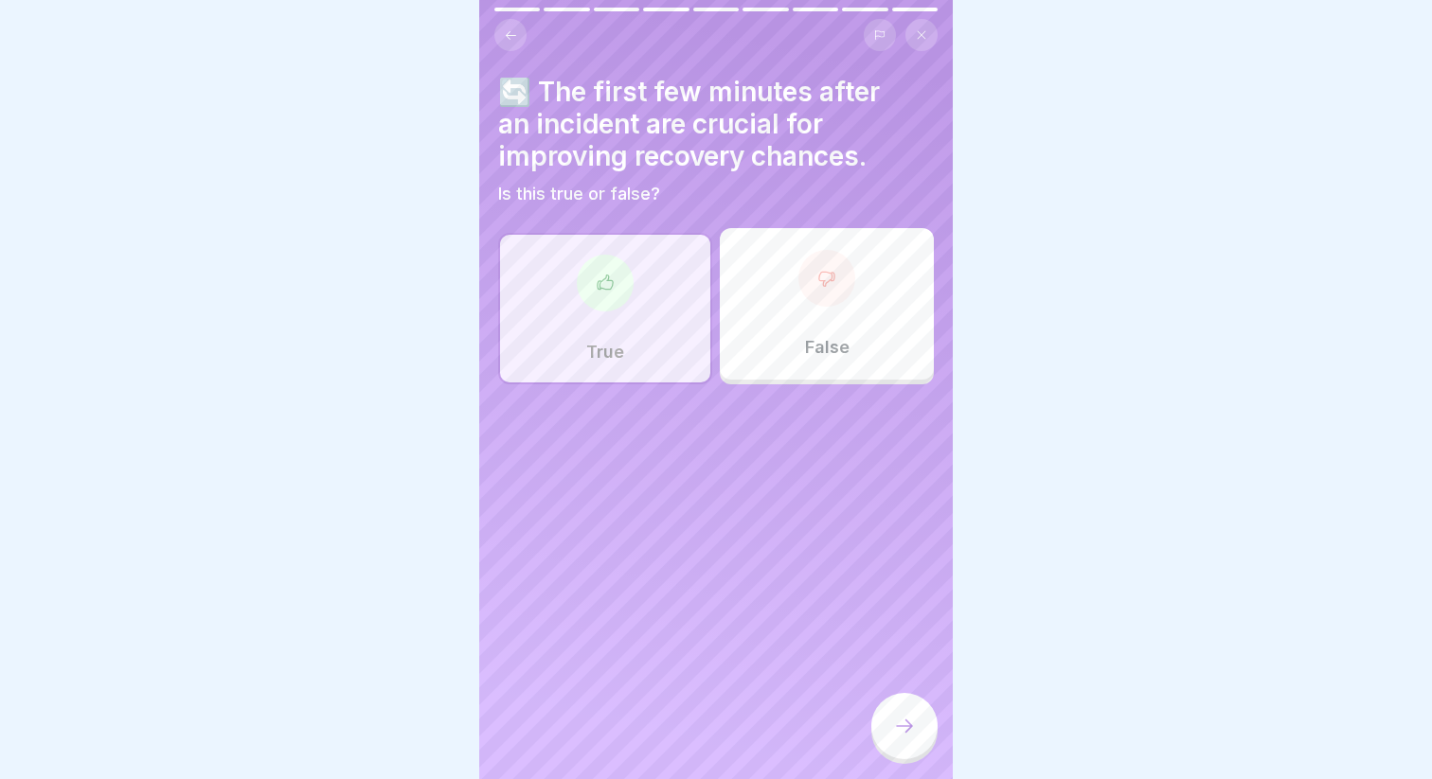
click at [892, 736] on div at bounding box center [904, 726] width 66 height 66
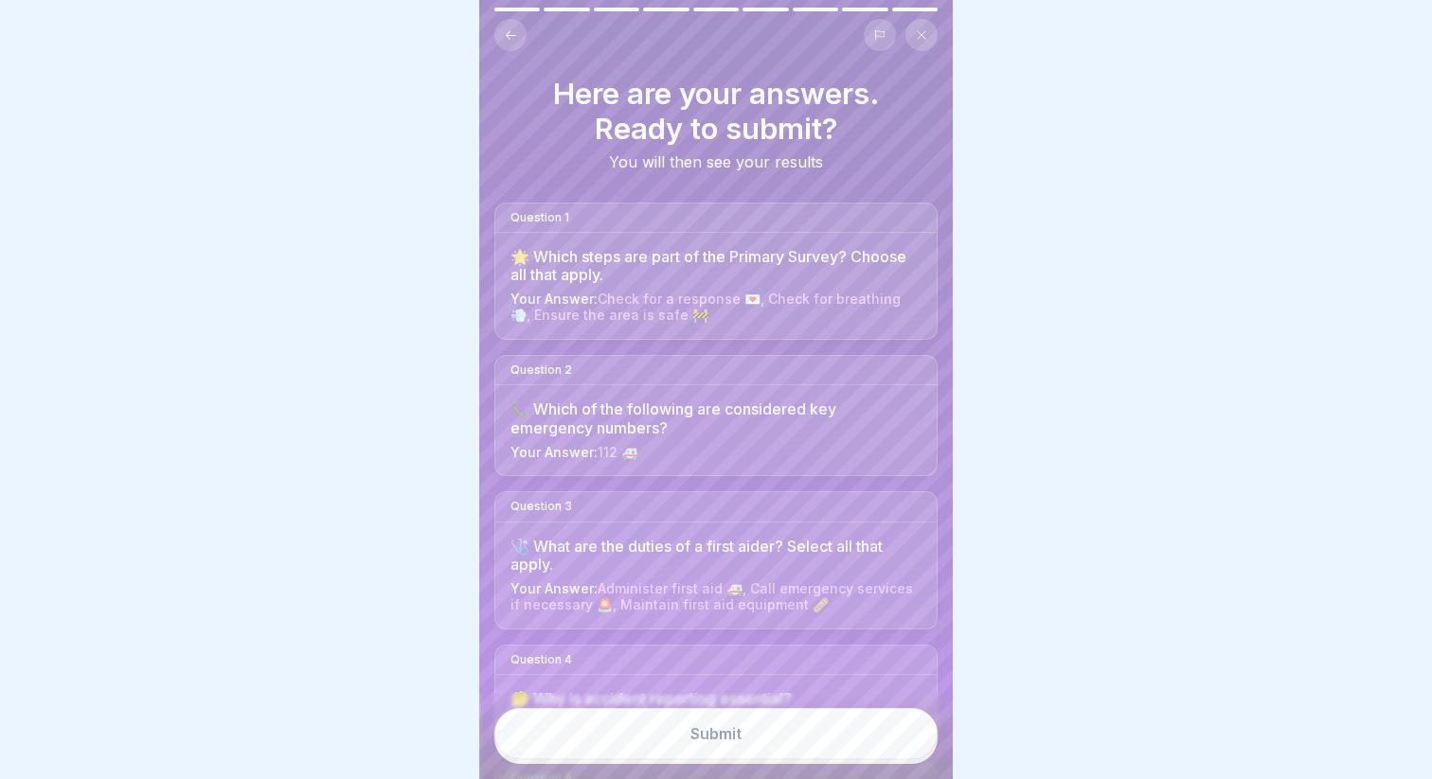
click at [701, 721] on button "Submit" at bounding box center [715, 733] width 443 height 51
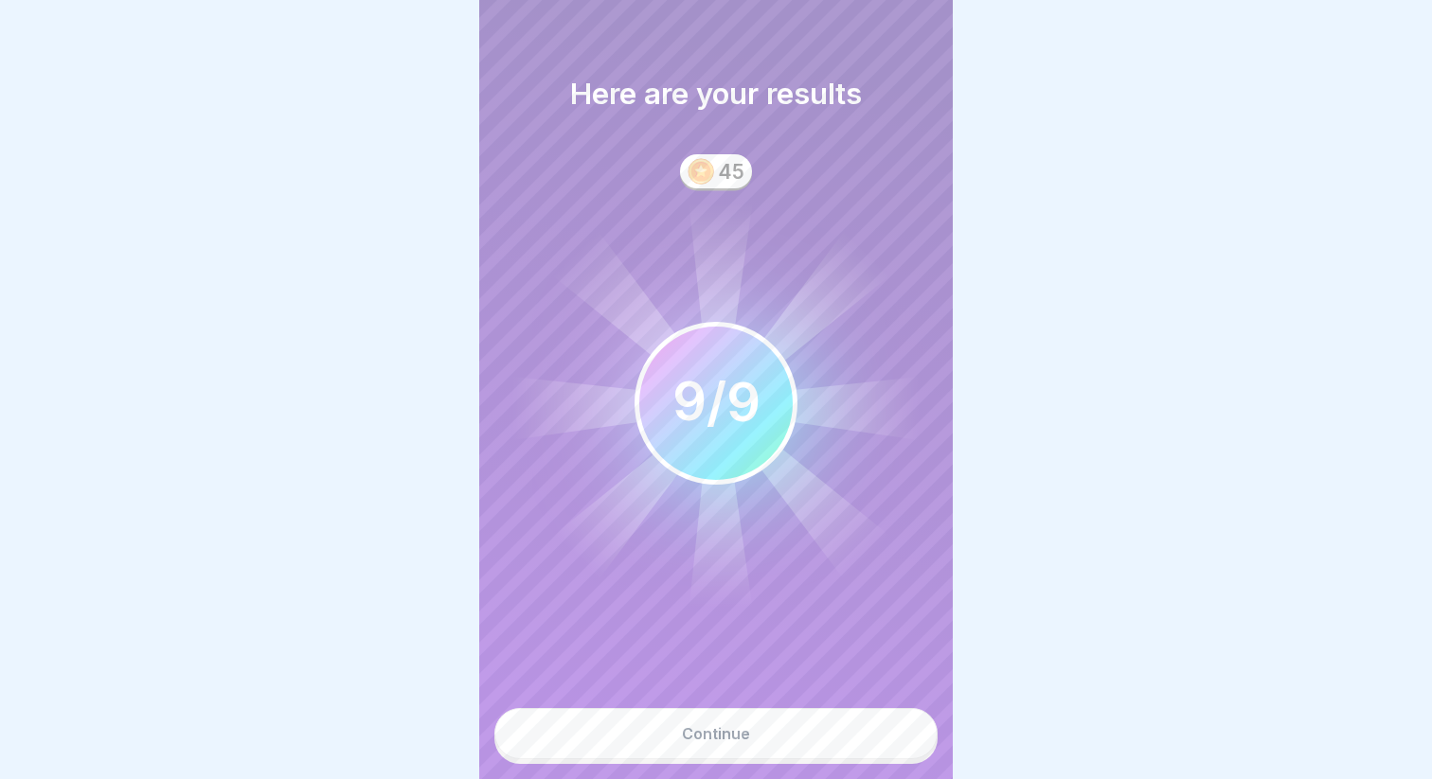
click at [655, 740] on button "Continue" at bounding box center [715, 733] width 443 height 51
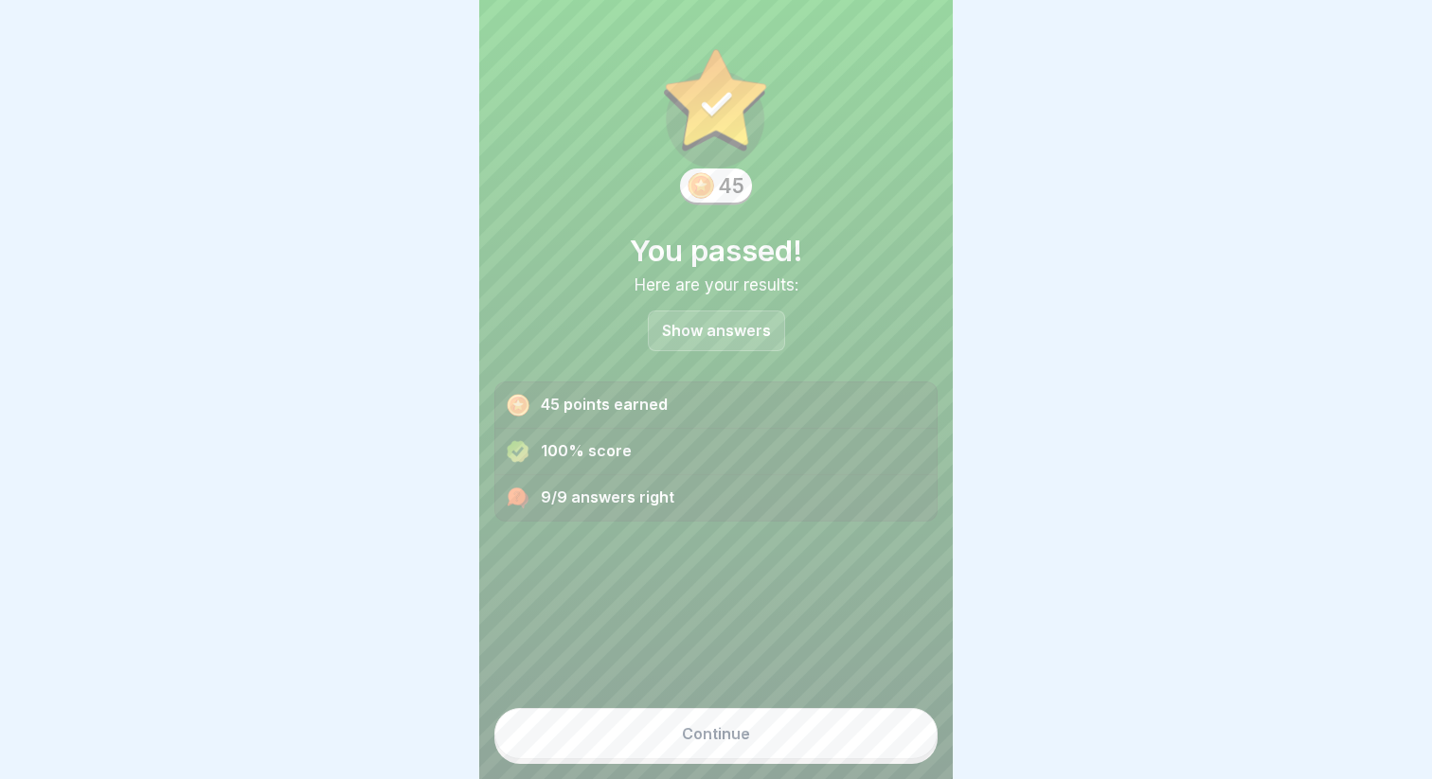
click at [656, 772] on div "45 You passed! Here are your results: Show answers 45 points earned 100% score …" at bounding box center [715, 389] width 473 height 779
click at [658, 731] on button "Continue" at bounding box center [715, 733] width 443 height 51
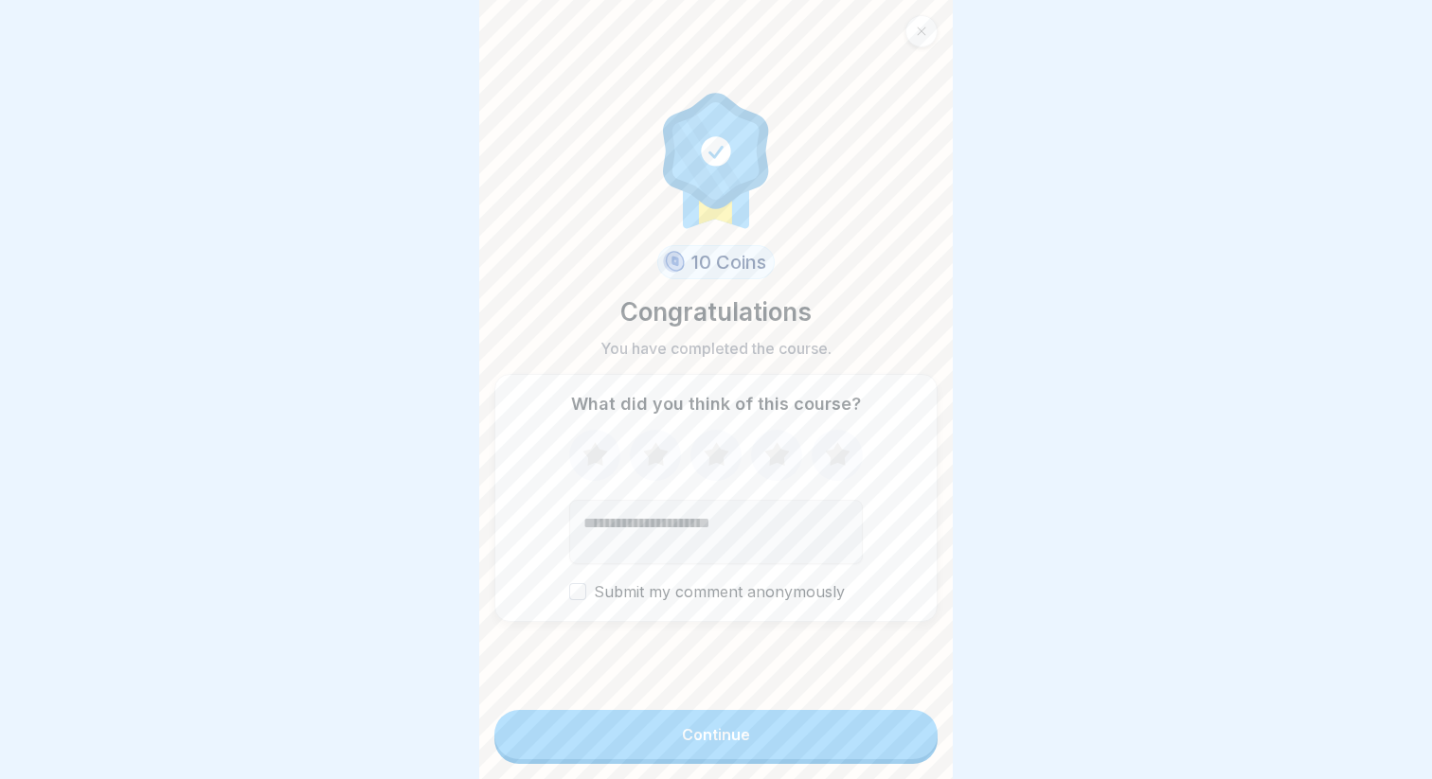
click at [668, 761] on div "Continue" at bounding box center [715, 737] width 443 height 54
click at [668, 726] on button "Continue" at bounding box center [715, 734] width 443 height 49
click at [668, 742] on button "Continue" at bounding box center [715, 734] width 443 height 49
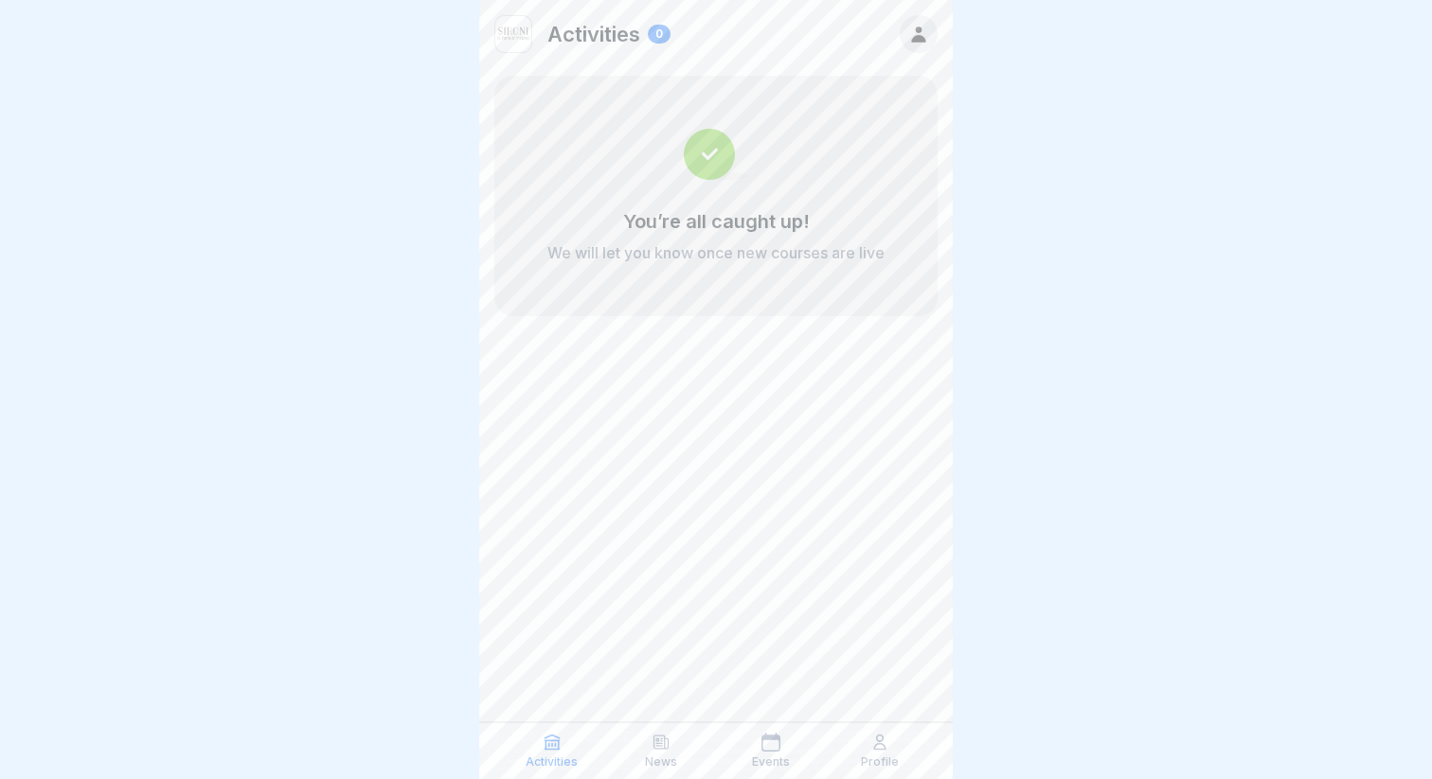
click at [534, 733] on div "Activities" at bounding box center [552, 751] width 100 height 36
drag, startPoint x: 672, startPoint y: 39, endPoint x: 887, endPoint y: 67, distance: 216.8
click at [681, 39] on div "Activities 0" at bounding box center [715, 34] width 473 height 68
click at [904, 42] on div at bounding box center [919, 34] width 38 height 38
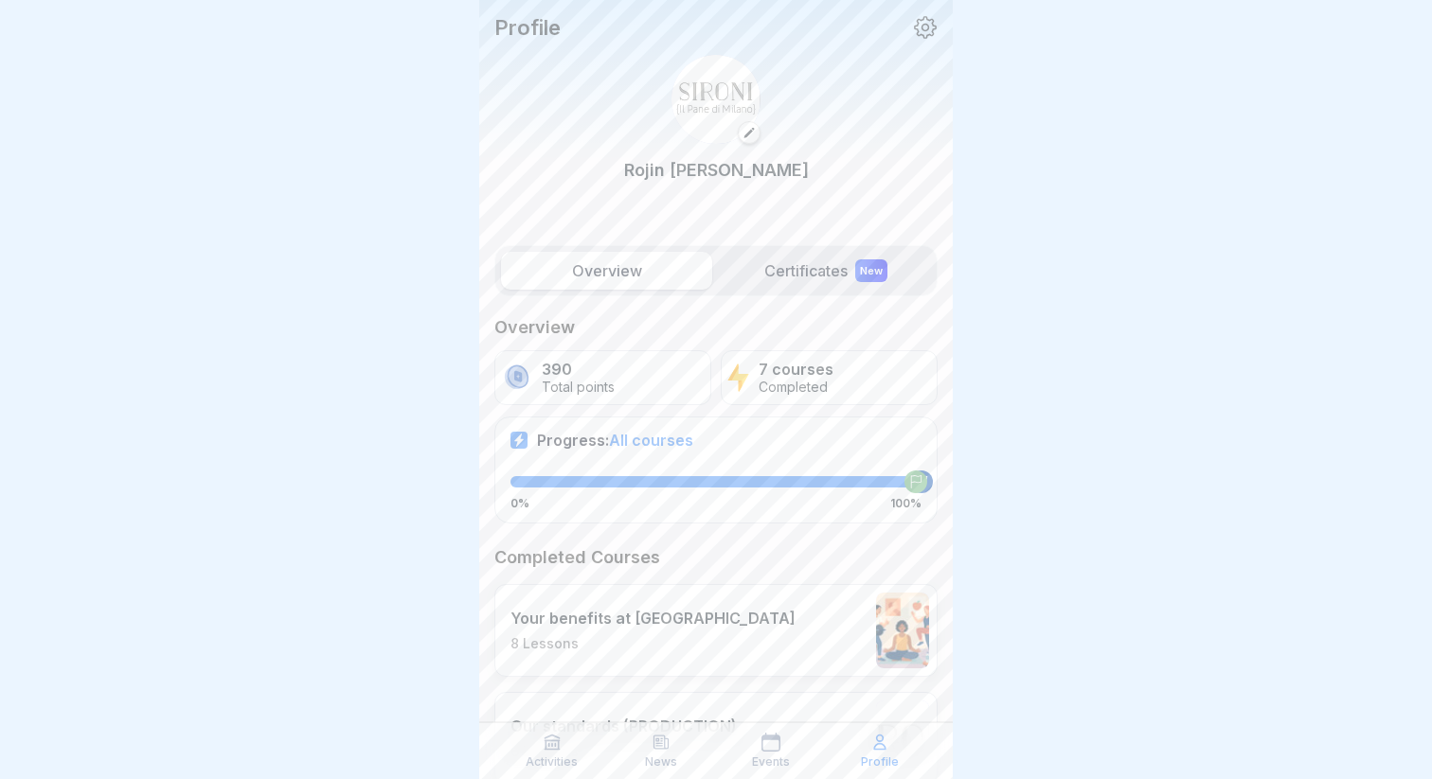
click at [796, 252] on label "Certificates New" at bounding box center [825, 271] width 211 height 38
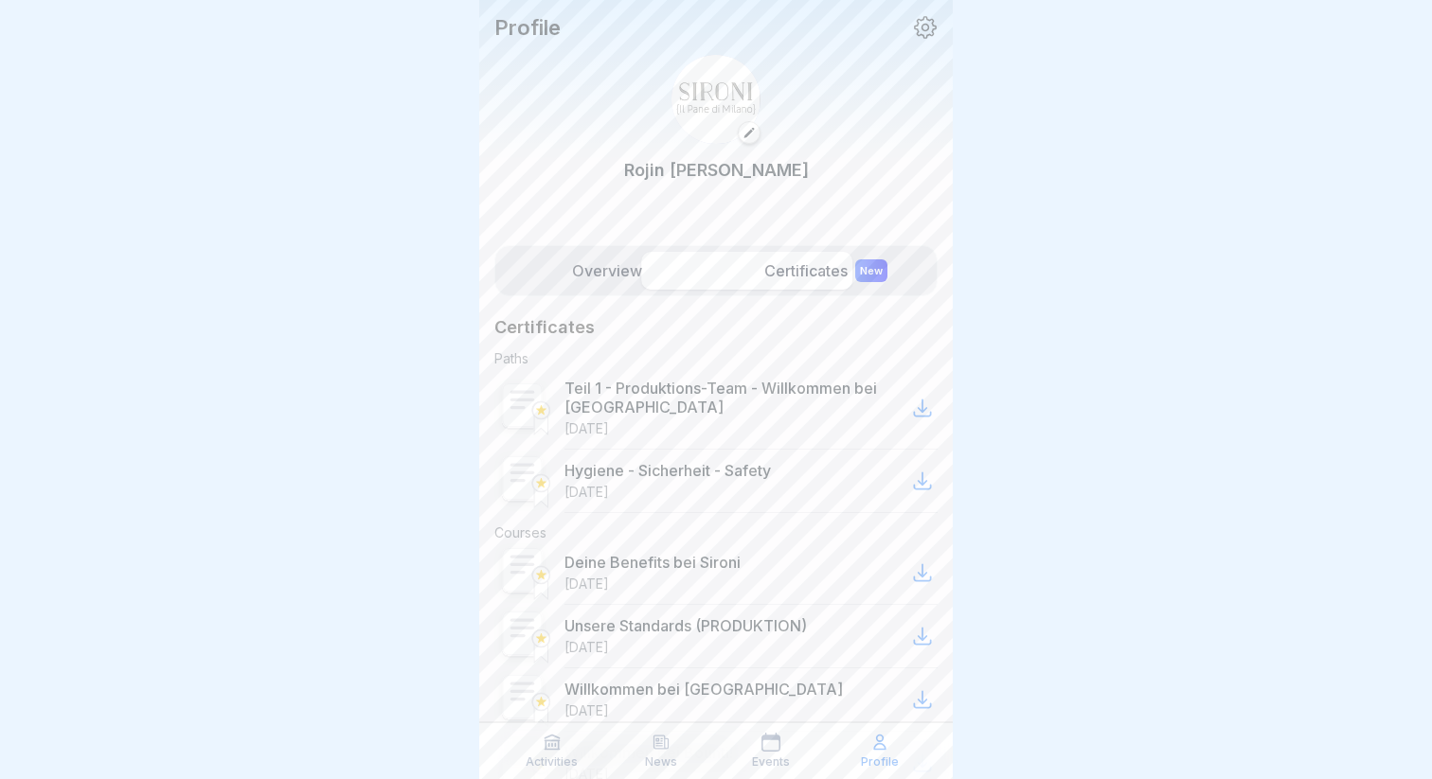
click at [795, 287] on label "Certificates New" at bounding box center [825, 271] width 211 height 38
click at [630, 262] on label "Overview" at bounding box center [606, 271] width 211 height 38
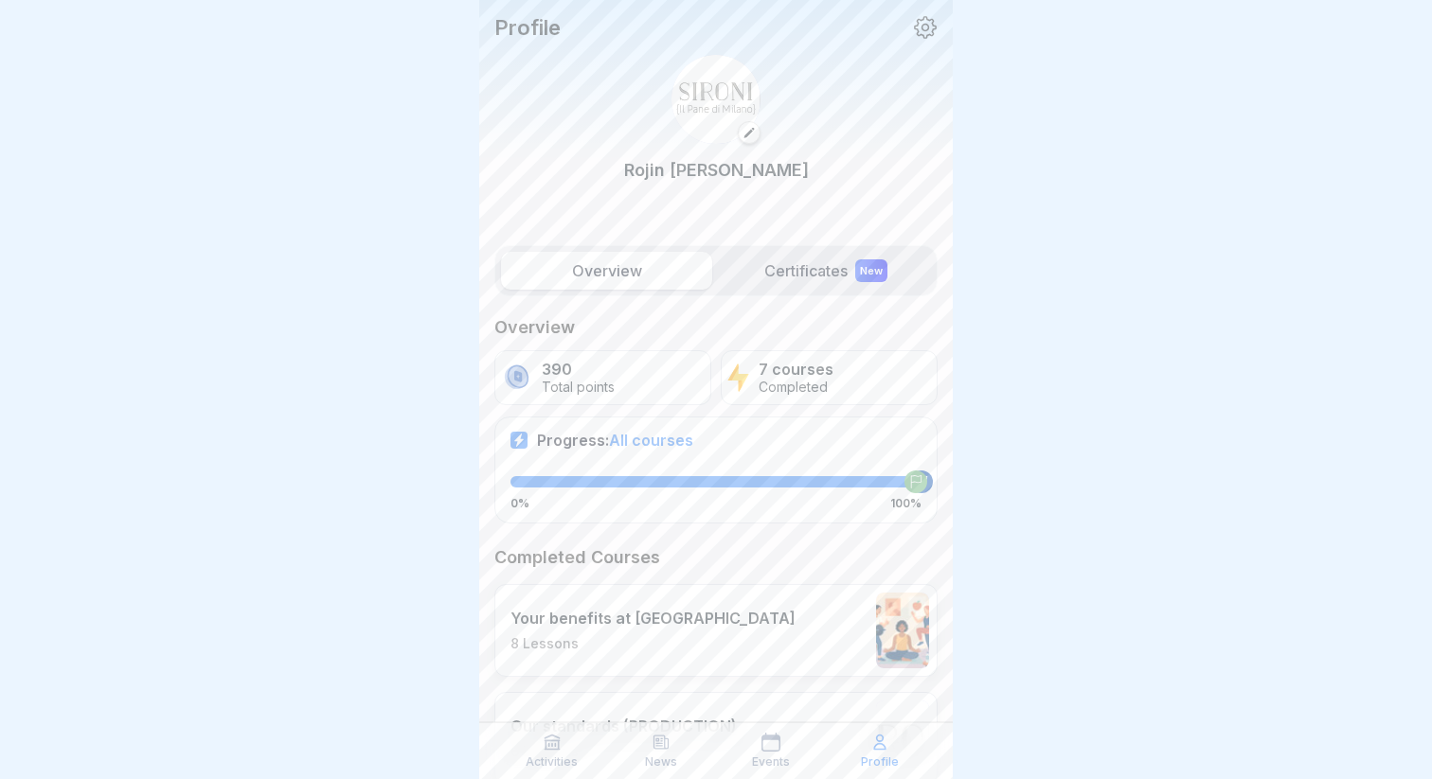
click at [574, 380] on p "Total points" at bounding box center [578, 388] width 73 height 16
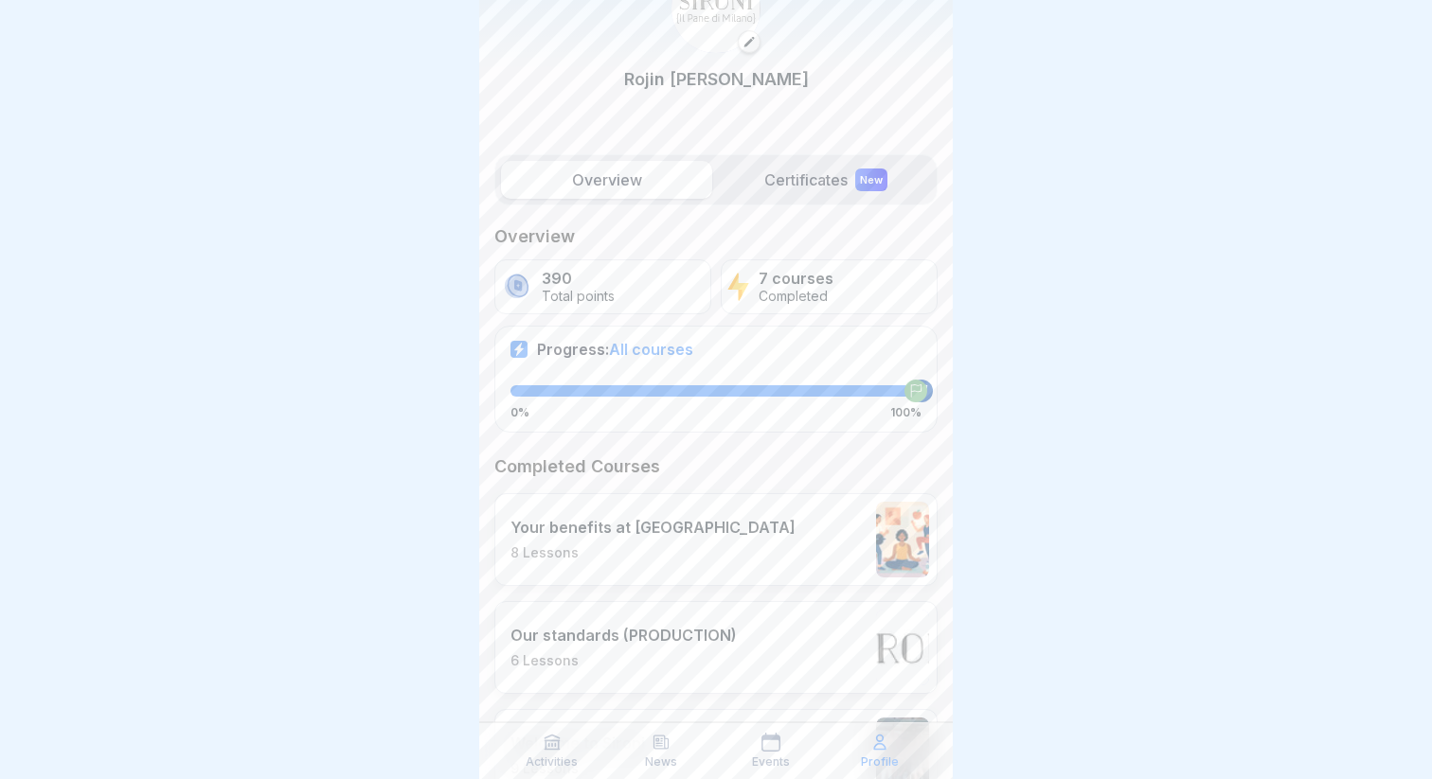
scroll to position [100, 0]
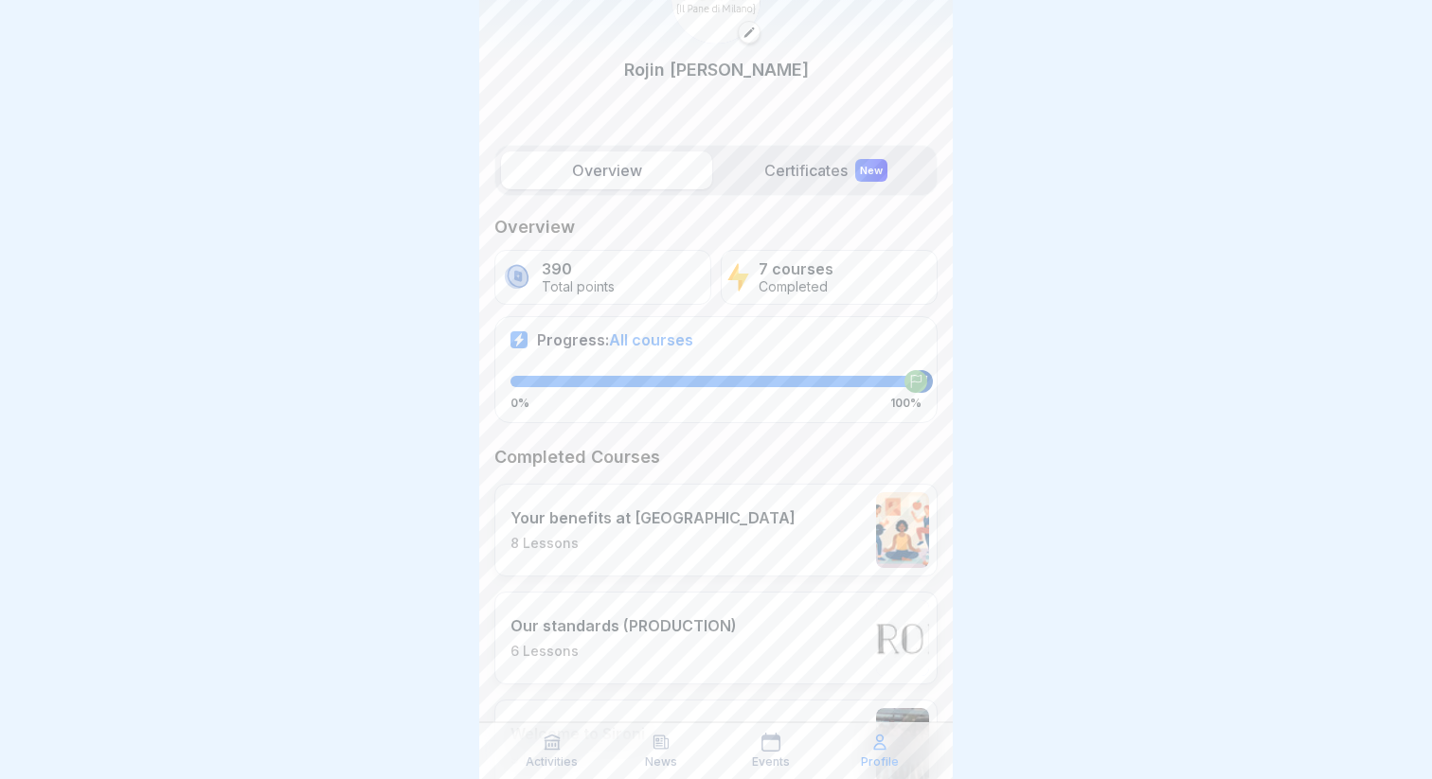
click at [623, 345] on span "All courses" at bounding box center [651, 339] width 84 height 19
click at [632, 338] on span "All courses" at bounding box center [651, 339] width 84 height 19
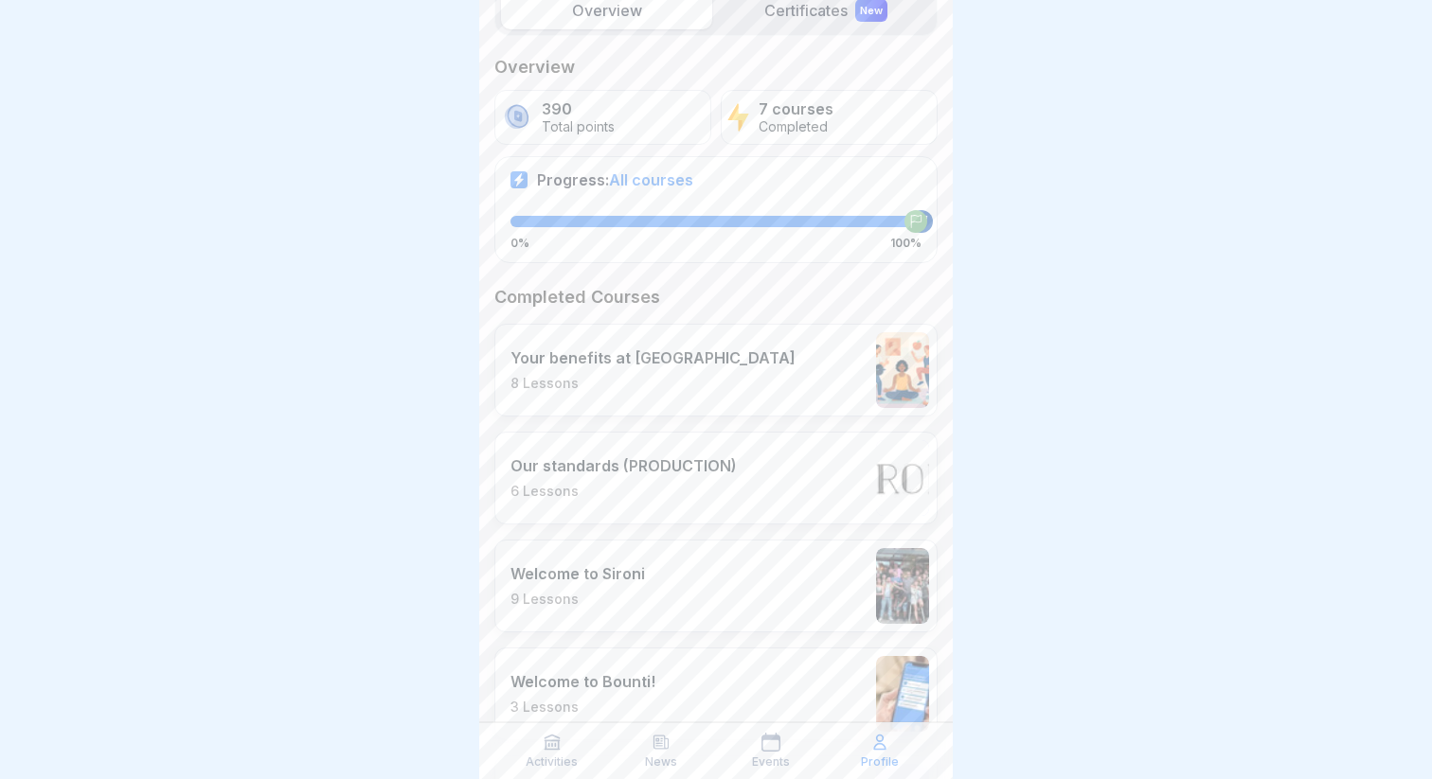
scroll to position [327, 0]
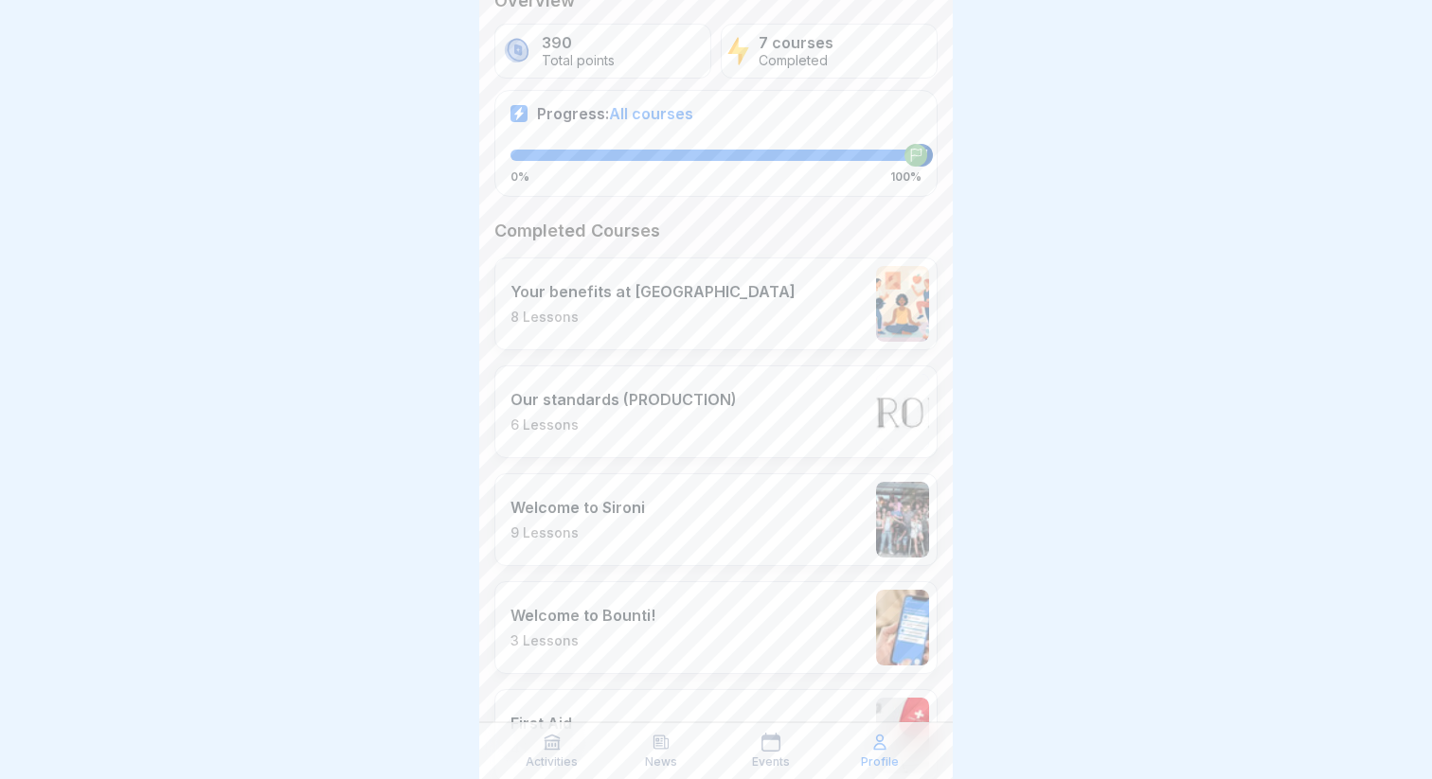
click at [639, 772] on div "Activities News Events Profile" at bounding box center [715, 751] width 473 height 57
click at [649, 760] on p "News" at bounding box center [661, 762] width 32 height 13
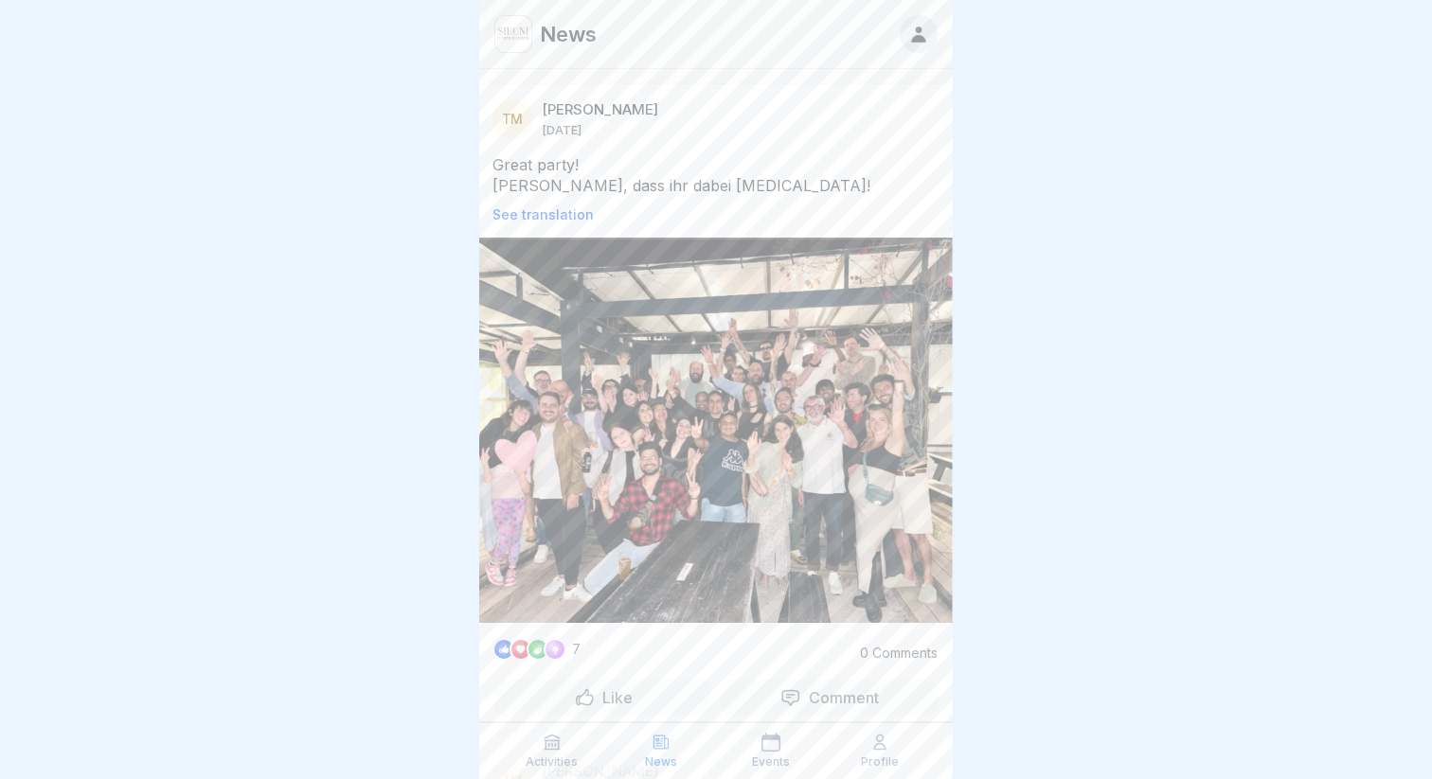
click at [742, 756] on div "Events" at bounding box center [771, 751] width 100 height 36
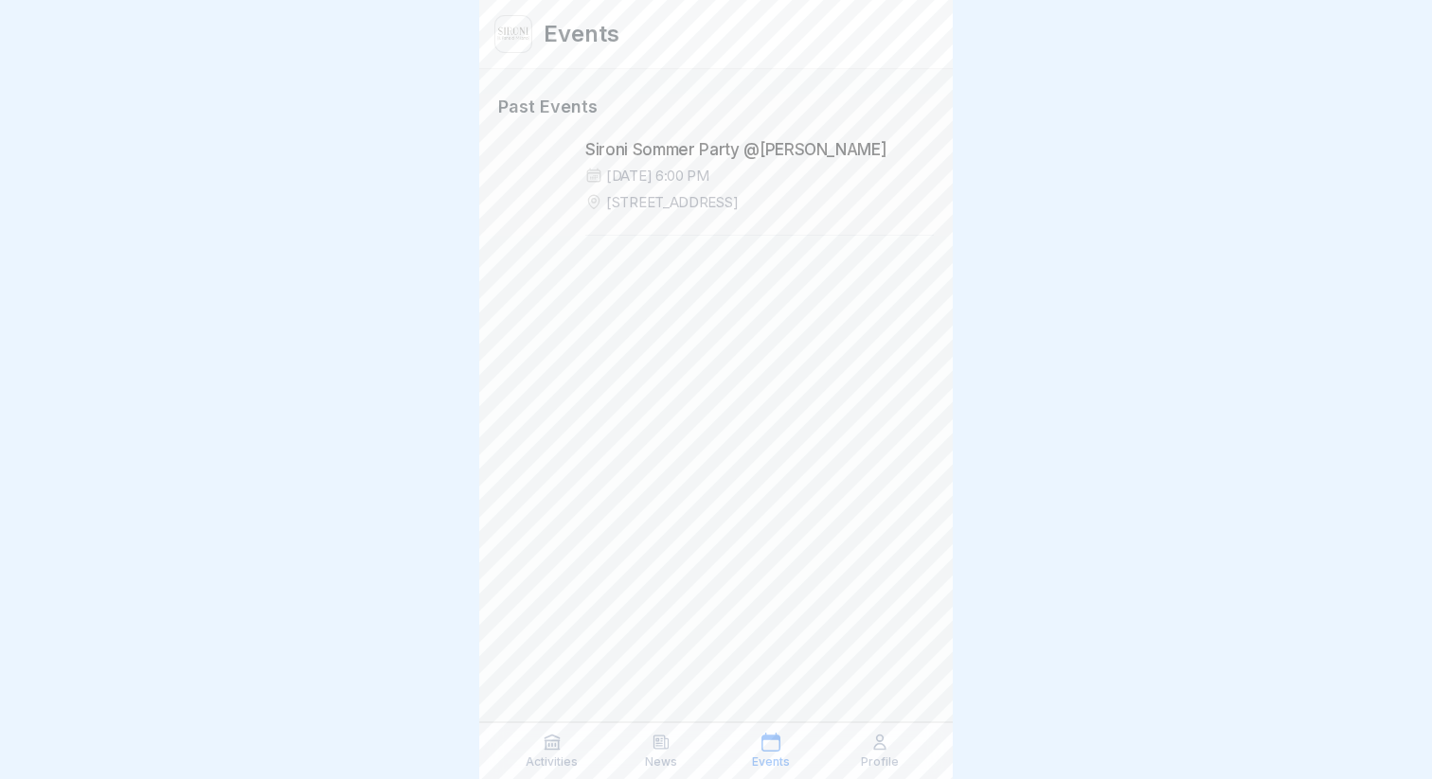
click at [538, 764] on p "Activities" at bounding box center [552, 762] width 52 height 13
